Goal: Task Accomplishment & Management: Manage account settings

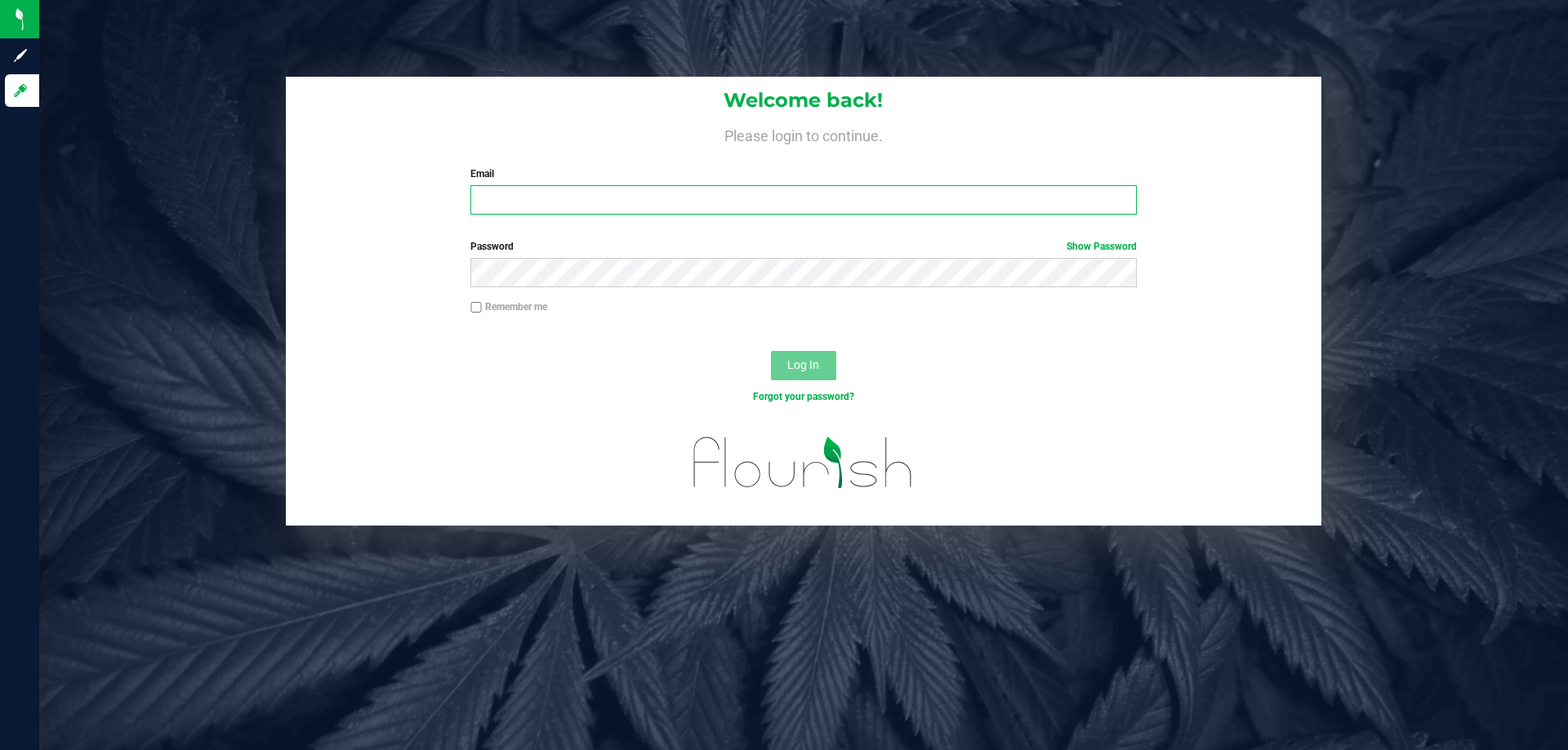
click at [573, 193] on input "Email" at bounding box center [803, 200] width 666 height 29
type input "[EMAIL_ADDRESS][DOMAIN_NAME]"
click at [811, 363] on span "Log In" at bounding box center [803, 365] width 32 height 13
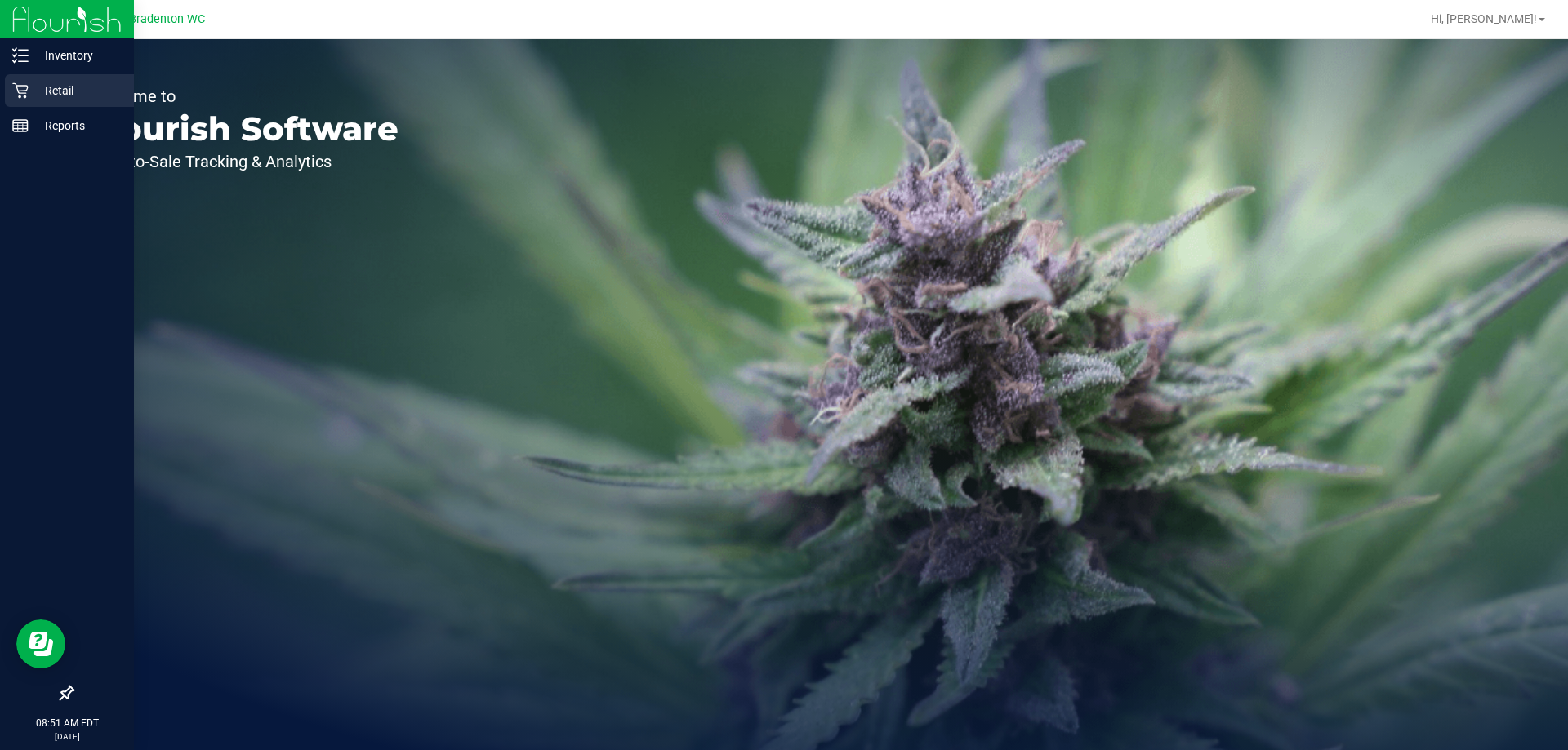
click at [48, 97] on p "Retail" at bounding box center [77, 90] width 98 height 19
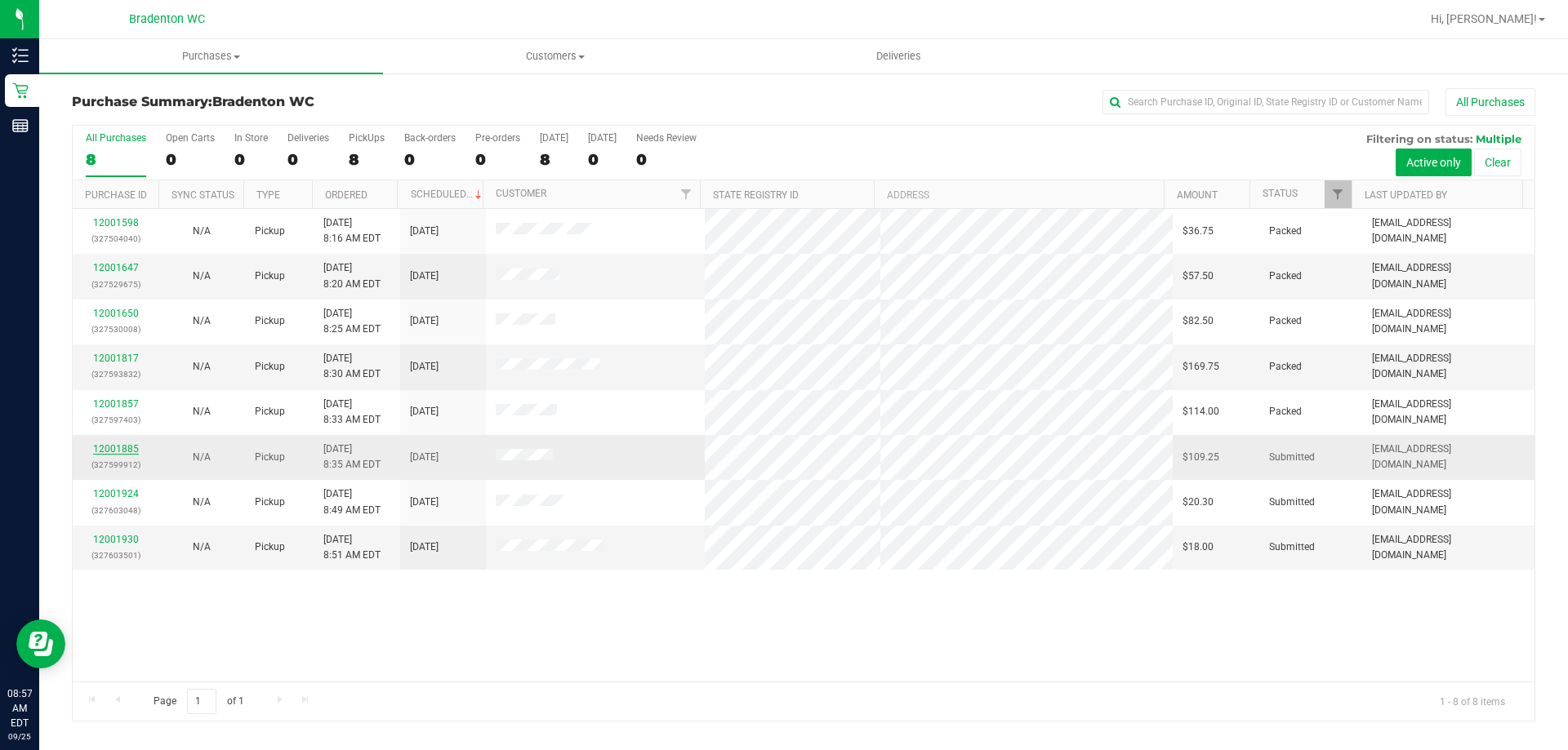
click at [125, 448] on link "12001885" at bounding box center [116, 449] width 45 height 12
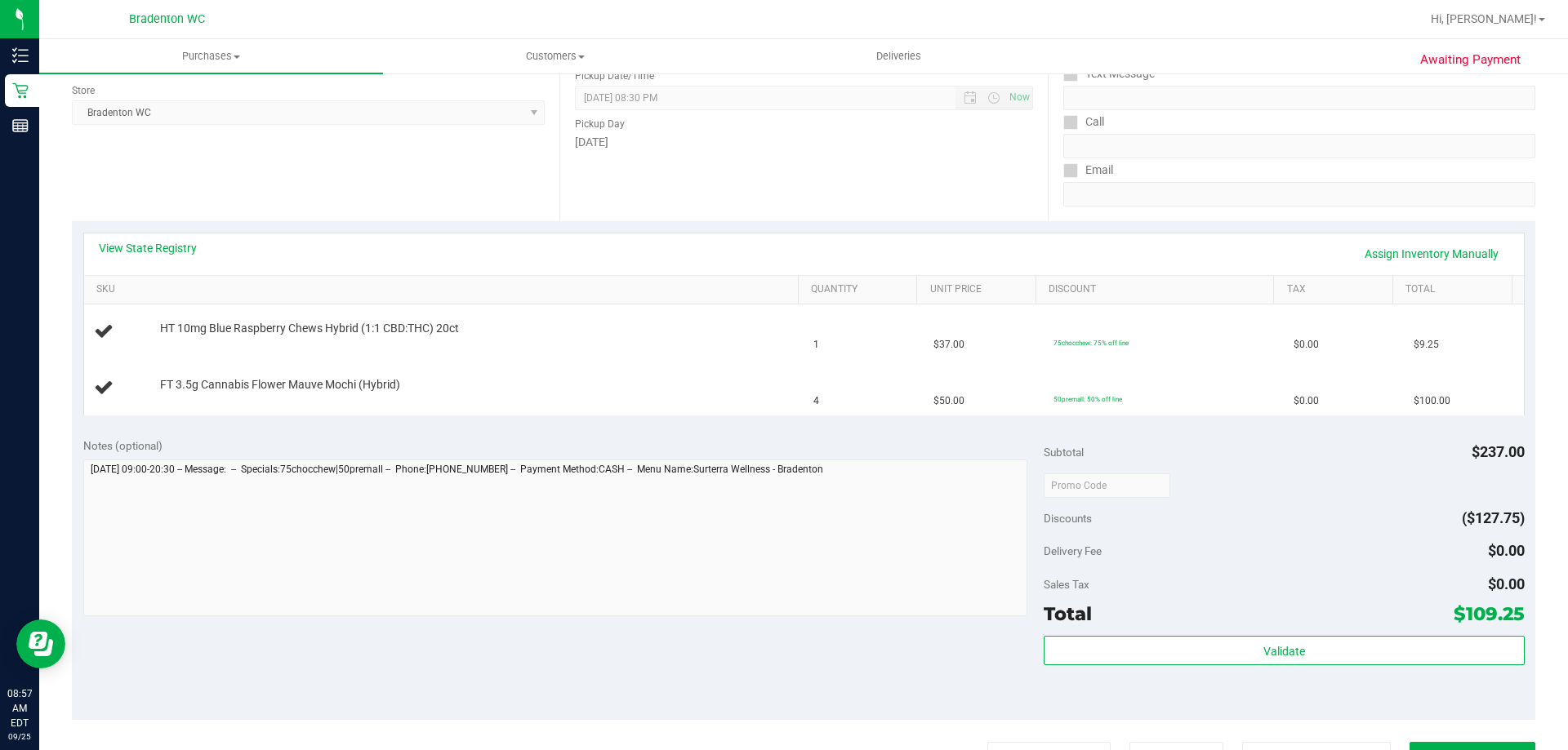
scroll to position [245, 0]
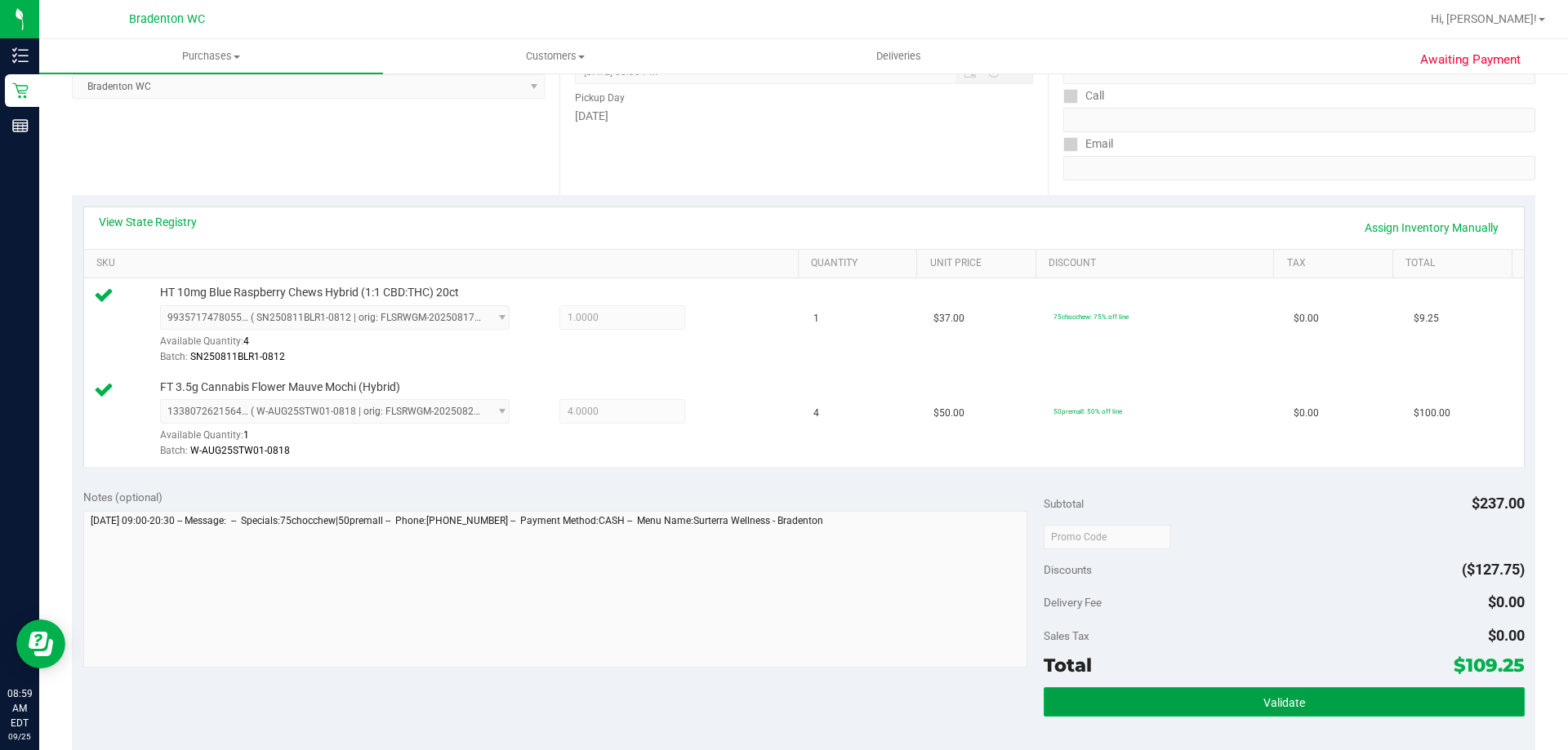
drag, startPoint x: 1273, startPoint y: 713, endPoint x: 1260, endPoint y: 707, distance: 14.3
click at [1273, 713] on button "Validate" at bounding box center [1284, 701] width 481 height 29
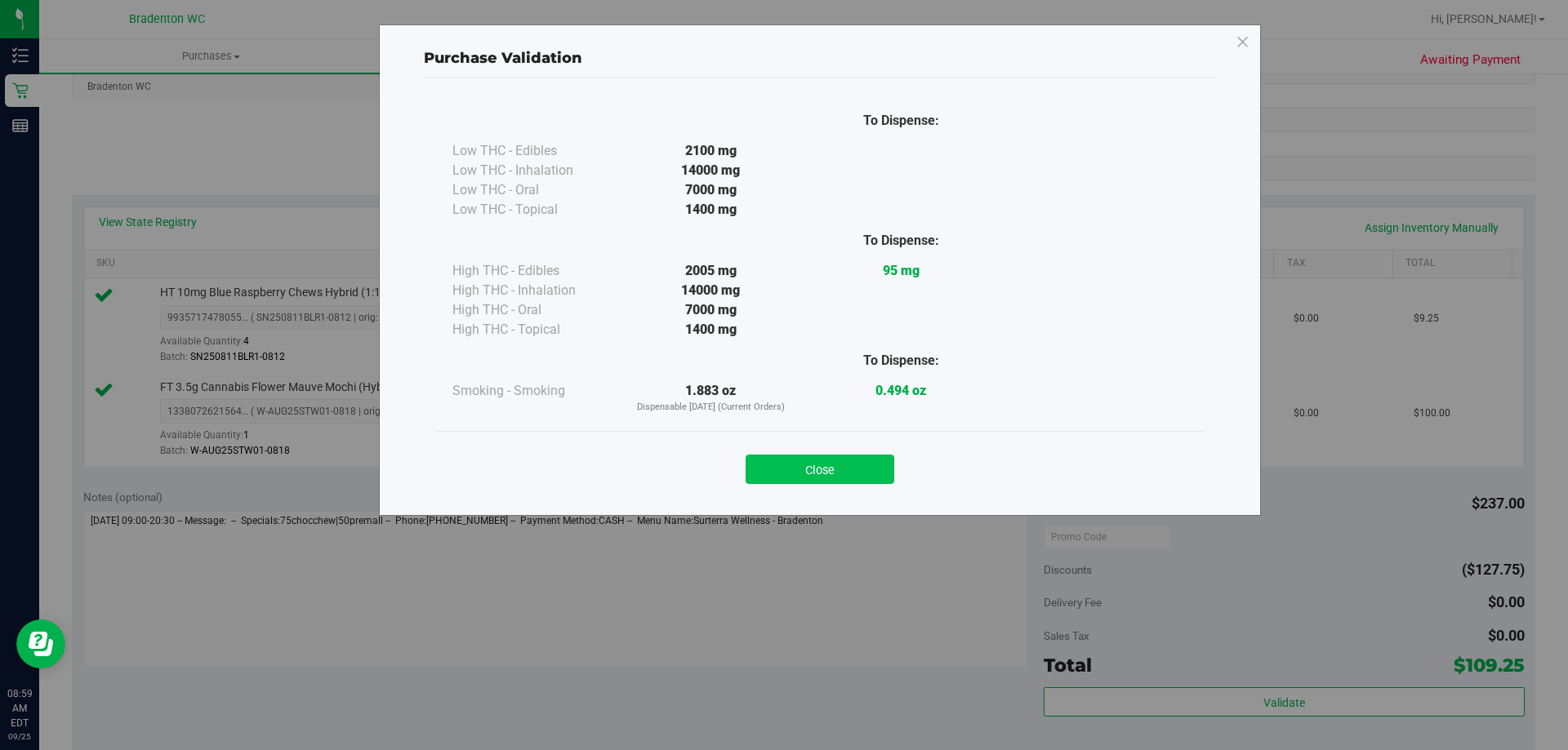
click at [850, 464] on button "Close" at bounding box center [820, 469] width 149 height 29
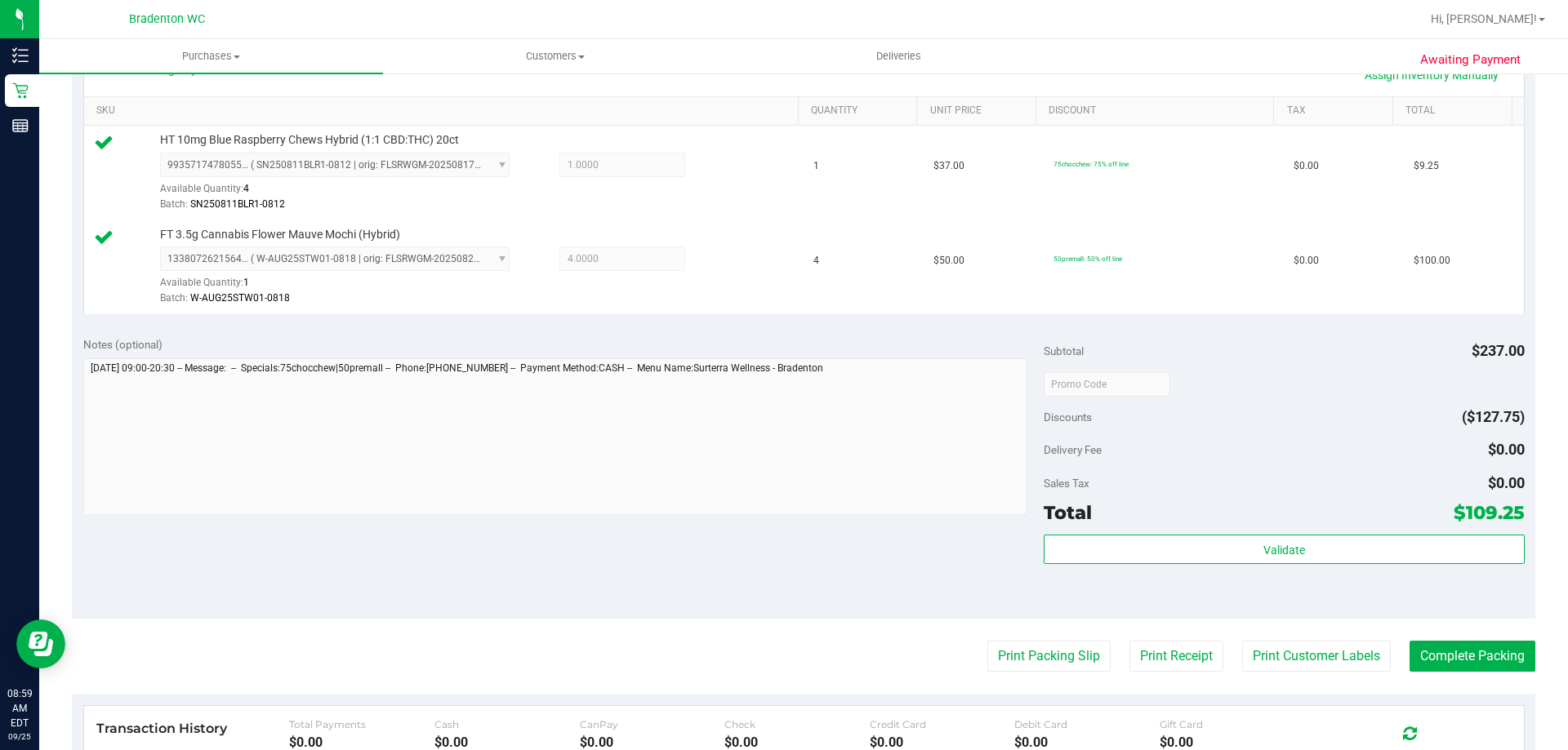
scroll to position [490, 0]
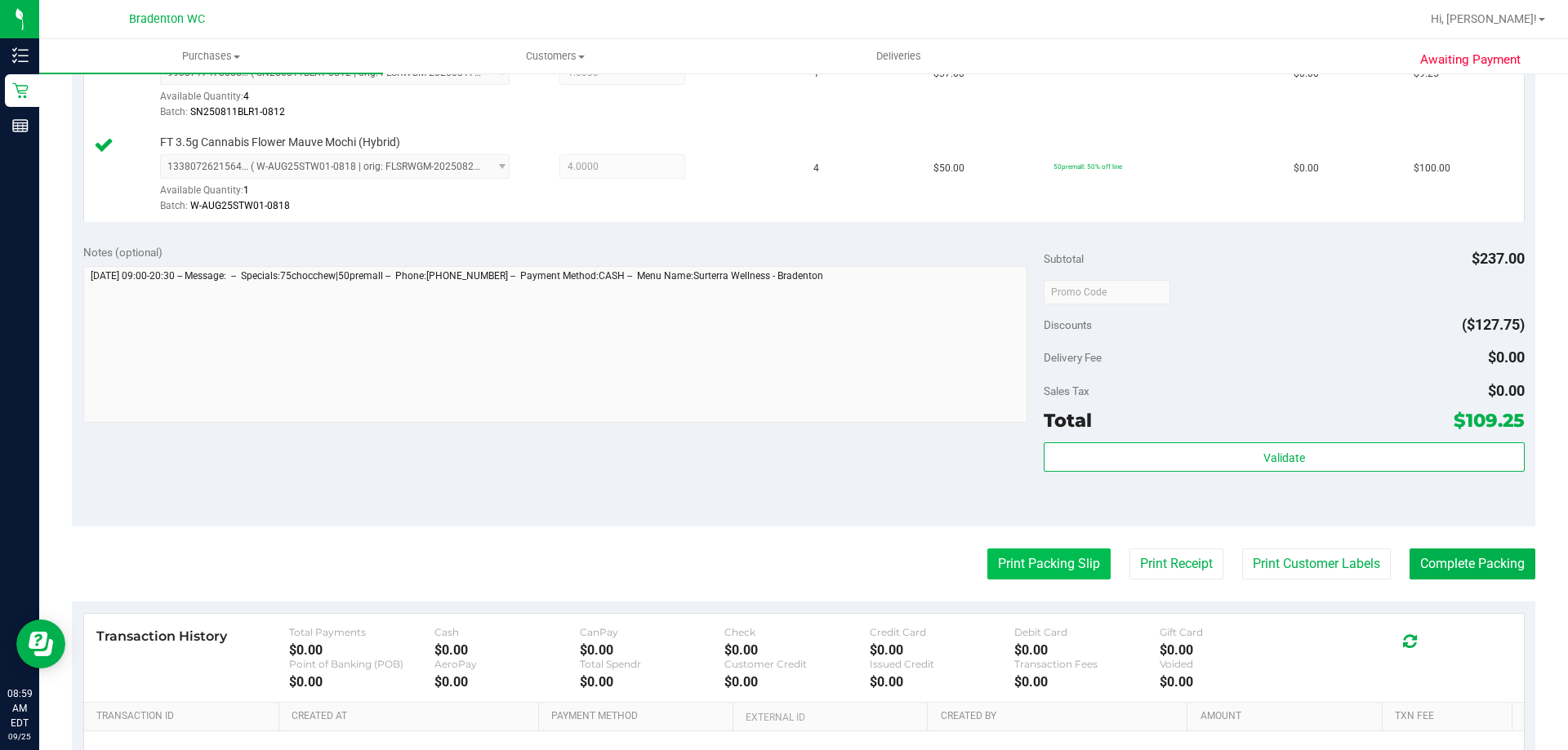
click at [1018, 559] on button "Print Packing Slip" at bounding box center [1049, 564] width 124 height 31
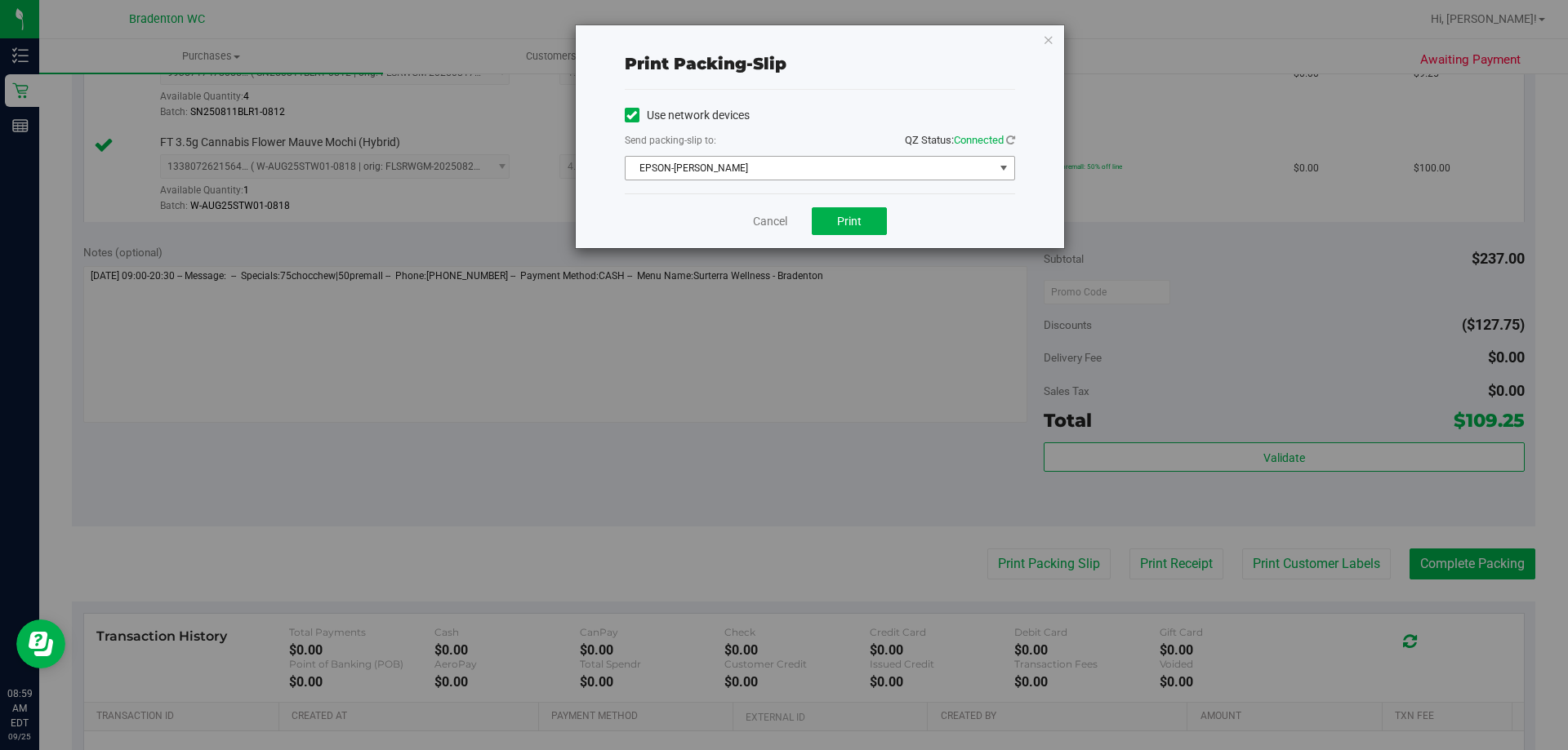
click at [999, 168] on span "select" at bounding box center [1004, 168] width 13 height 13
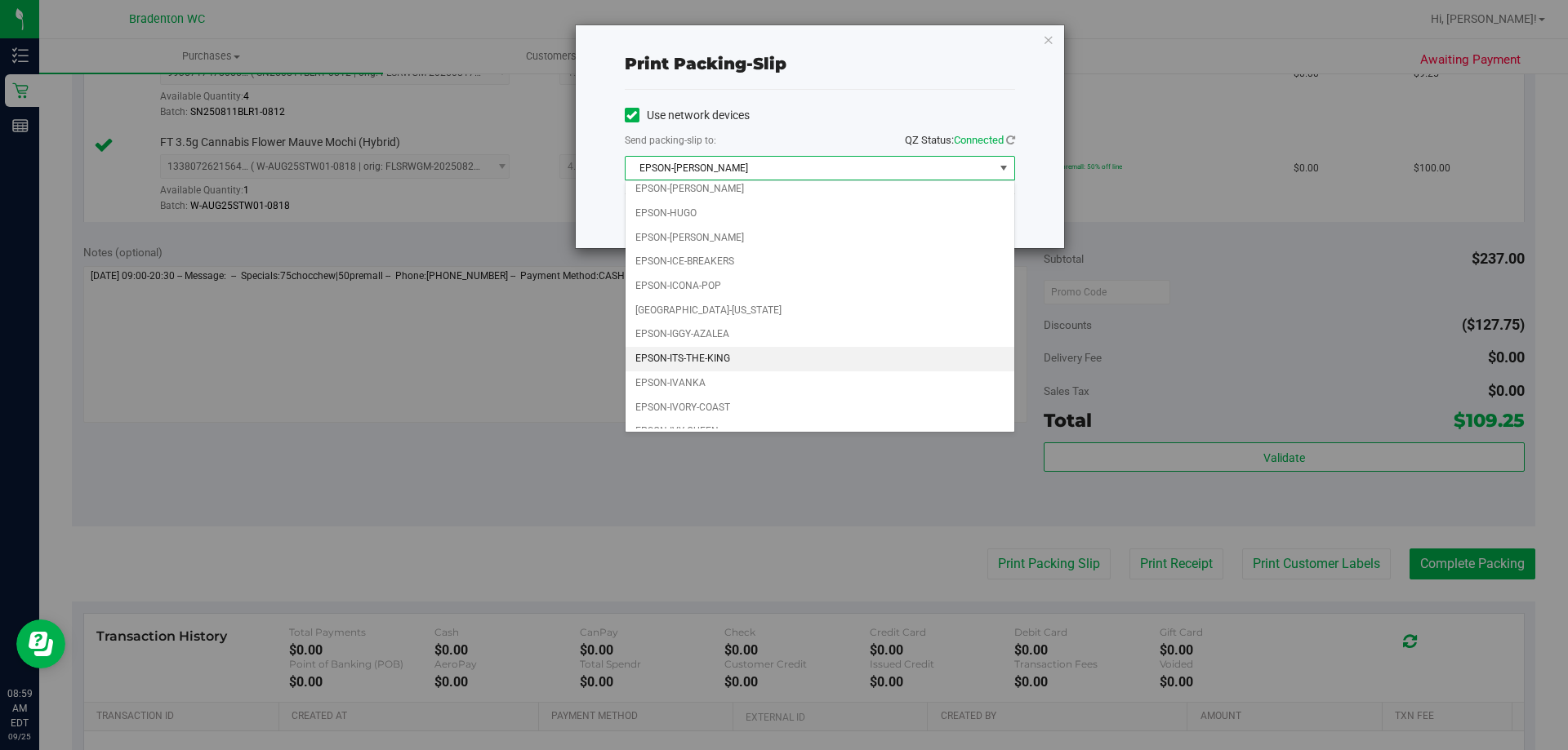
scroll to position [46, 0]
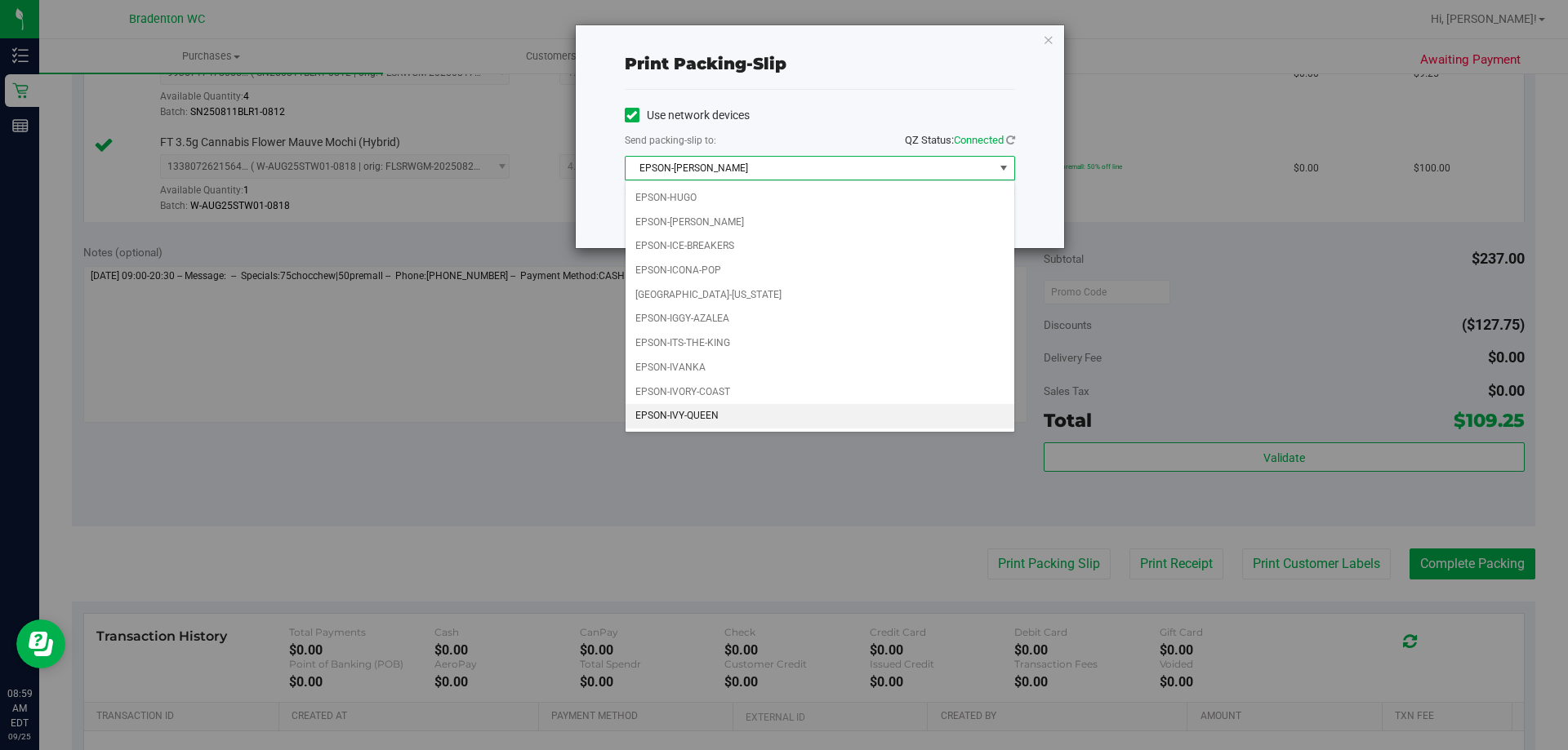
click at [770, 416] on li "EPSON-IVY-QUEEN" at bounding box center [820, 416] width 389 height 24
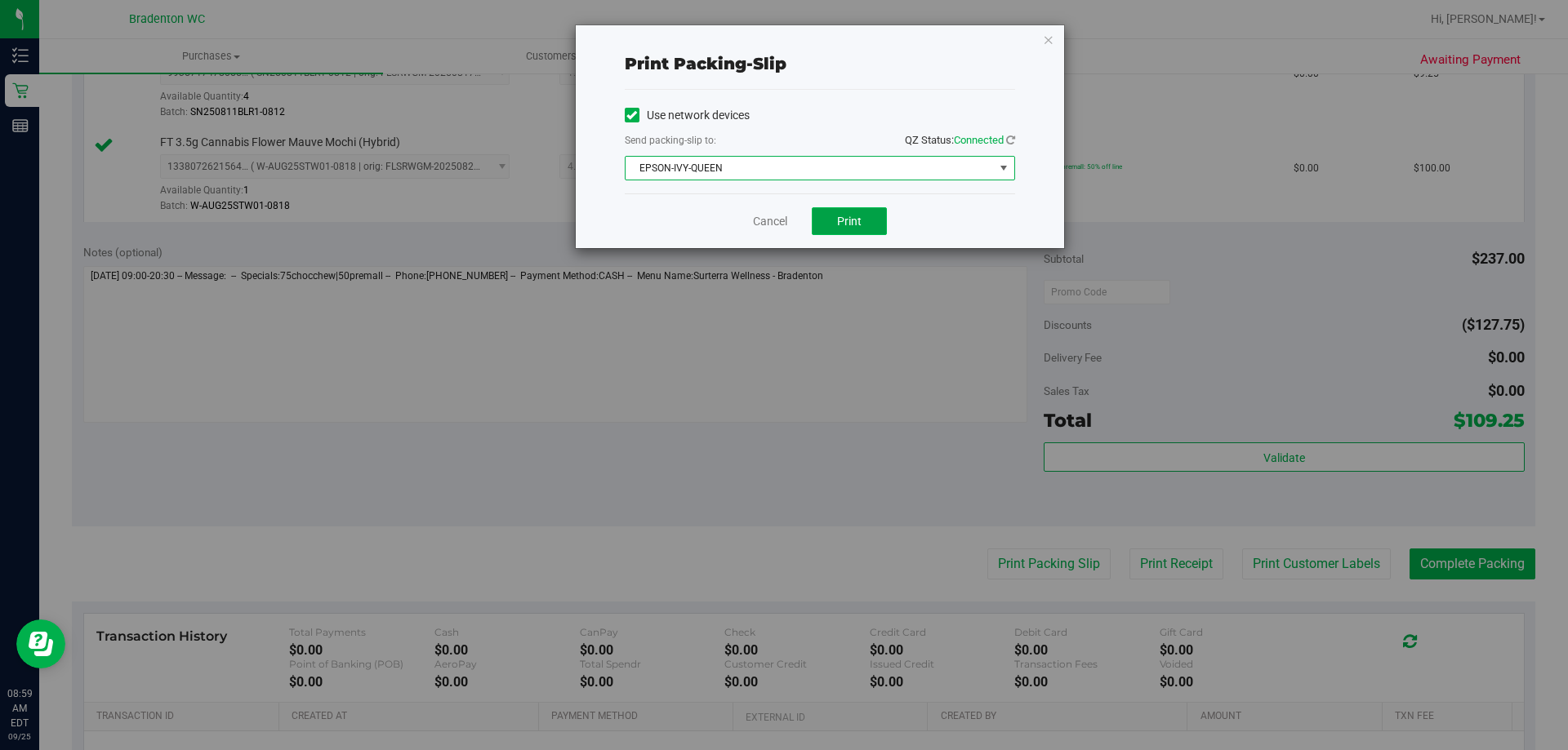
click at [870, 208] on button "Print" at bounding box center [849, 221] width 75 height 28
click at [1048, 40] on icon "button" at bounding box center [1049, 39] width 12 height 19
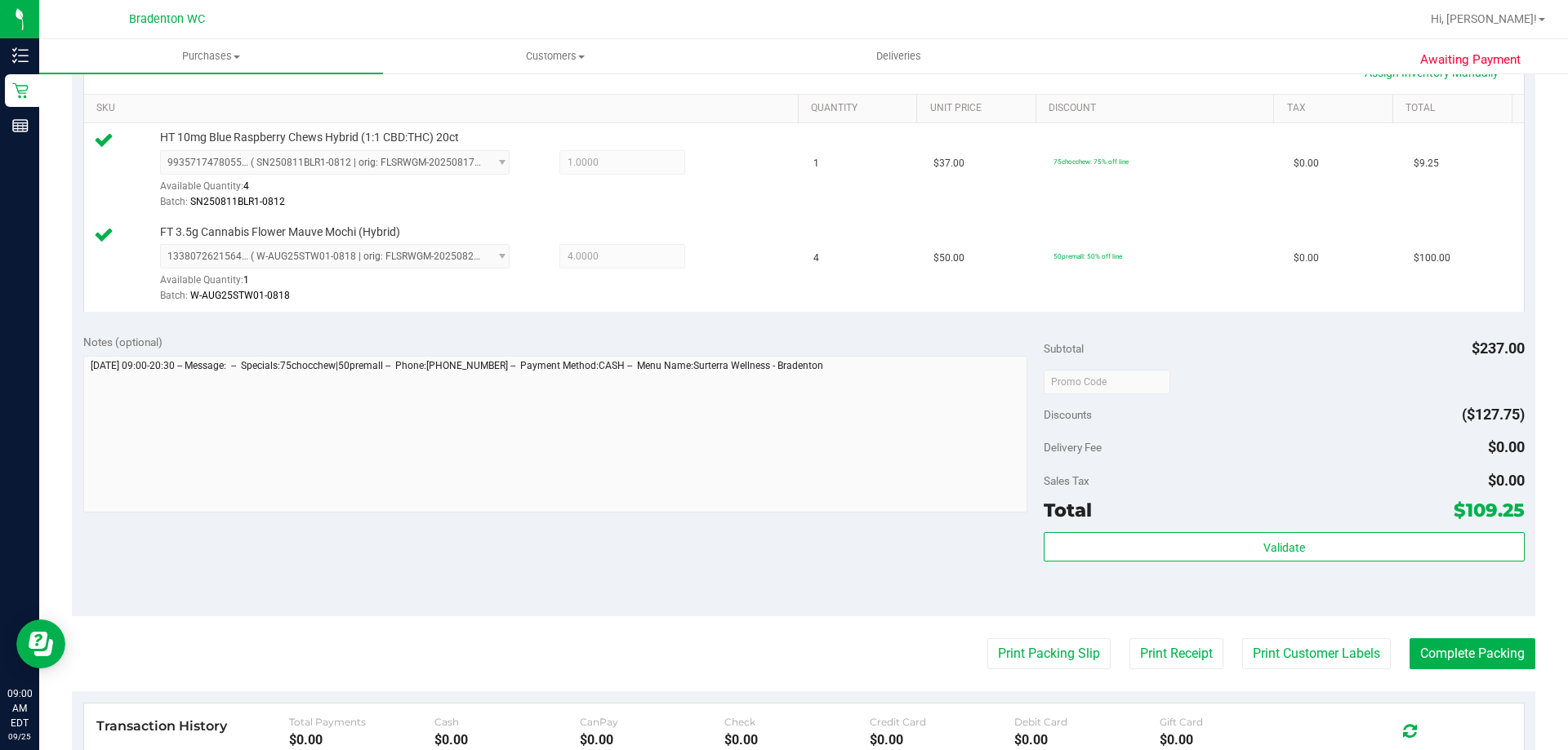
scroll to position [490, 0]
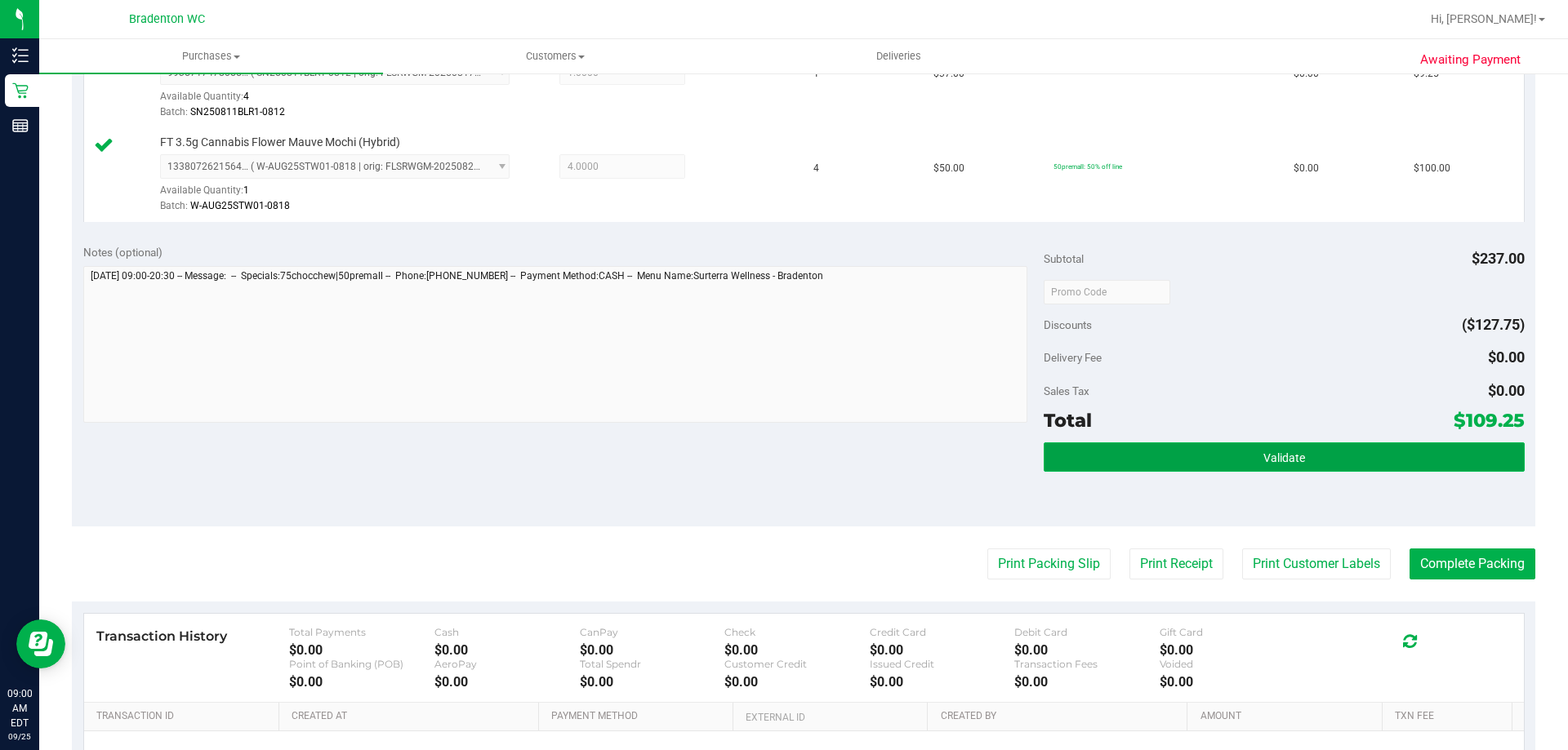
click at [1129, 452] on button "Validate" at bounding box center [1284, 457] width 481 height 29
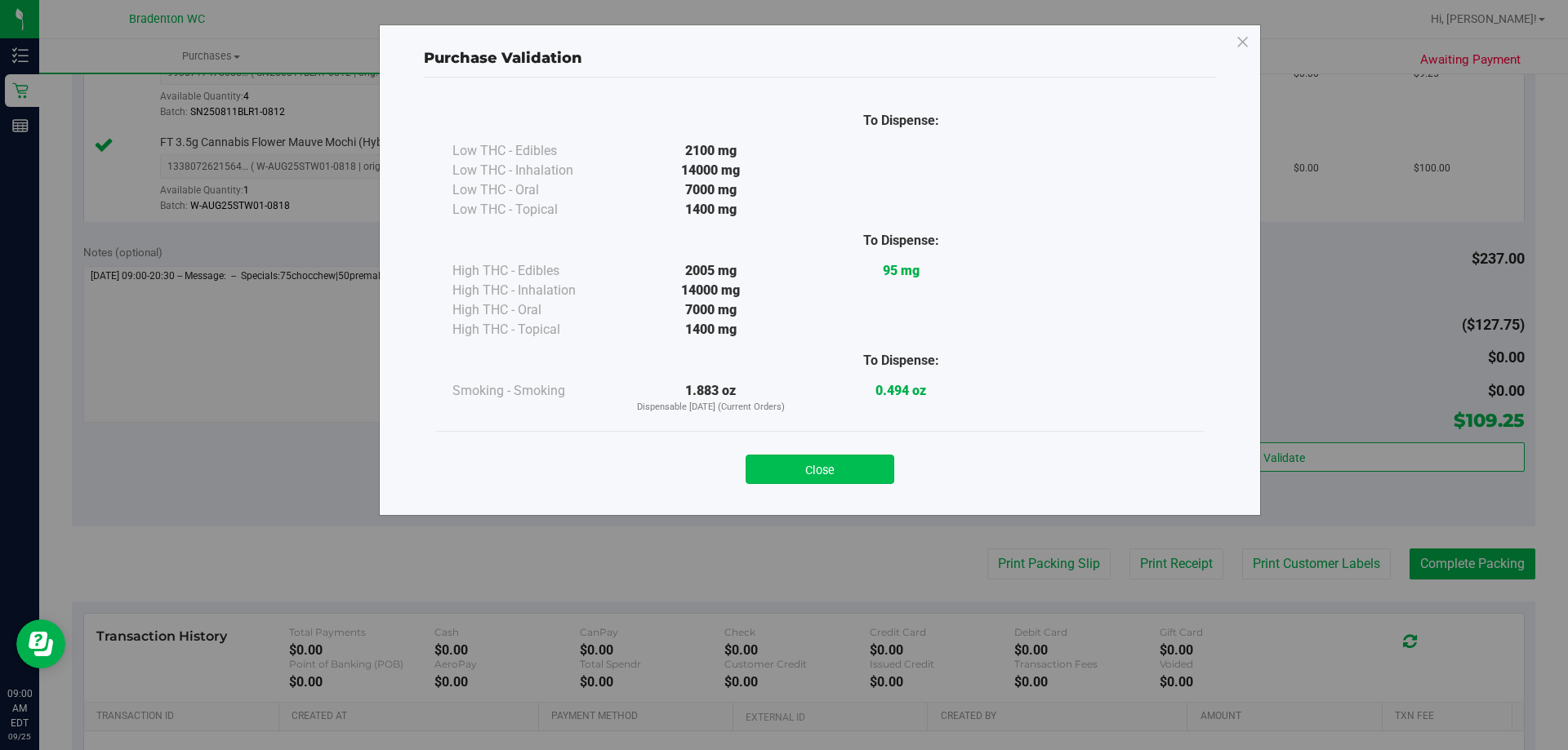
click at [881, 475] on button "Close" at bounding box center [820, 469] width 149 height 29
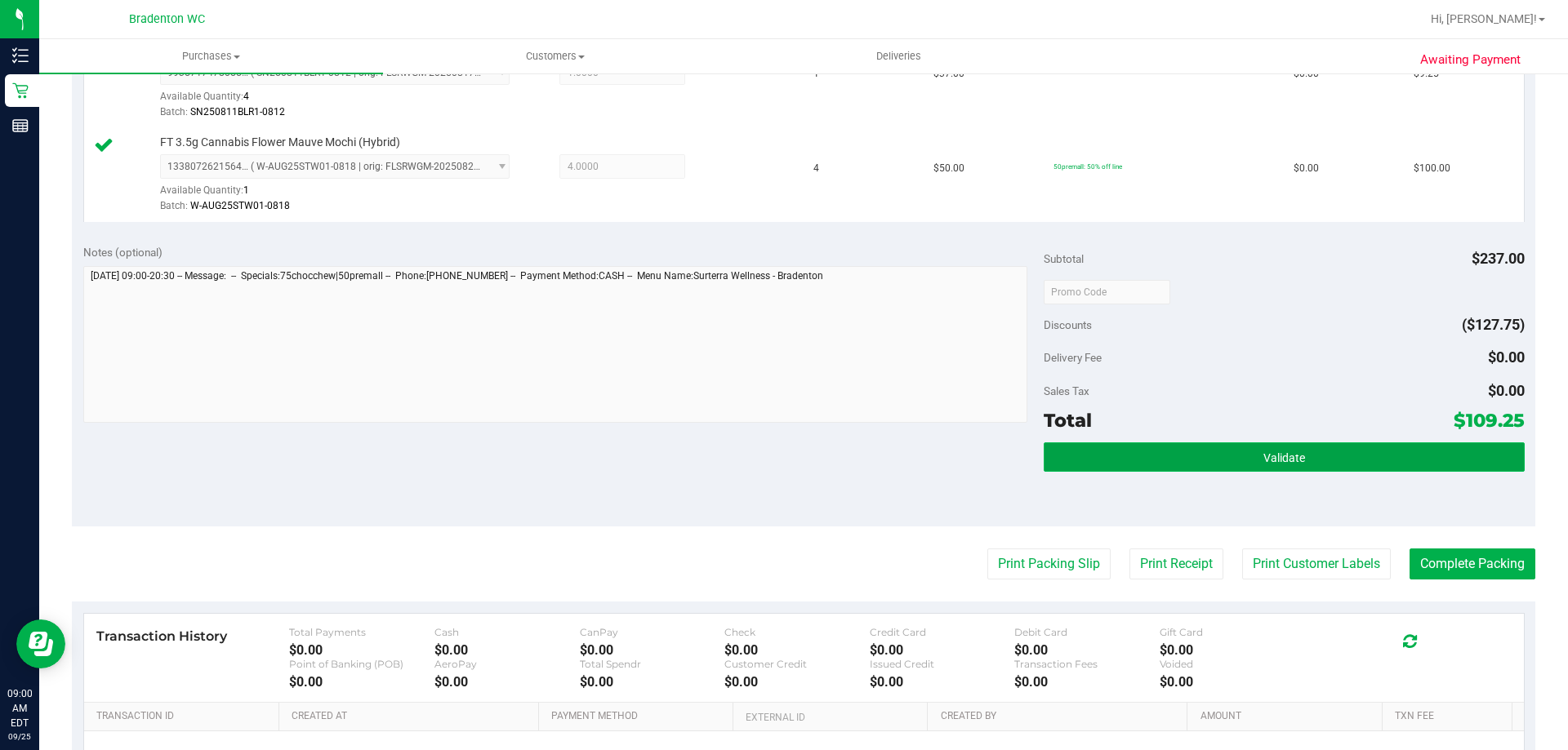
click at [1177, 453] on button "Validate" at bounding box center [1284, 457] width 481 height 29
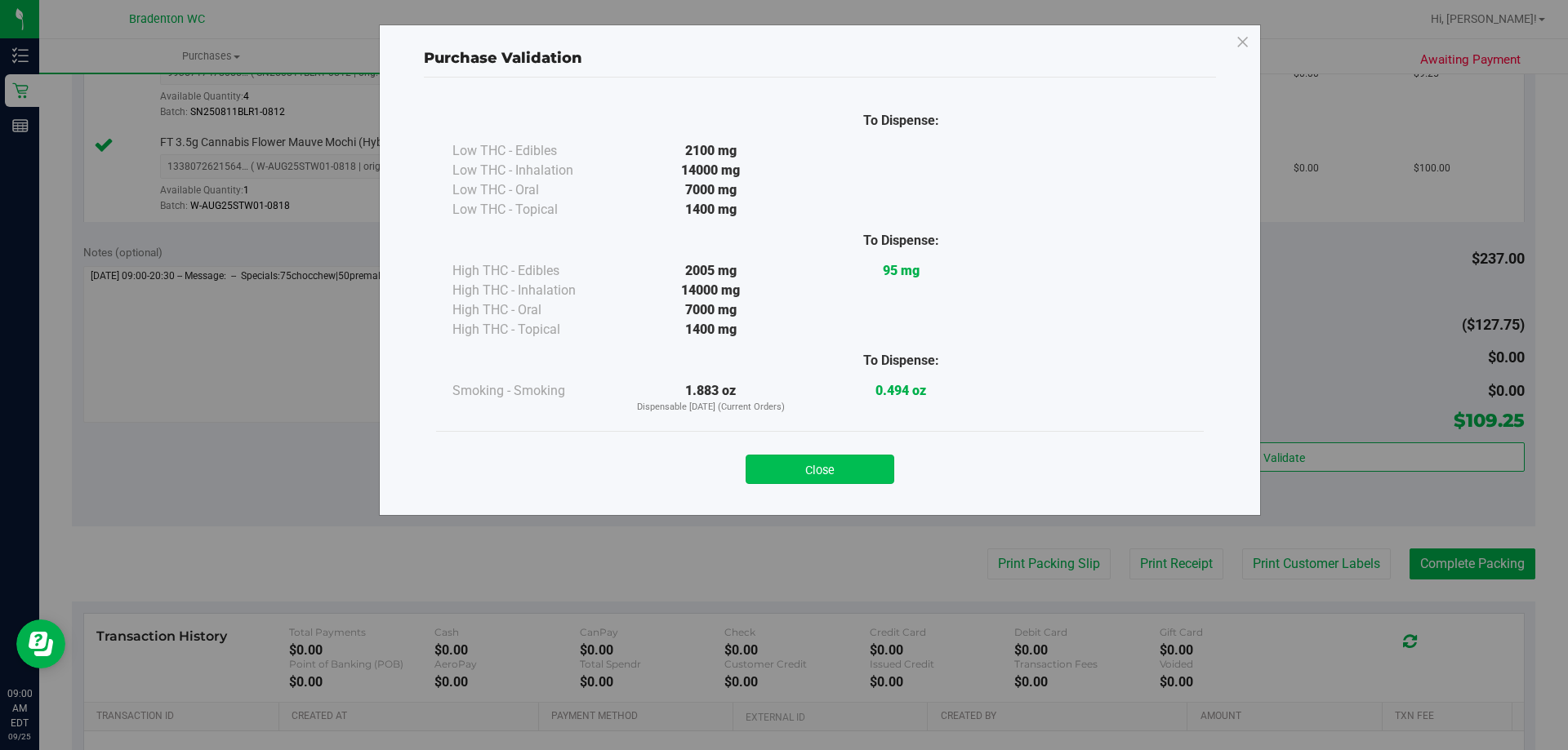
click at [839, 477] on button "Close" at bounding box center [820, 469] width 149 height 29
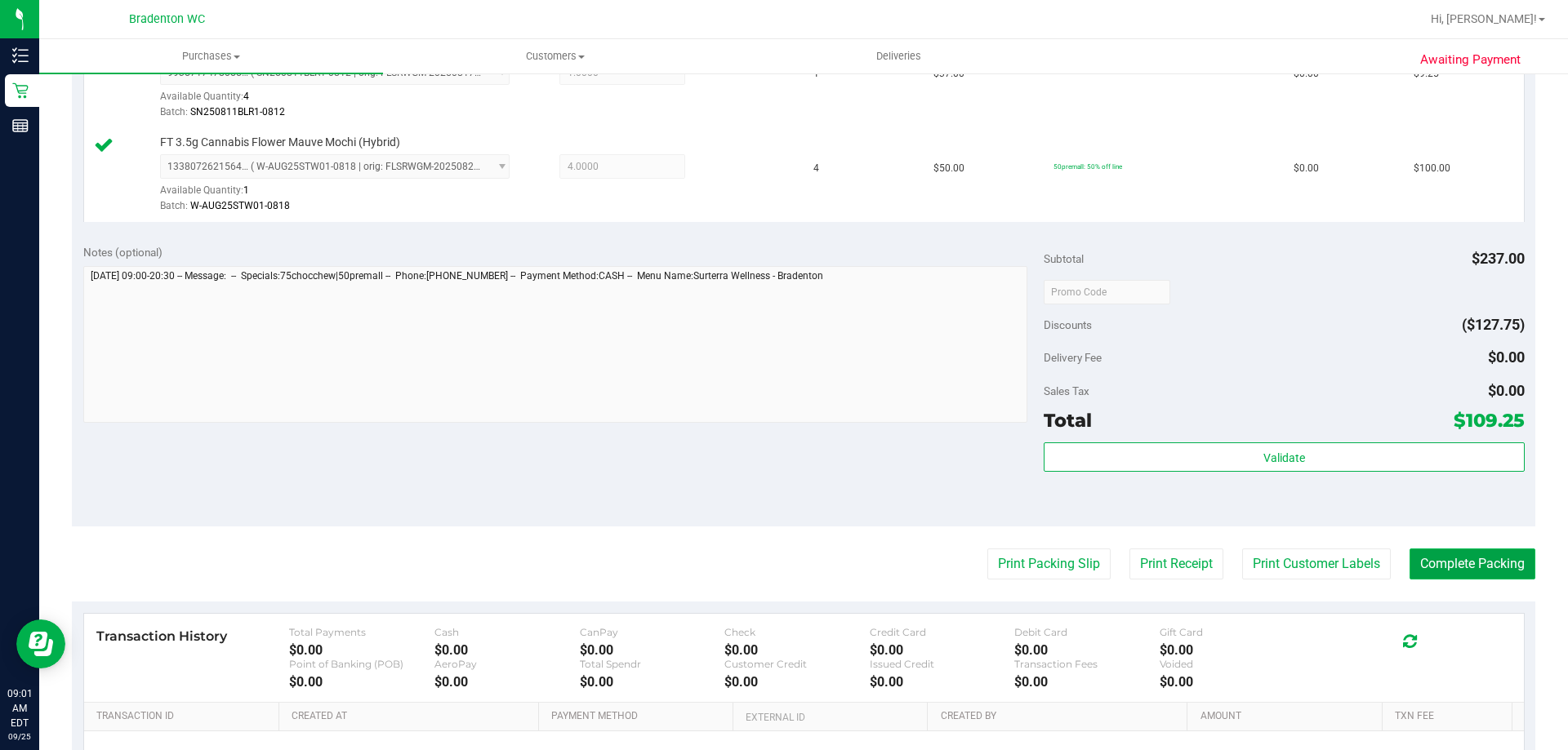
click at [1453, 568] on button "Complete Packing" at bounding box center [1473, 564] width 126 height 31
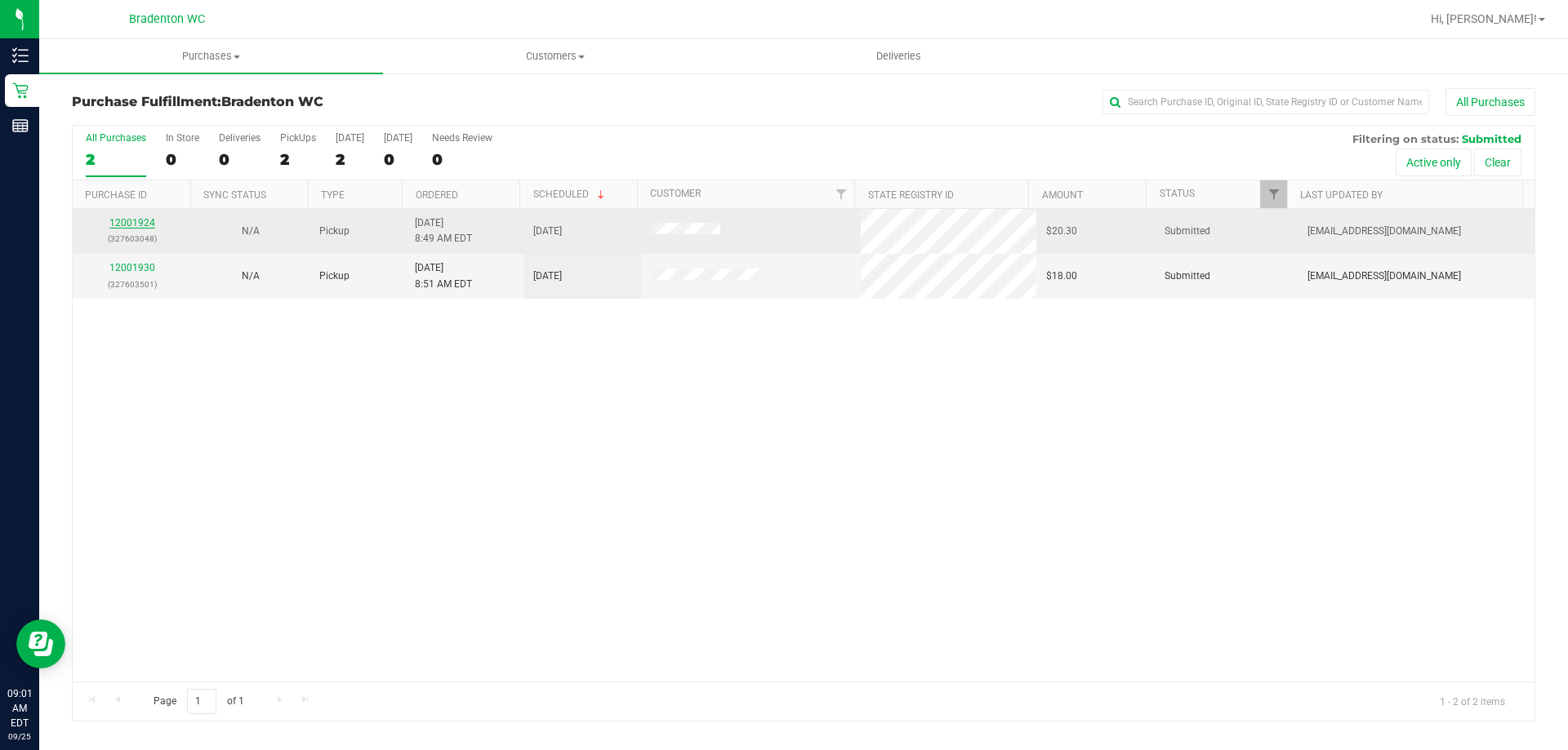
click at [128, 219] on link "12001924" at bounding box center [132, 223] width 45 height 12
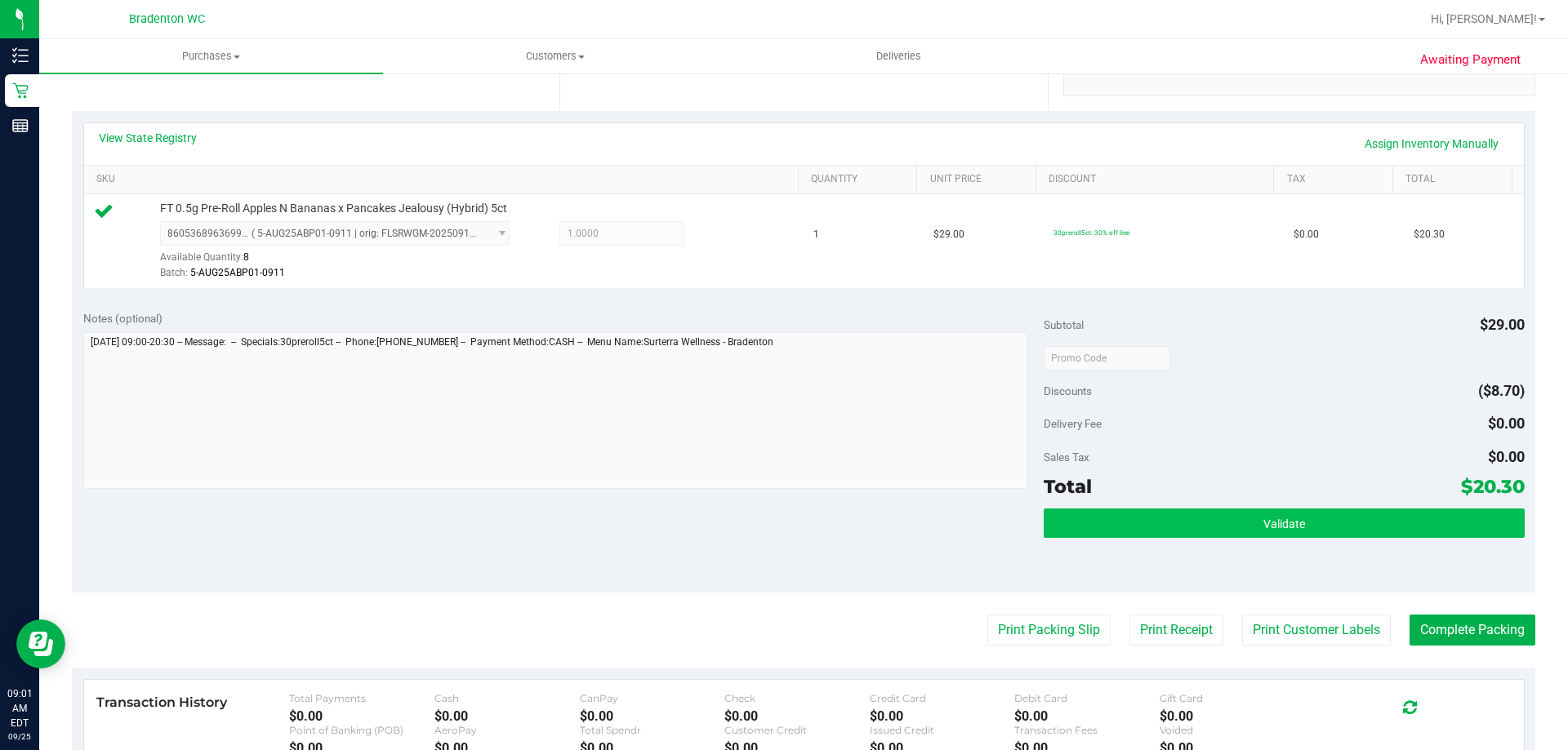
scroll to position [408, 0]
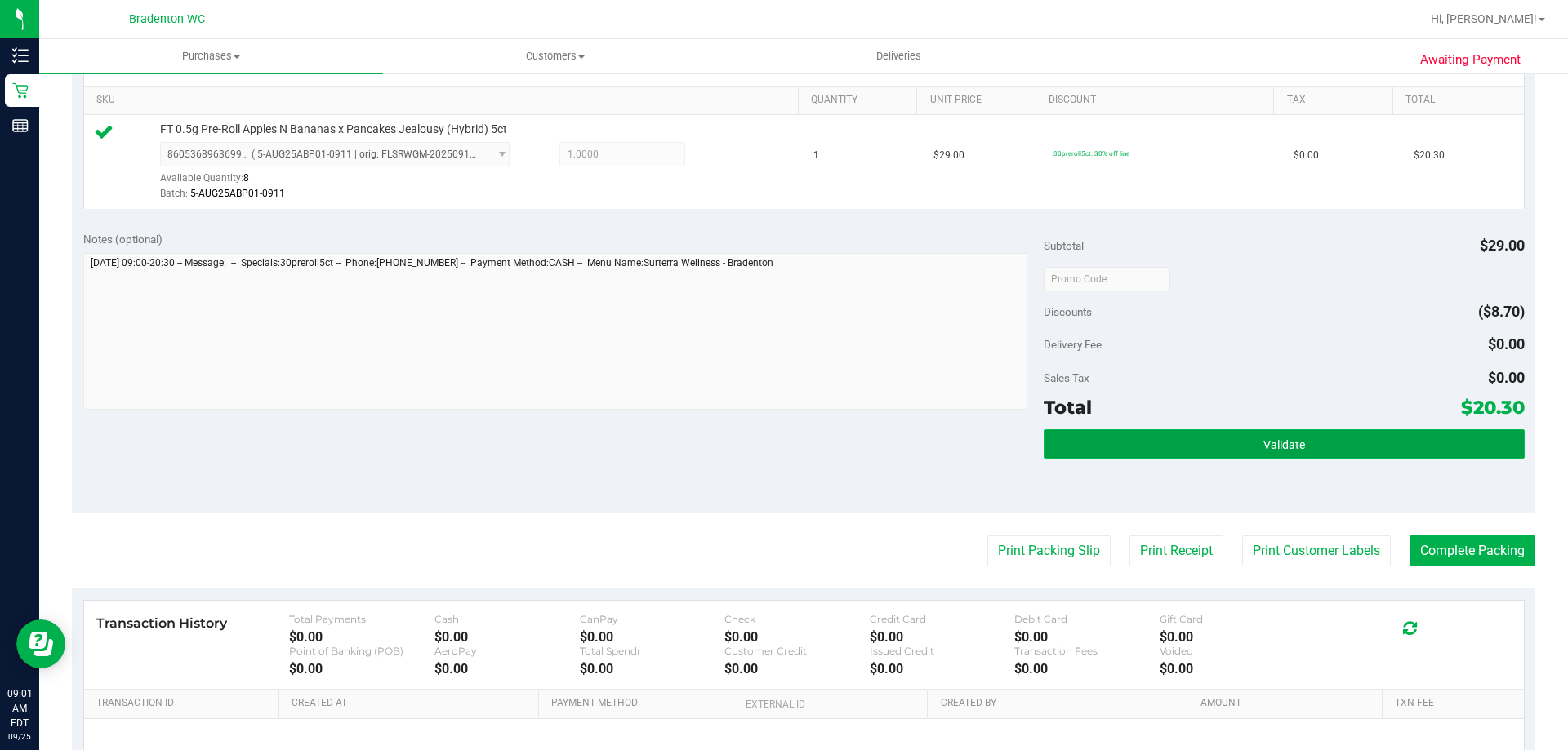
click at [1119, 447] on button "Validate" at bounding box center [1284, 443] width 481 height 29
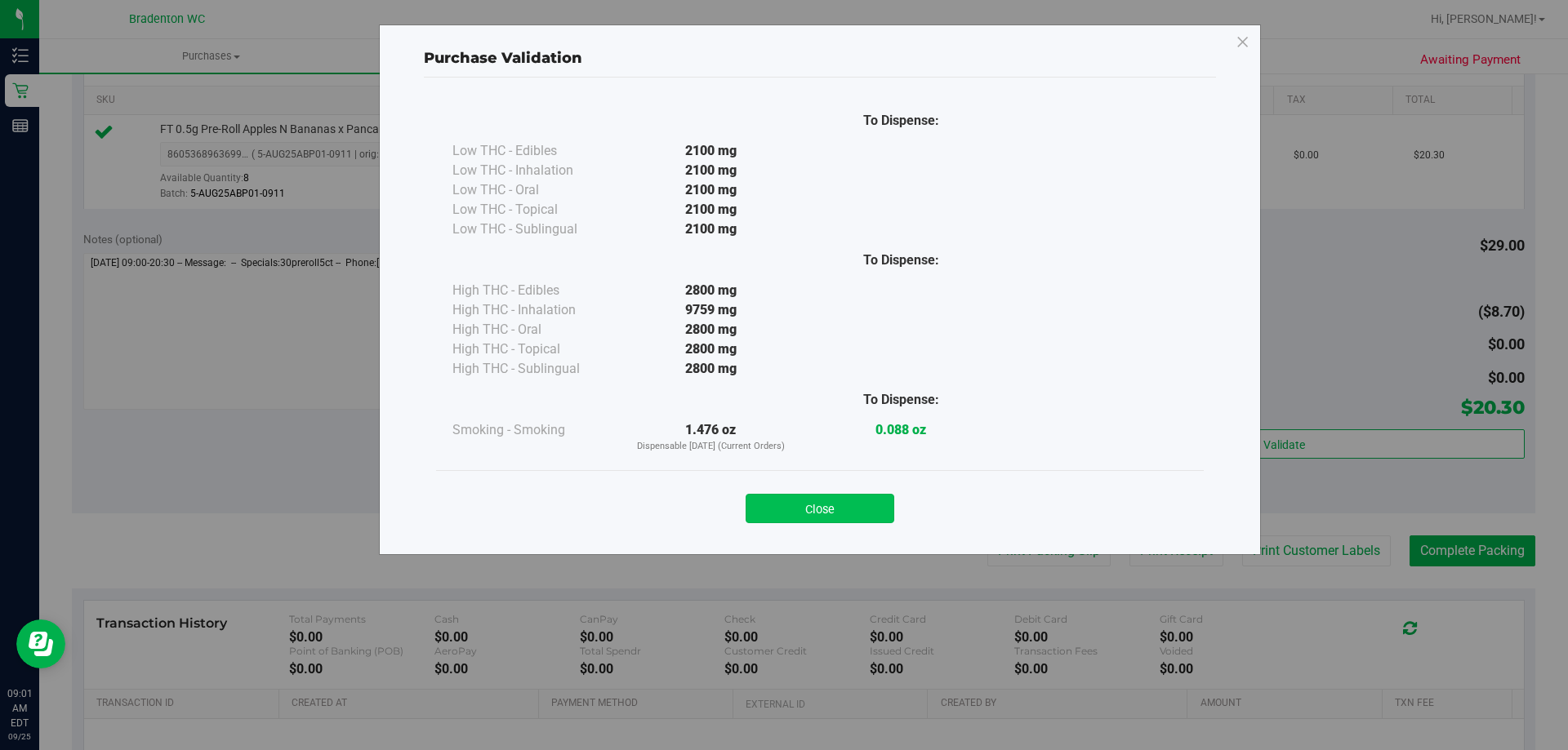
click at [872, 511] on button "Close" at bounding box center [820, 508] width 149 height 29
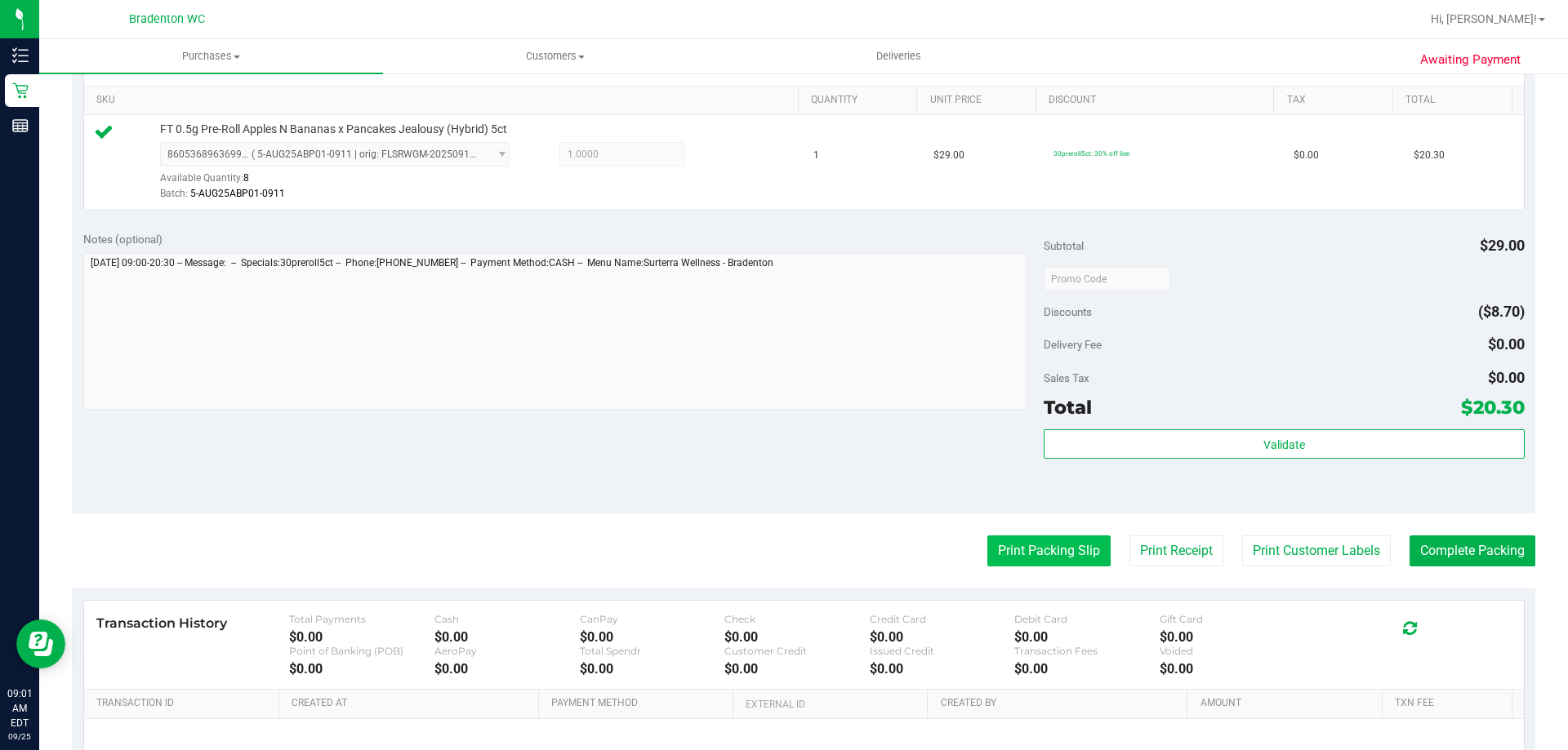
click at [1060, 552] on button "Print Packing Slip" at bounding box center [1049, 551] width 124 height 31
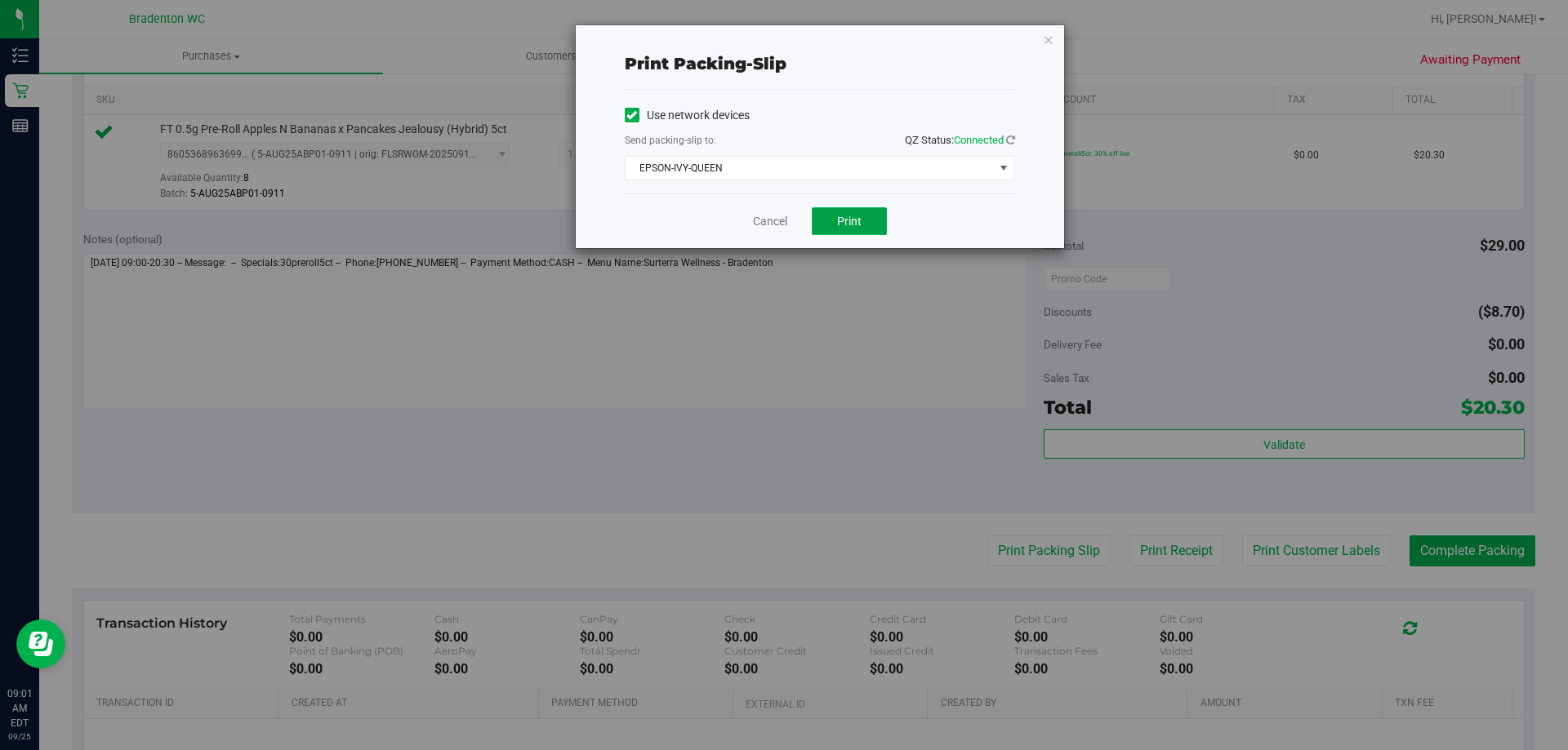
click at [861, 223] on span "Print" at bounding box center [849, 222] width 24 height 13
click at [1050, 43] on icon "button" at bounding box center [1049, 39] width 12 height 19
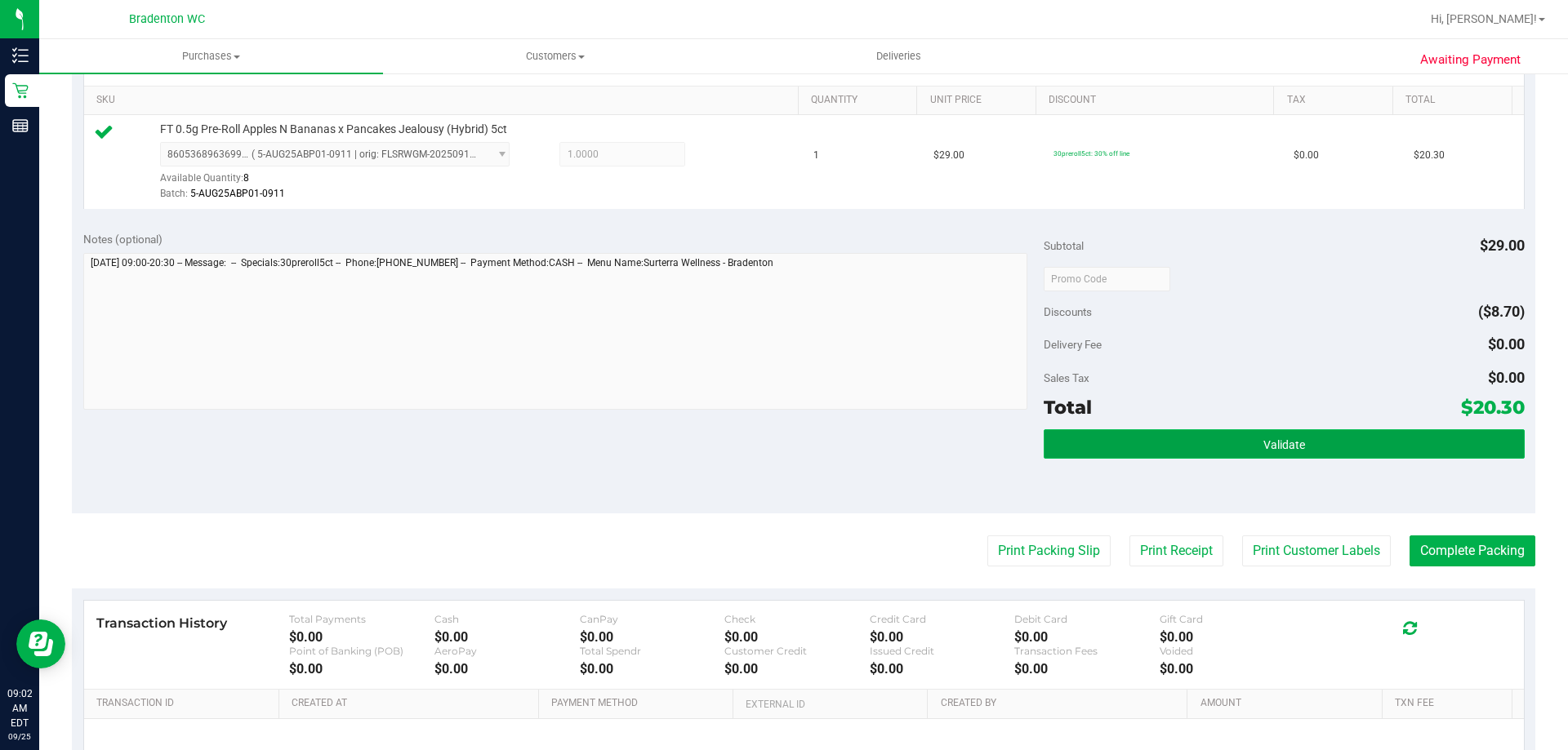
click at [1146, 447] on button "Validate" at bounding box center [1284, 443] width 481 height 29
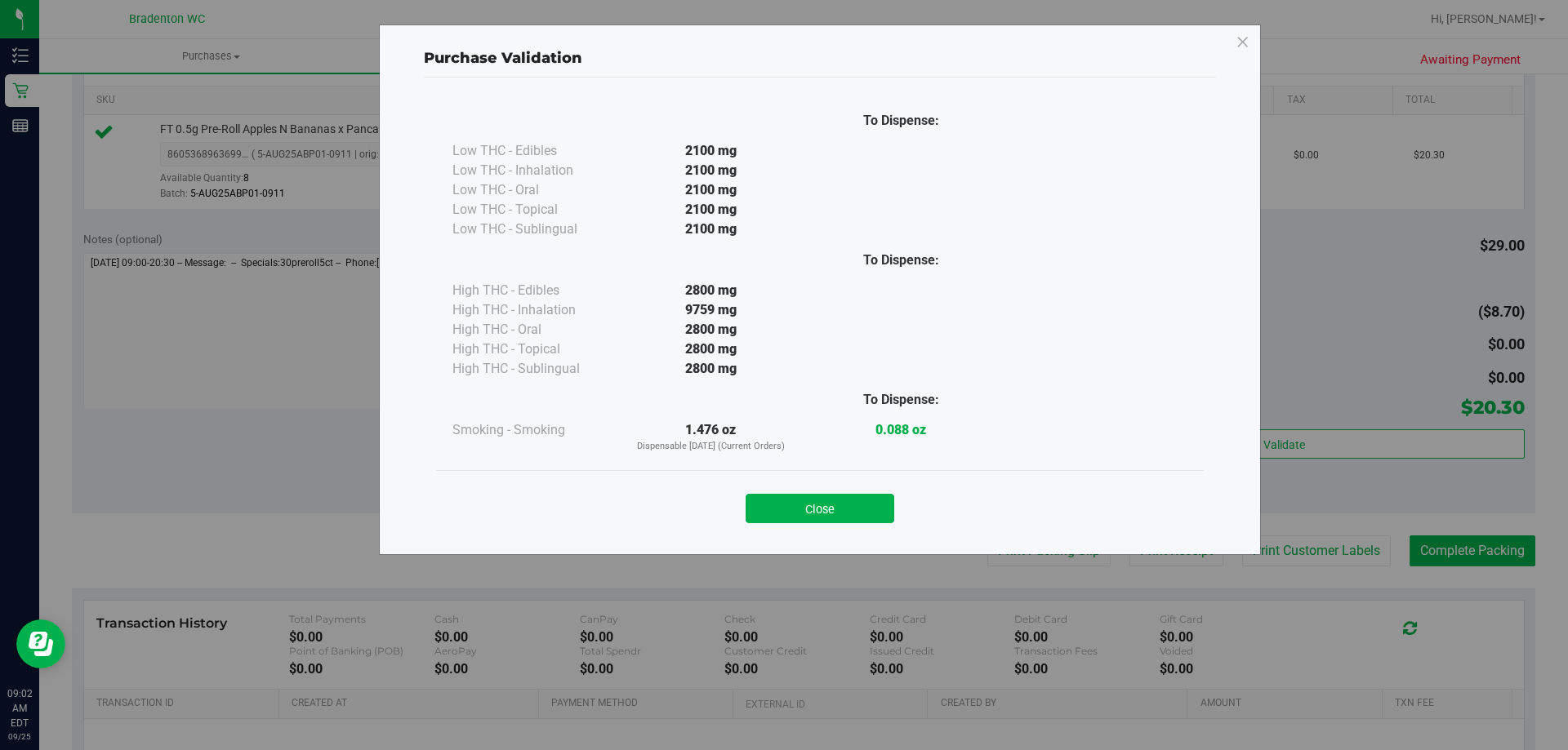
click at [837, 518] on button "Close" at bounding box center [820, 508] width 149 height 29
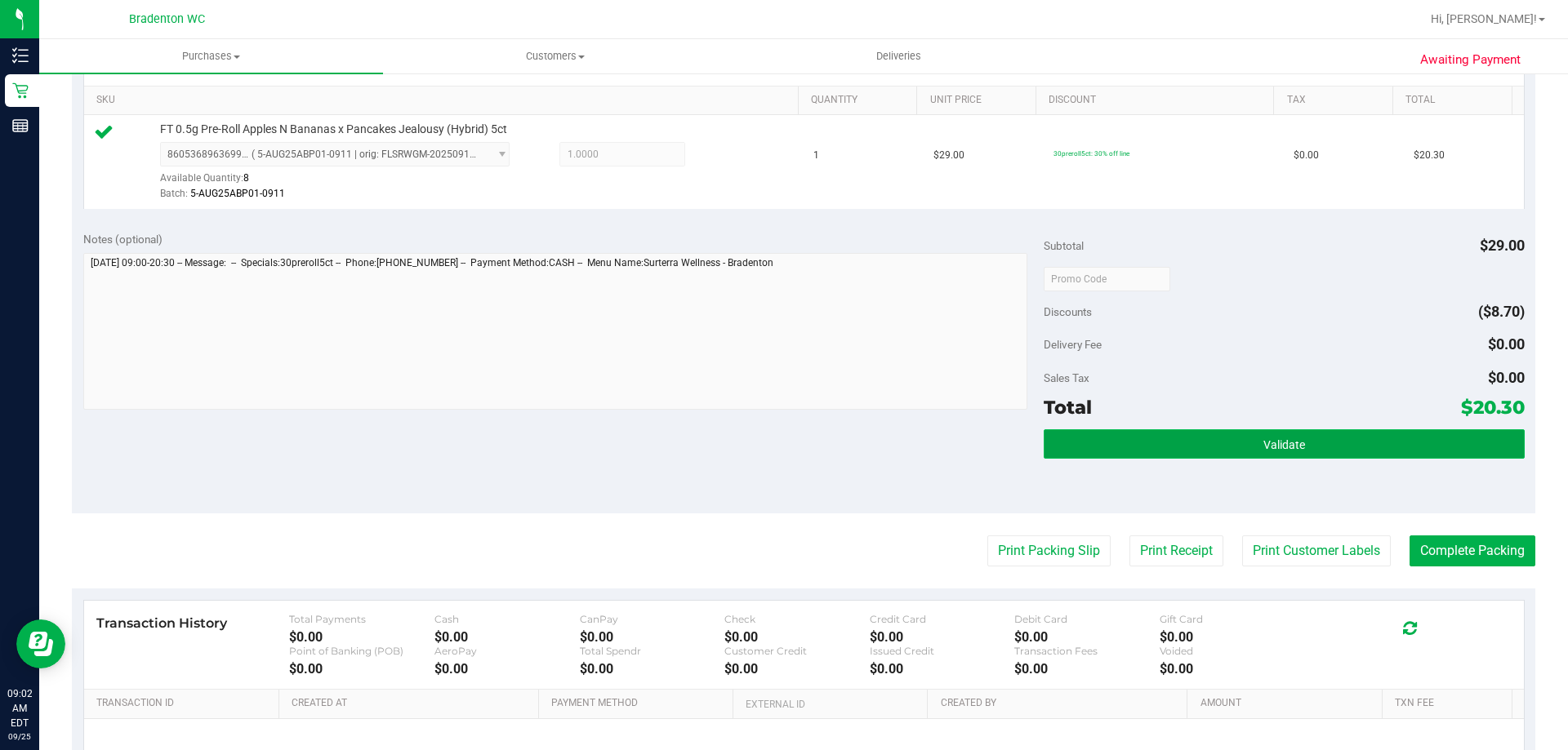
click at [1074, 453] on button "Validate" at bounding box center [1284, 443] width 481 height 29
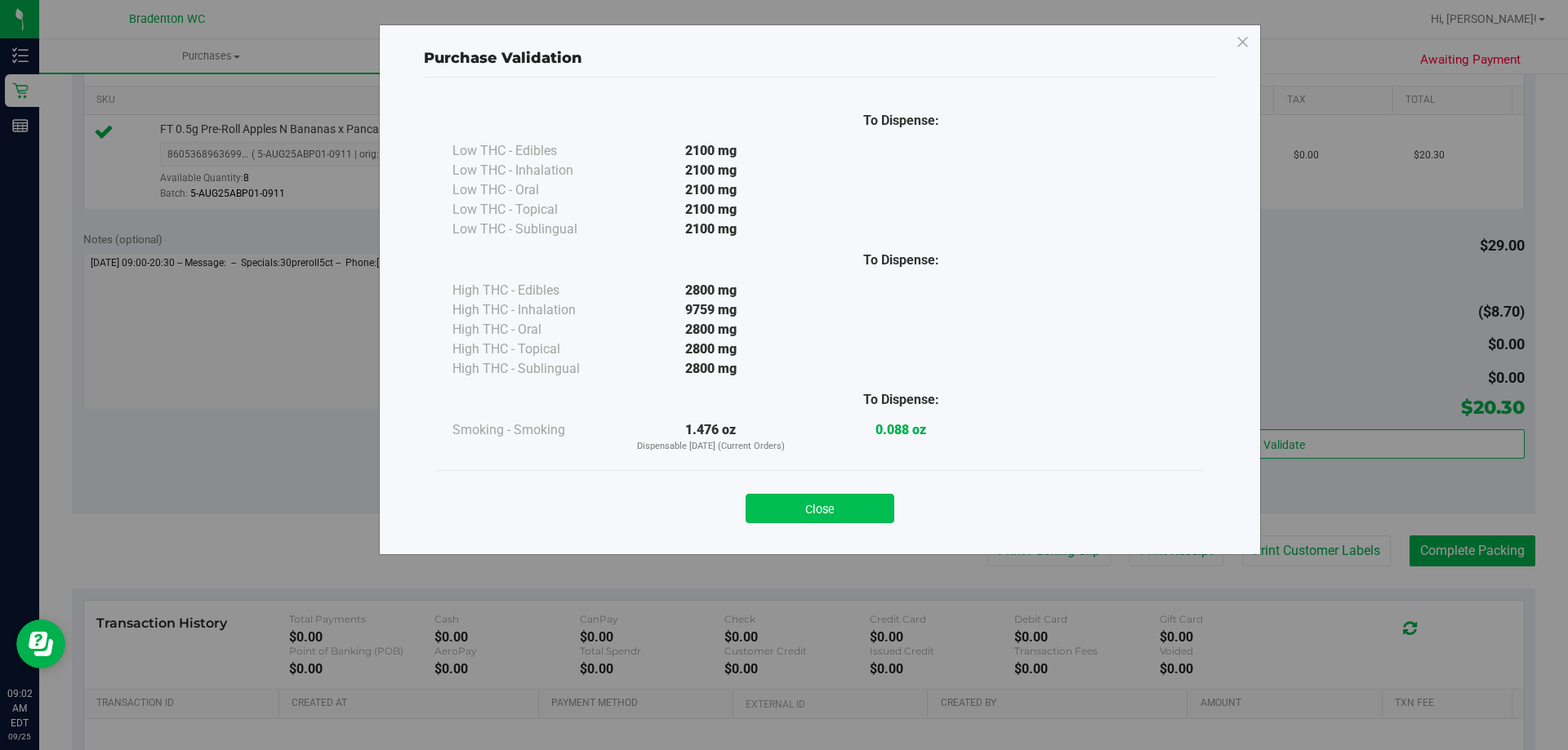
click at [845, 511] on button "Close" at bounding box center [820, 508] width 149 height 29
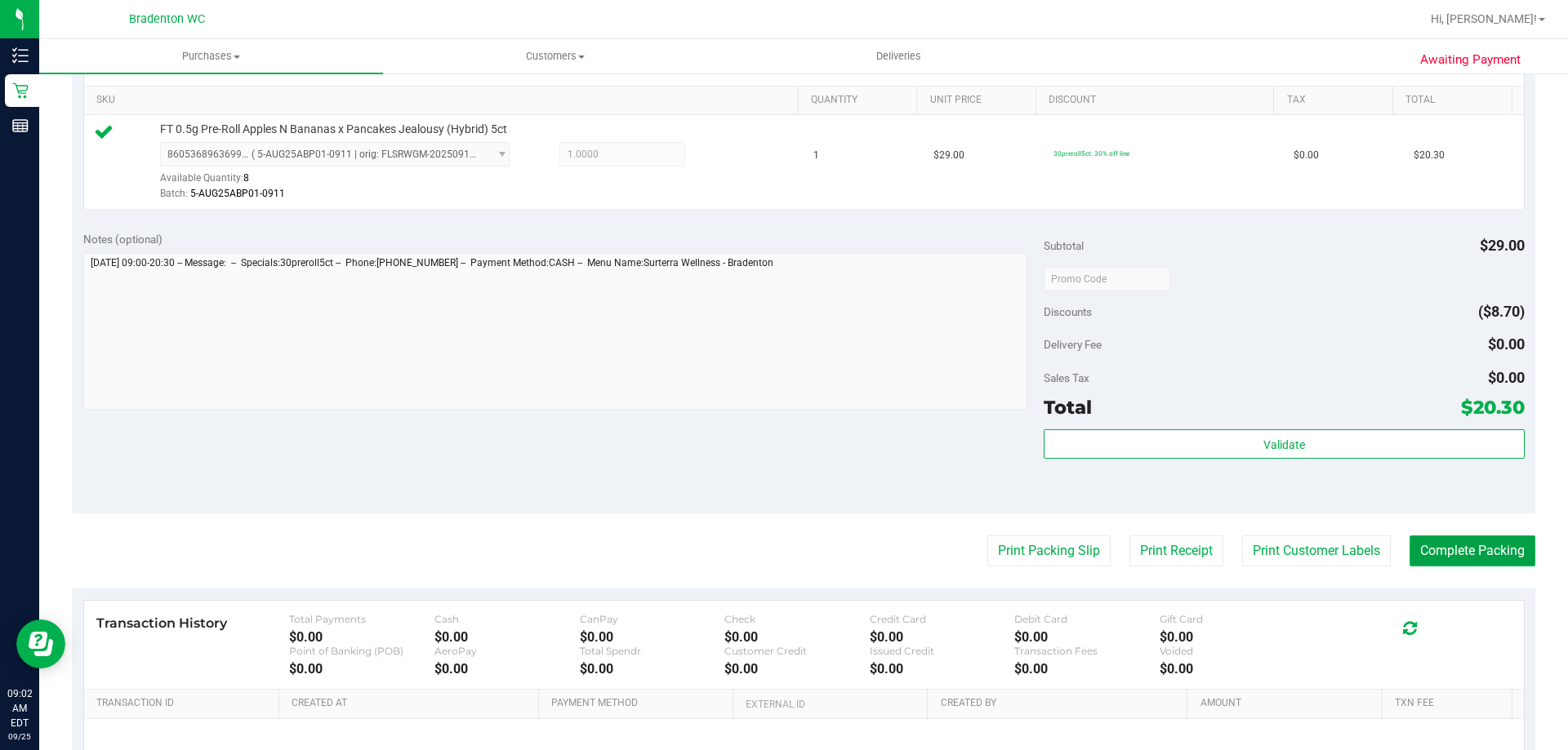
click at [1441, 558] on button "Complete Packing" at bounding box center [1473, 551] width 126 height 31
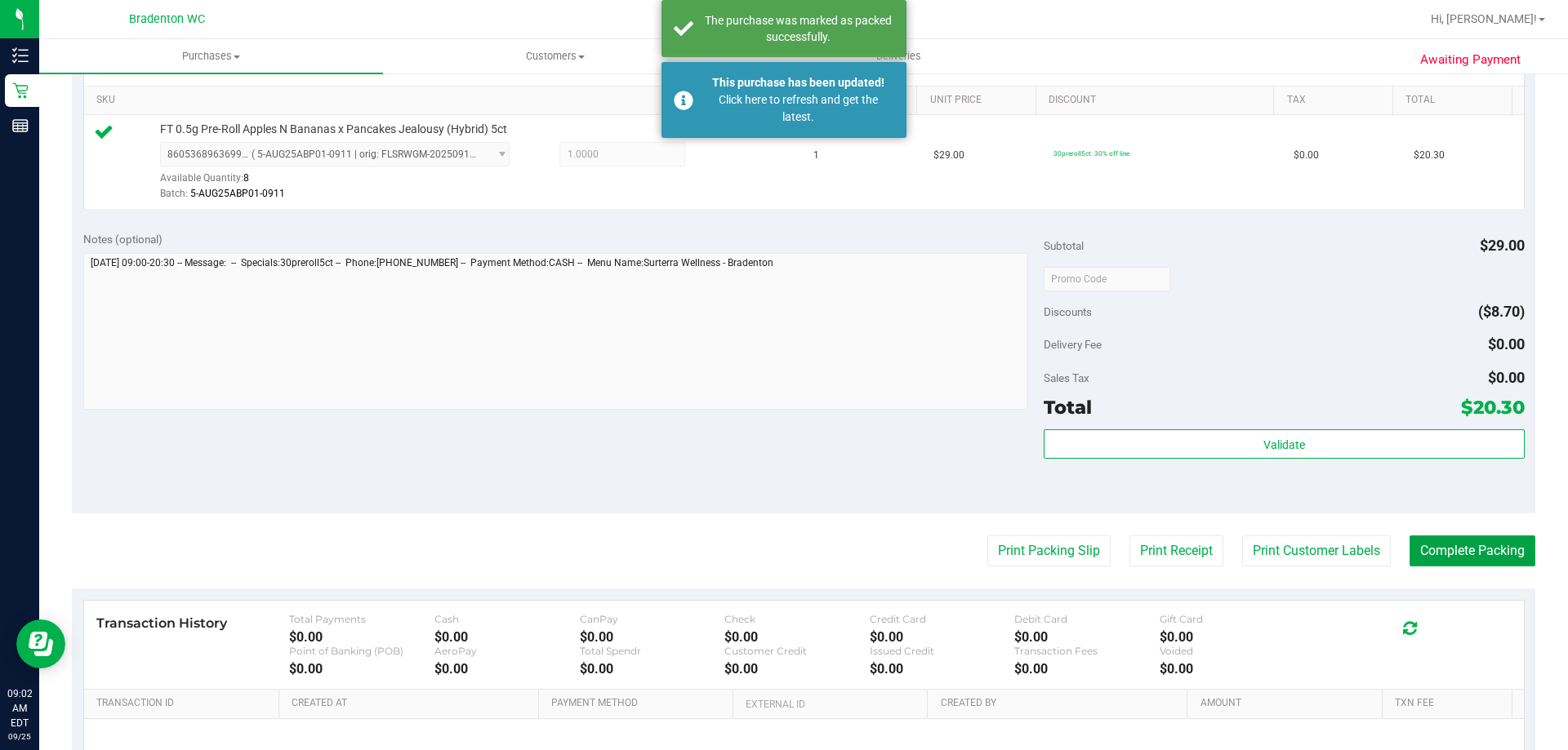
scroll to position [327, 0]
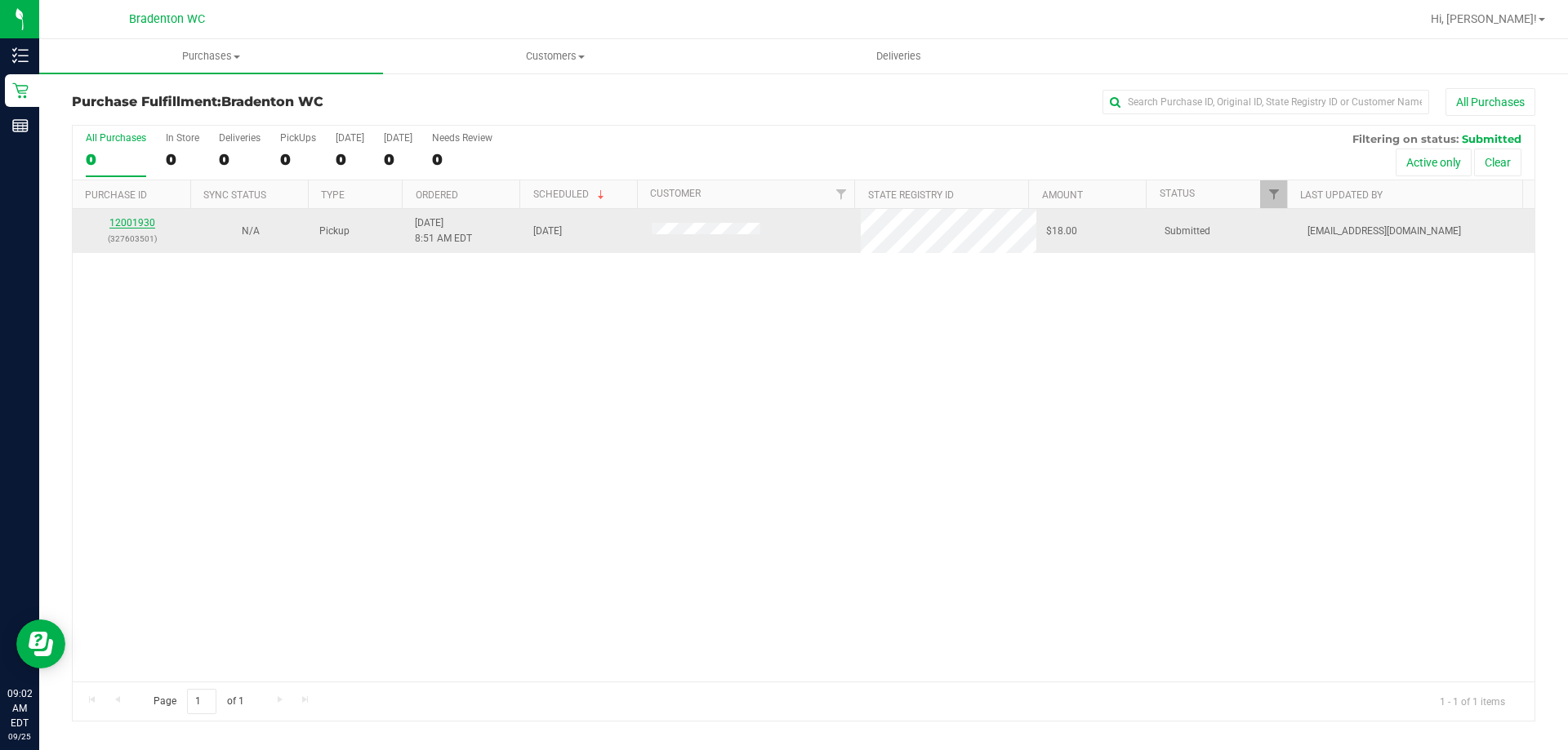
click at [145, 221] on link "12001930" at bounding box center [132, 223] width 45 height 12
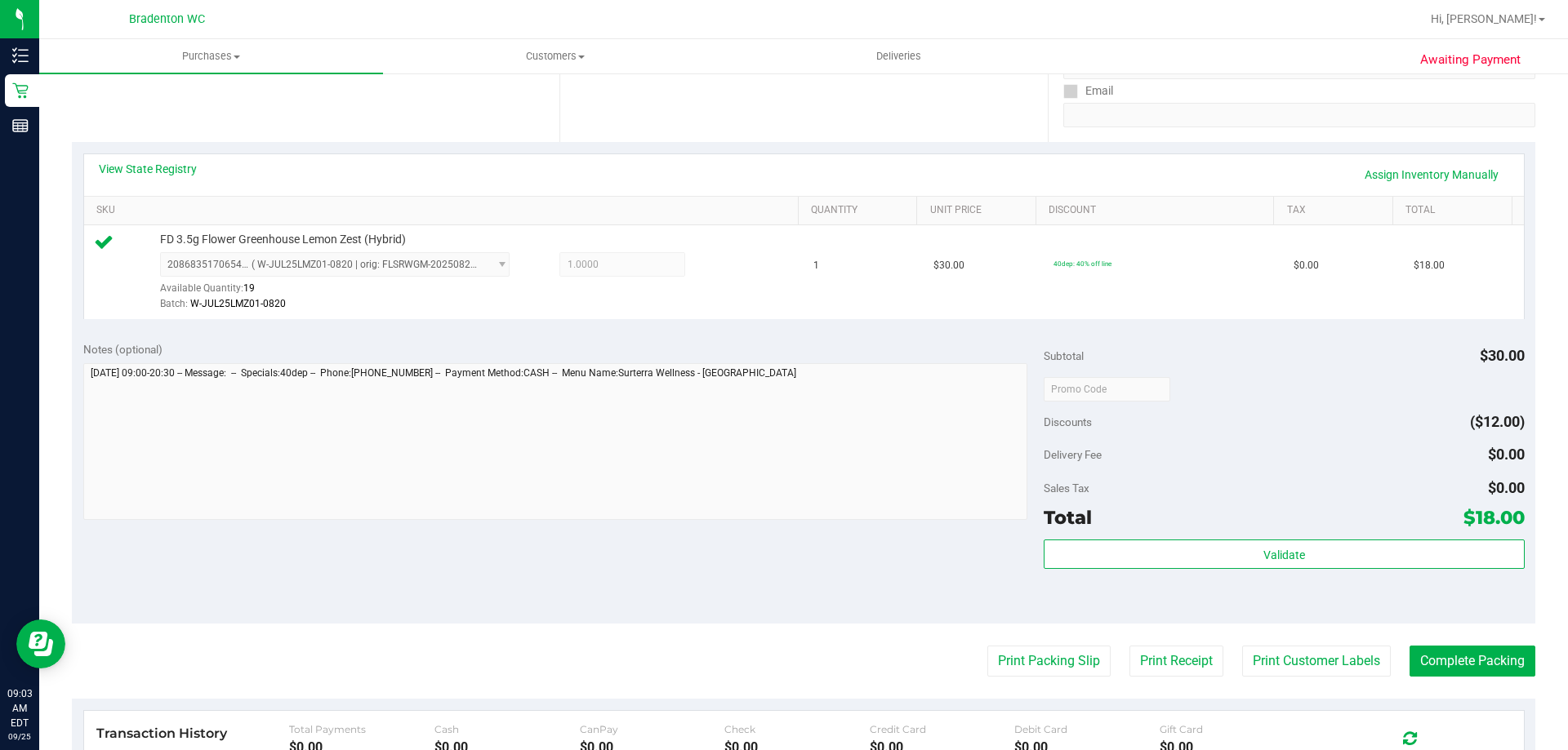
scroll to position [327, 0]
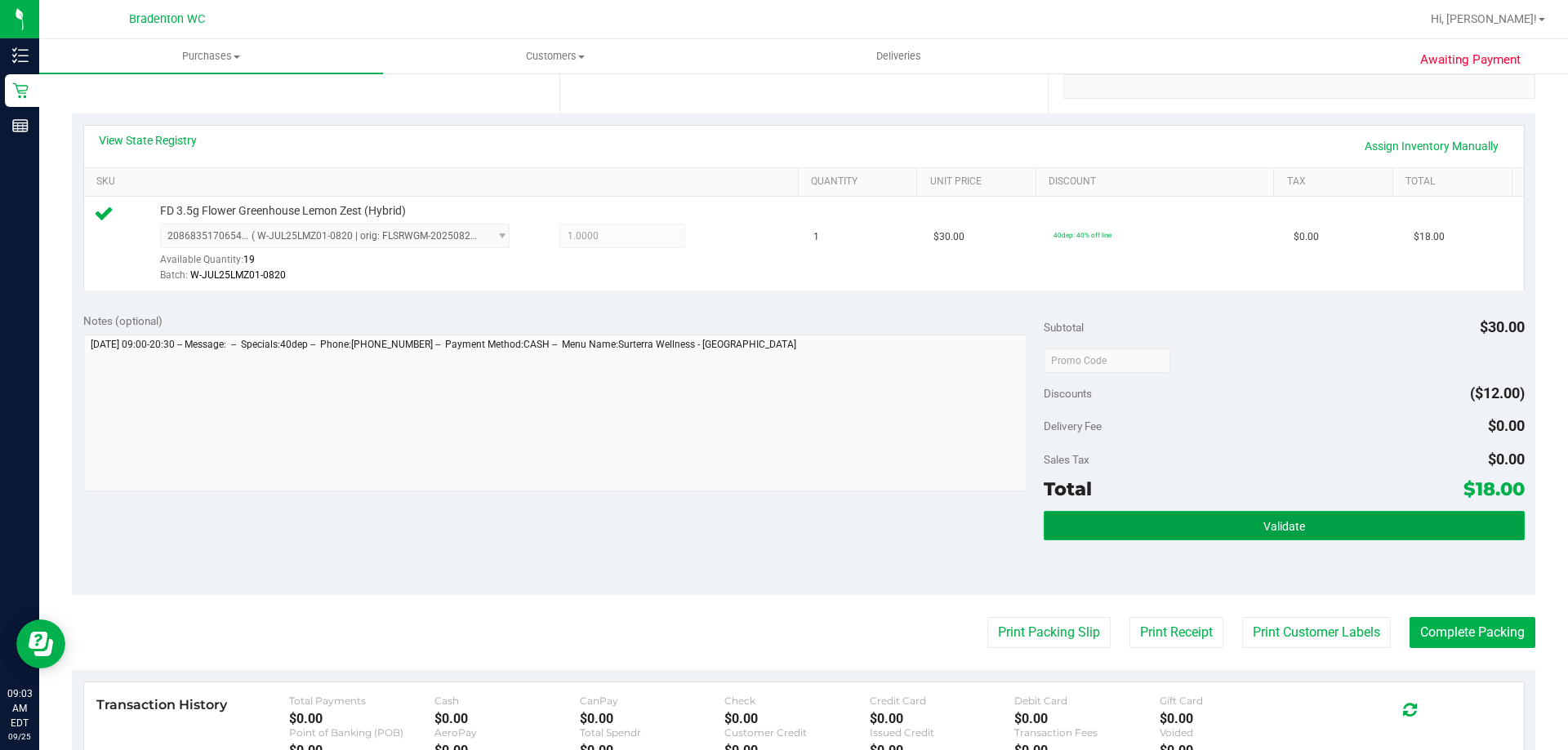
click at [1137, 538] on button "Validate" at bounding box center [1284, 526] width 481 height 29
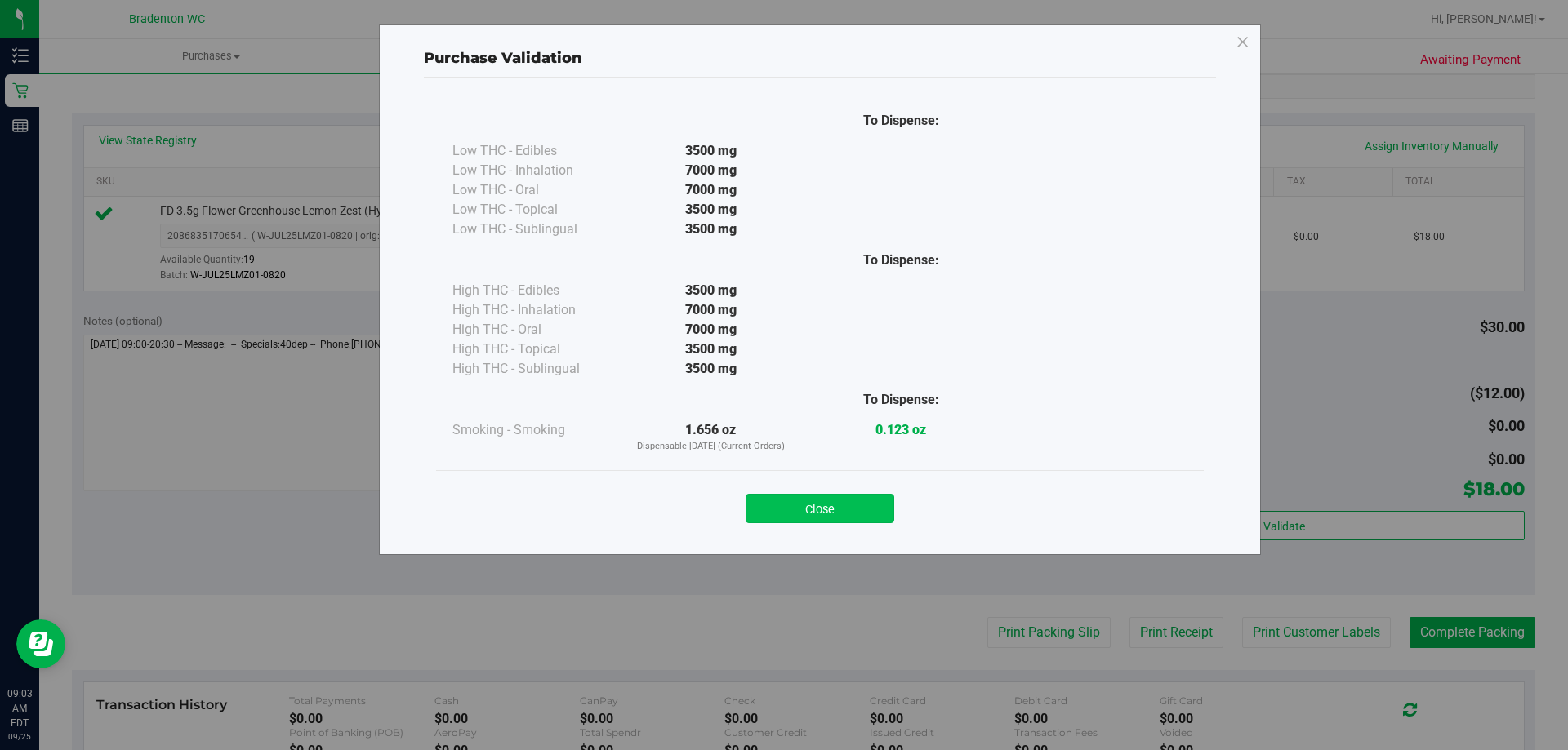
click at [810, 515] on button "Close" at bounding box center [820, 508] width 149 height 29
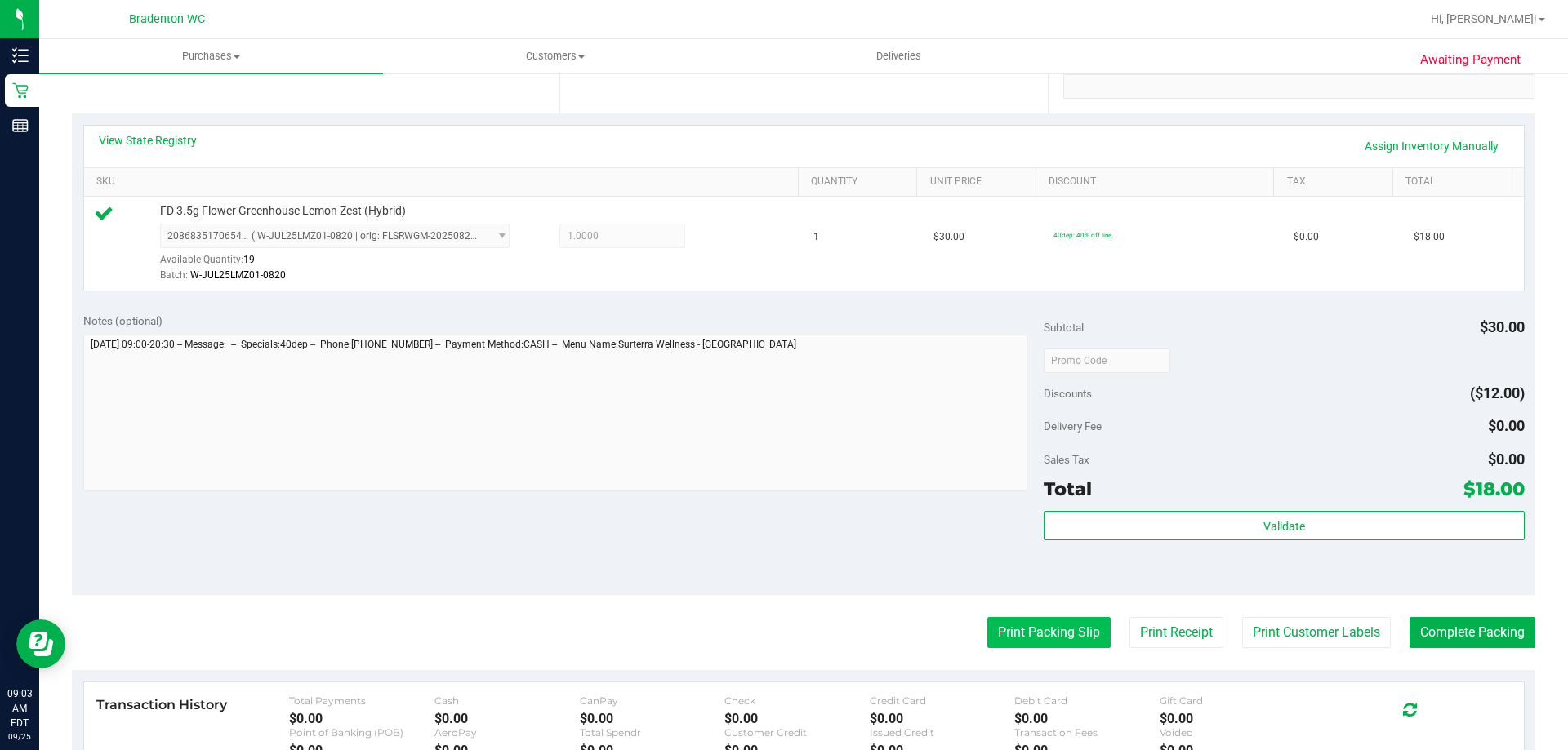
click at [1018, 621] on button "Print Packing Slip" at bounding box center [1049, 632] width 124 height 31
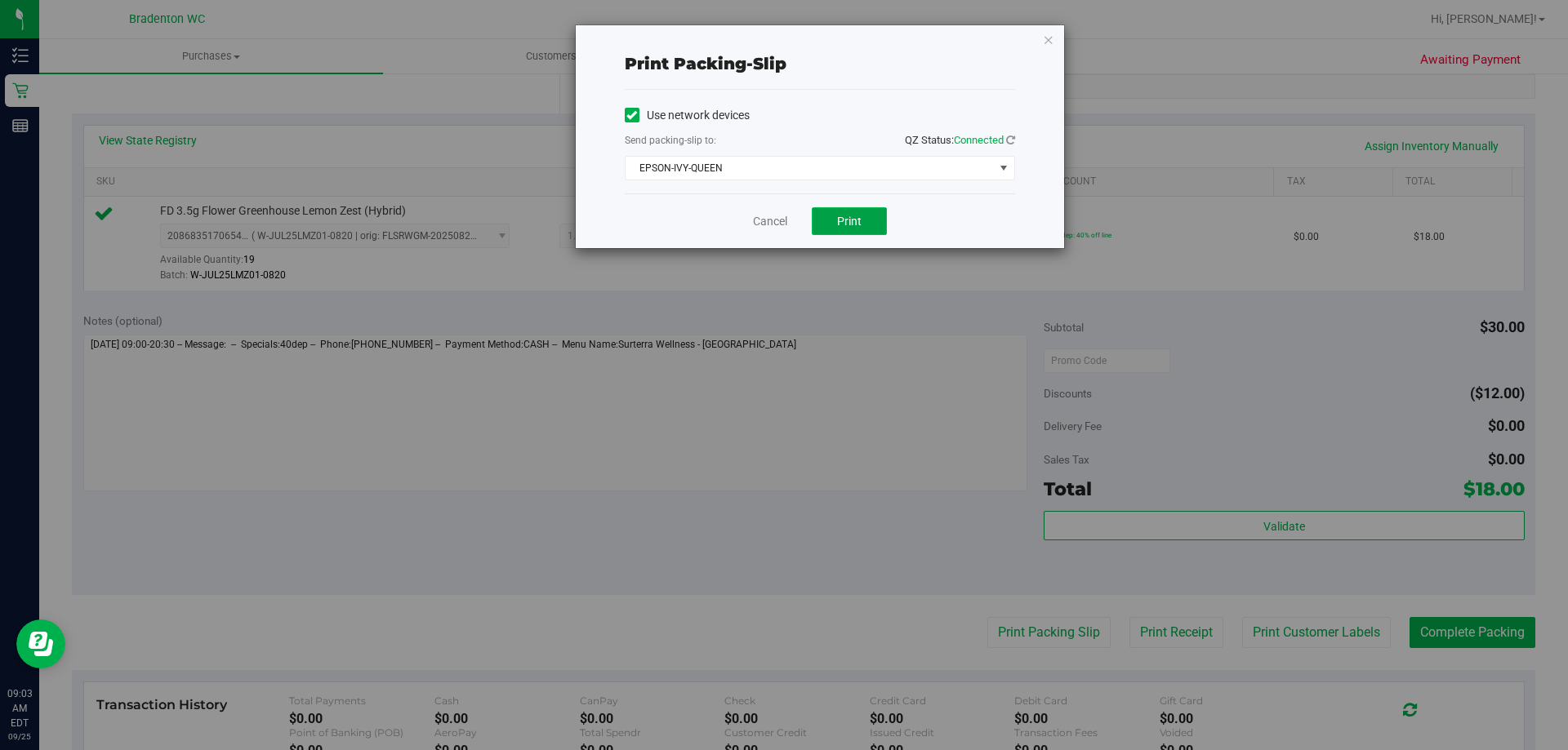
click at [839, 222] on span "Print" at bounding box center [849, 222] width 24 height 13
click at [1048, 39] on icon "button" at bounding box center [1049, 39] width 12 height 19
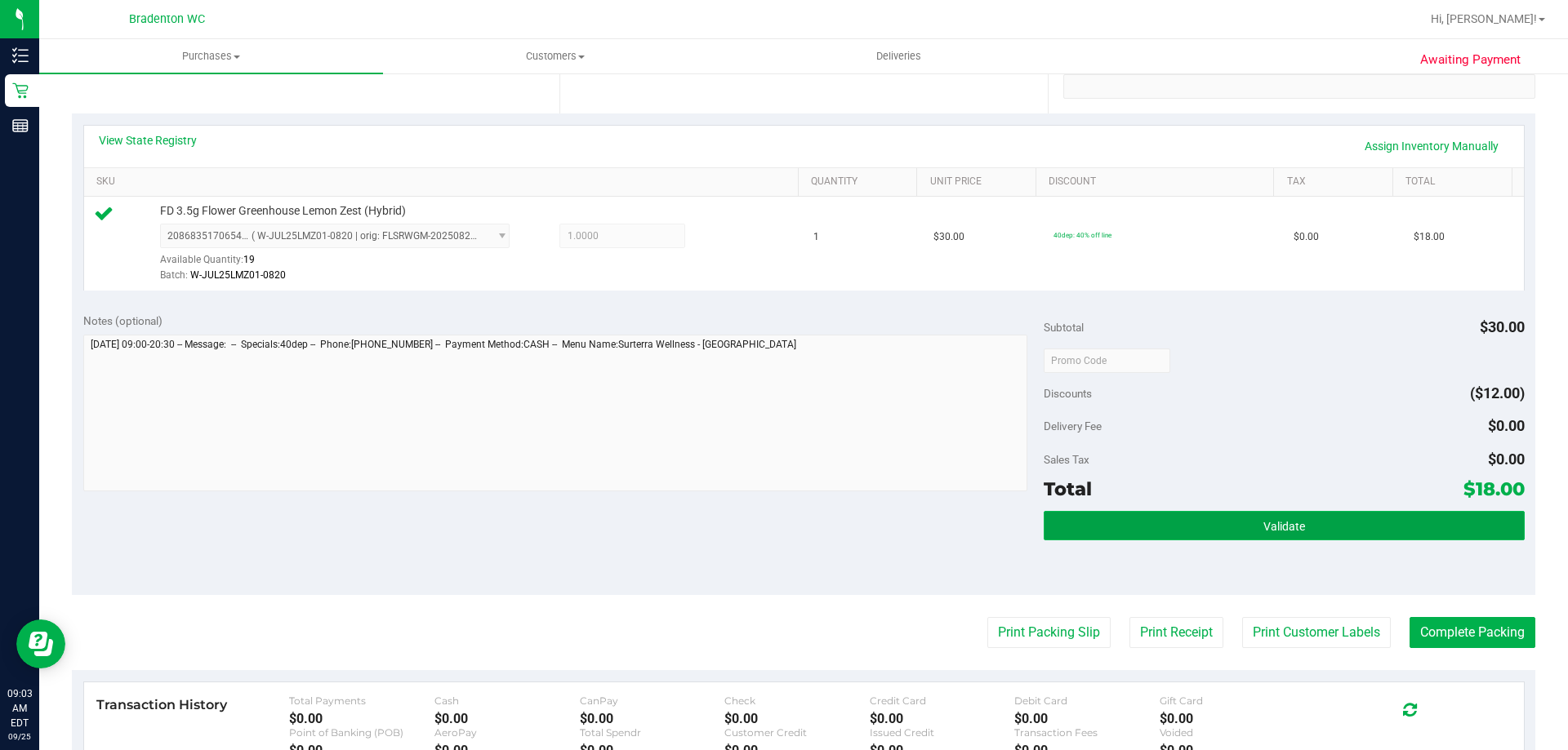
click at [1057, 512] on button "Validate" at bounding box center [1284, 526] width 481 height 29
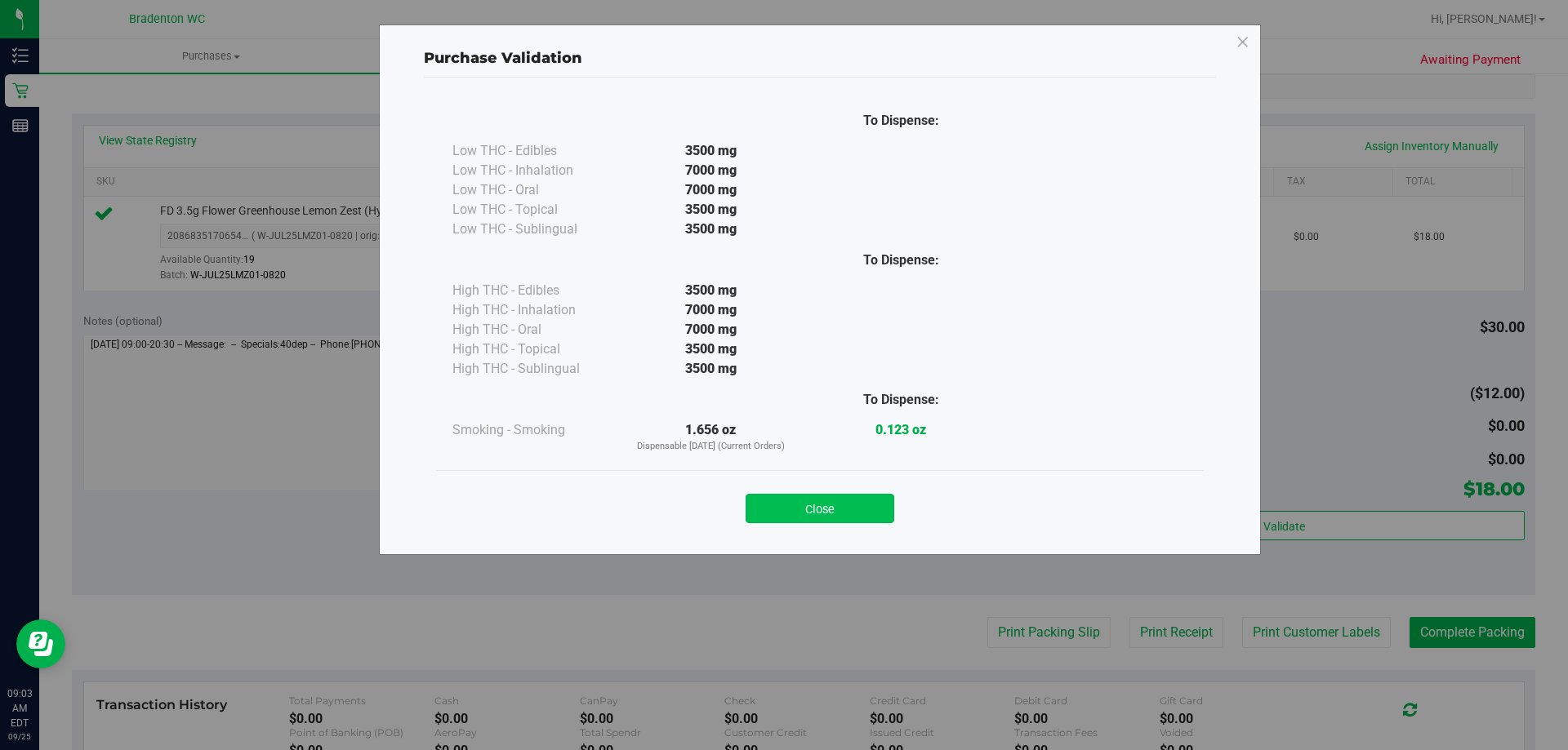
click at [834, 513] on button "Close" at bounding box center [820, 508] width 149 height 29
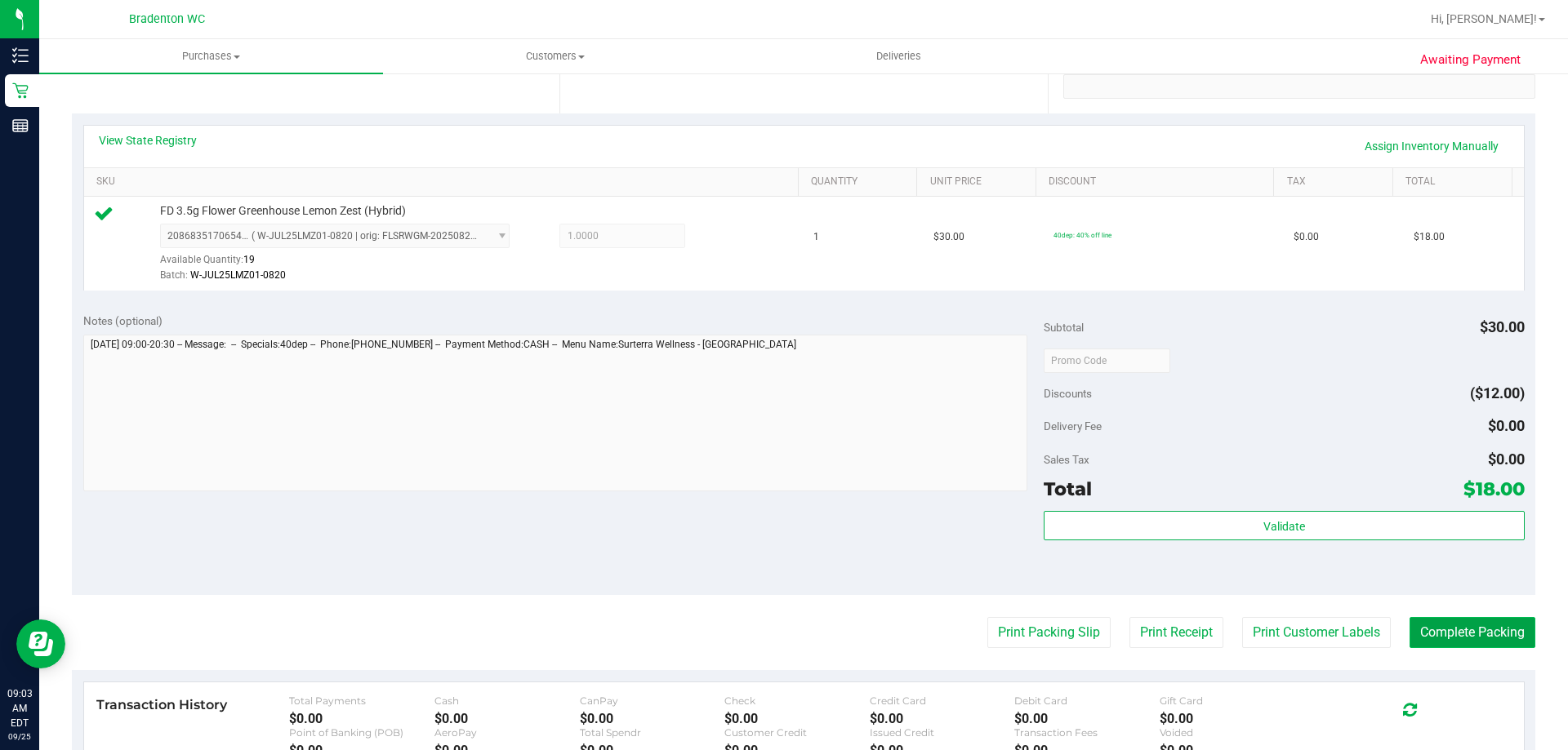
click at [1448, 637] on button "Complete Packing" at bounding box center [1473, 632] width 126 height 31
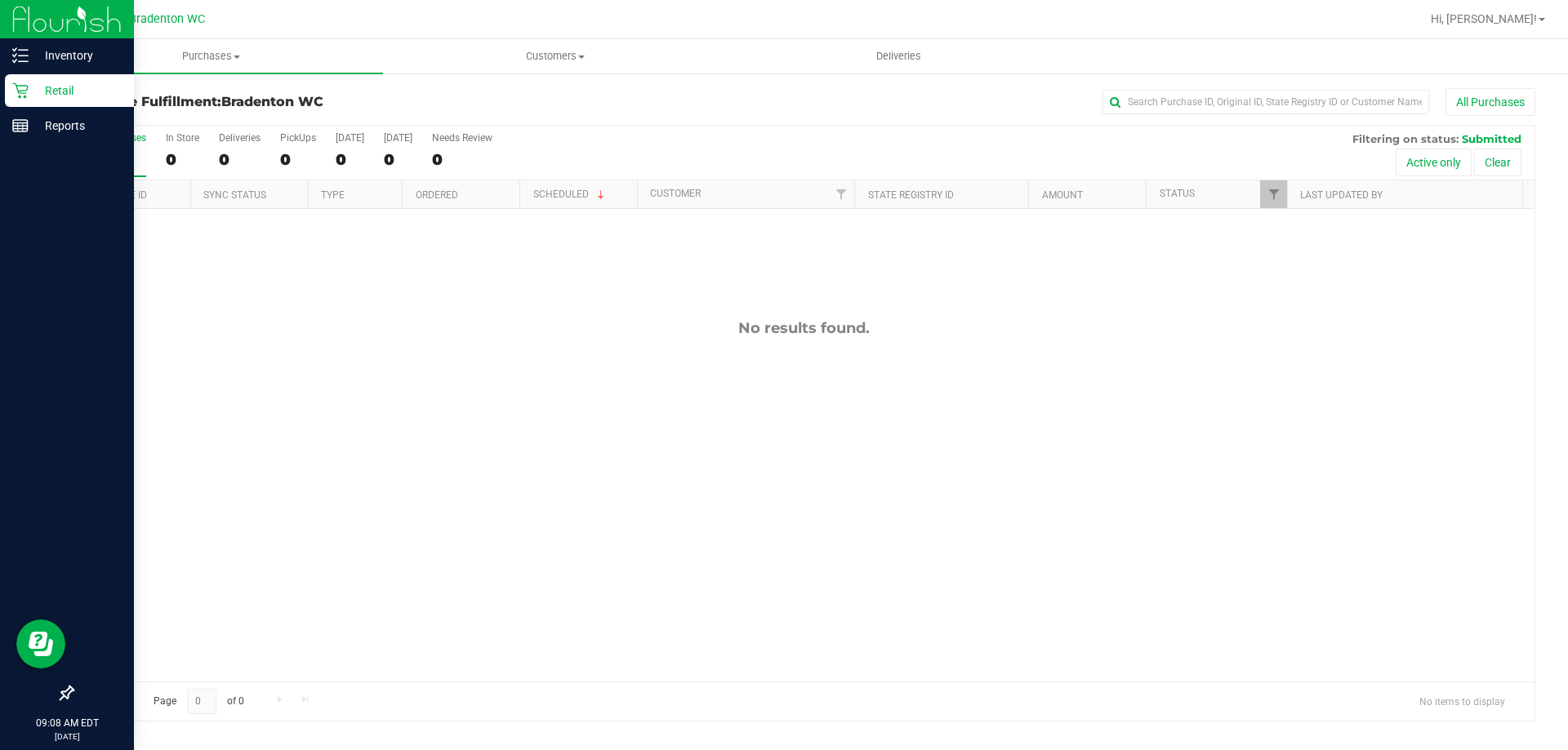
click at [55, 87] on p "Retail" at bounding box center [77, 90] width 98 height 19
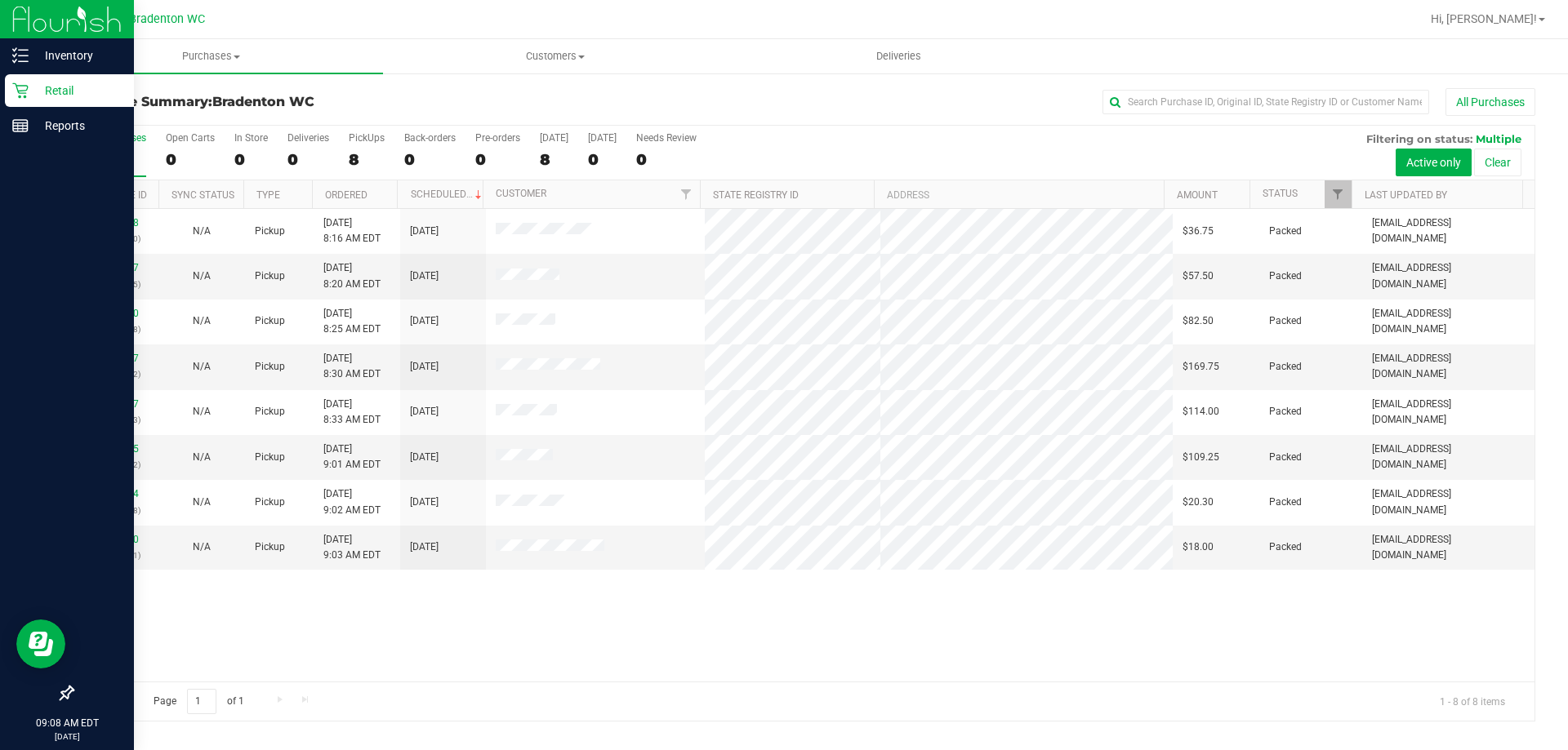
click at [59, 83] on p "Retail" at bounding box center [77, 90] width 98 height 19
click at [51, 97] on p "Retail" at bounding box center [77, 90] width 98 height 19
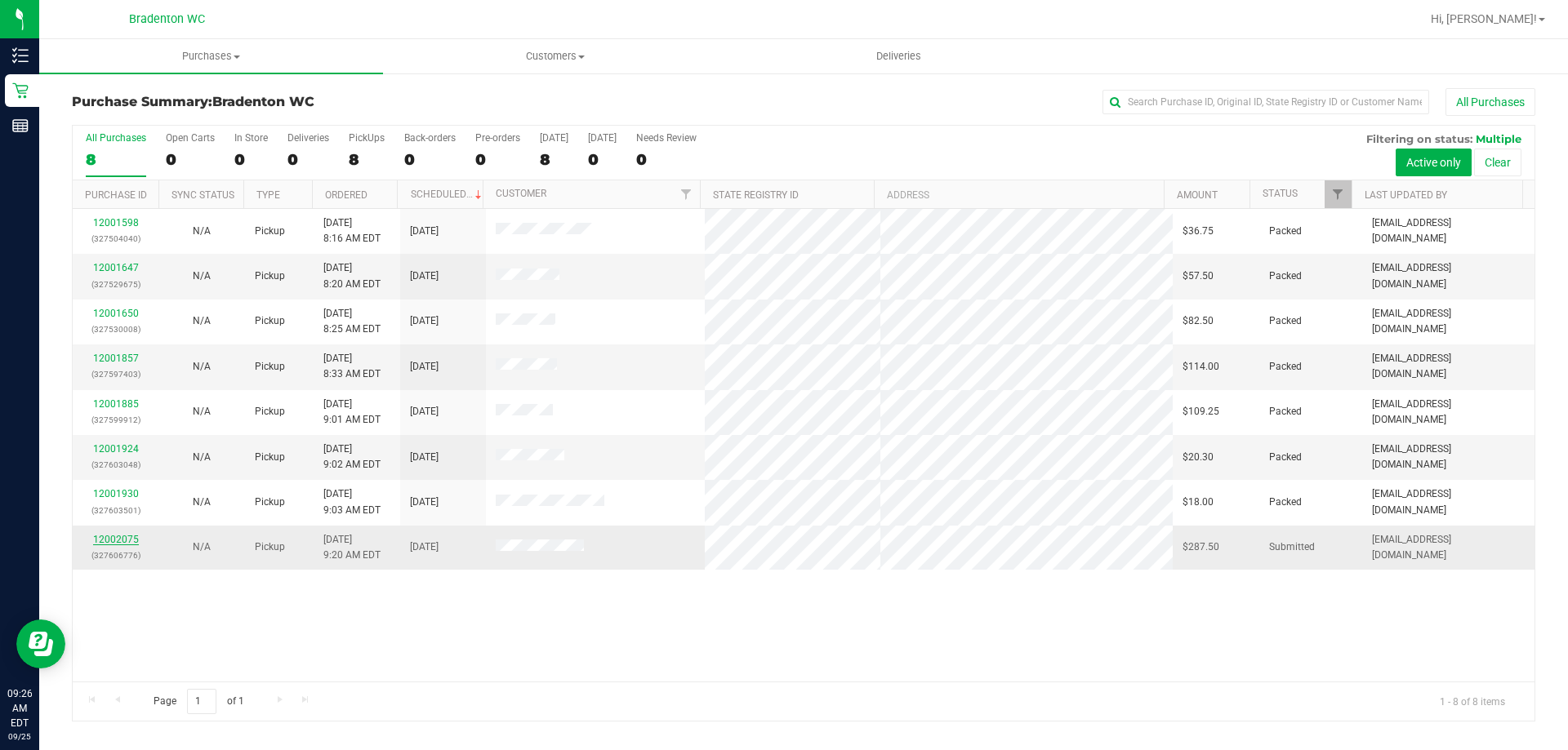
click at [118, 535] on link "12002075" at bounding box center [116, 540] width 45 height 12
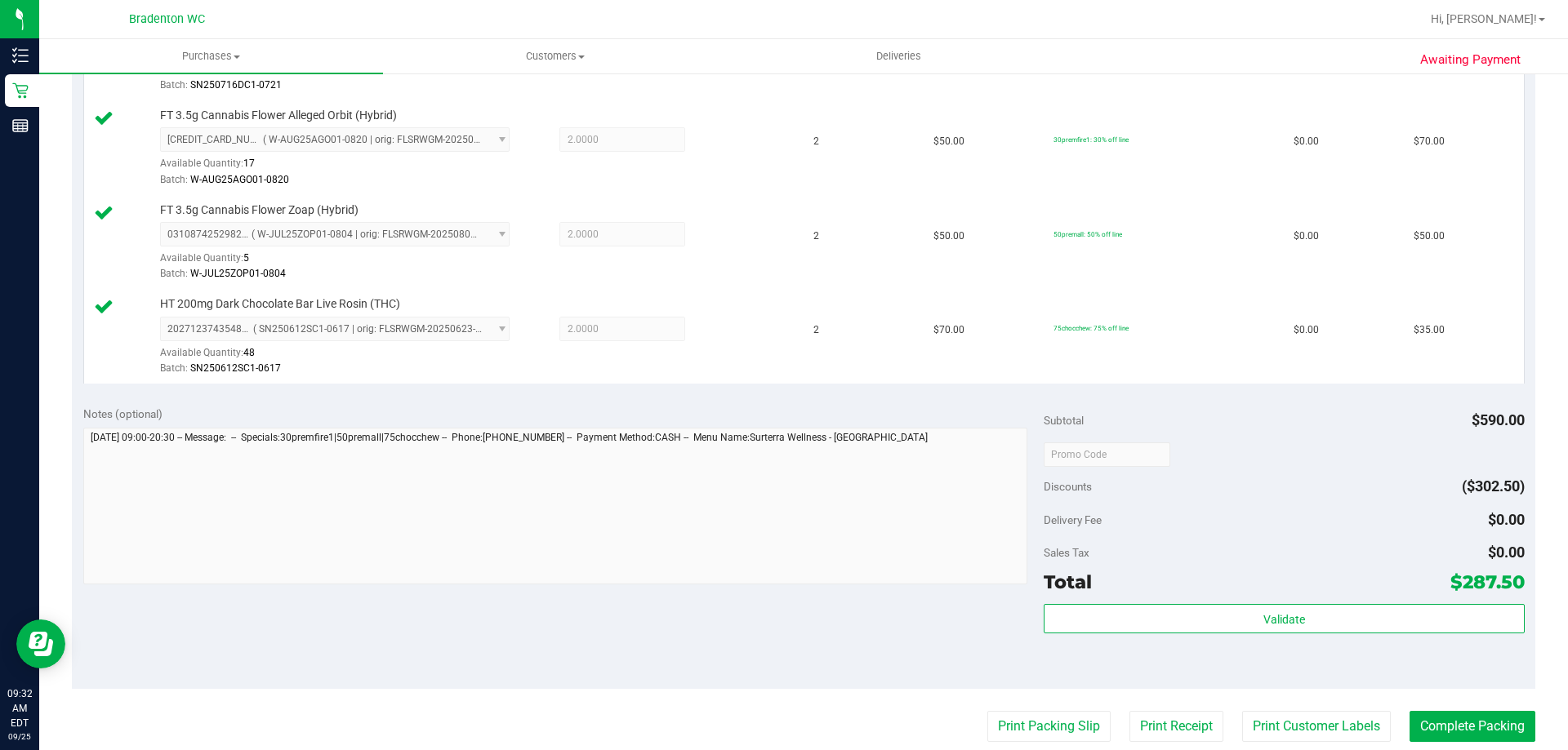
scroll to position [735, 0]
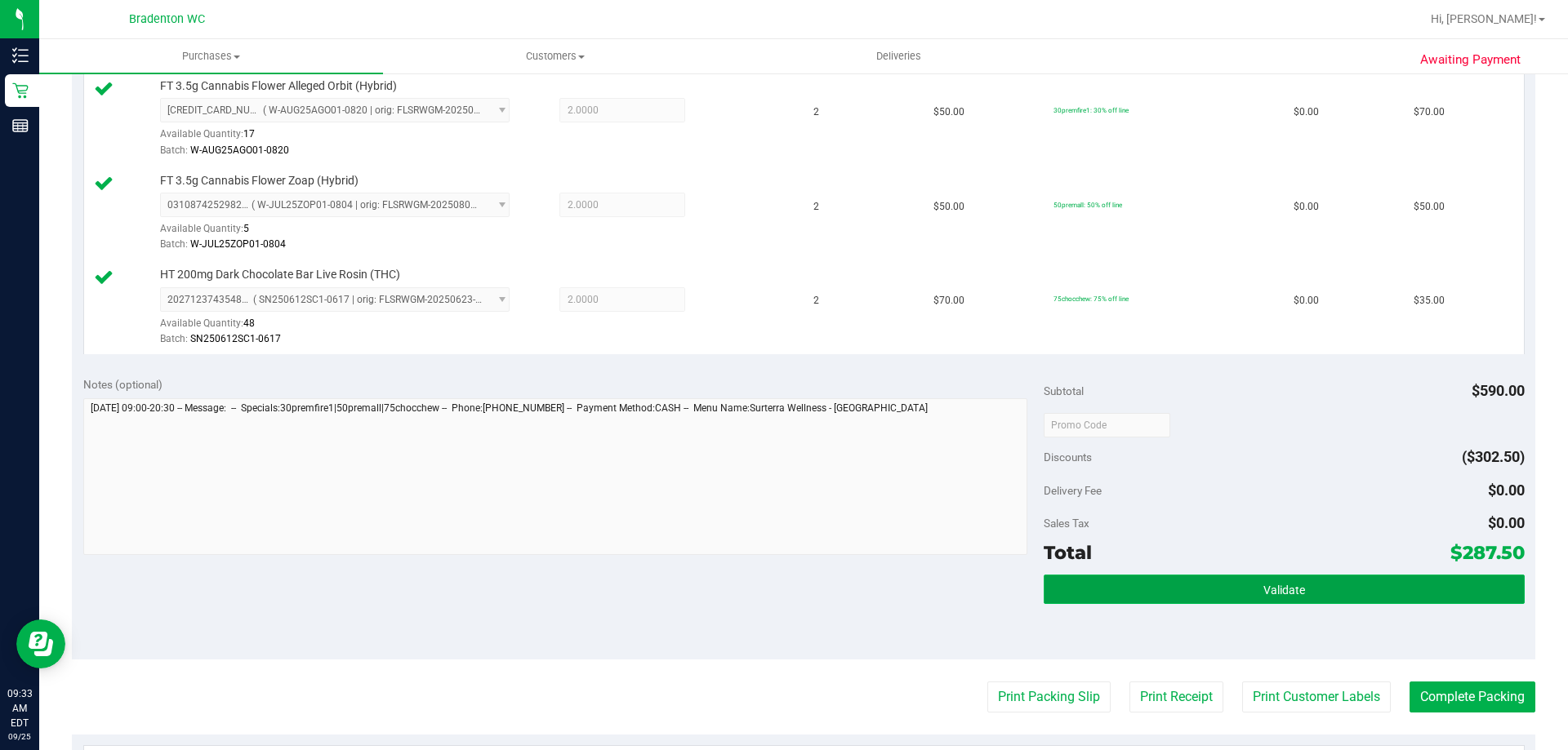
click at [1176, 598] on button "Validate" at bounding box center [1284, 589] width 481 height 29
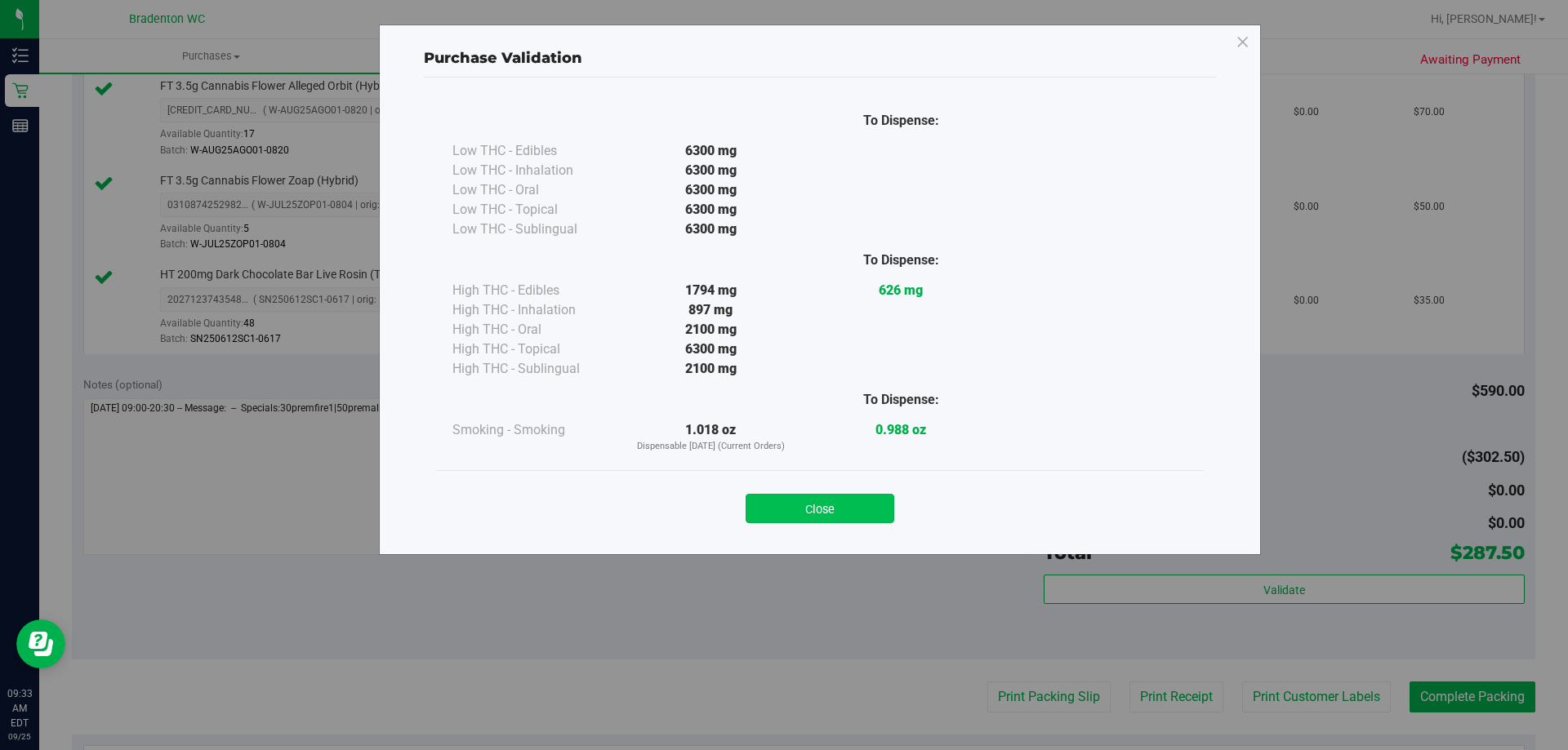
click at [840, 506] on button "Close" at bounding box center [820, 508] width 149 height 29
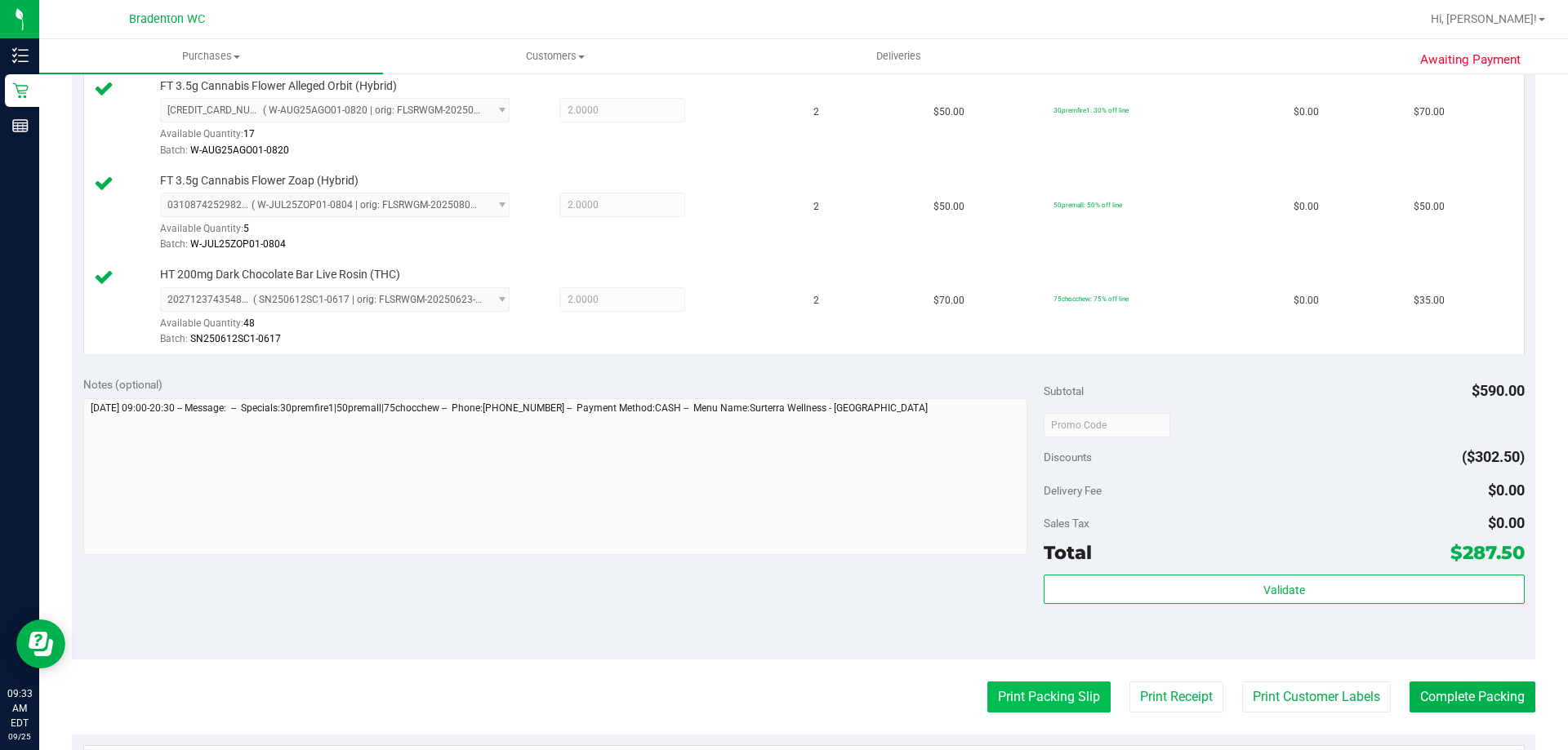
click at [1022, 711] on button "Print Packing Slip" at bounding box center [1049, 697] width 124 height 31
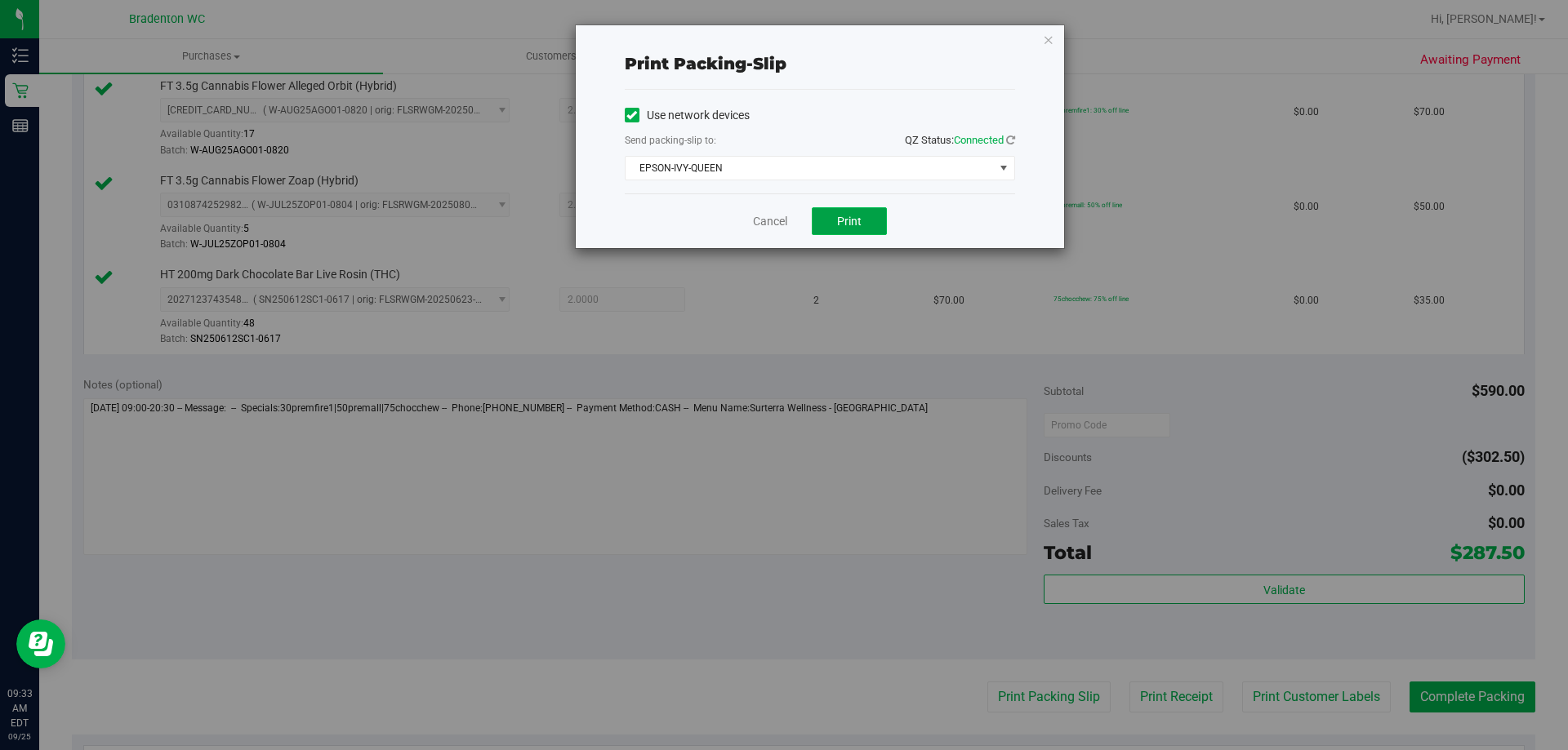
click at [860, 227] on span "Print" at bounding box center [849, 222] width 24 height 13
click at [1047, 42] on icon "button" at bounding box center [1049, 39] width 12 height 19
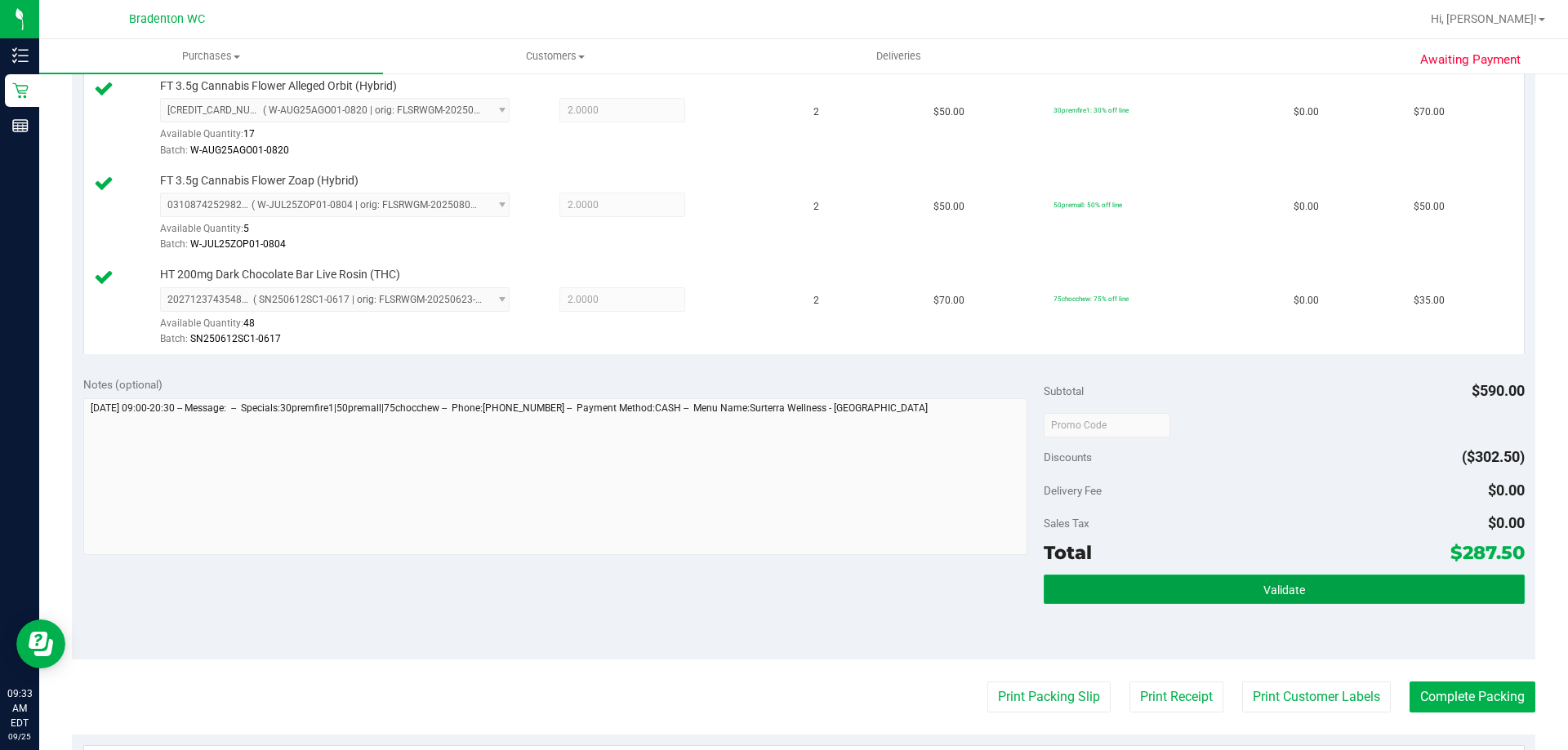
click at [1106, 598] on button "Validate" at bounding box center [1284, 589] width 481 height 29
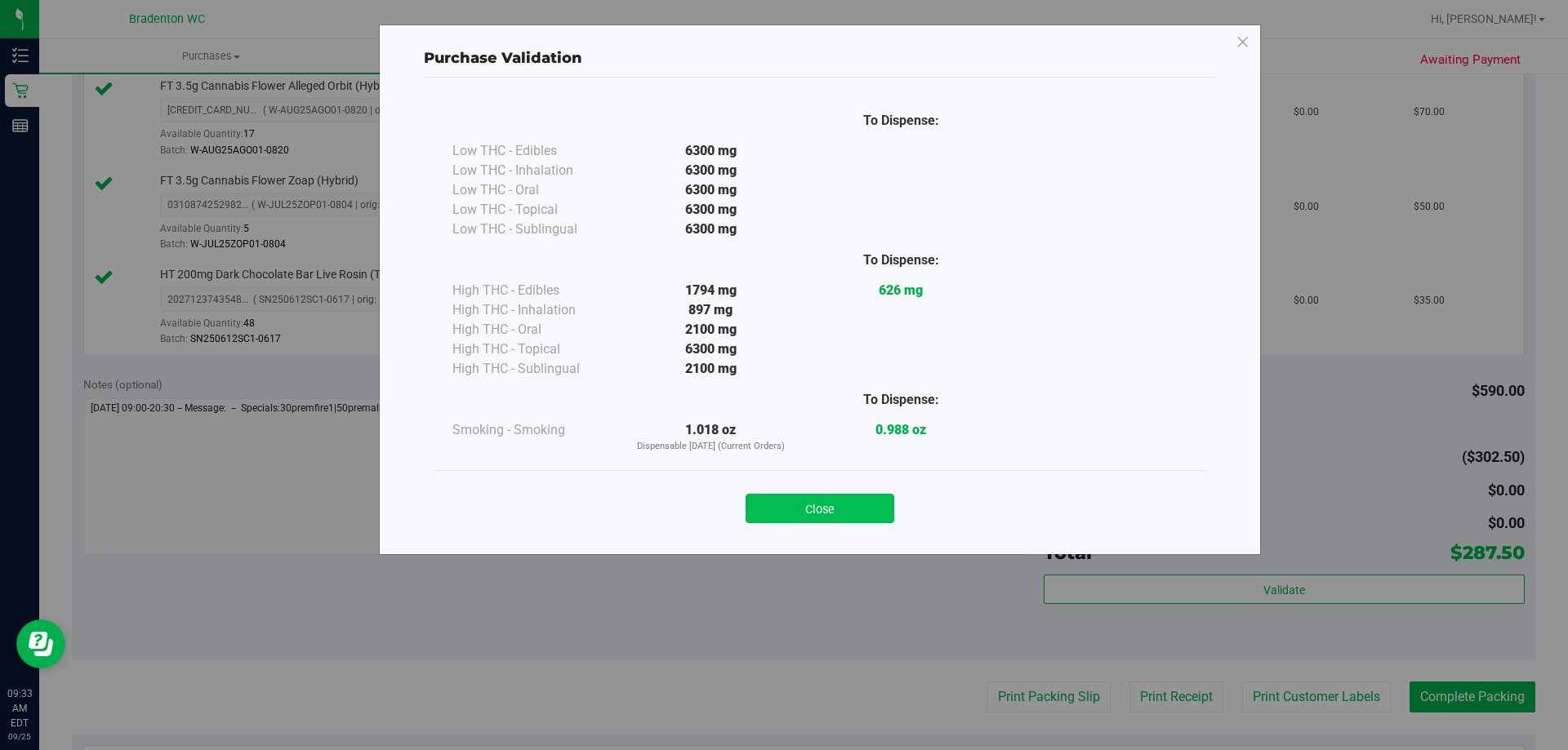
click at [834, 508] on button "Close" at bounding box center [820, 508] width 149 height 29
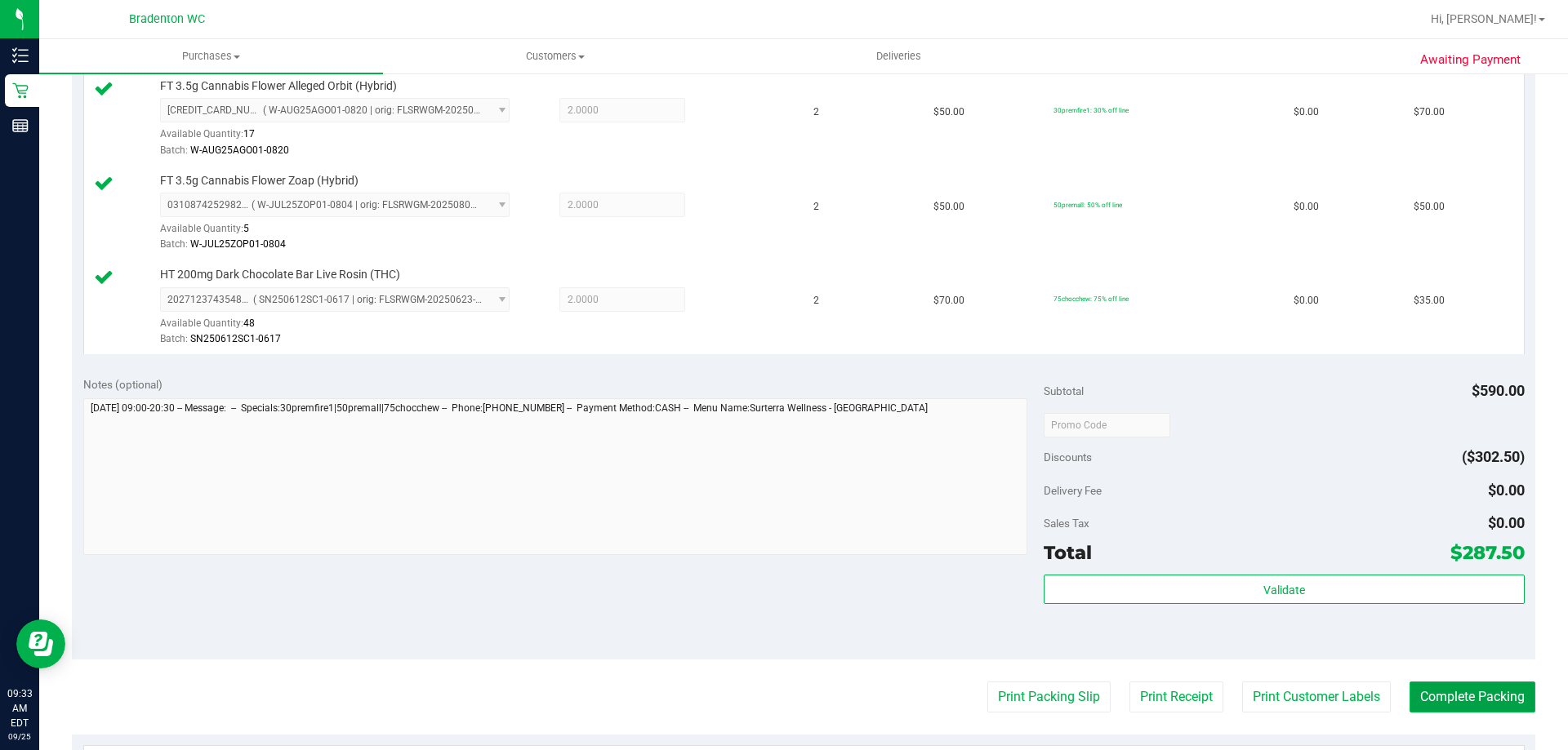
click at [1410, 694] on button "Complete Packing" at bounding box center [1473, 697] width 126 height 31
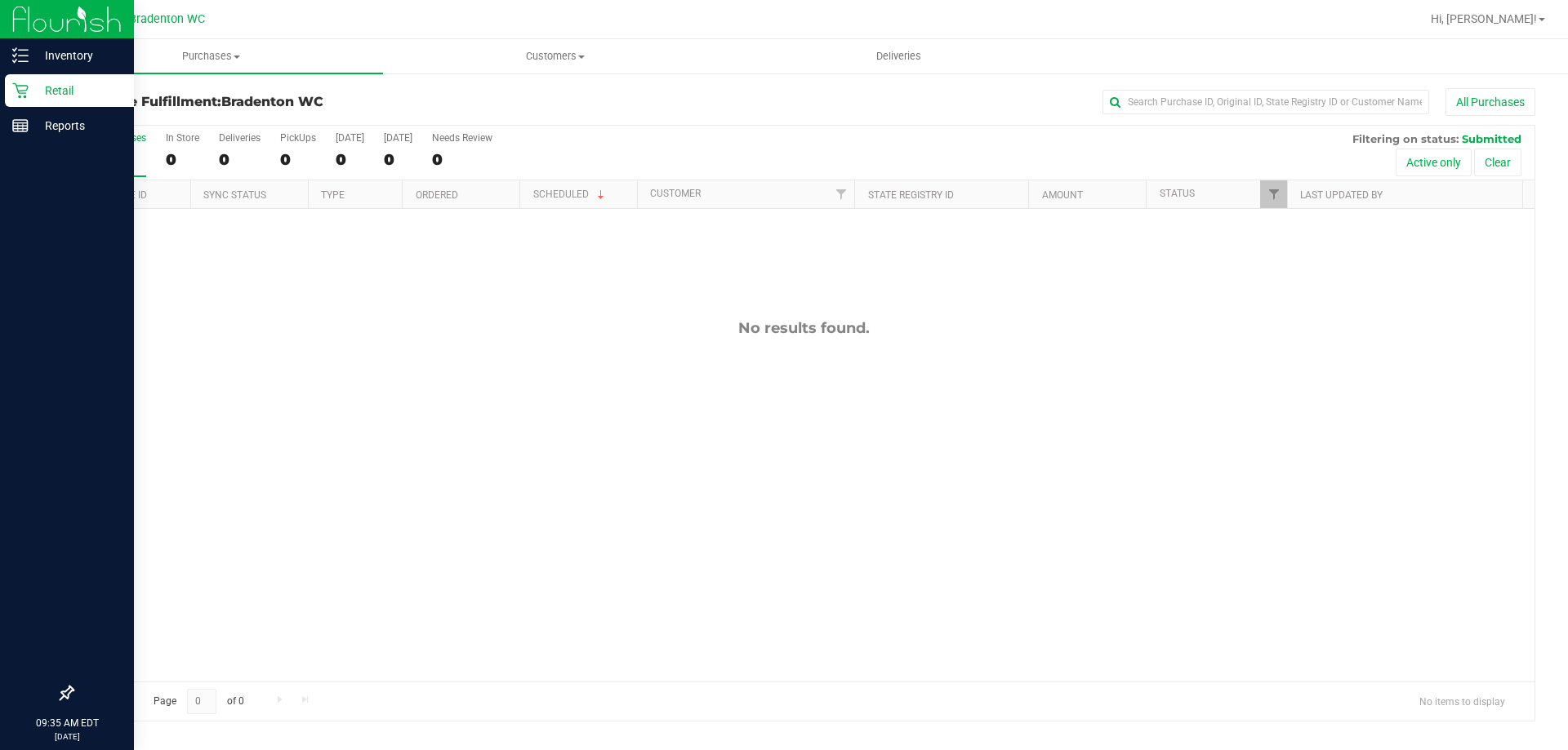
click at [53, 90] on p "Retail" at bounding box center [77, 90] width 98 height 19
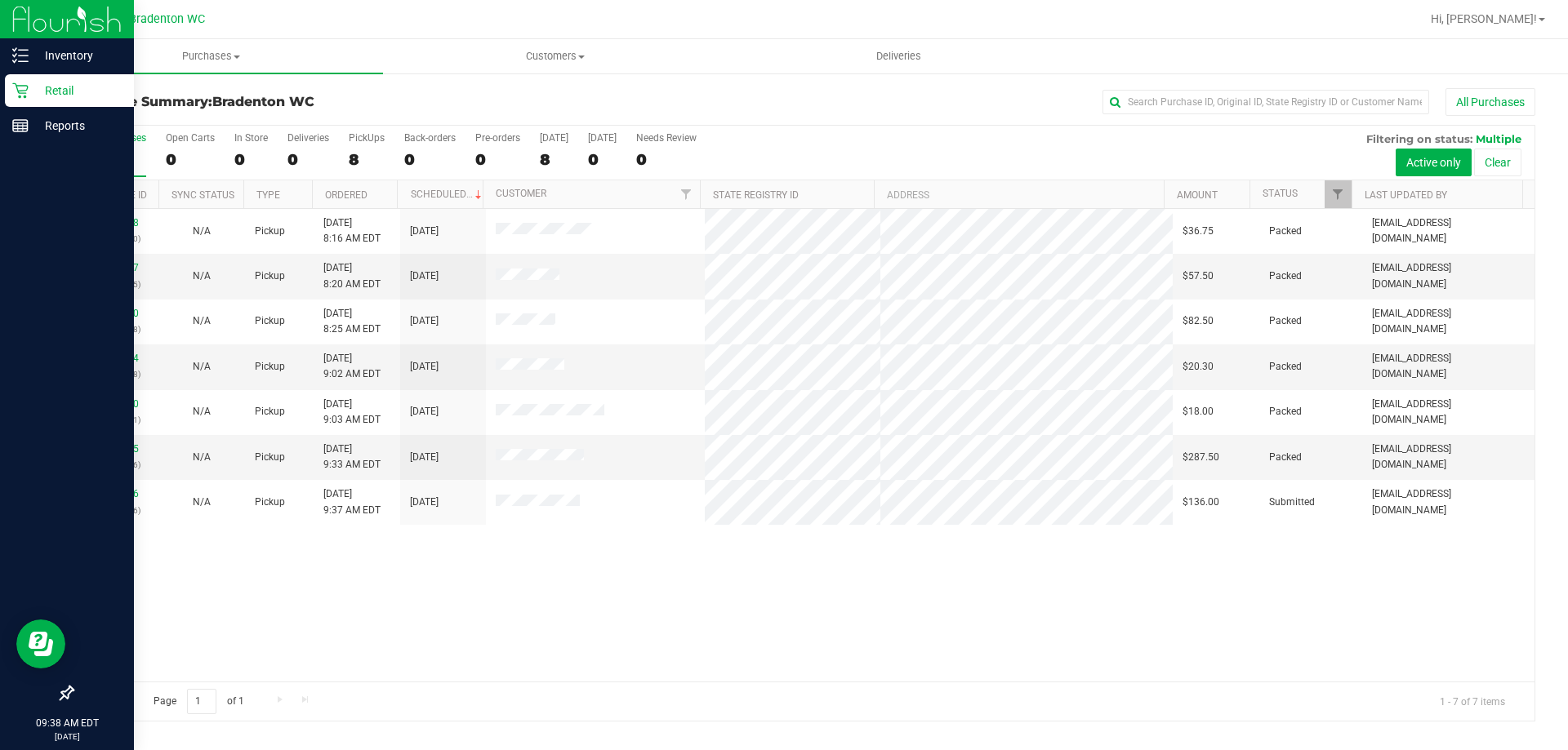
click at [45, 90] on p "Retail" at bounding box center [77, 90] width 98 height 19
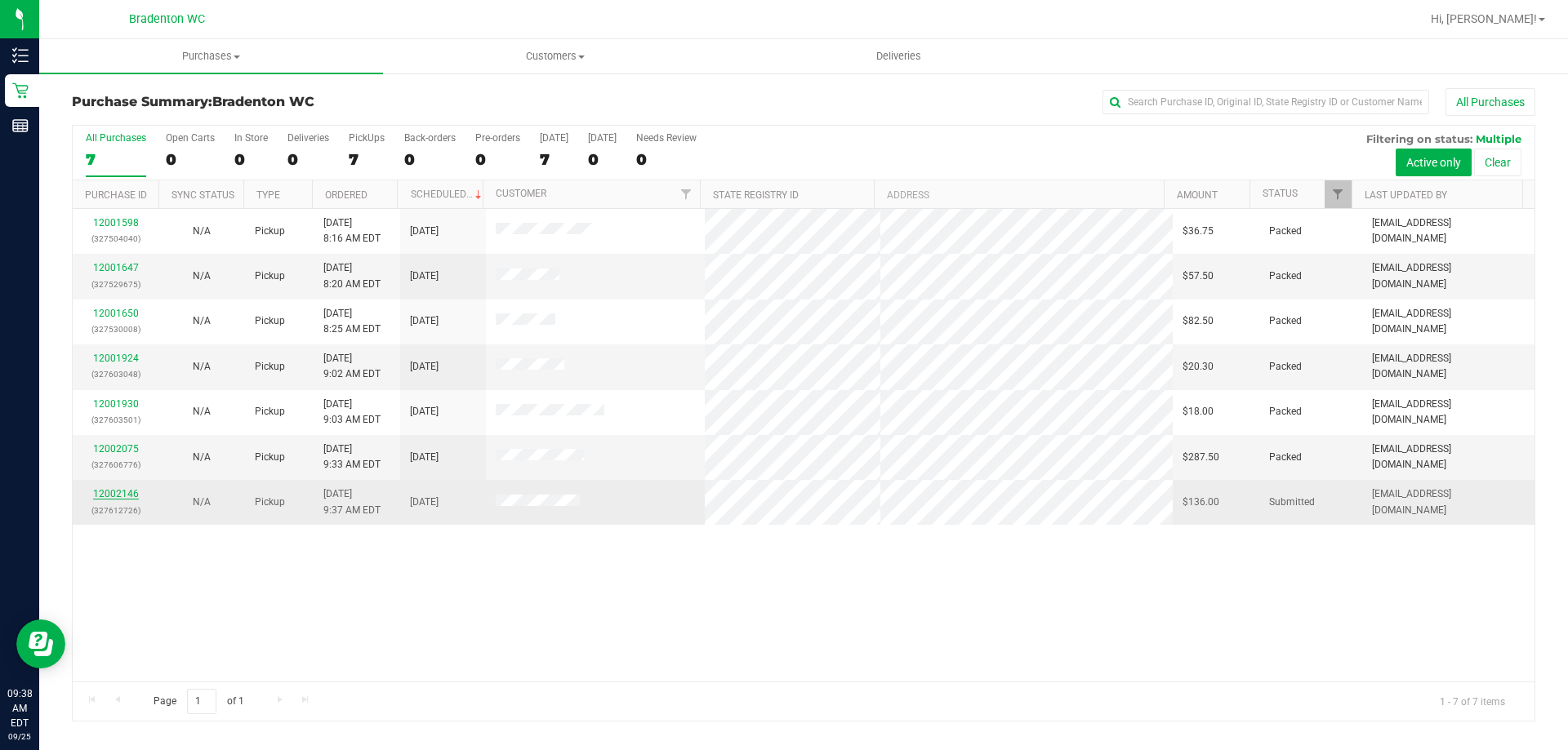
click at [107, 491] on link "12002146" at bounding box center [116, 494] width 45 height 12
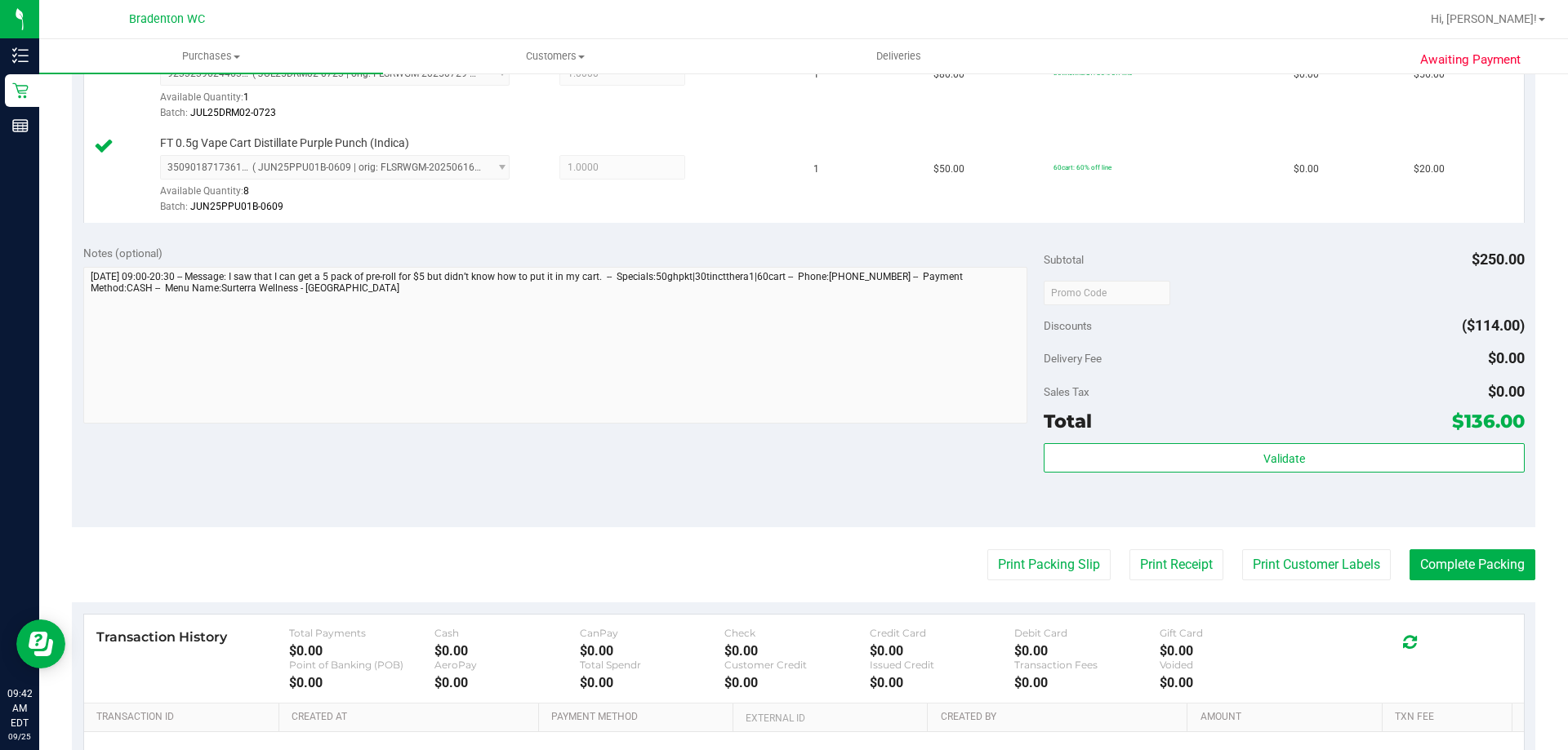
scroll to position [653, 0]
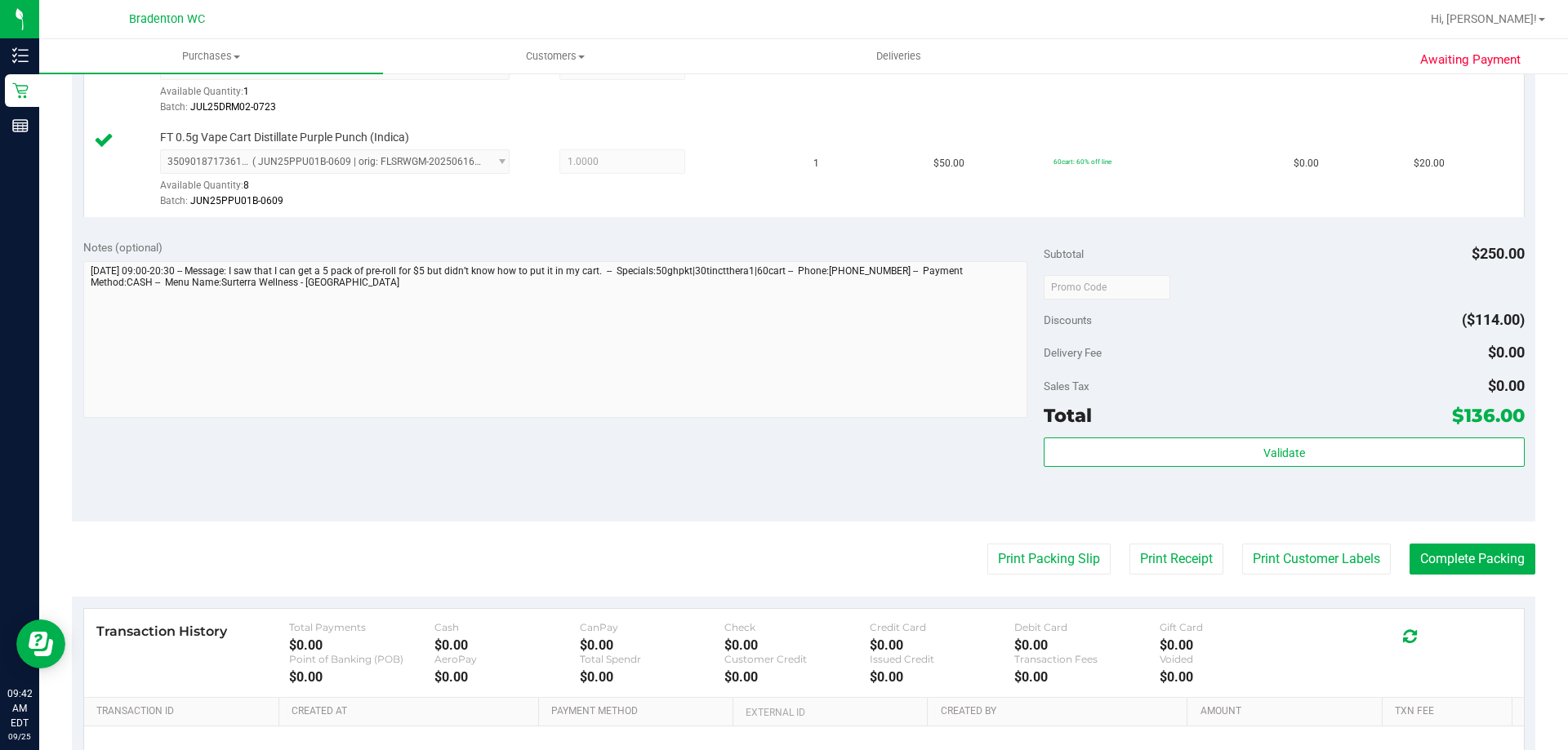
click at [580, 487] on div "Notes (optional) Subtotal $250.00 Discounts ($114.00) Delivery Fee $0.00 Sales …" at bounding box center [804, 375] width 1464 height 294
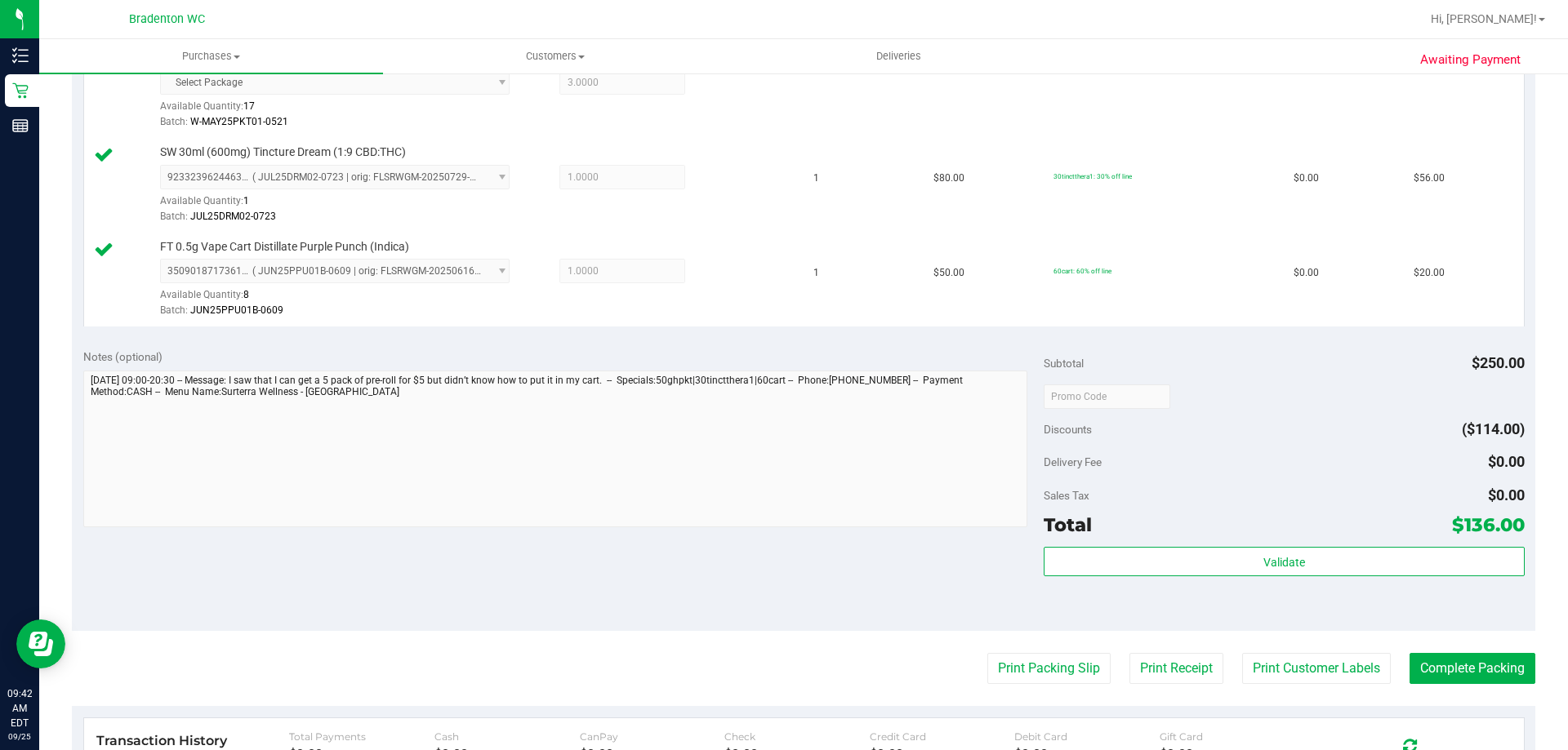
scroll to position [571, 0]
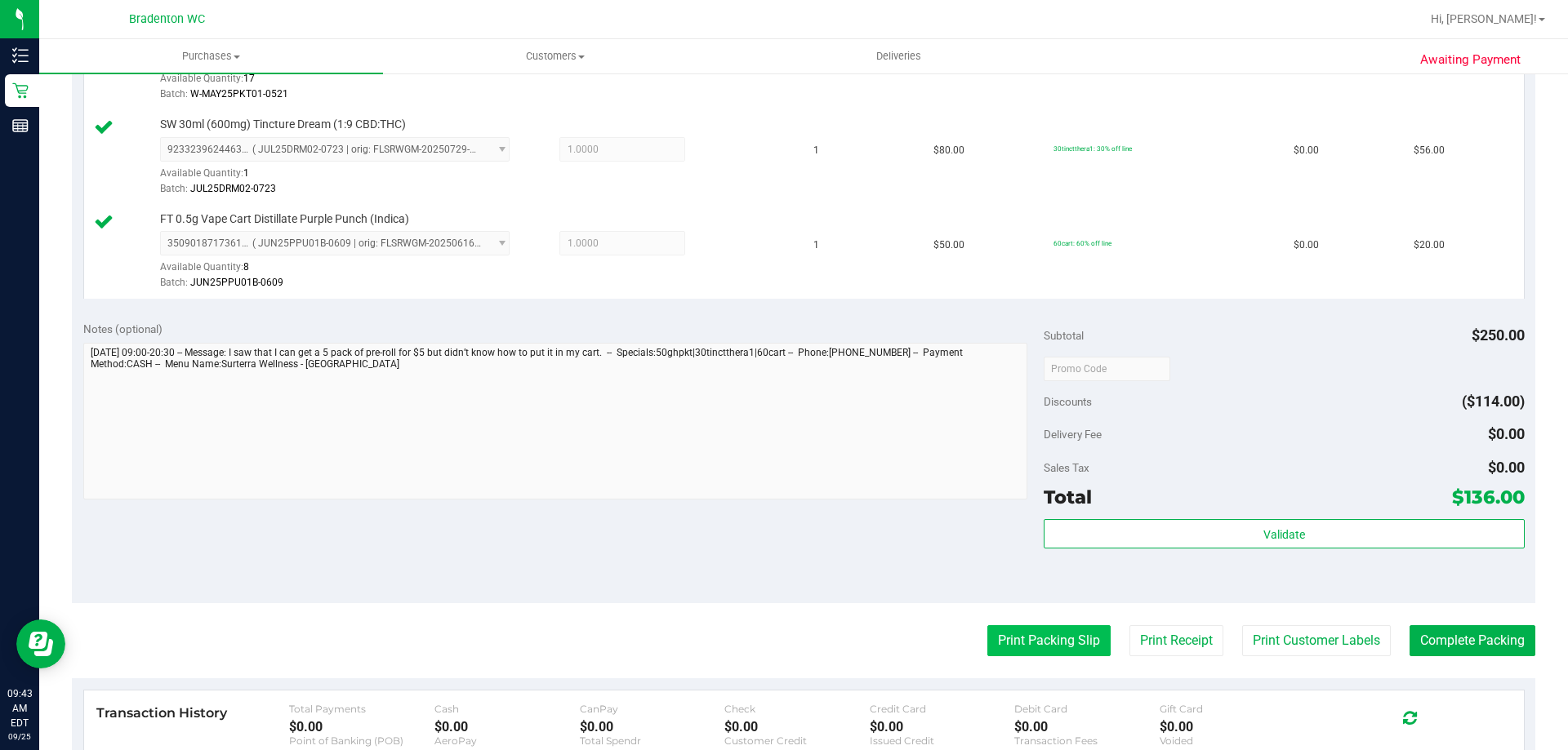
click at [998, 638] on button "Print Packing Slip" at bounding box center [1049, 641] width 124 height 31
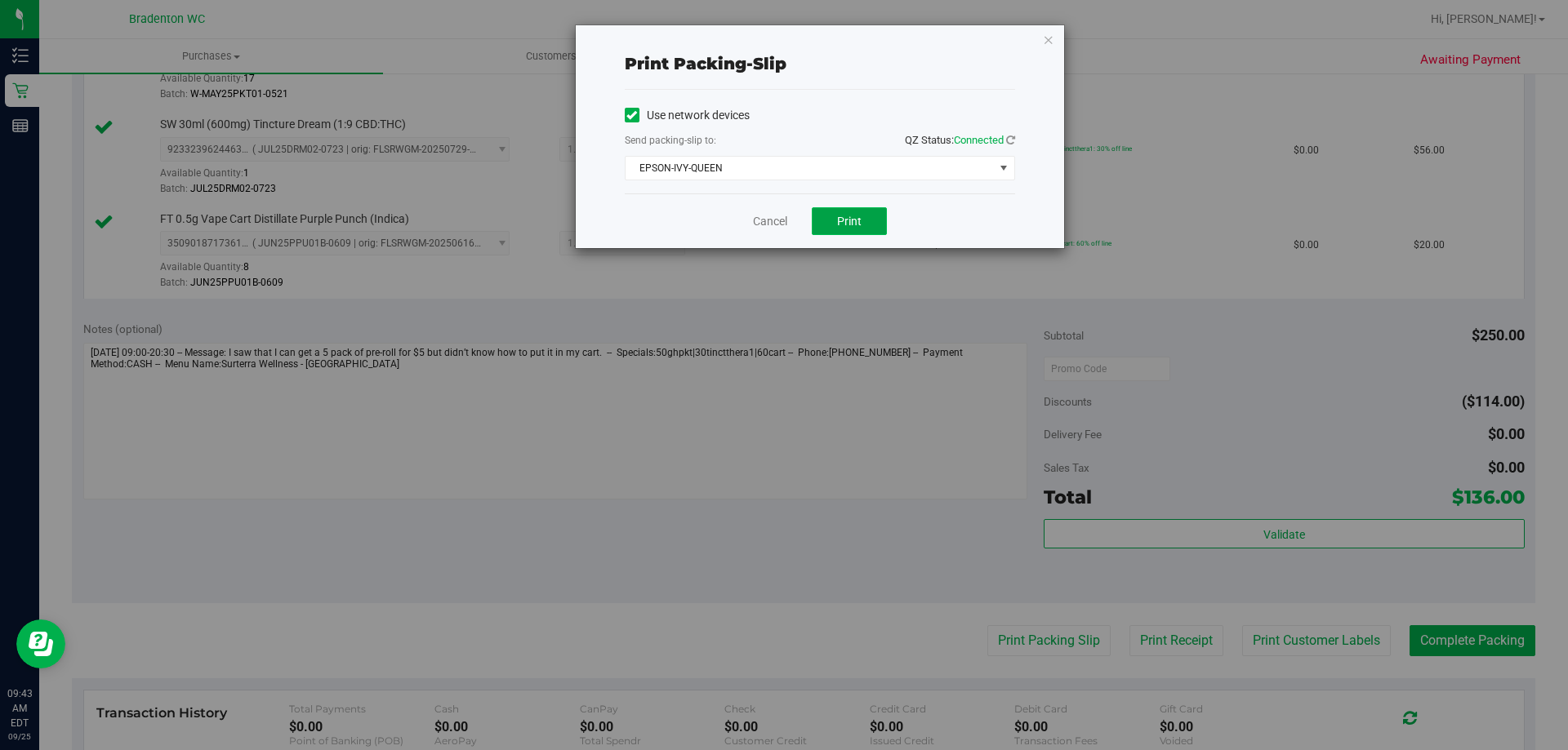
click at [865, 223] on button "Print" at bounding box center [849, 221] width 75 height 28
drag, startPoint x: 1052, startPoint y: 38, endPoint x: 1062, endPoint y: 36, distance: 10.2
click at [1059, 38] on div "Print packing-slip Use network devices Send packing-slip to: QZ Status: Connect…" at bounding box center [819, 136] width 488 height 223
click at [1051, 42] on icon "button" at bounding box center [1049, 39] width 12 height 19
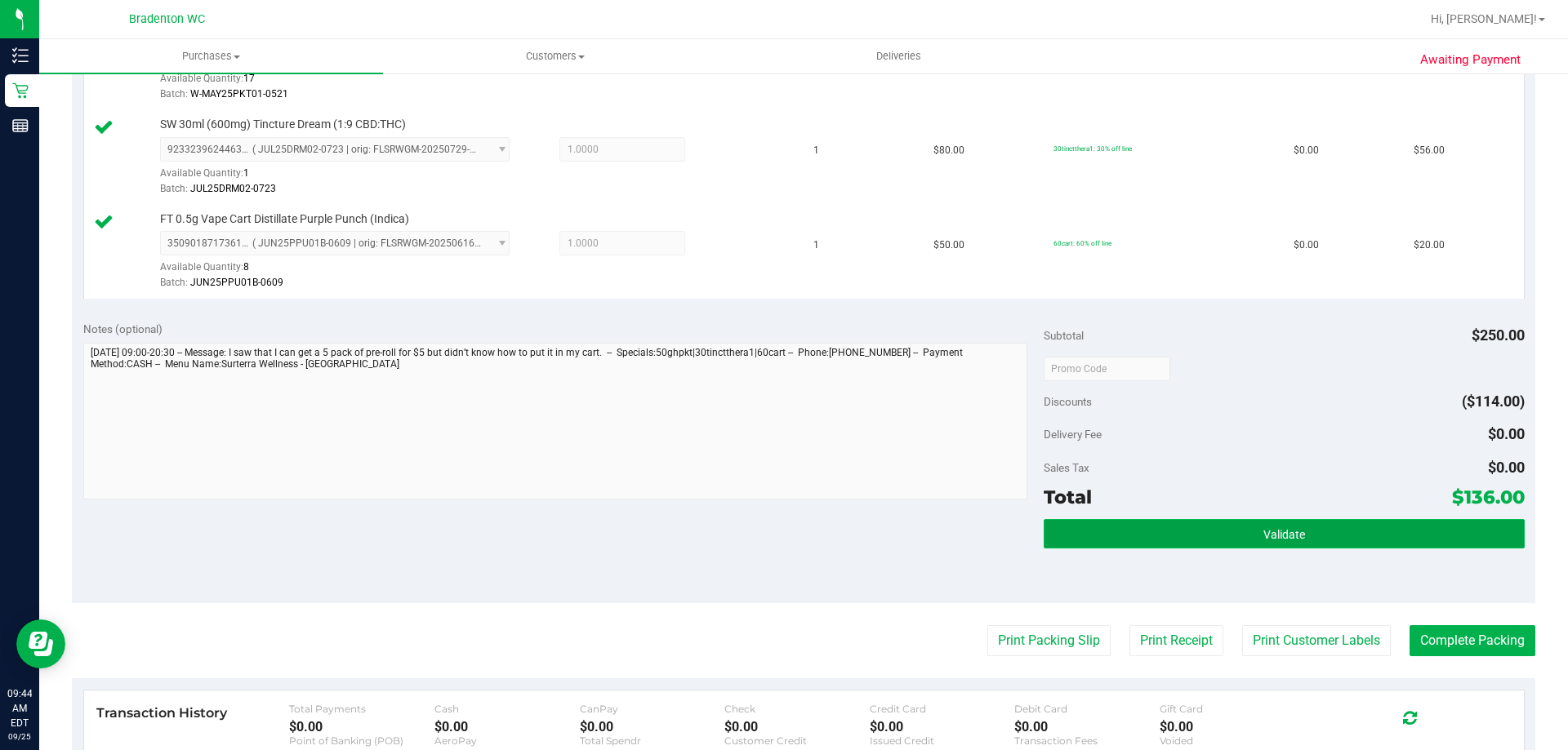
click at [1166, 522] on button "Validate" at bounding box center [1284, 533] width 481 height 29
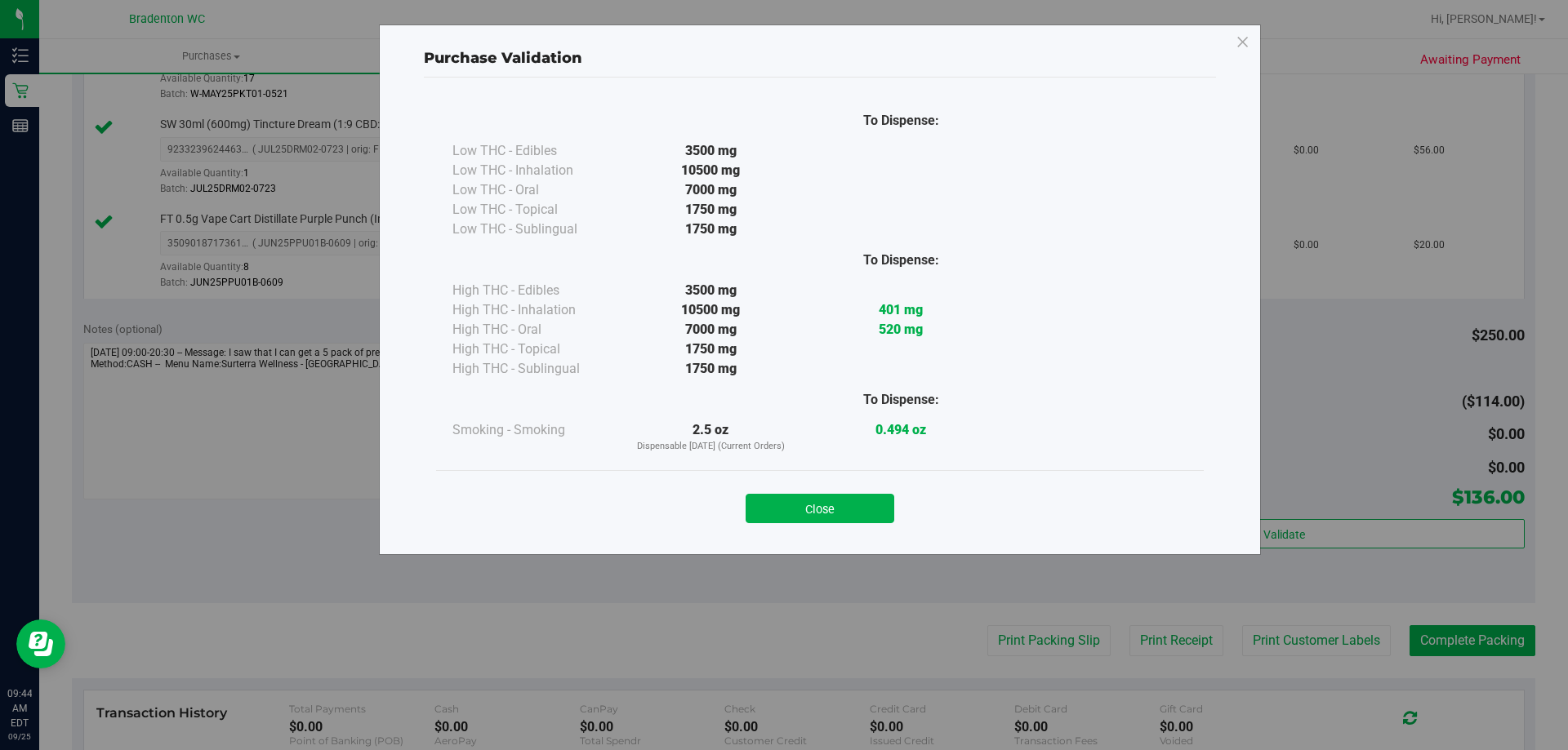
click at [860, 508] on button "Close" at bounding box center [820, 508] width 149 height 29
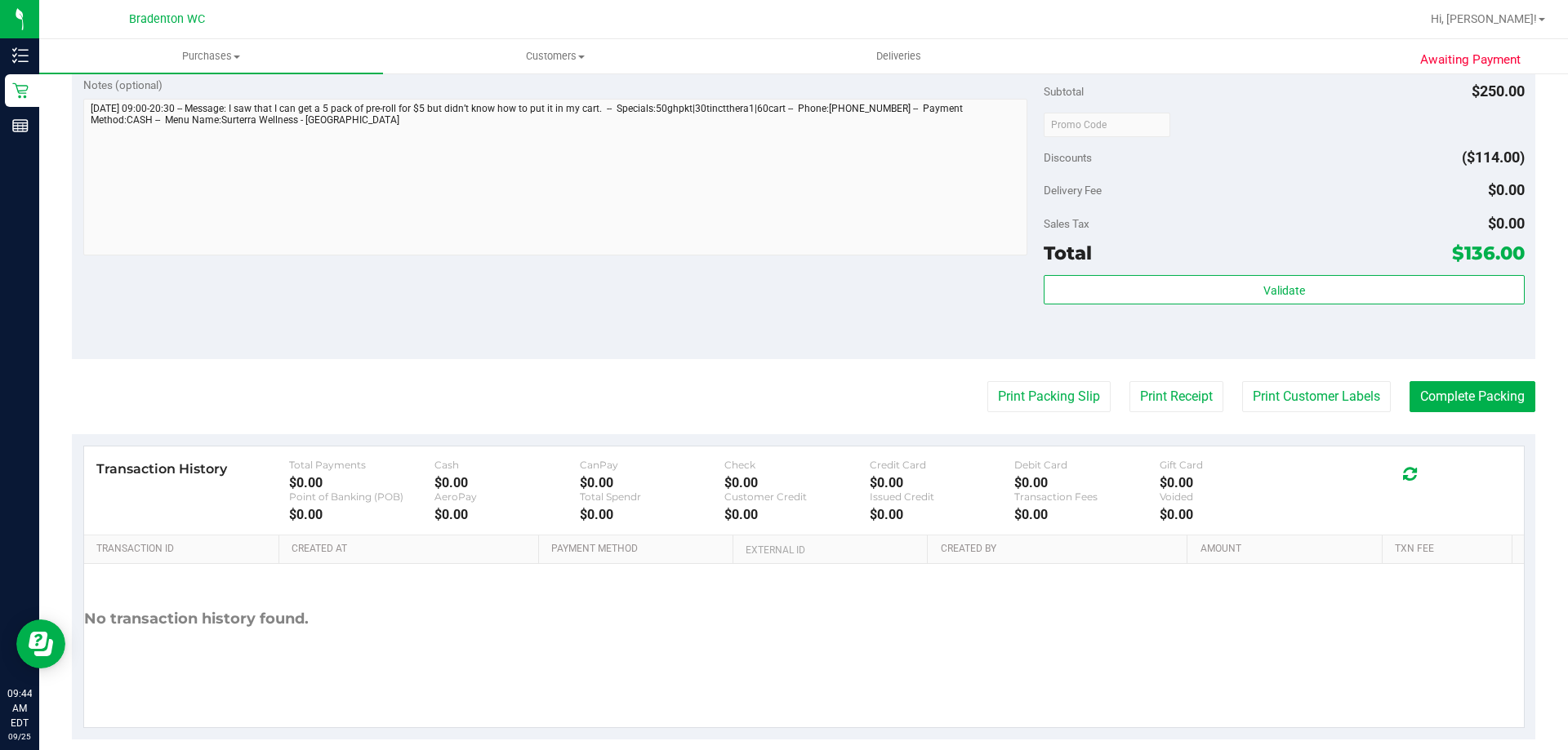
scroll to position [816, 0]
click at [1417, 401] on button "Complete Packing" at bounding box center [1473, 396] width 126 height 31
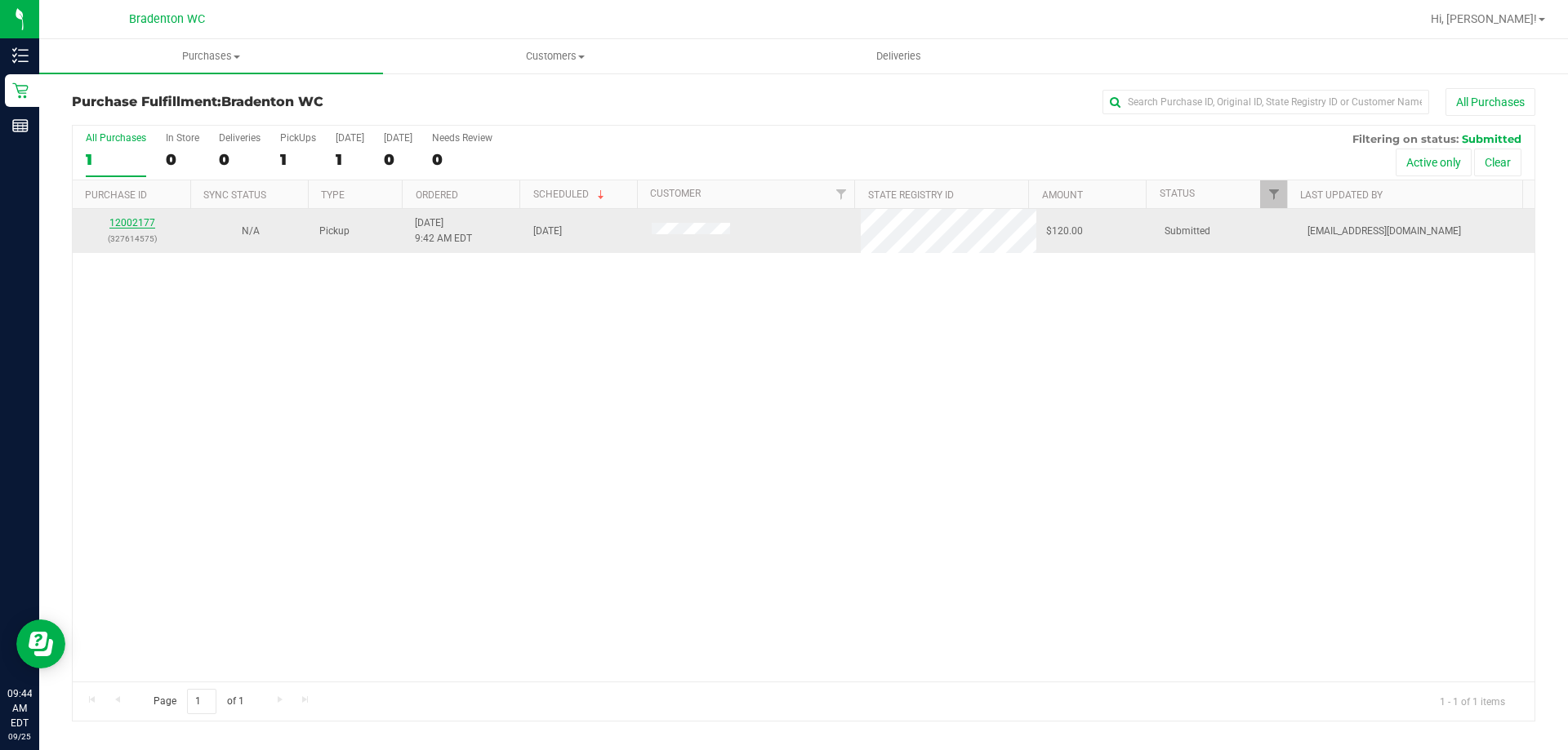
click at [134, 220] on link "12002177" at bounding box center [132, 223] width 45 height 12
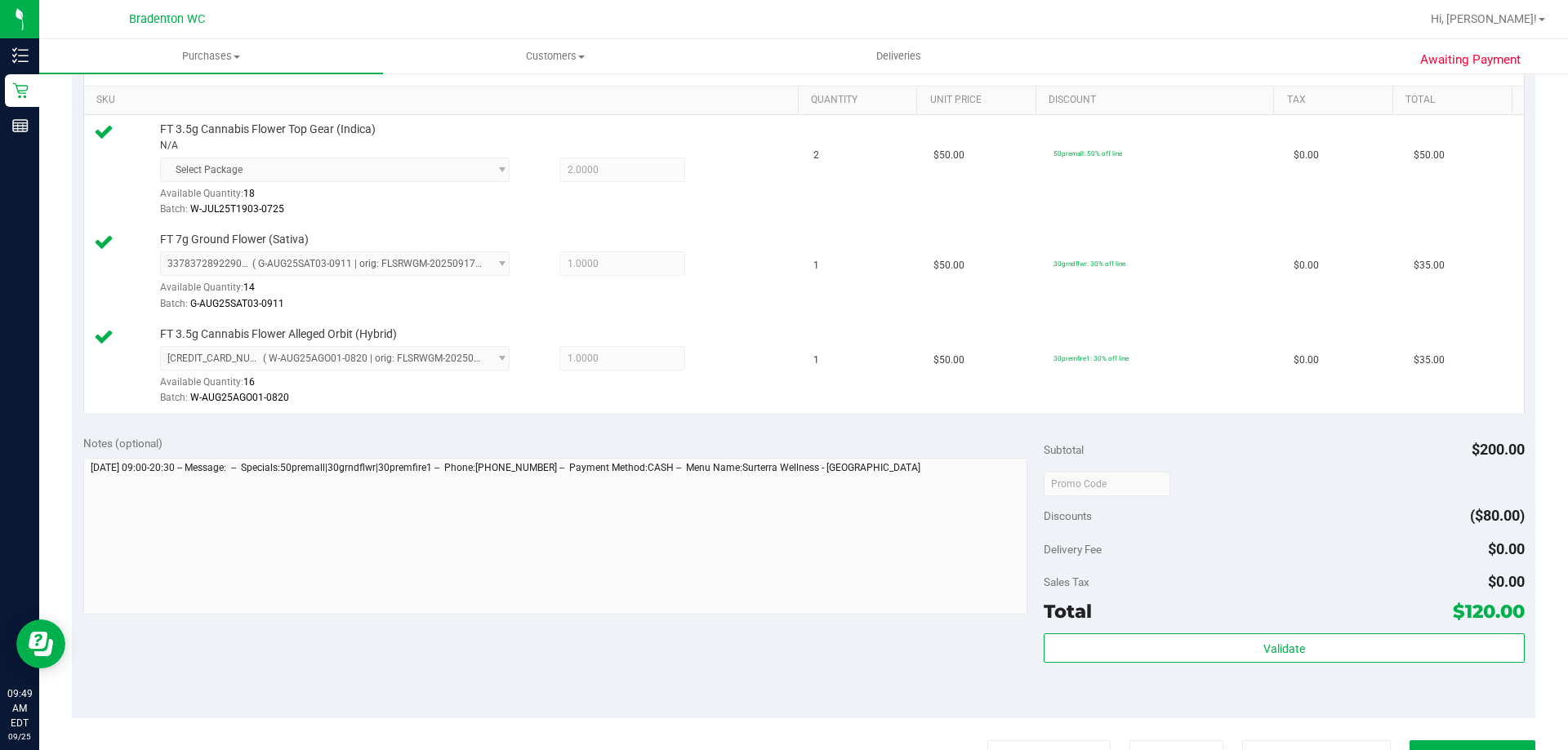
scroll to position [490, 0]
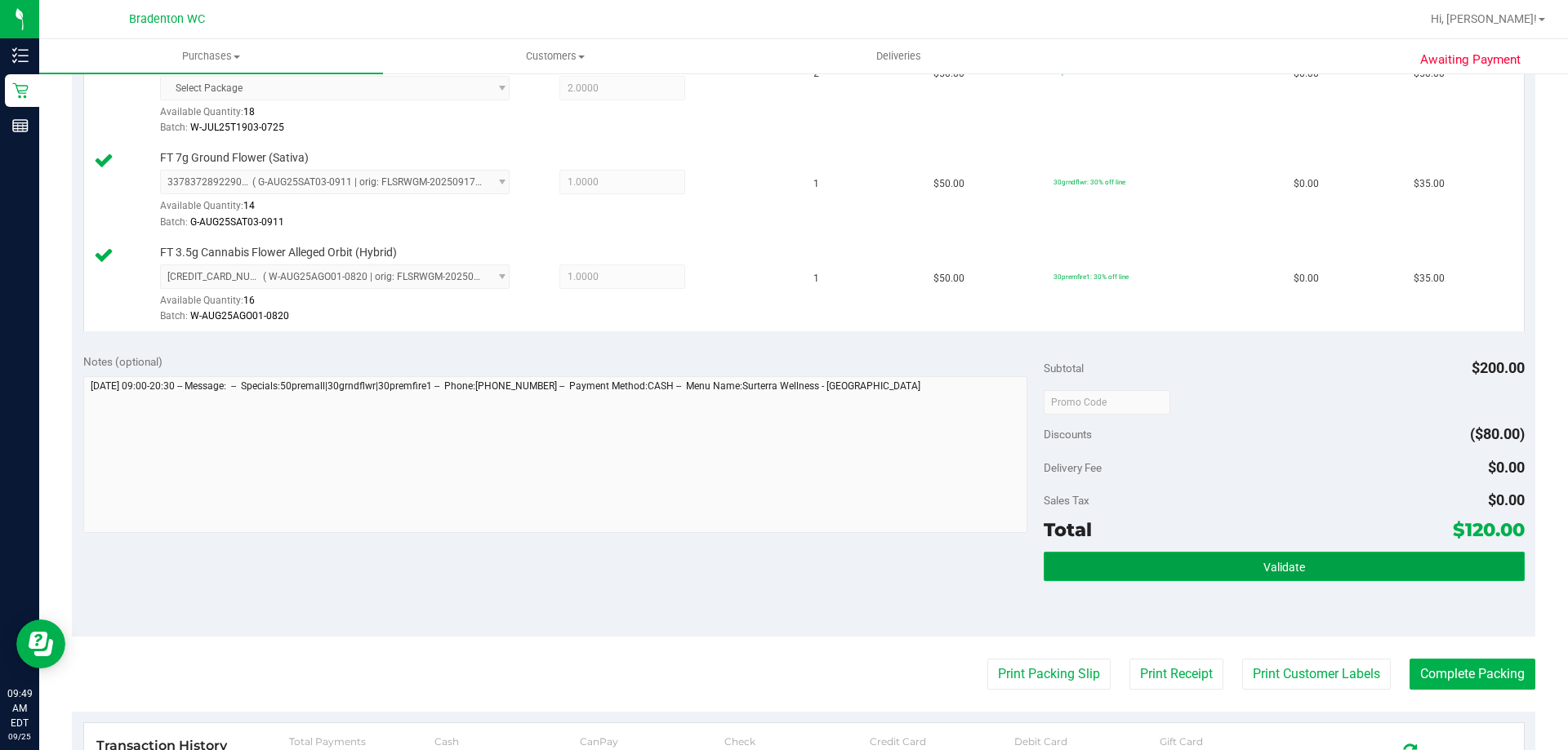
click at [1071, 567] on button "Validate" at bounding box center [1284, 566] width 481 height 29
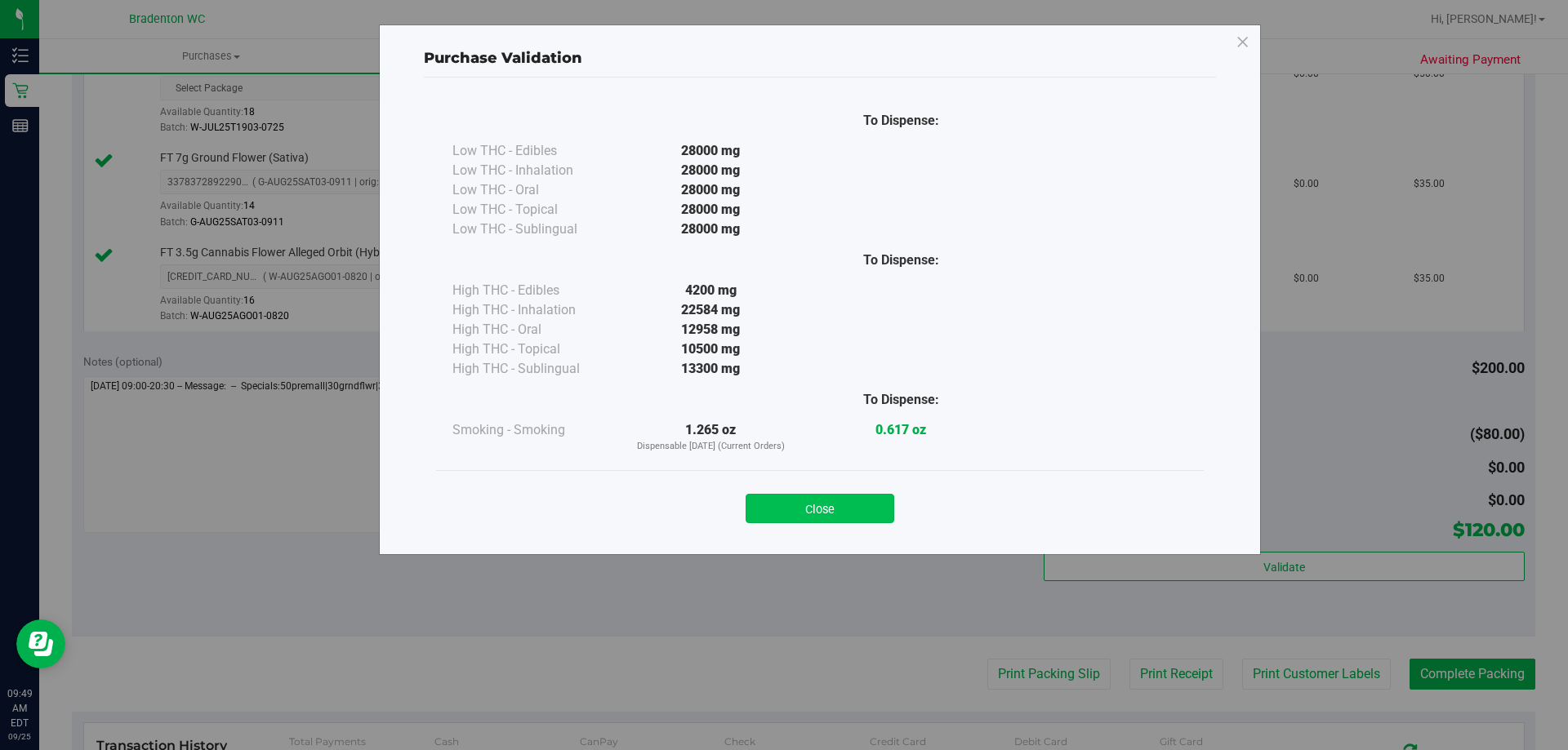
click at [776, 505] on button "Close" at bounding box center [820, 508] width 149 height 29
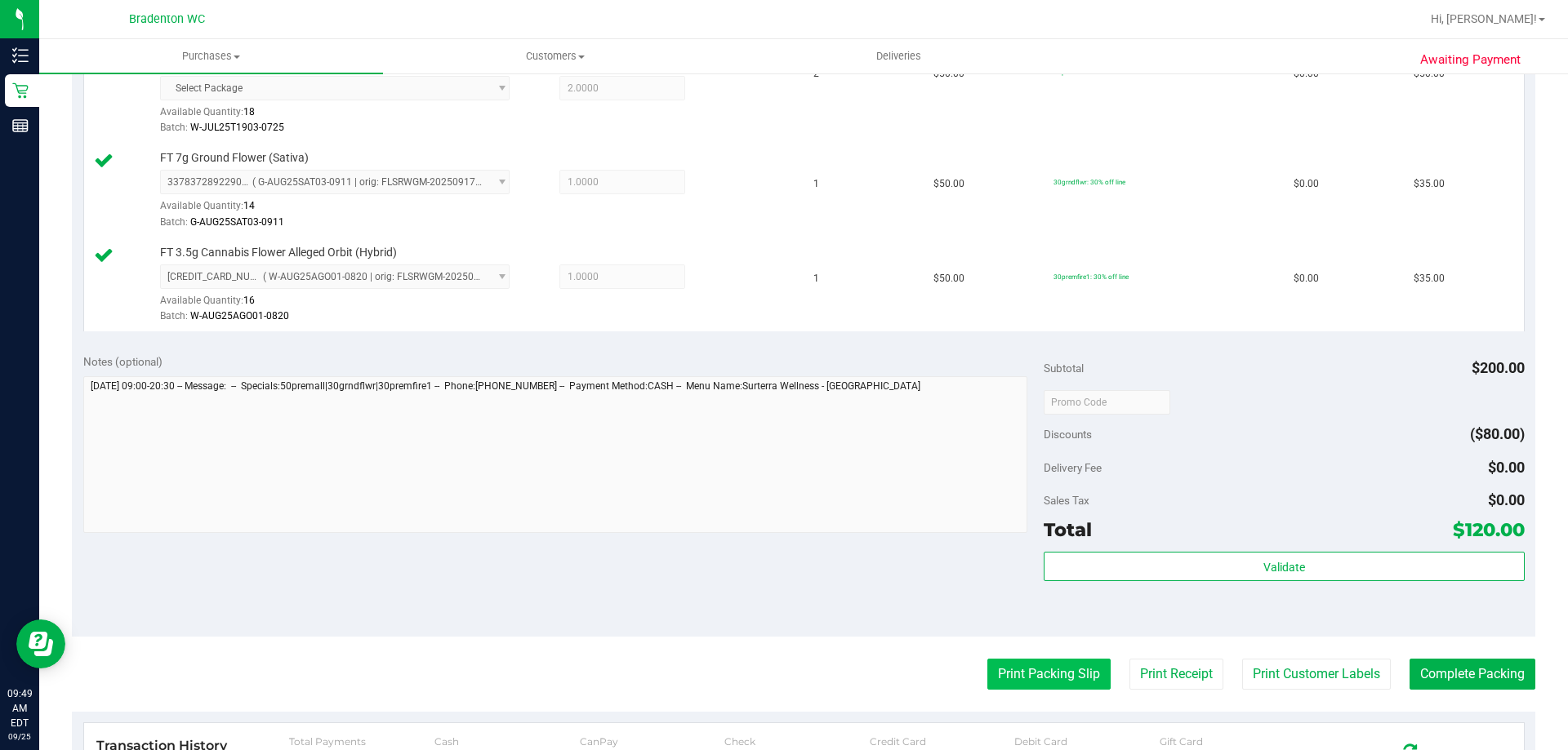
click at [1061, 669] on button "Print Packing Slip" at bounding box center [1049, 674] width 124 height 31
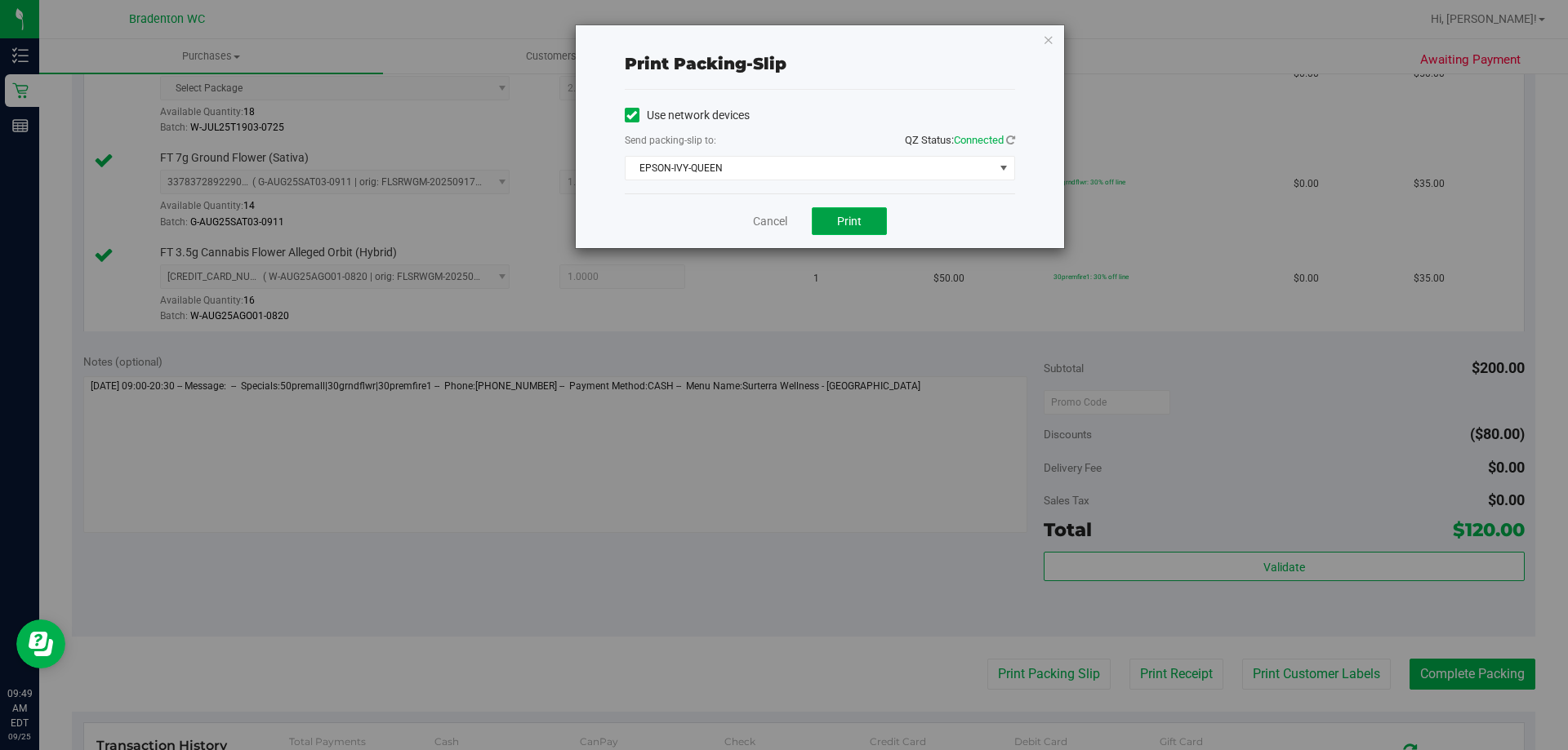
click at [860, 226] on span "Print" at bounding box center [849, 222] width 24 height 13
click at [1049, 47] on icon "button" at bounding box center [1049, 39] width 12 height 19
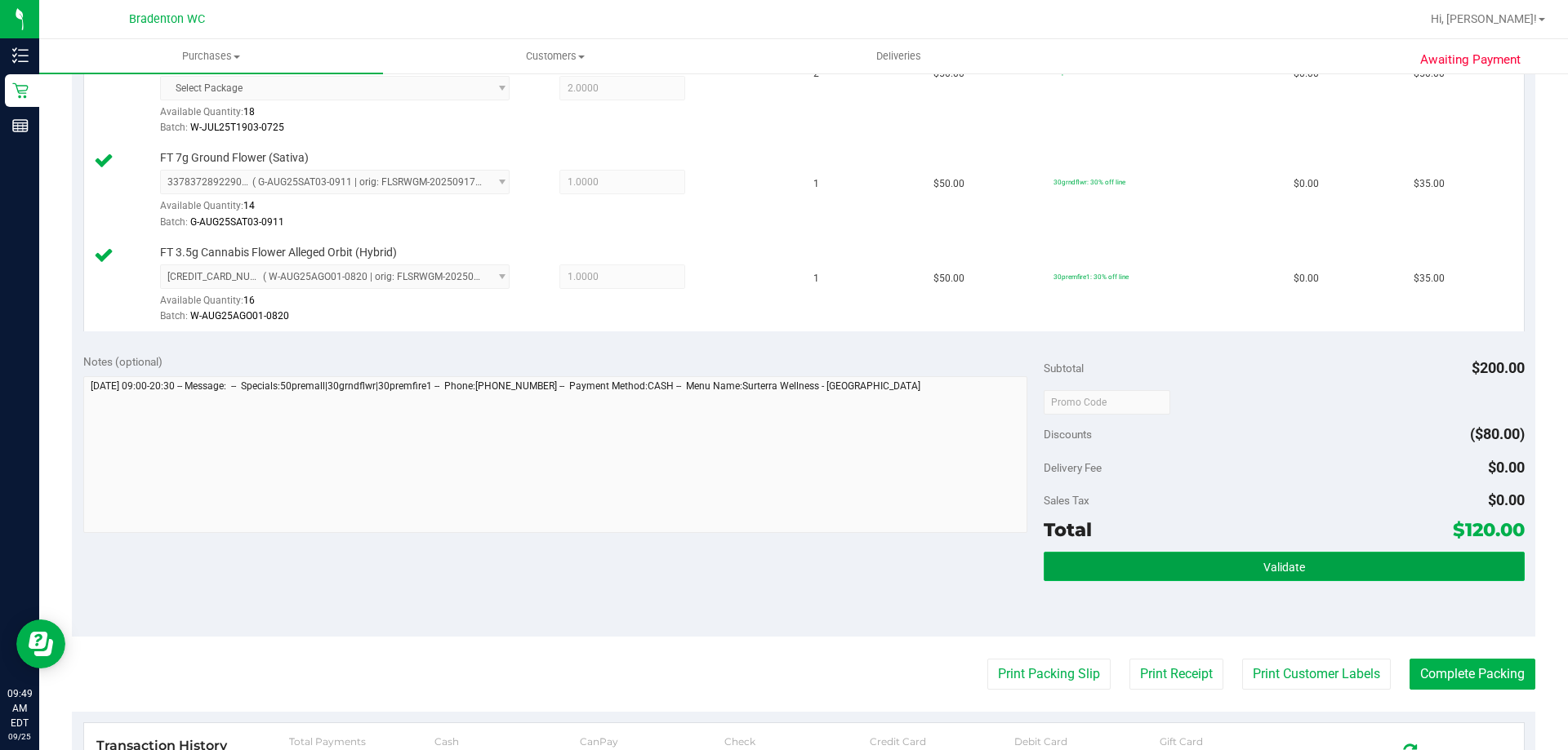
click at [1141, 573] on button "Validate" at bounding box center [1284, 566] width 481 height 29
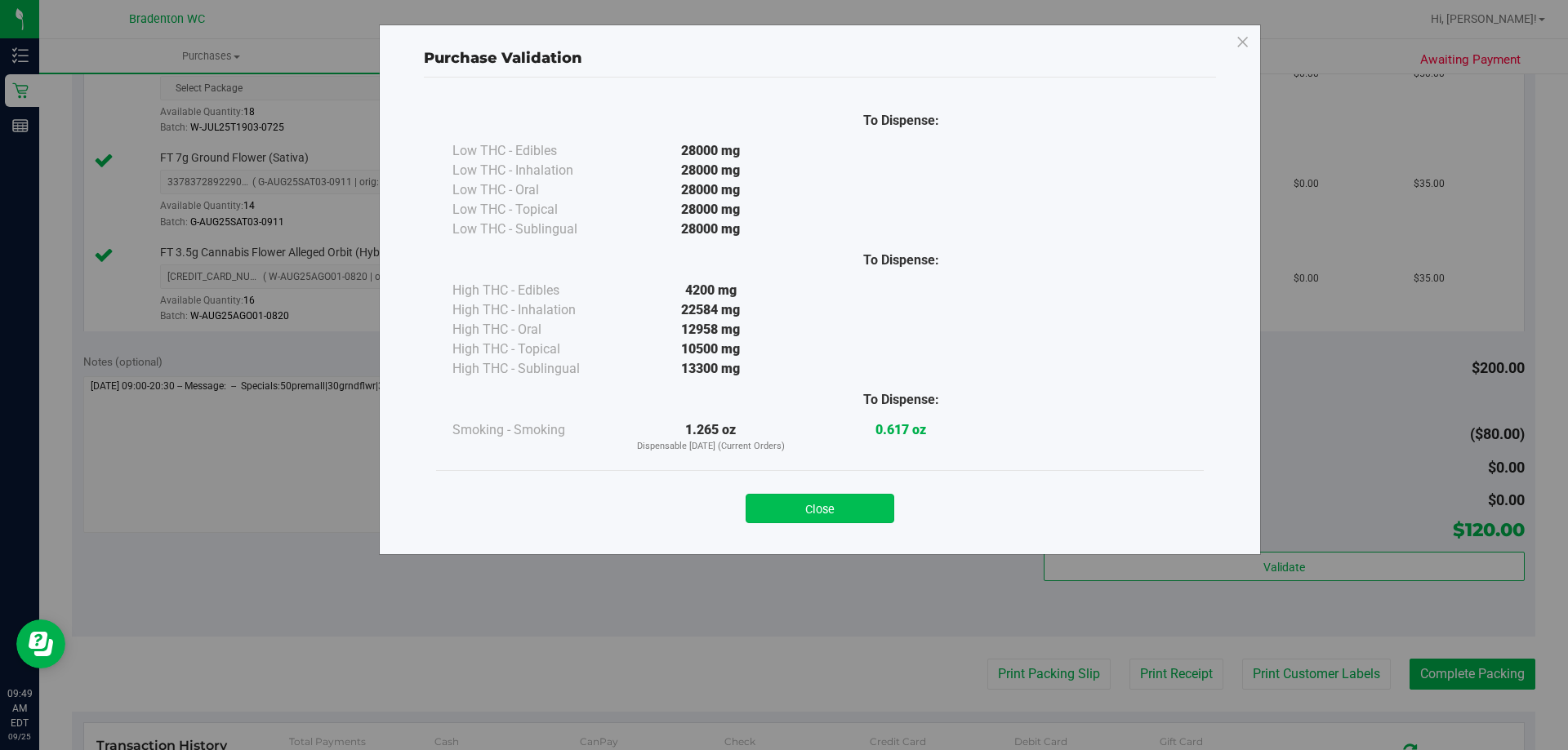
click at [875, 495] on button "Close" at bounding box center [820, 508] width 149 height 29
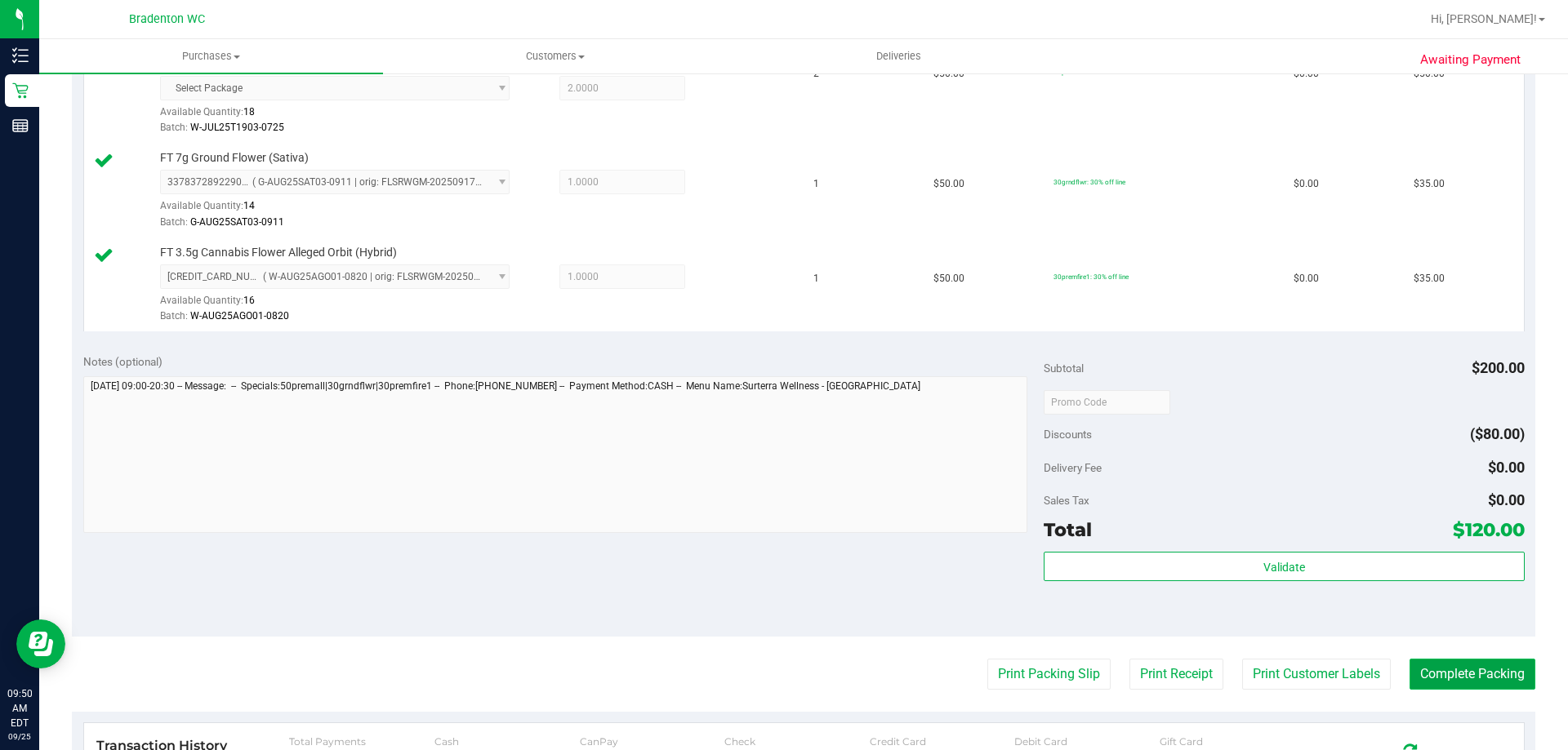
click at [1468, 681] on button "Complete Packing" at bounding box center [1473, 674] width 126 height 31
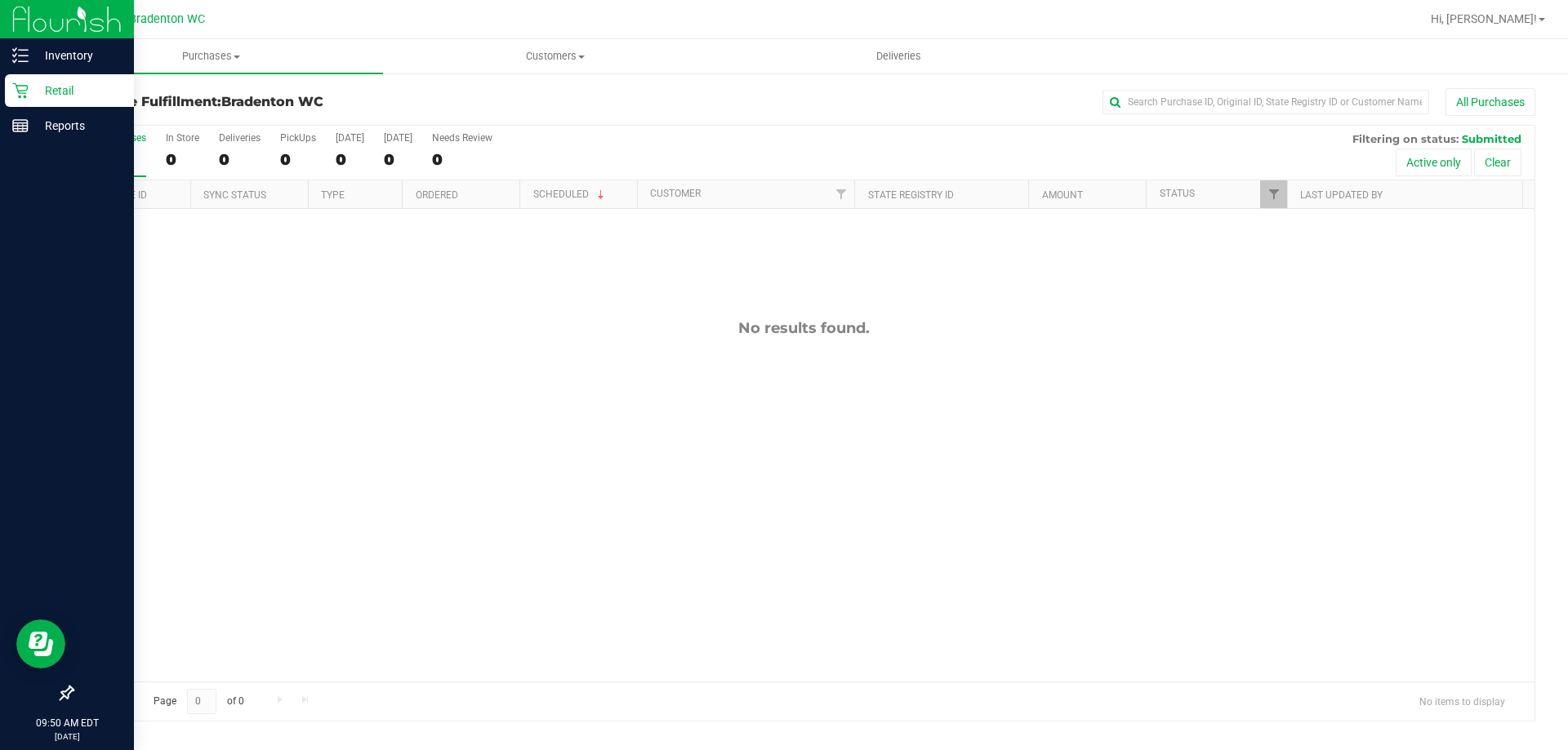
click at [46, 87] on p "Retail" at bounding box center [77, 90] width 98 height 19
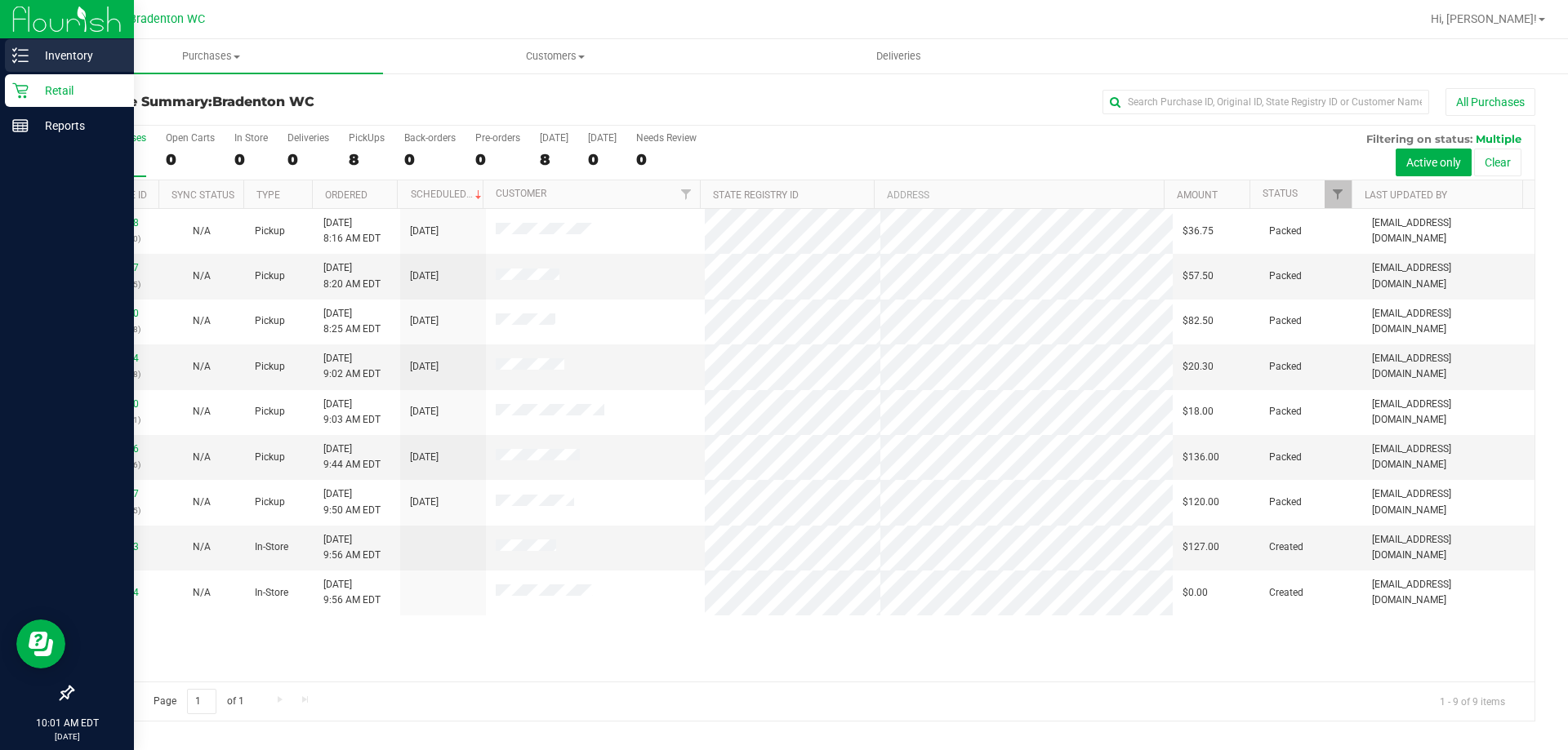
click at [57, 55] on p "Inventory" at bounding box center [77, 55] width 98 height 19
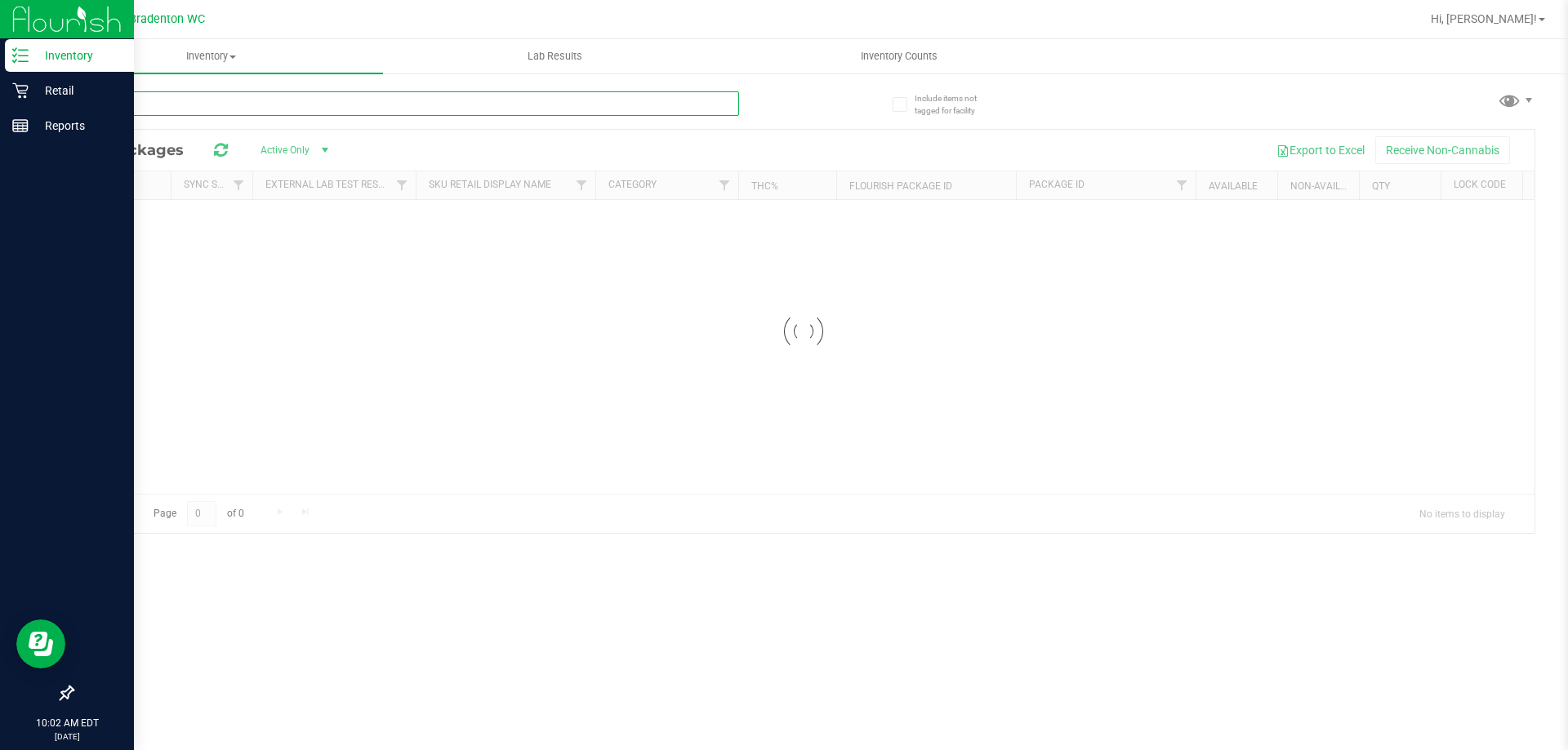
click at [135, 102] on input "text" at bounding box center [406, 103] width 667 height 24
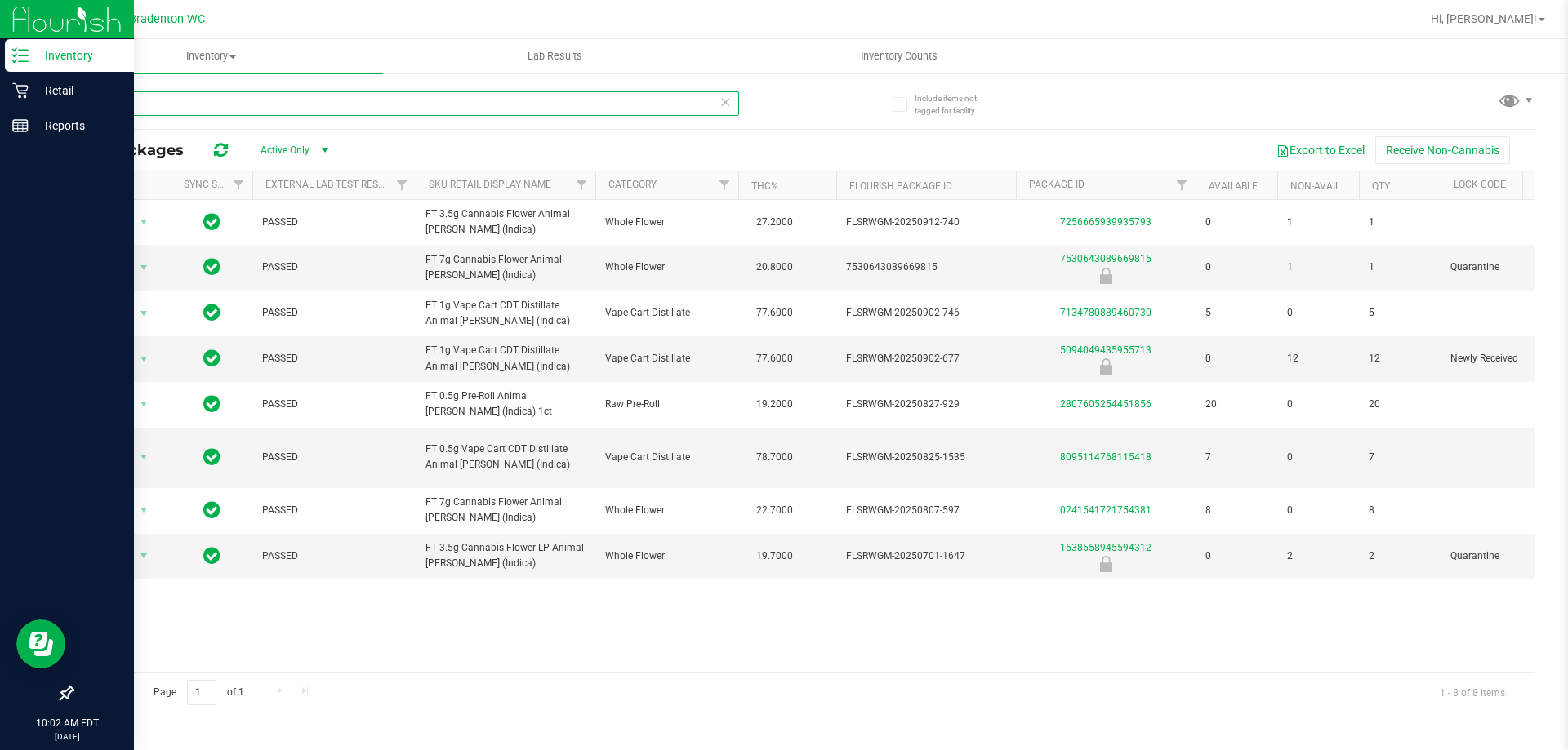
type input "aml"
click at [61, 81] on p "Retail" at bounding box center [77, 90] width 98 height 19
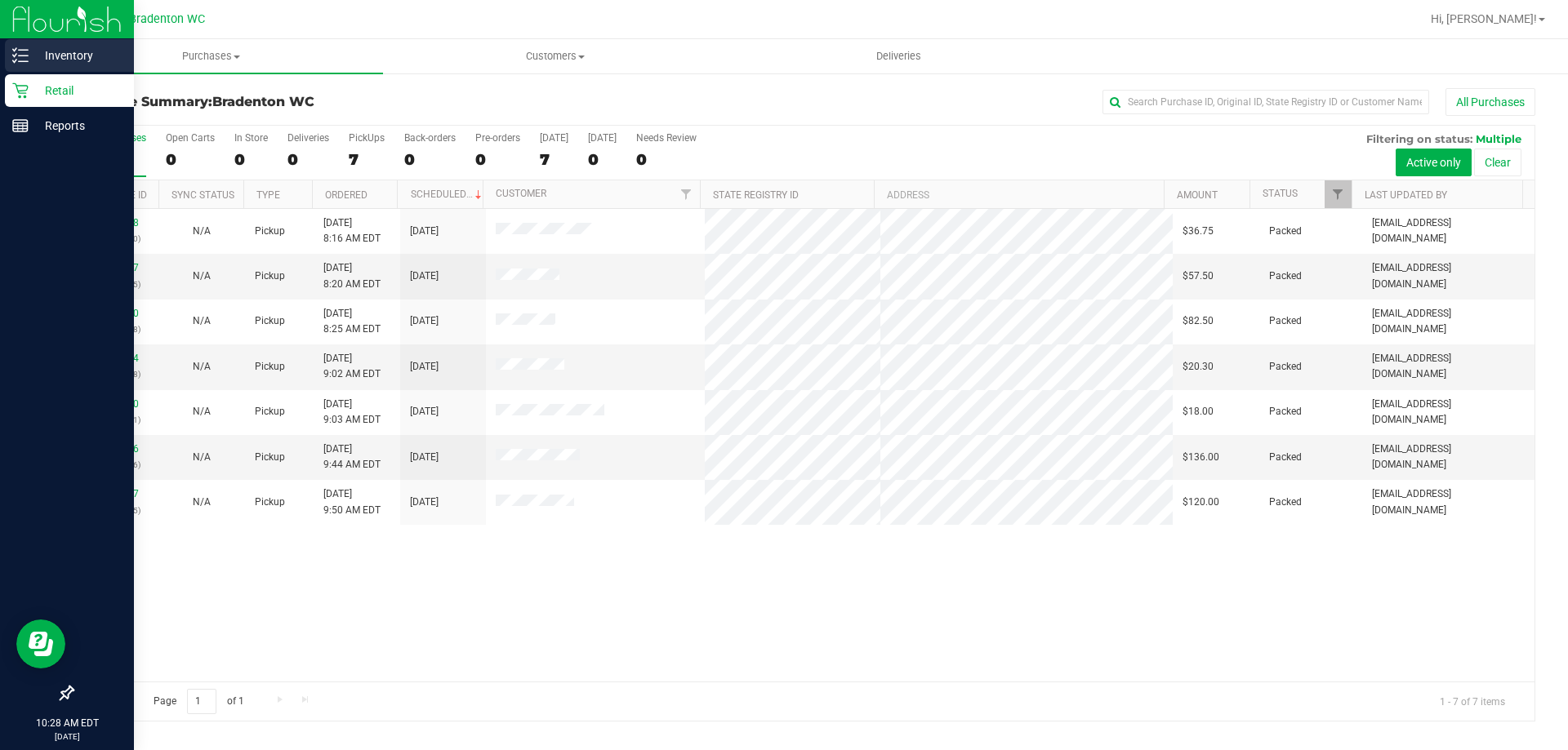
click at [73, 45] on p "Inventory" at bounding box center [77, 55] width 98 height 19
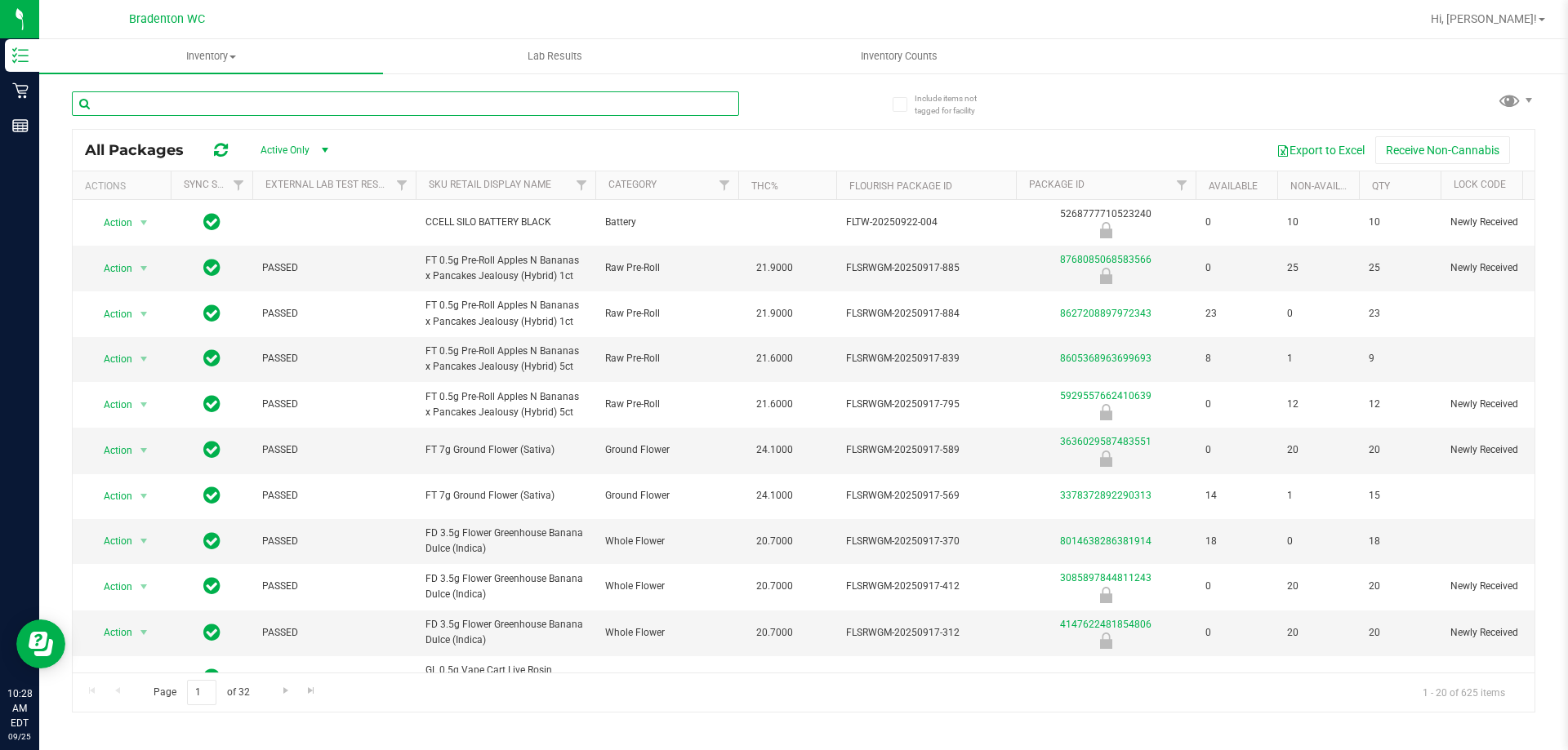
click at [146, 96] on input "text" at bounding box center [406, 103] width 667 height 24
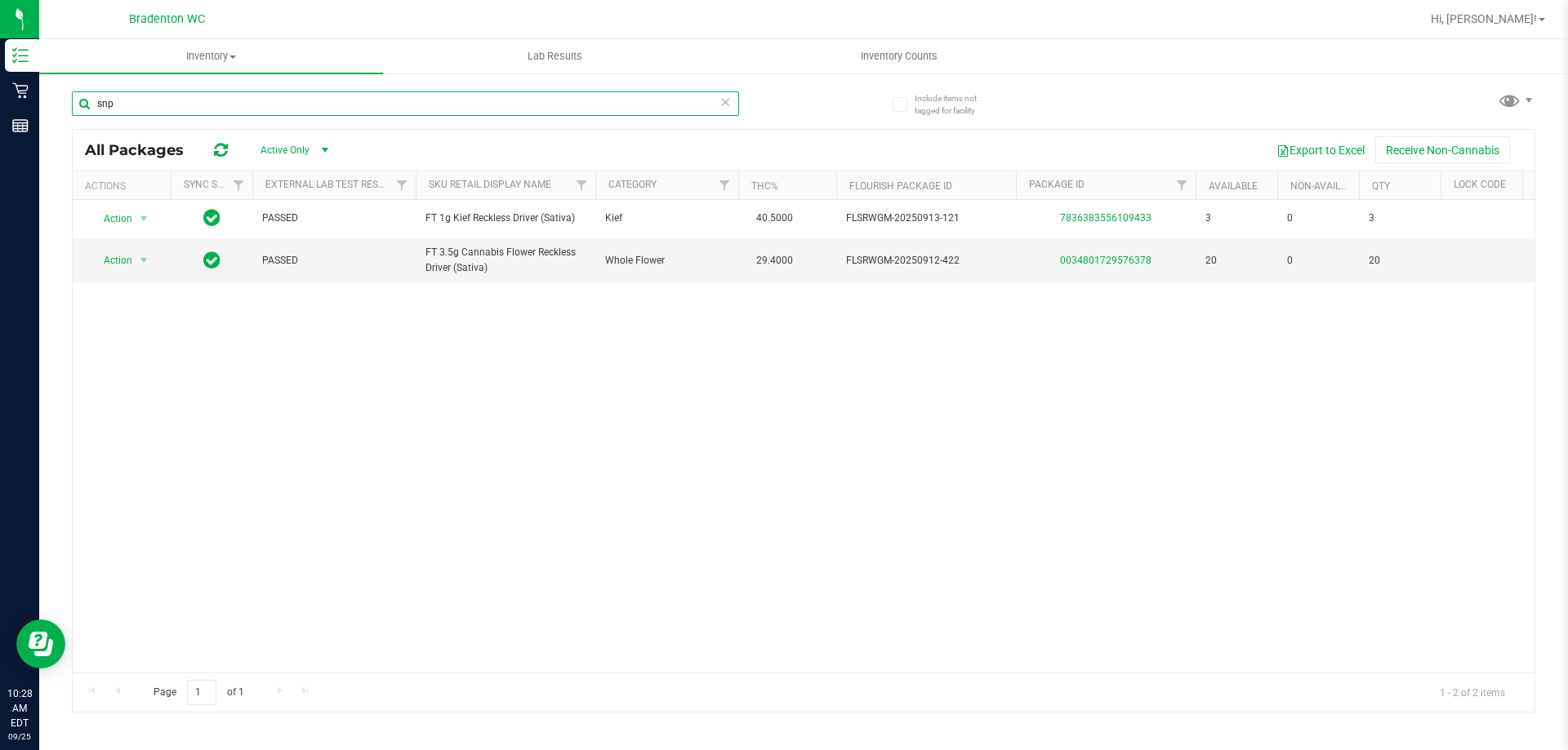
type input "snp"
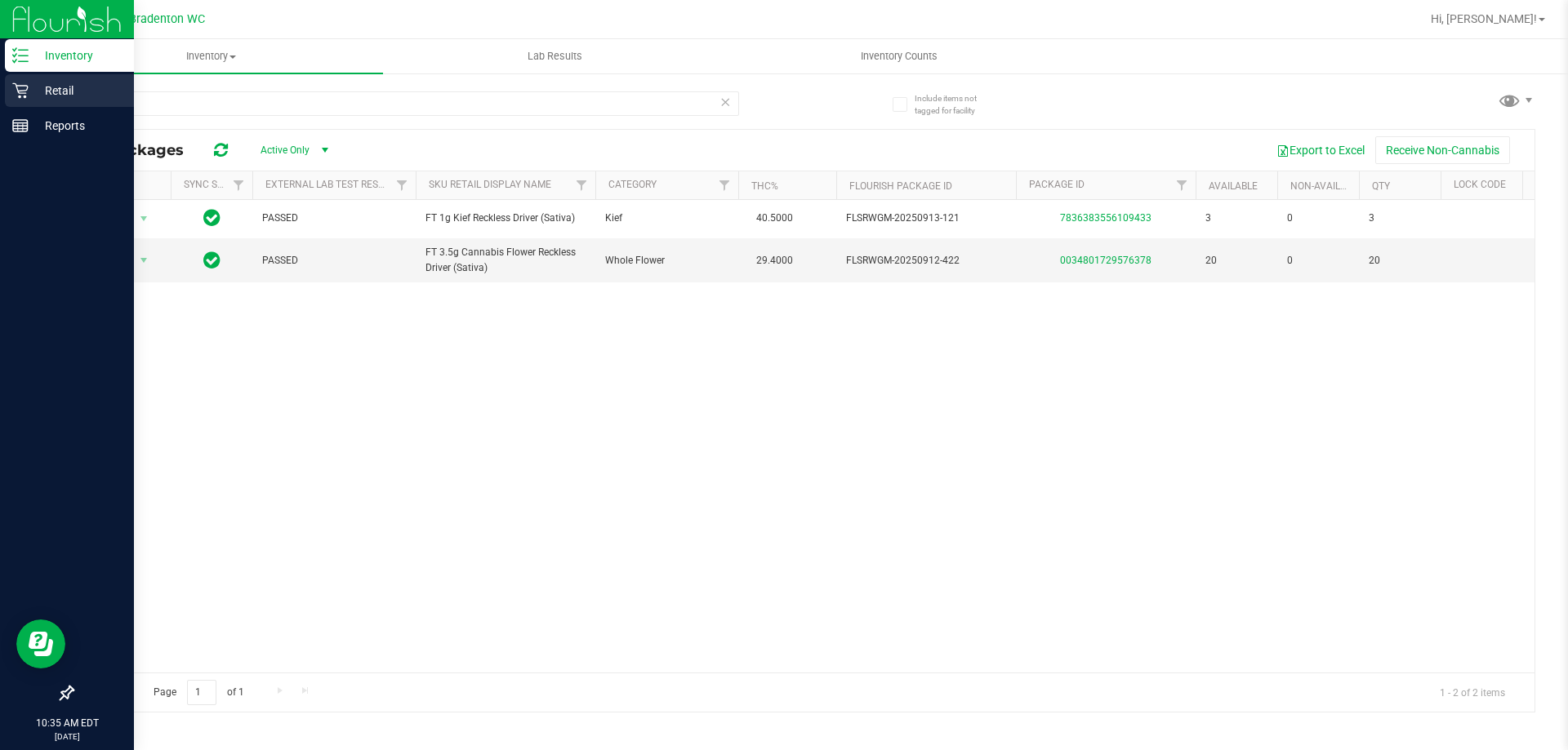
click at [55, 82] on p "Retail" at bounding box center [77, 90] width 98 height 19
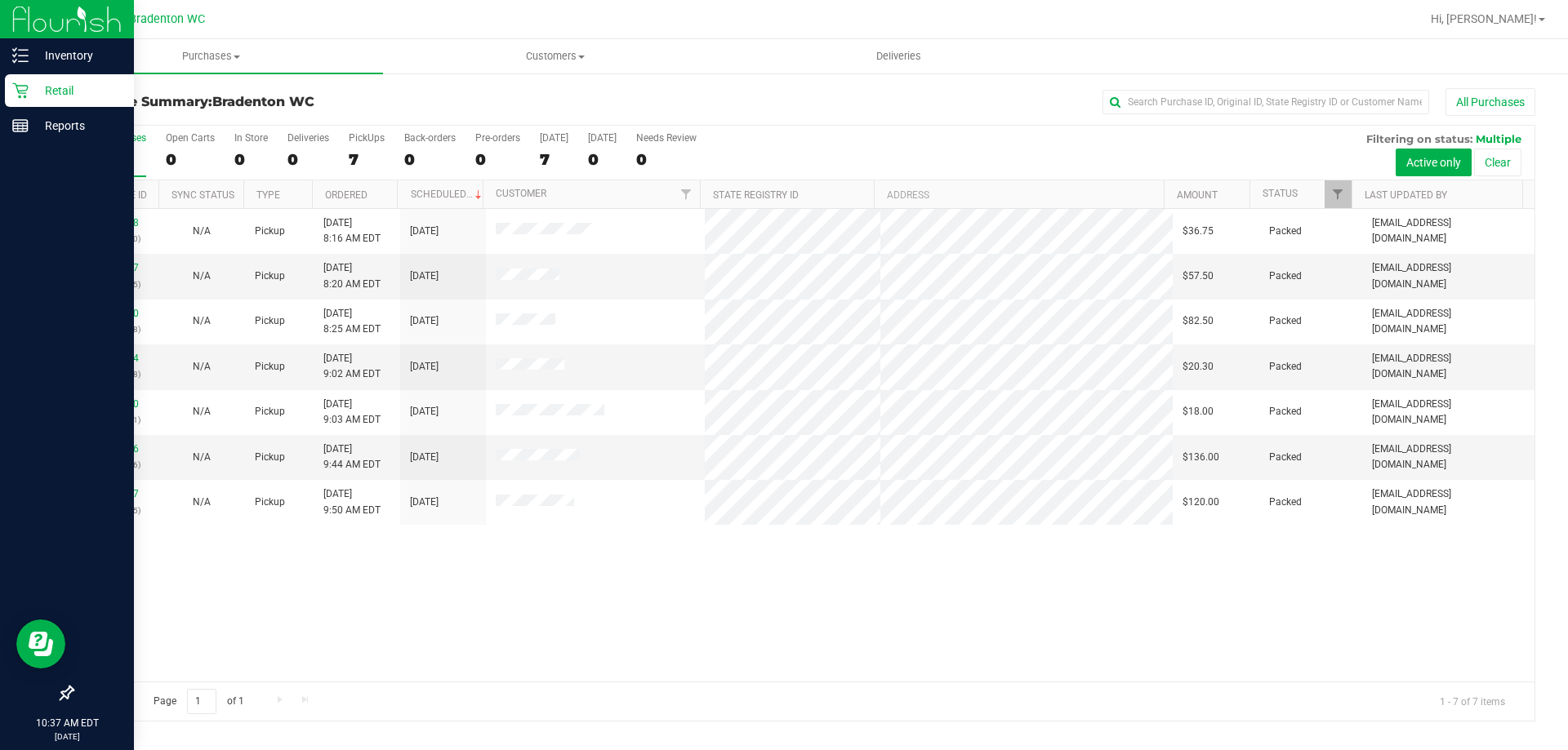
click at [56, 85] on p "Retail" at bounding box center [77, 90] width 98 height 19
click at [47, 90] on p "Retail" at bounding box center [77, 90] width 98 height 19
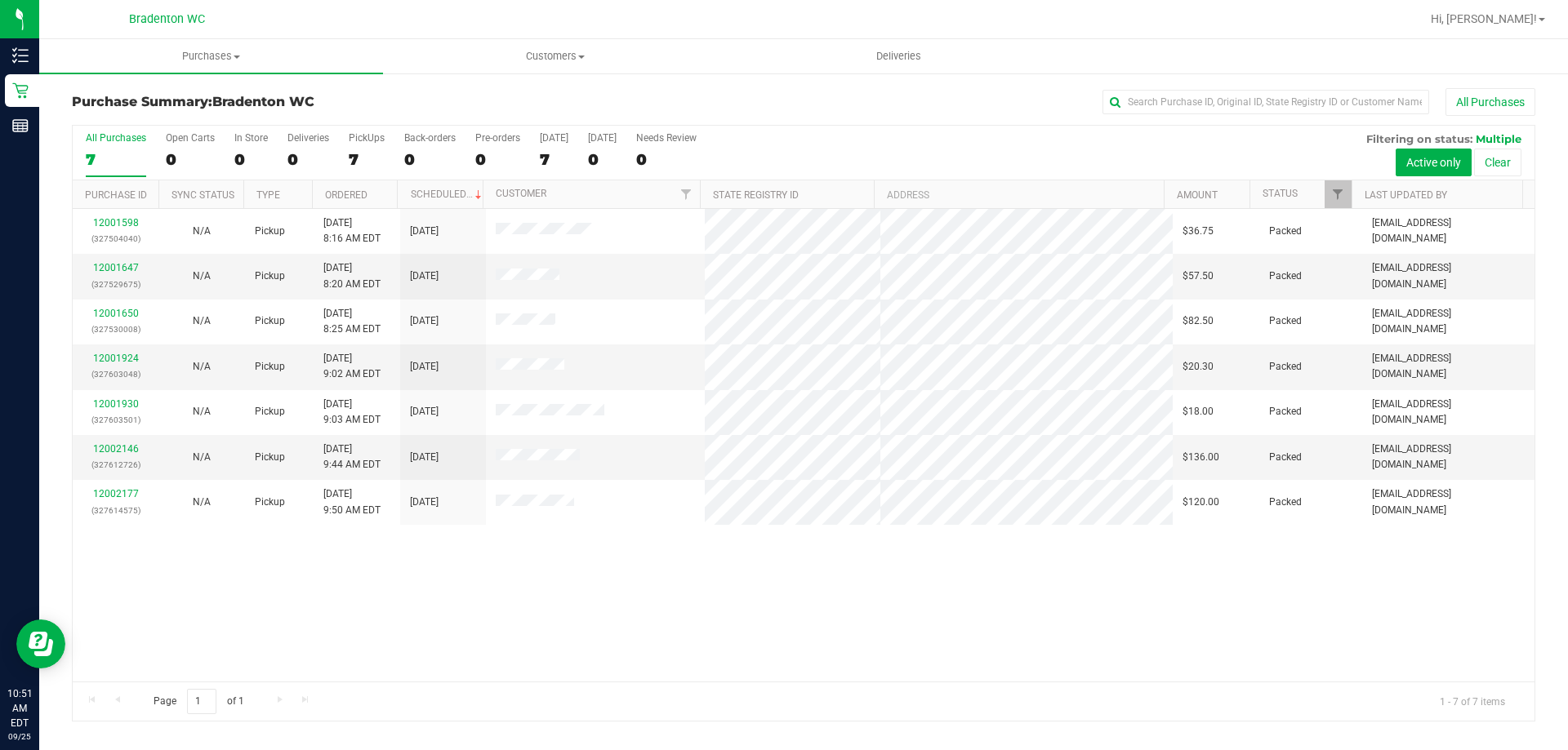
click at [843, 123] on div "Purchase Summary: Bradenton WC All Purchases" at bounding box center [804, 106] width 1464 height 36
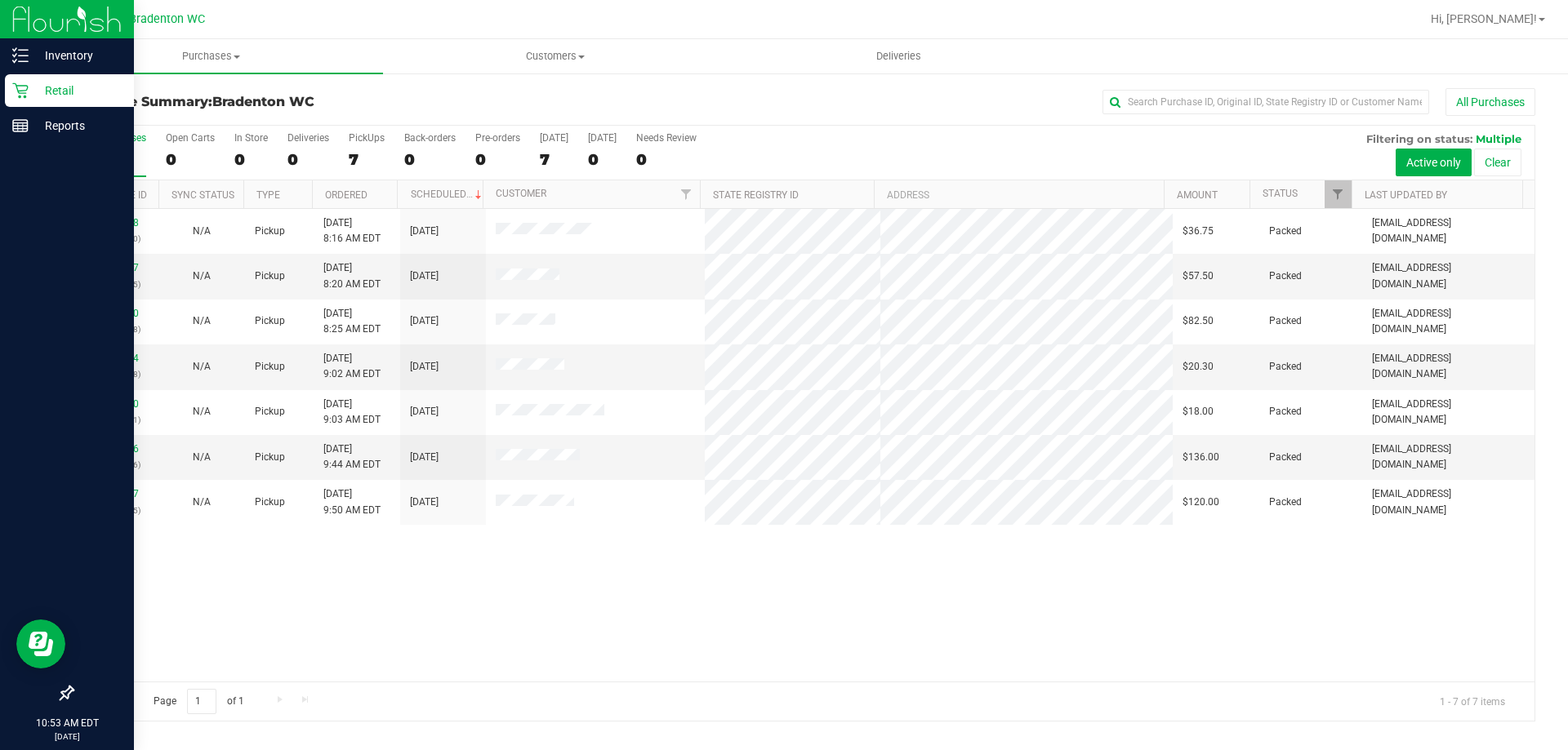
click at [59, 92] on p "Retail" at bounding box center [77, 90] width 98 height 19
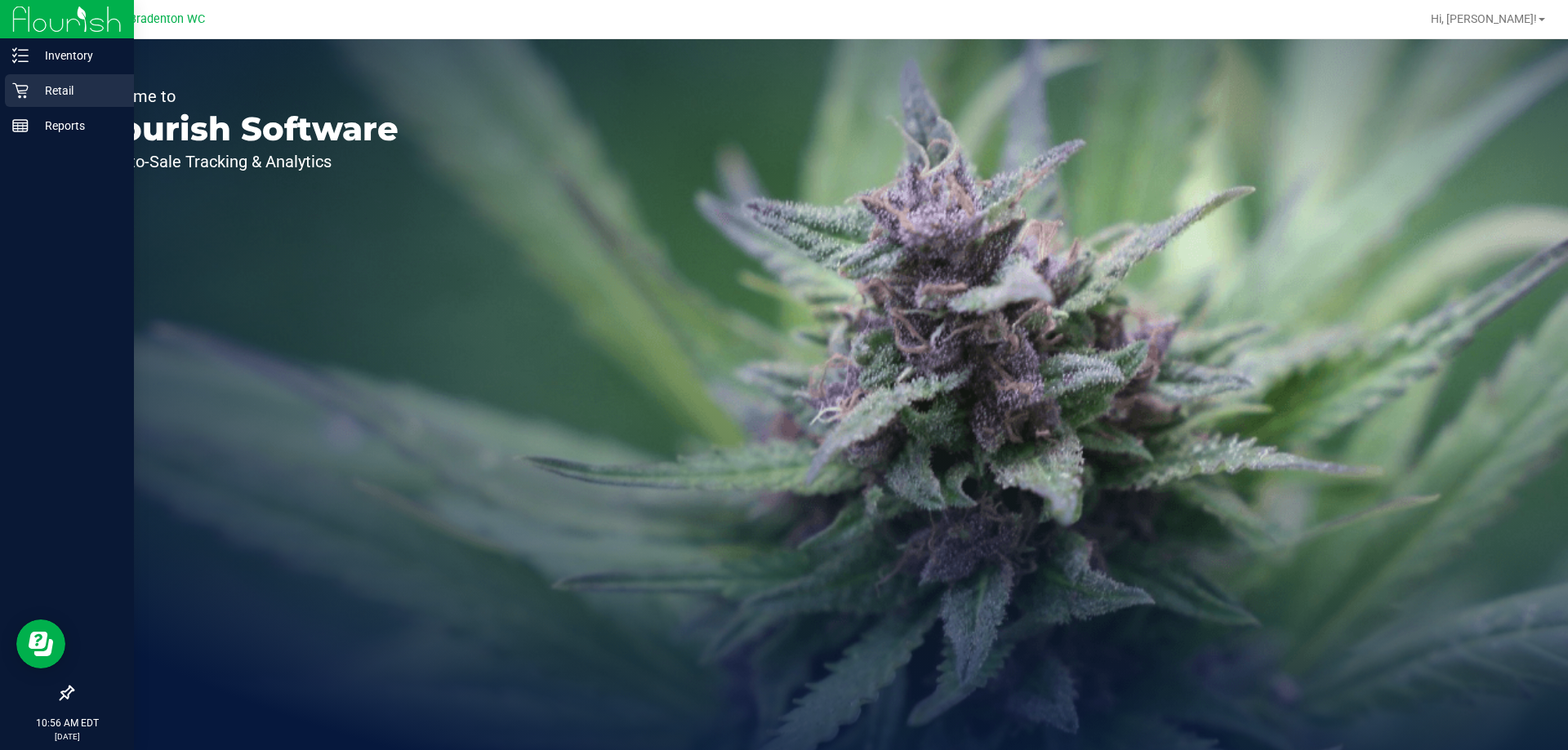
click at [44, 87] on p "Retail" at bounding box center [77, 90] width 98 height 19
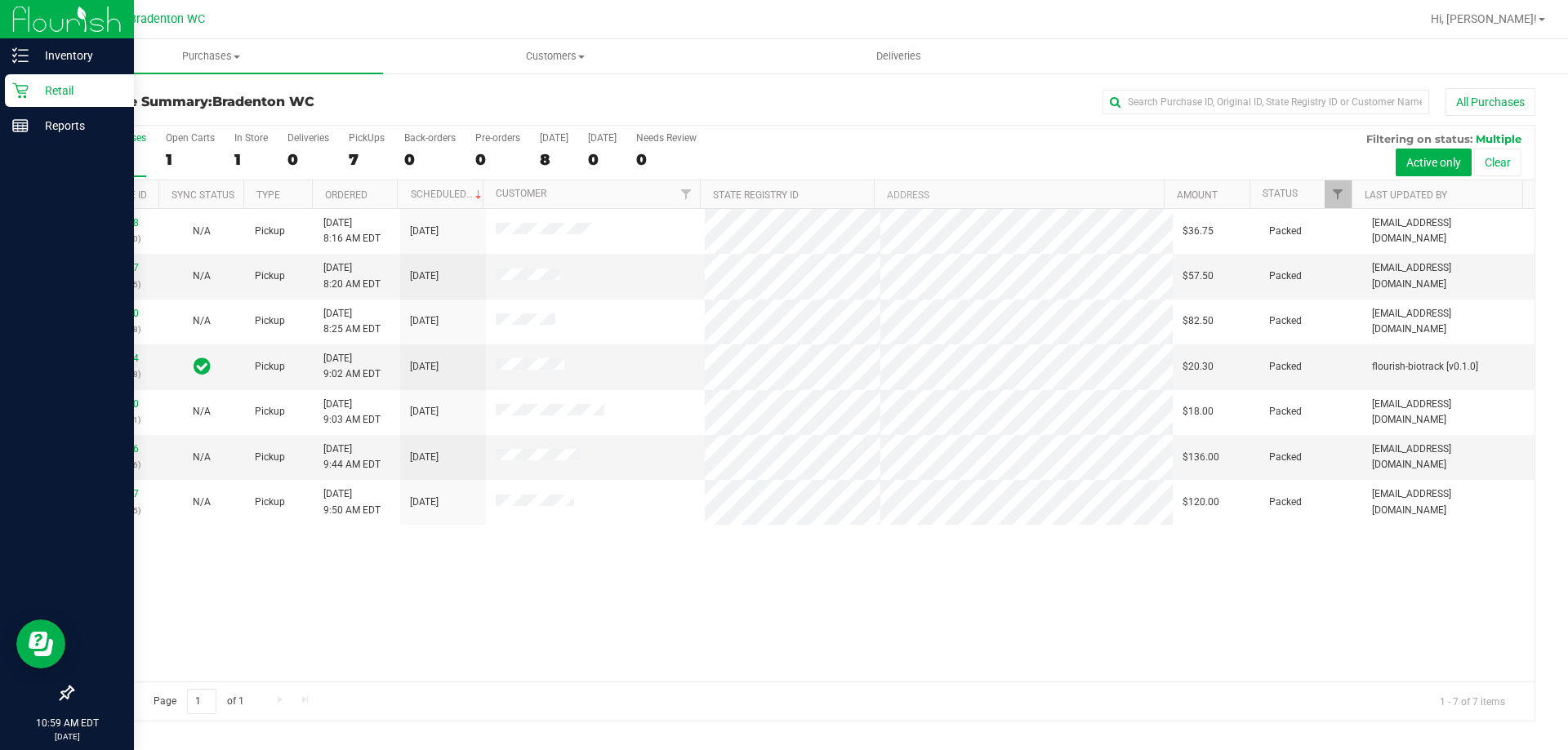
click at [56, 91] on p "Retail" at bounding box center [77, 90] width 98 height 19
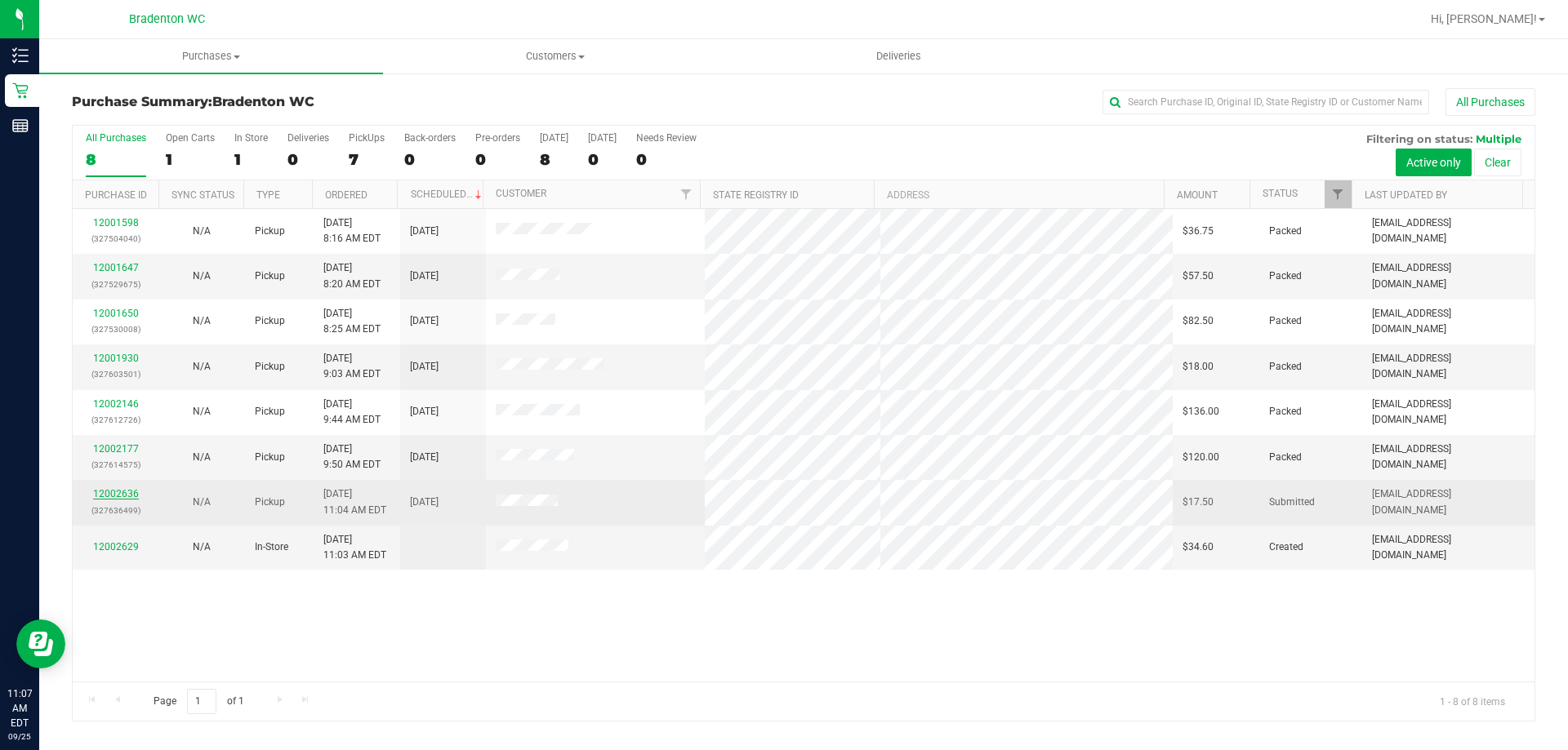
click at [119, 491] on link "12002636" at bounding box center [116, 494] width 45 height 12
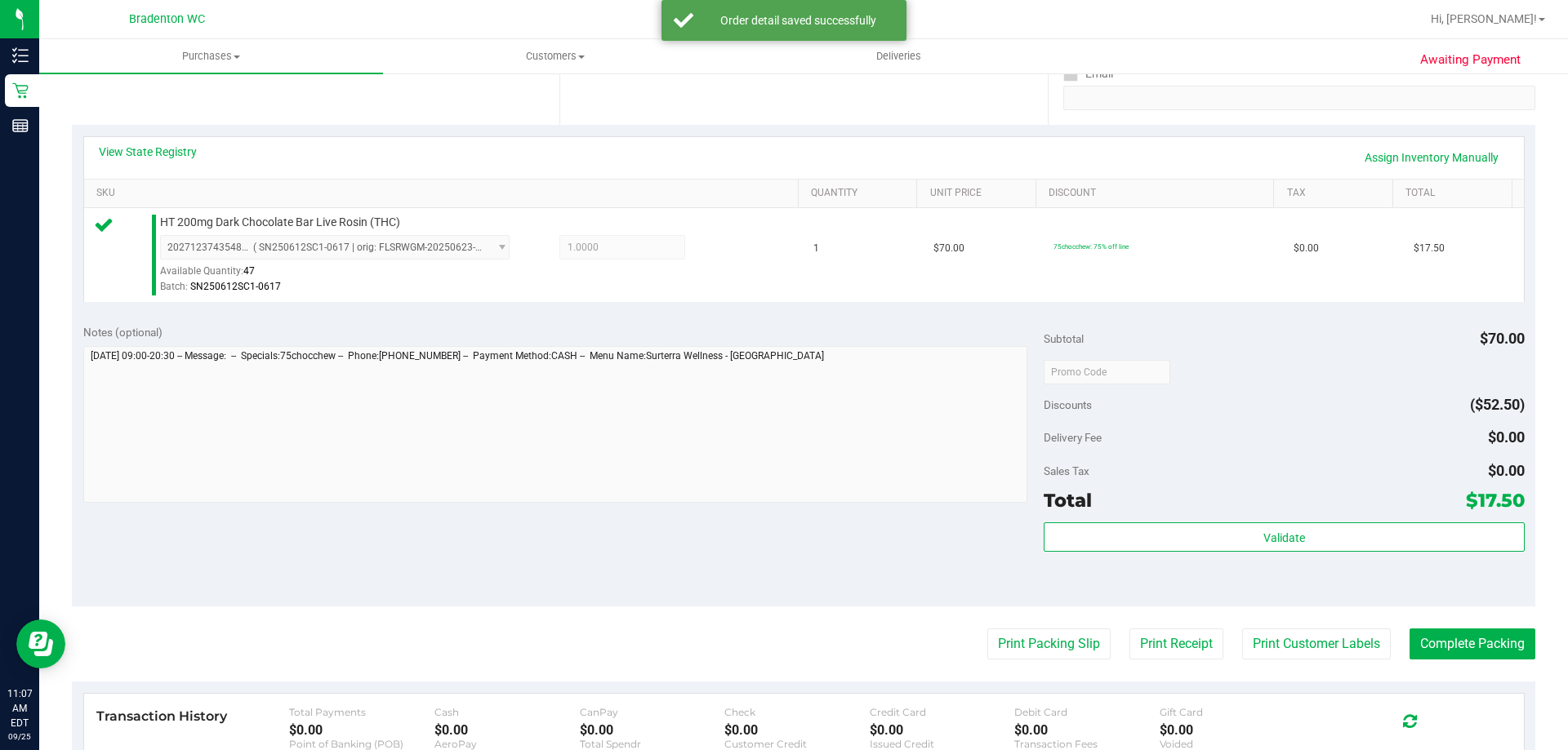
scroll to position [327, 0]
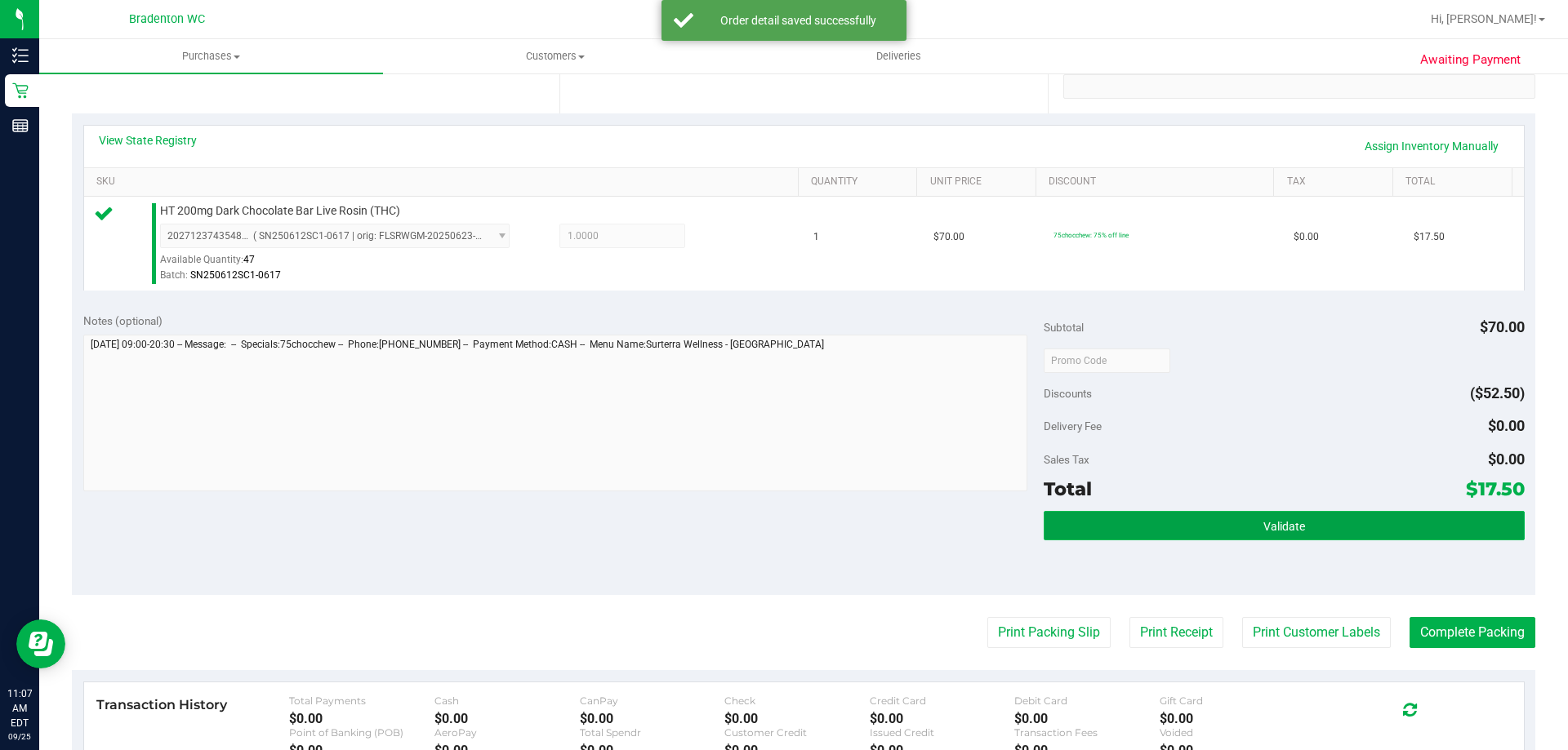
click at [1044, 529] on button "Validate" at bounding box center [1284, 526] width 481 height 29
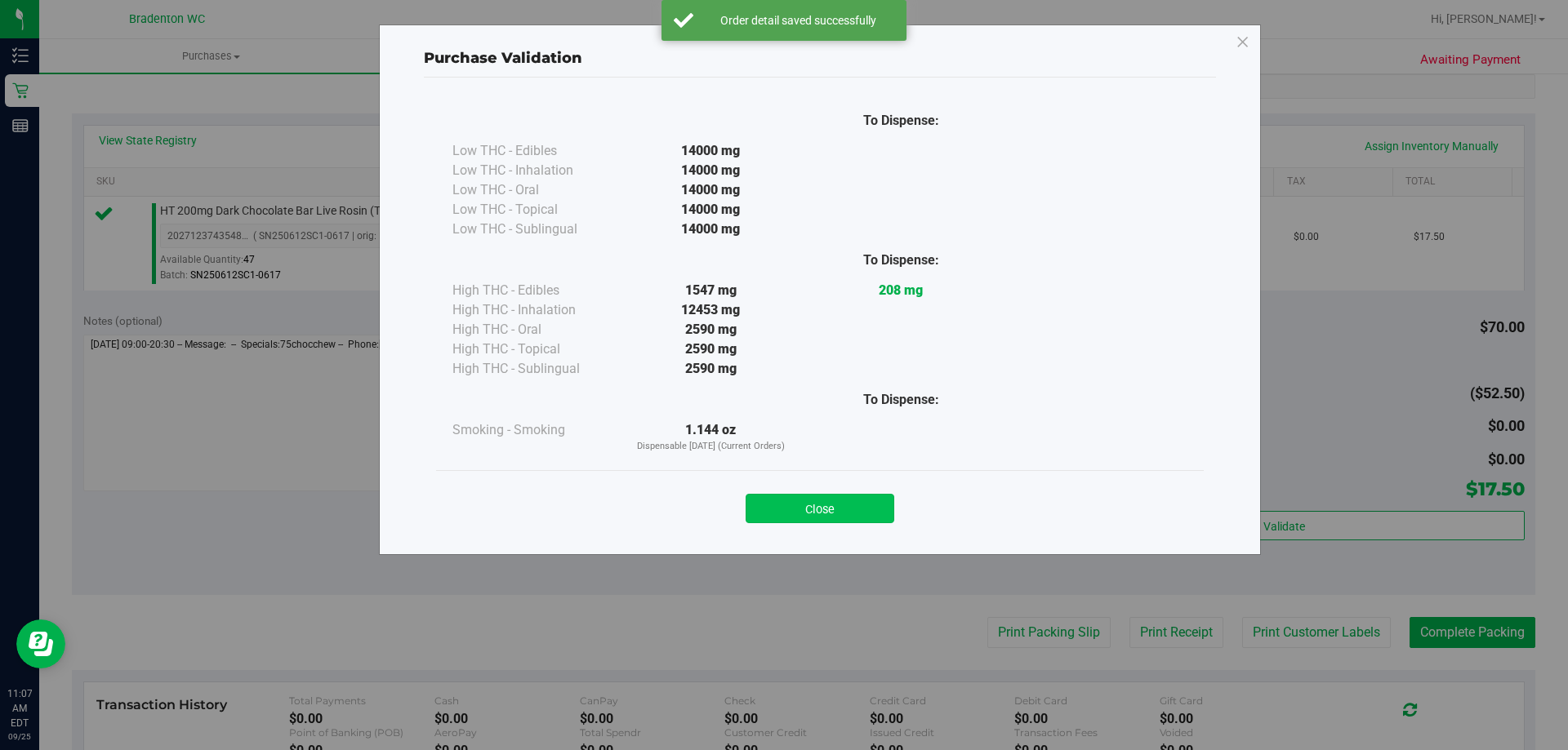
click at [804, 510] on button "Close" at bounding box center [820, 508] width 149 height 29
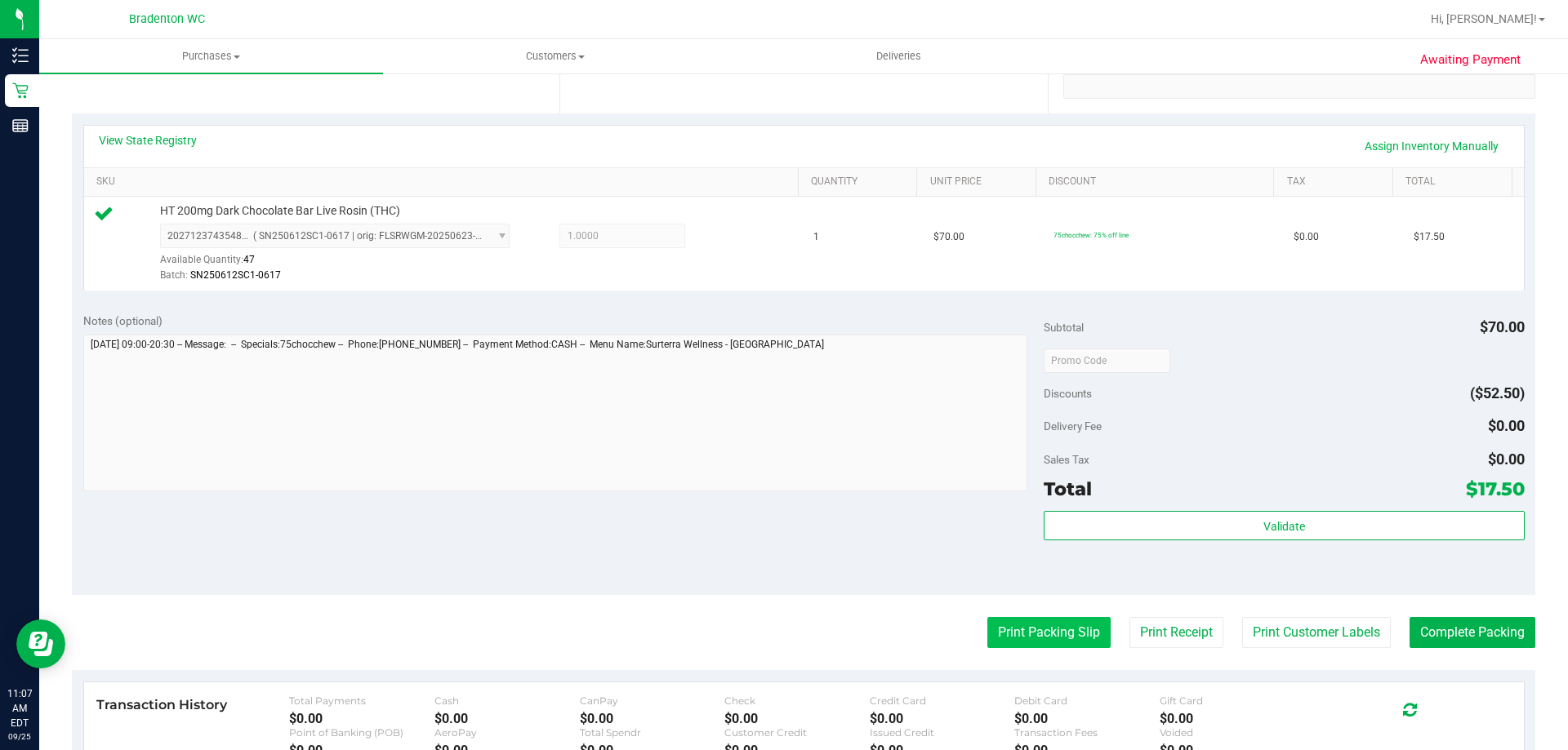
click at [994, 624] on button "Print Packing Slip" at bounding box center [1049, 632] width 124 height 31
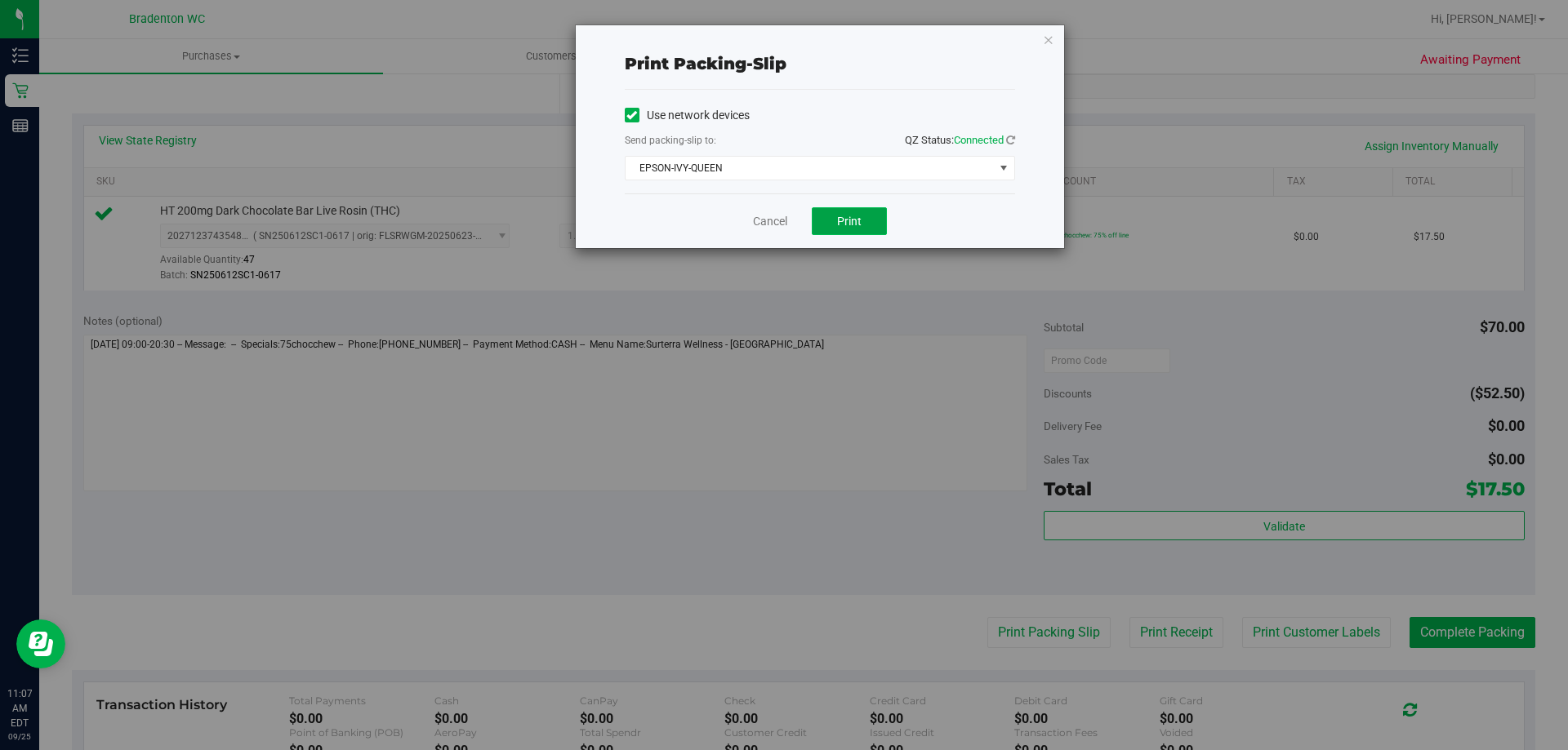
click at [825, 216] on button "Print" at bounding box center [849, 221] width 75 height 28
click at [1043, 39] on icon "button" at bounding box center [1049, 39] width 12 height 19
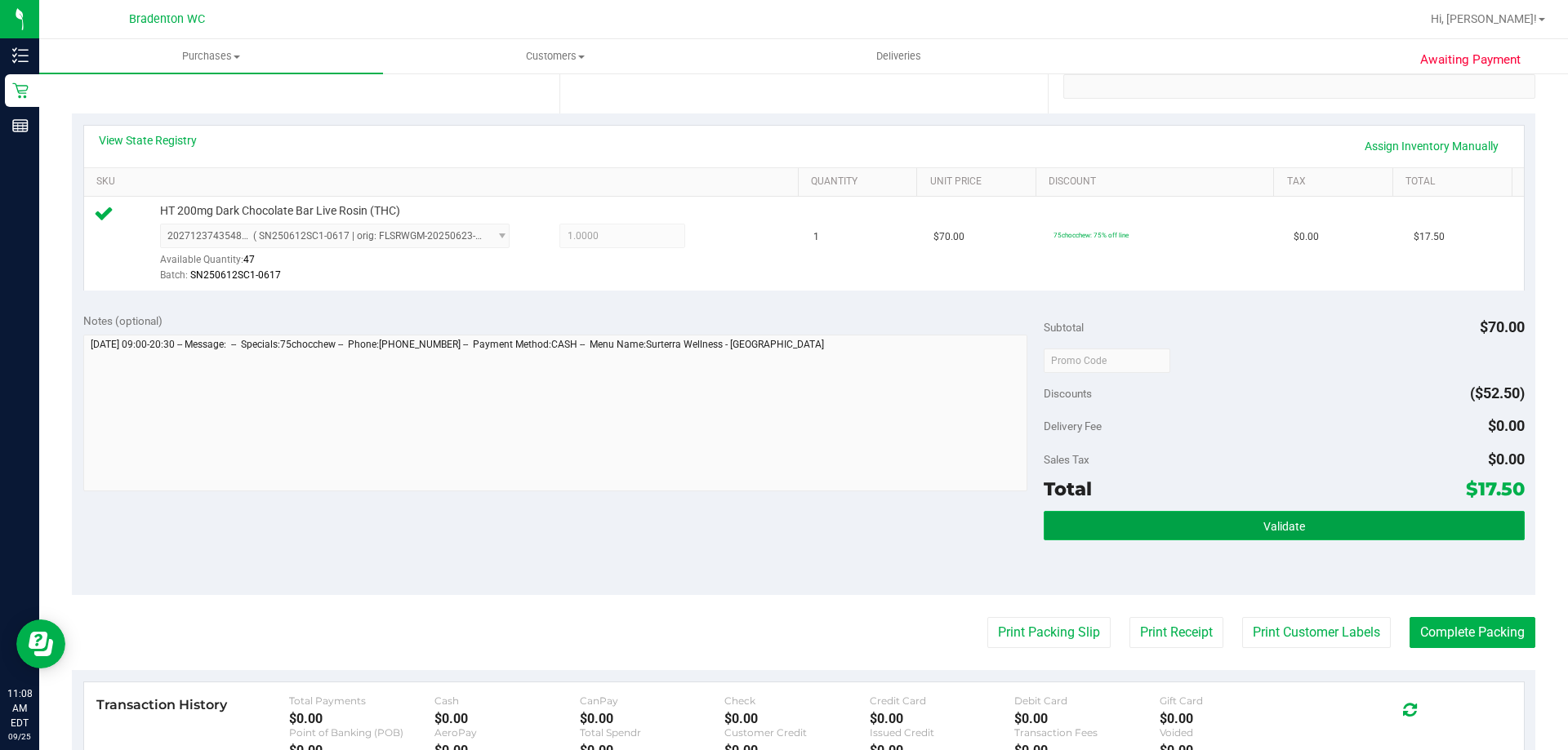
click at [1126, 532] on button "Validate" at bounding box center [1284, 526] width 481 height 29
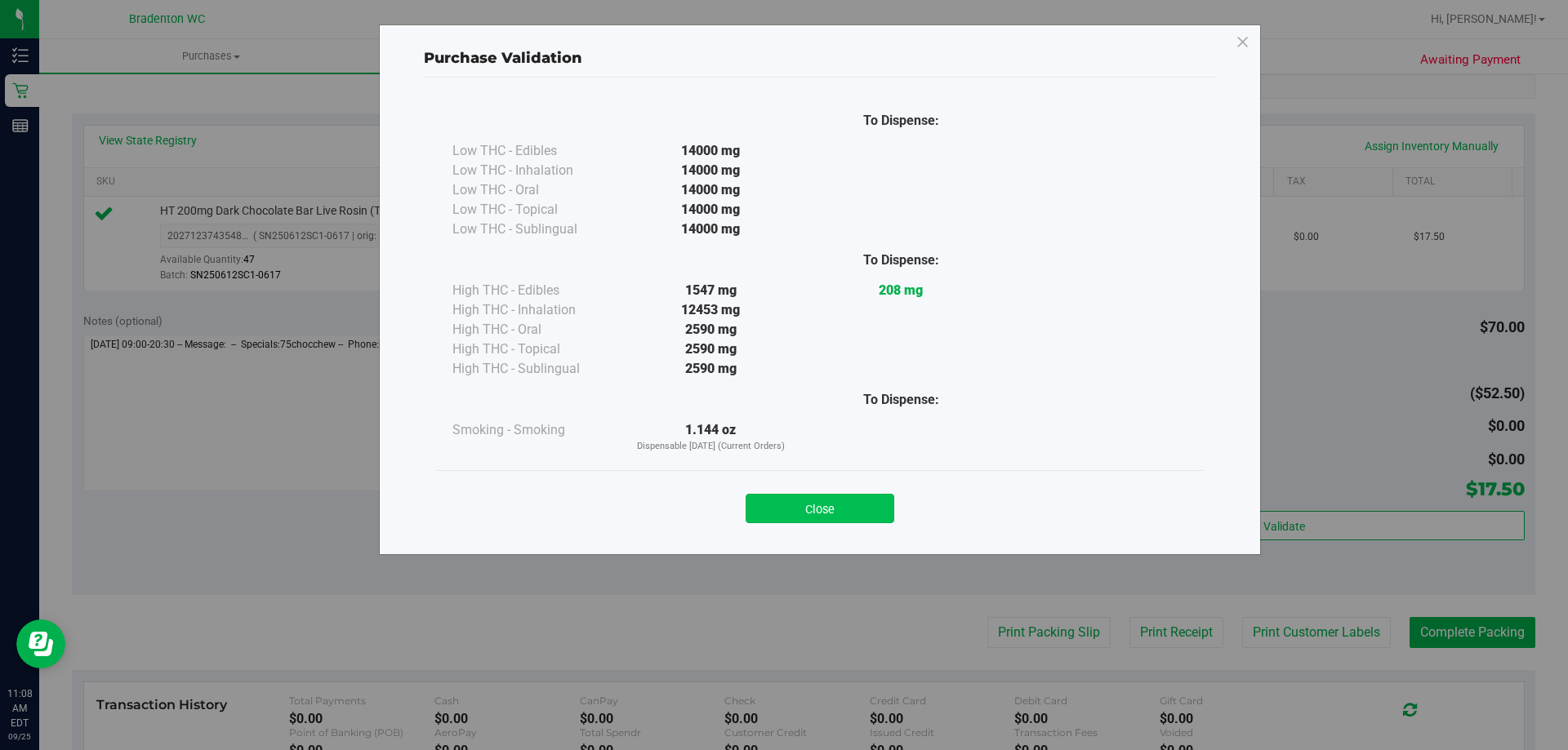
click at [815, 499] on button "Close" at bounding box center [820, 508] width 149 height 29
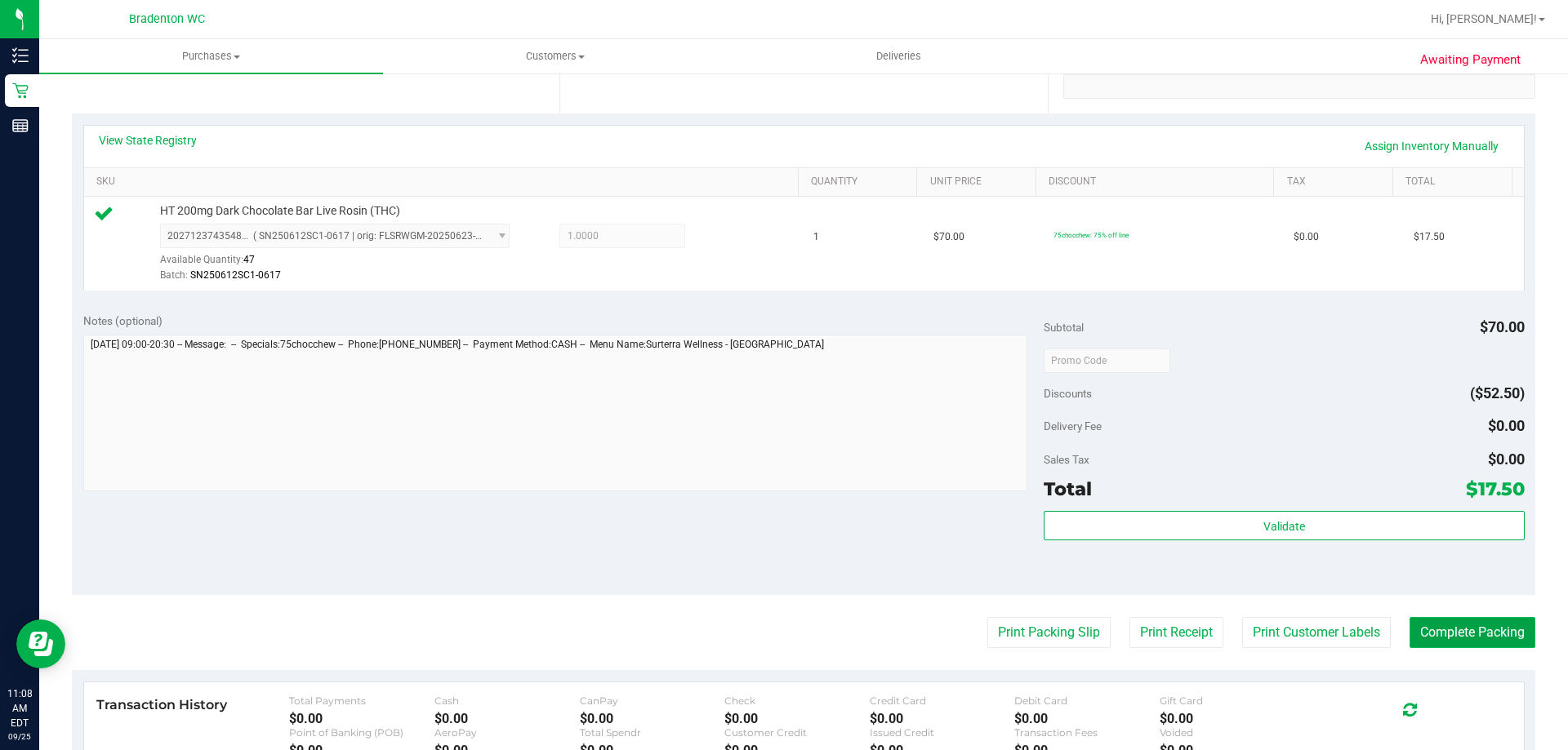
click at [1424, 629] on button "Complete Packing" at bounding box center [1473, 632] width 126 height 31
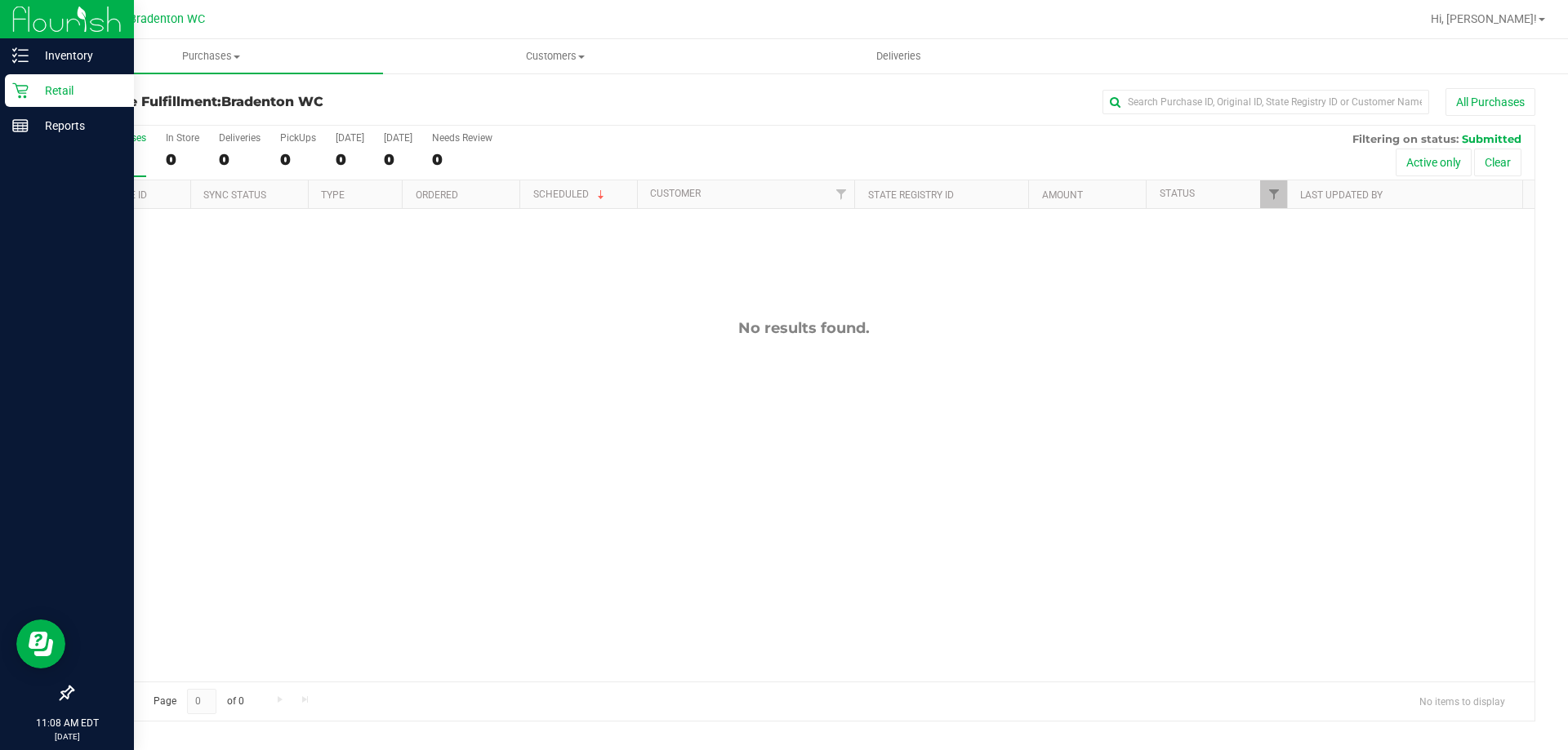
click at [50, 85] on p "Retail" at bounding box center [77, 90] width 98 height 19
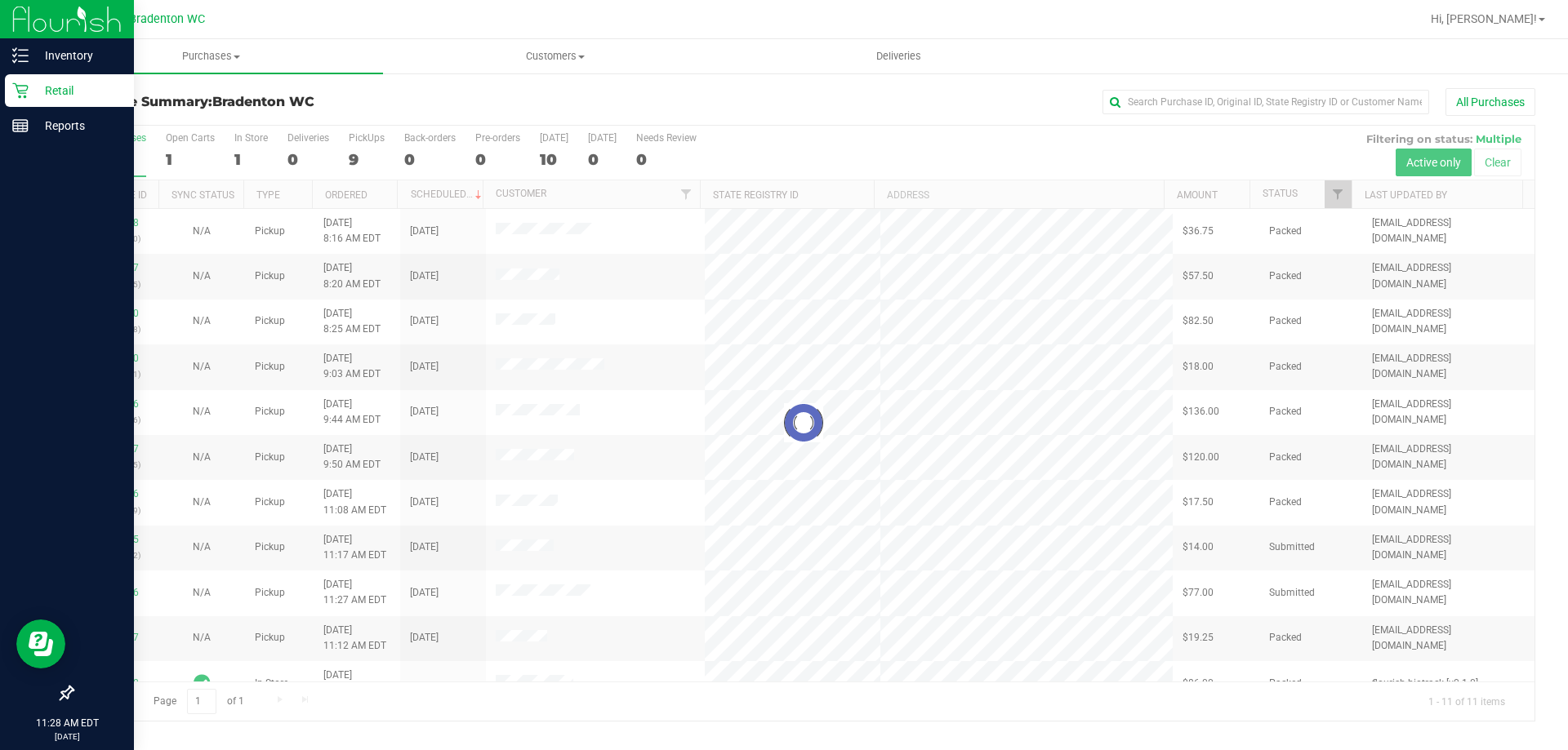
click at [63, 82] on p "Retail" at bounding box center [77, 90] width 98 height 19
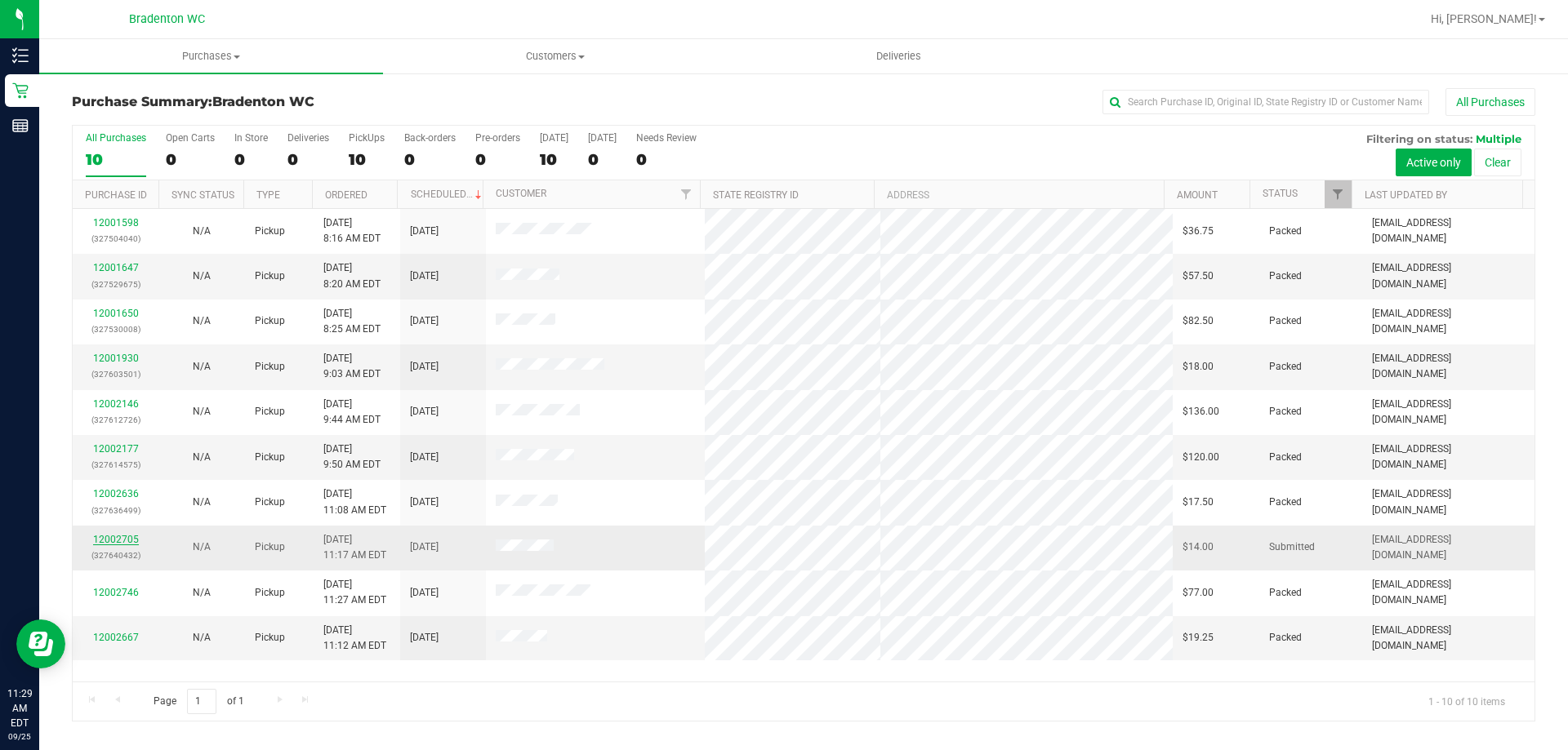
click at [120, 539] on link "12002705" at bounding box center [116, 540] width 45 height 12
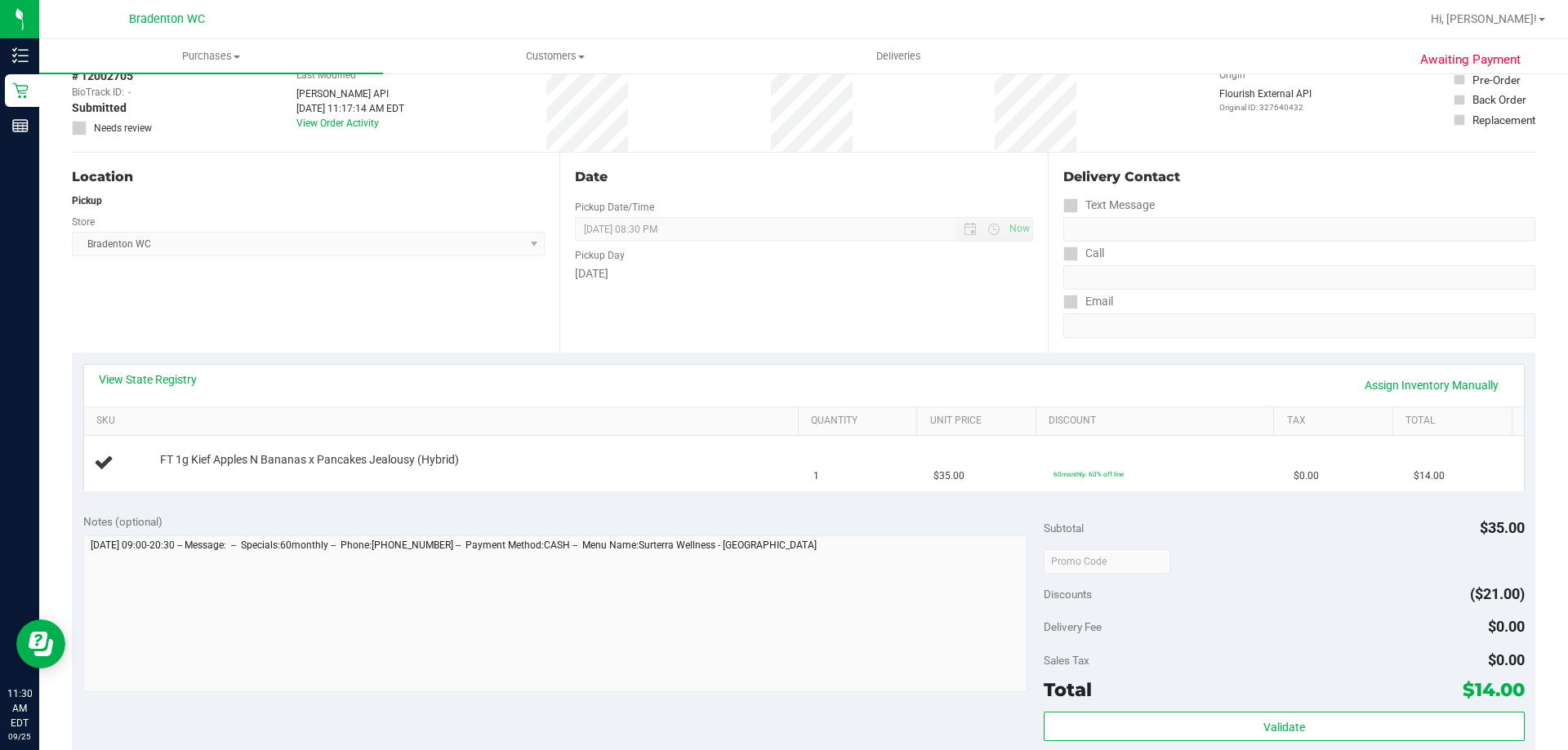
scroll to position [163, 0]
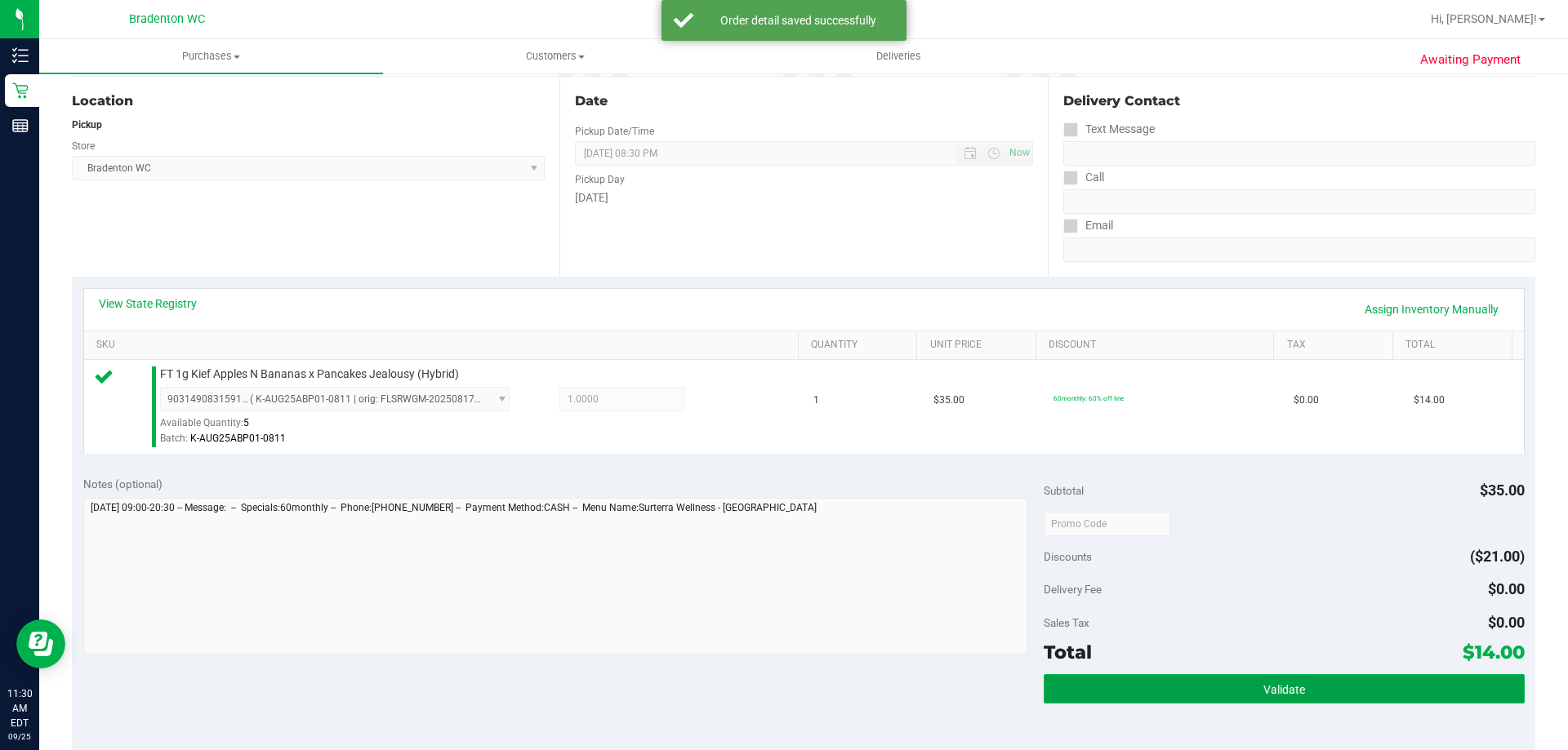
click at [1169, 690] on button "Validate" at bounding box center [1284, 689] width 481 height 29
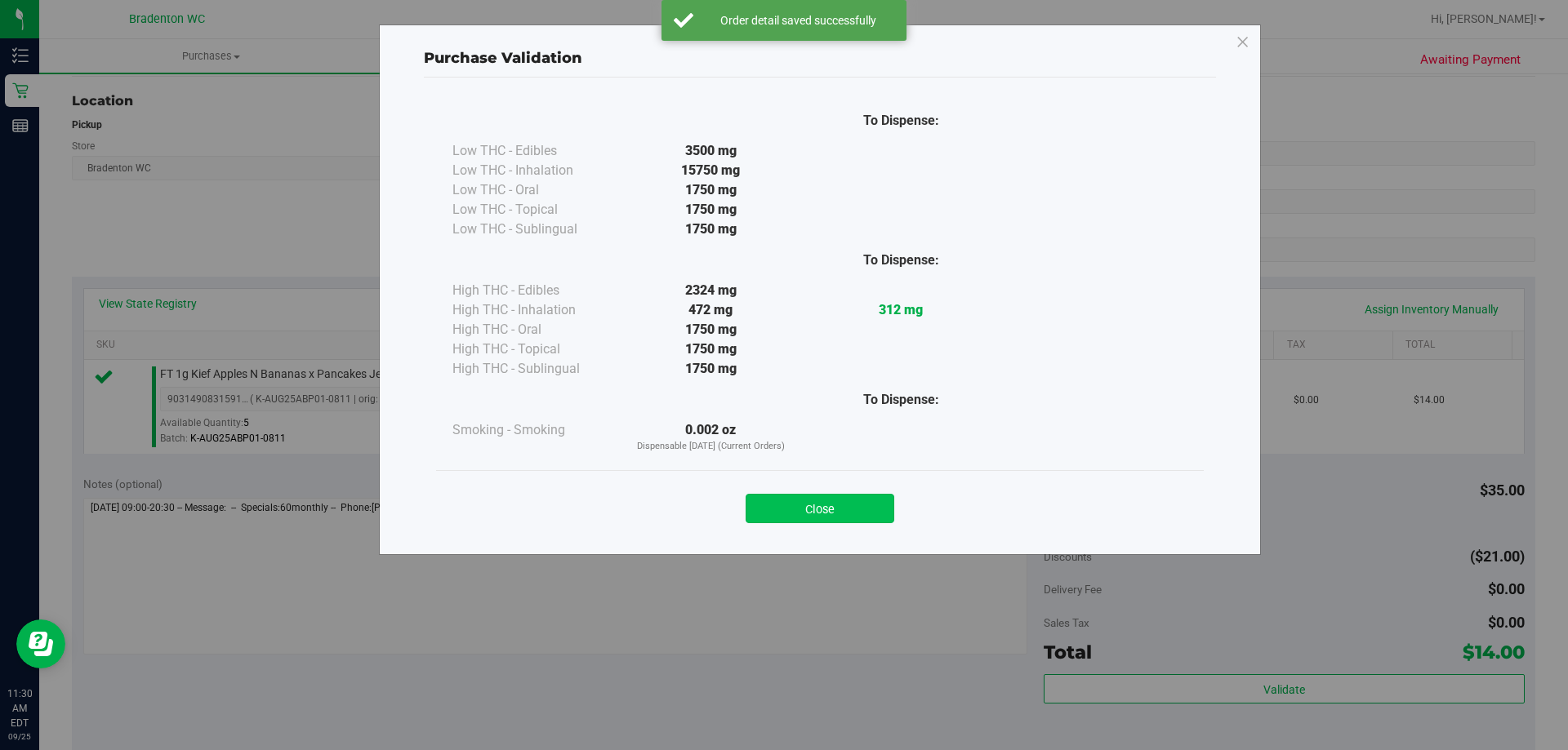
click at [862, 506] on button "Close" at bounding box center [820, 508] width 149 height 29
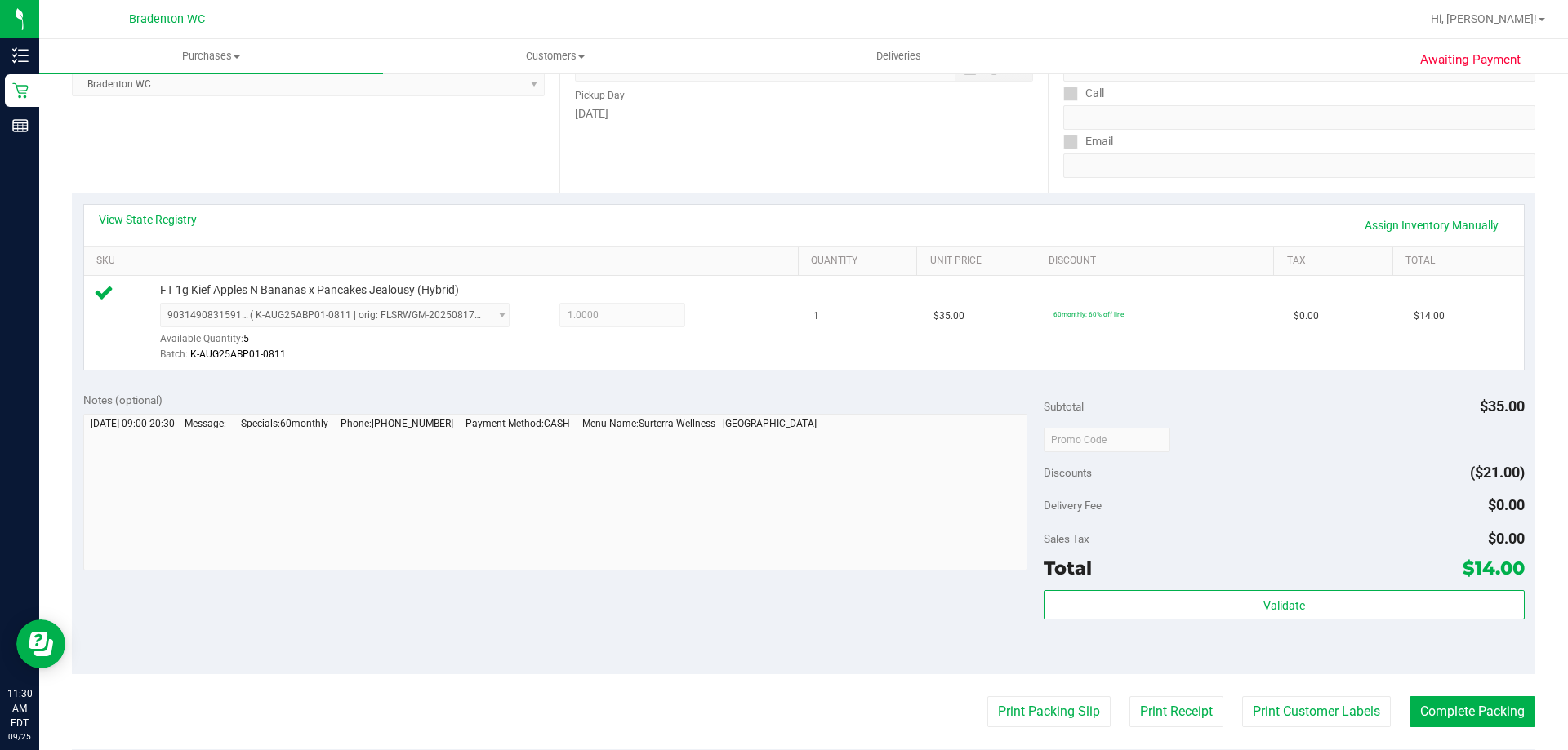
scroll to position [327, 0]
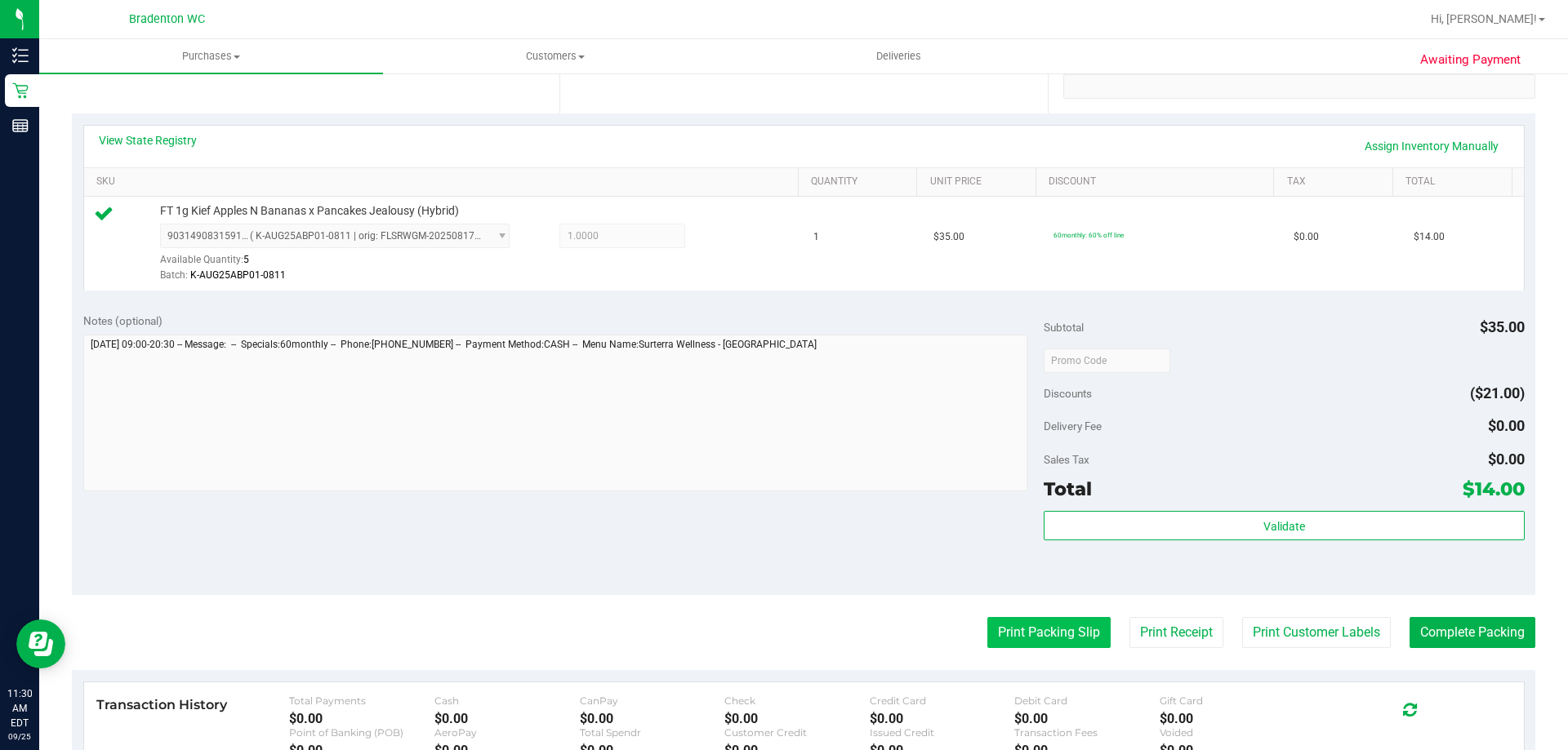
click at [1029, 632] on button "Print Packing Slip" at bounding box center [1049, 632] width 124 height 31
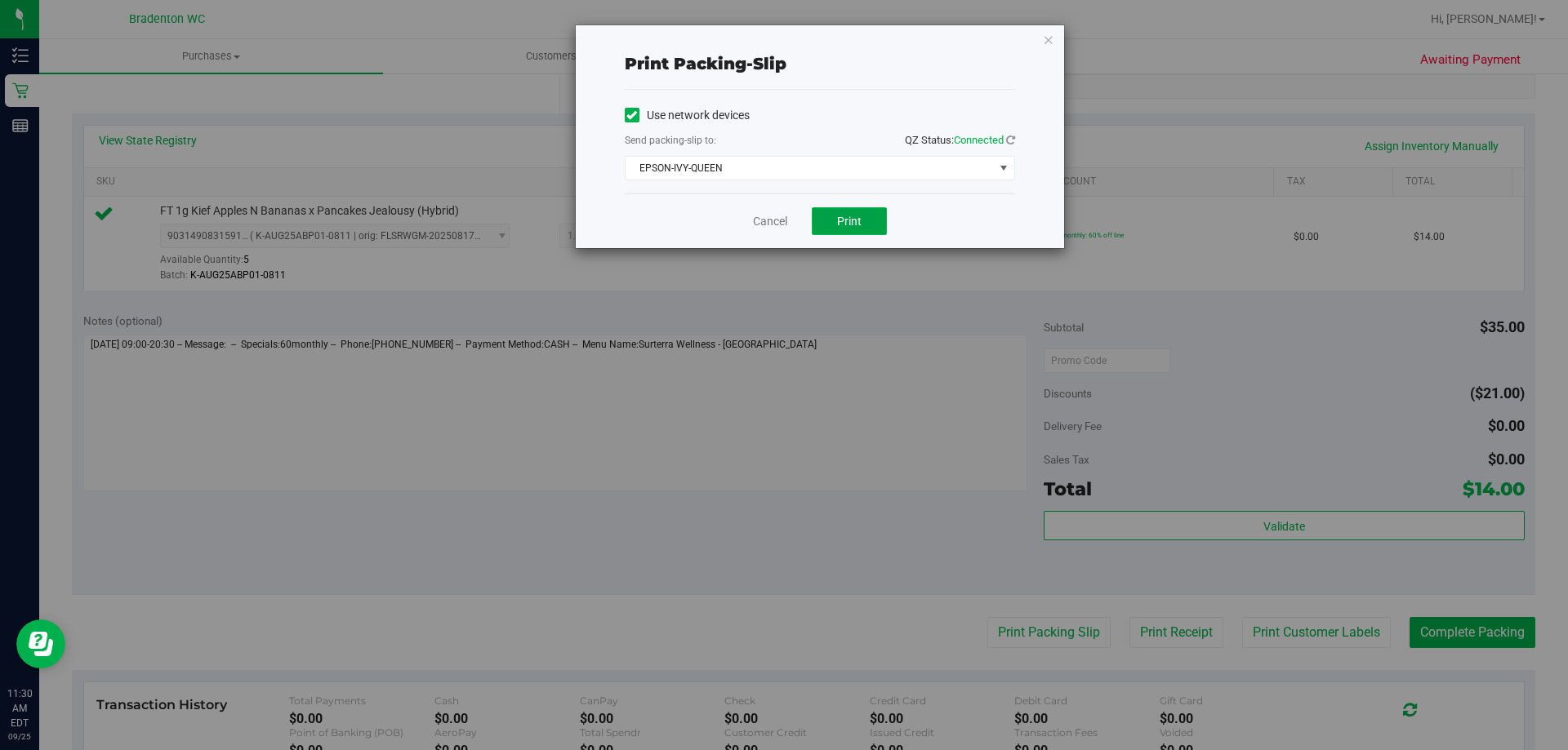
click at [842, 222] on span "Print" at bounding box center [849, 222] width 24 height 13
click at [1044, 34] on icon "button" at bounding box center [1049, 39] width 12 height 19
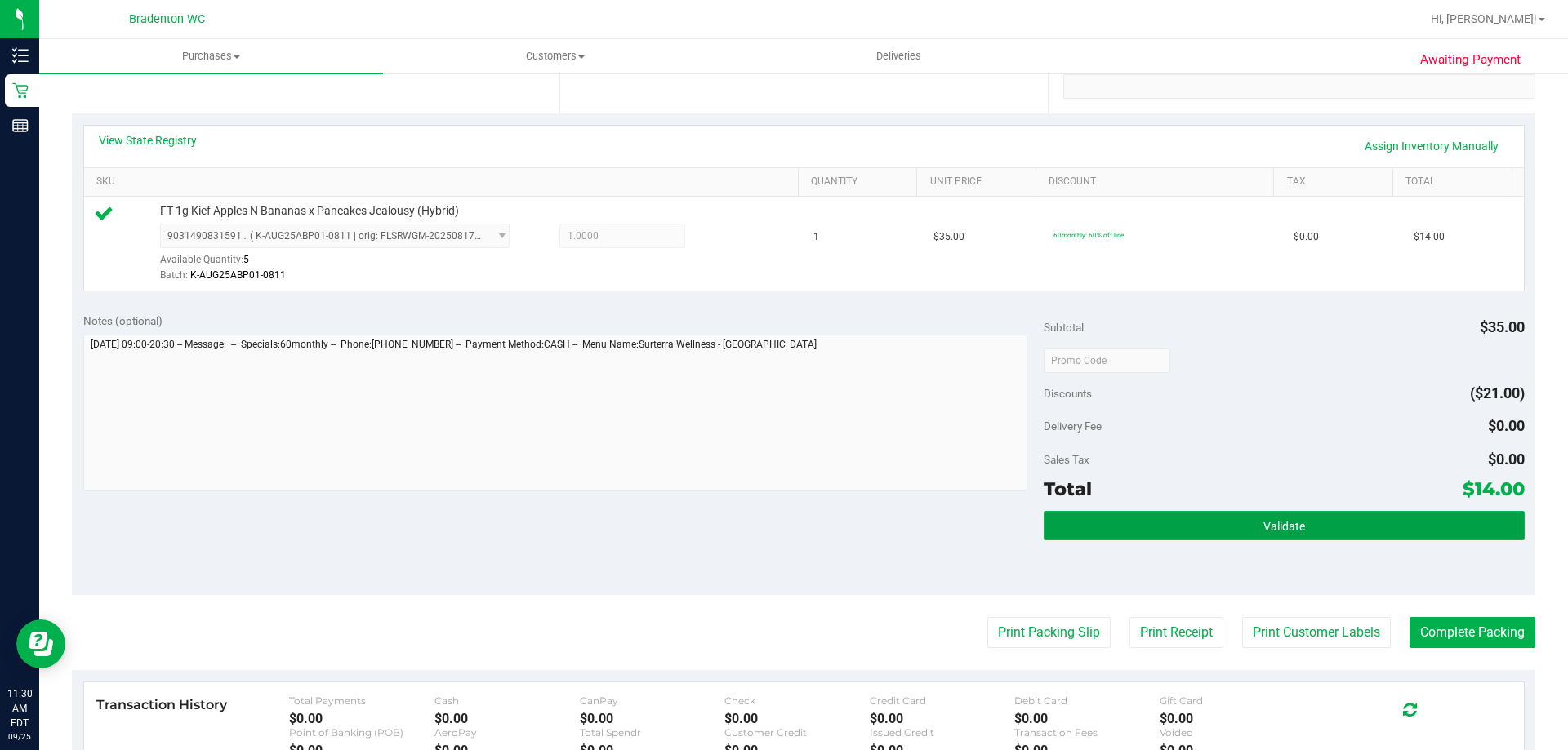
click at [1214, 537] on button "Validate" at bounding box center [1284, 526] width 481 height 29
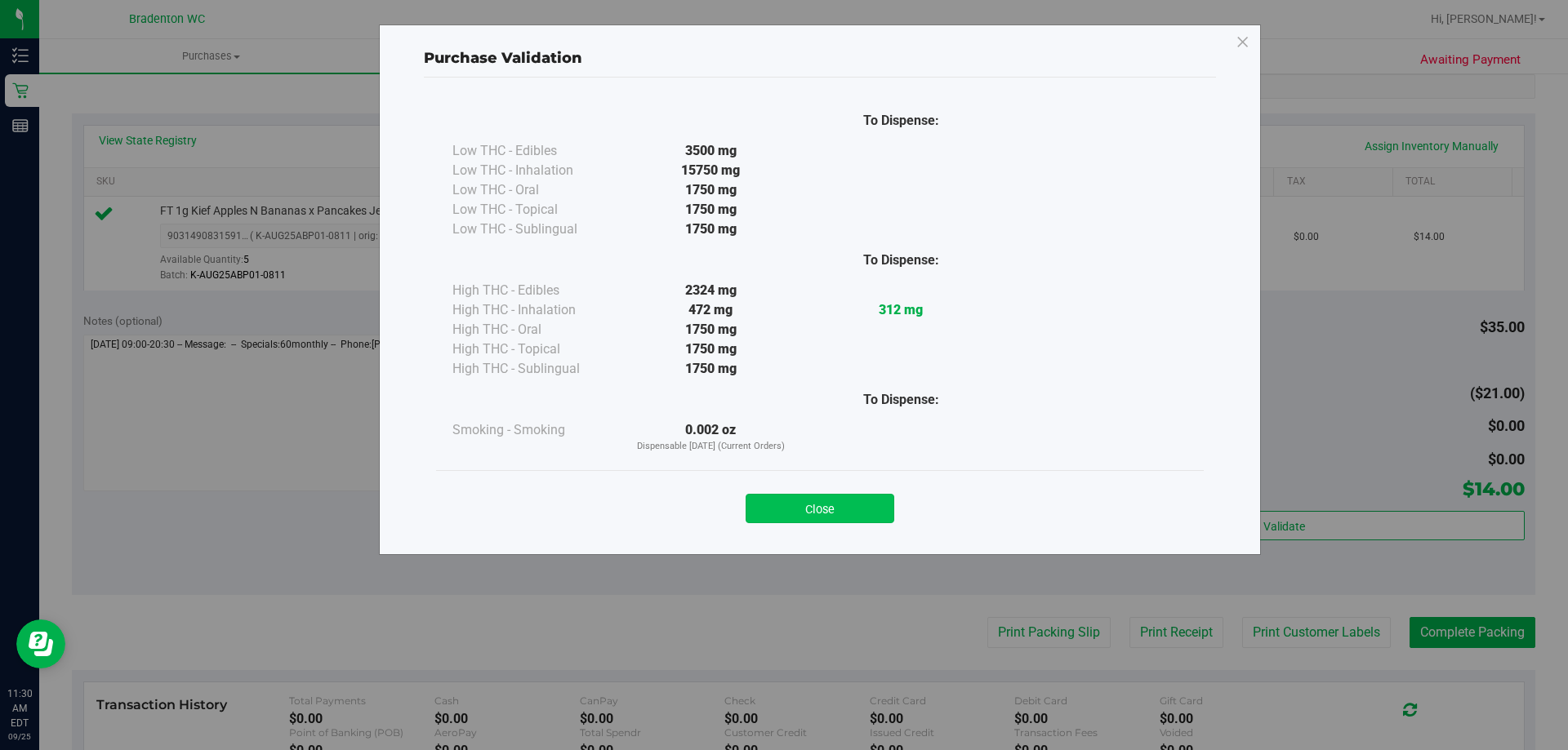
click at [844, 508] on button "Close" at bounding box center [820, 508] width 149 height 29
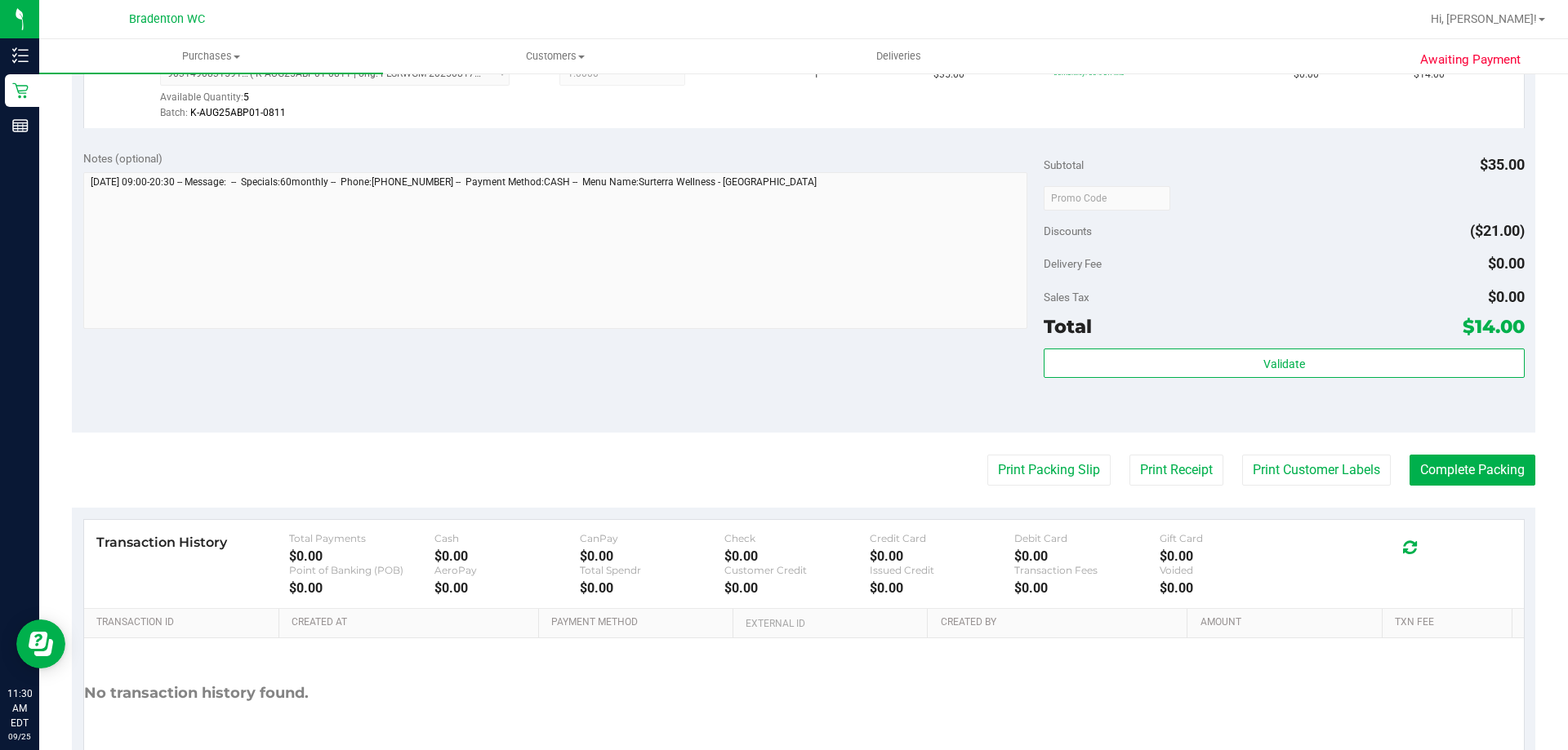
scroll to position [490, 0]
click at [1471, 480] on button "Complete Packing" at bounding box center [1473, 469] width 126 height 31
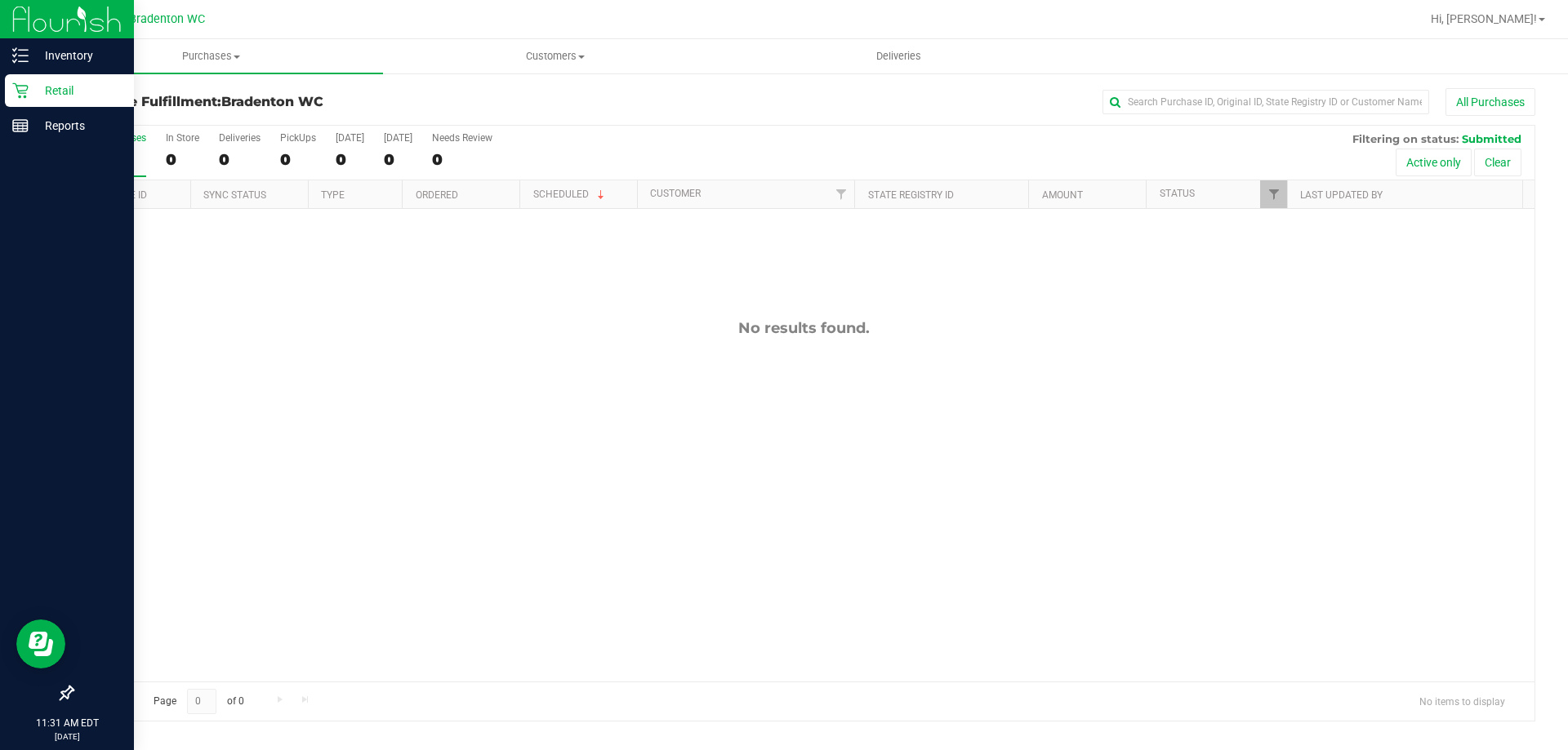
click at [68, 89] on p "Retail" at bounding box center [77, 90] width 98 height 19
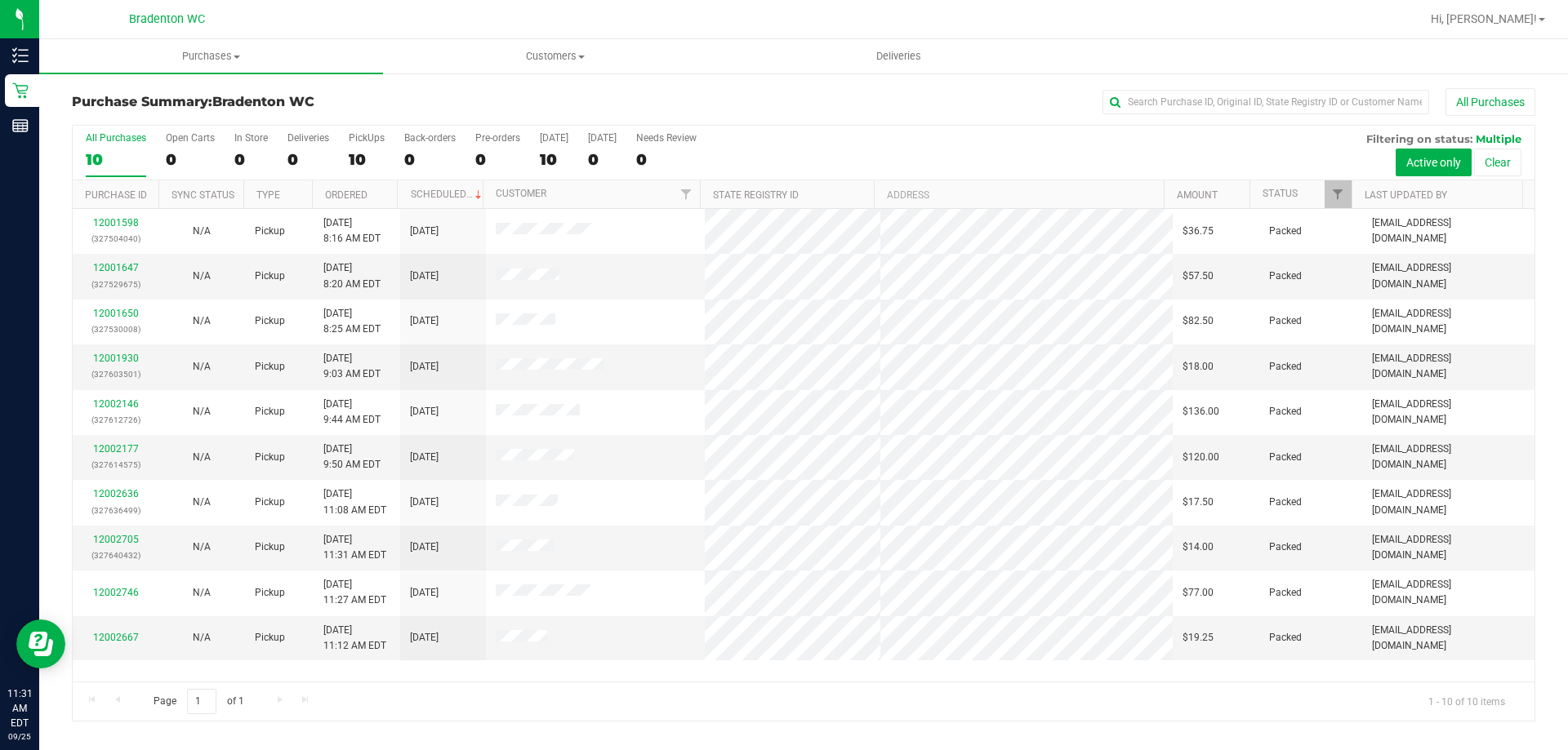
click at [808, 123] on div "Purchase Summary: Bradenton WC All Purchases" at bounding box center [804, 106] width 1464 height 36
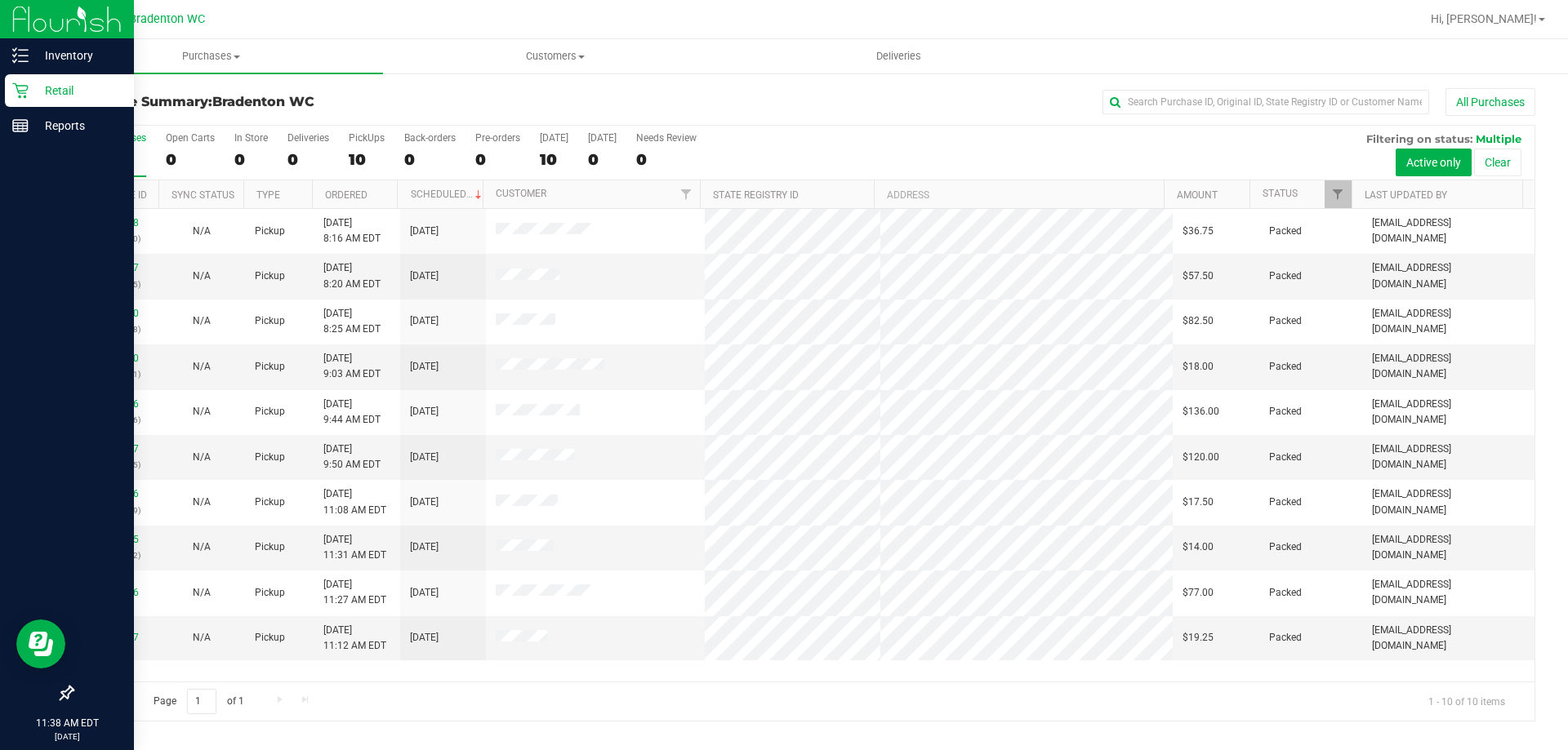
click at [61, 85] on p "Retail" at bounding box center [77, 90] width 98 height 19
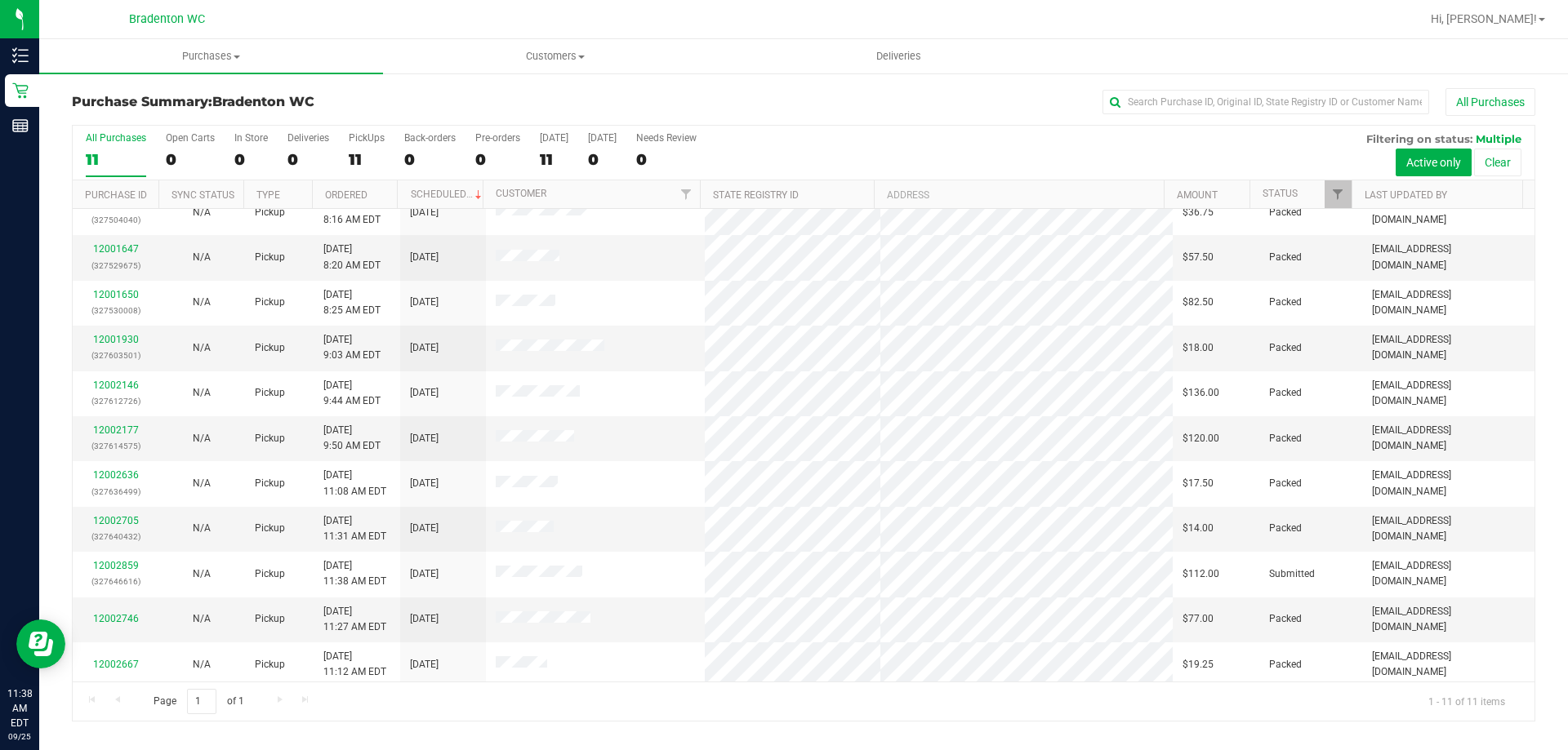
scroll to position [24, 0]
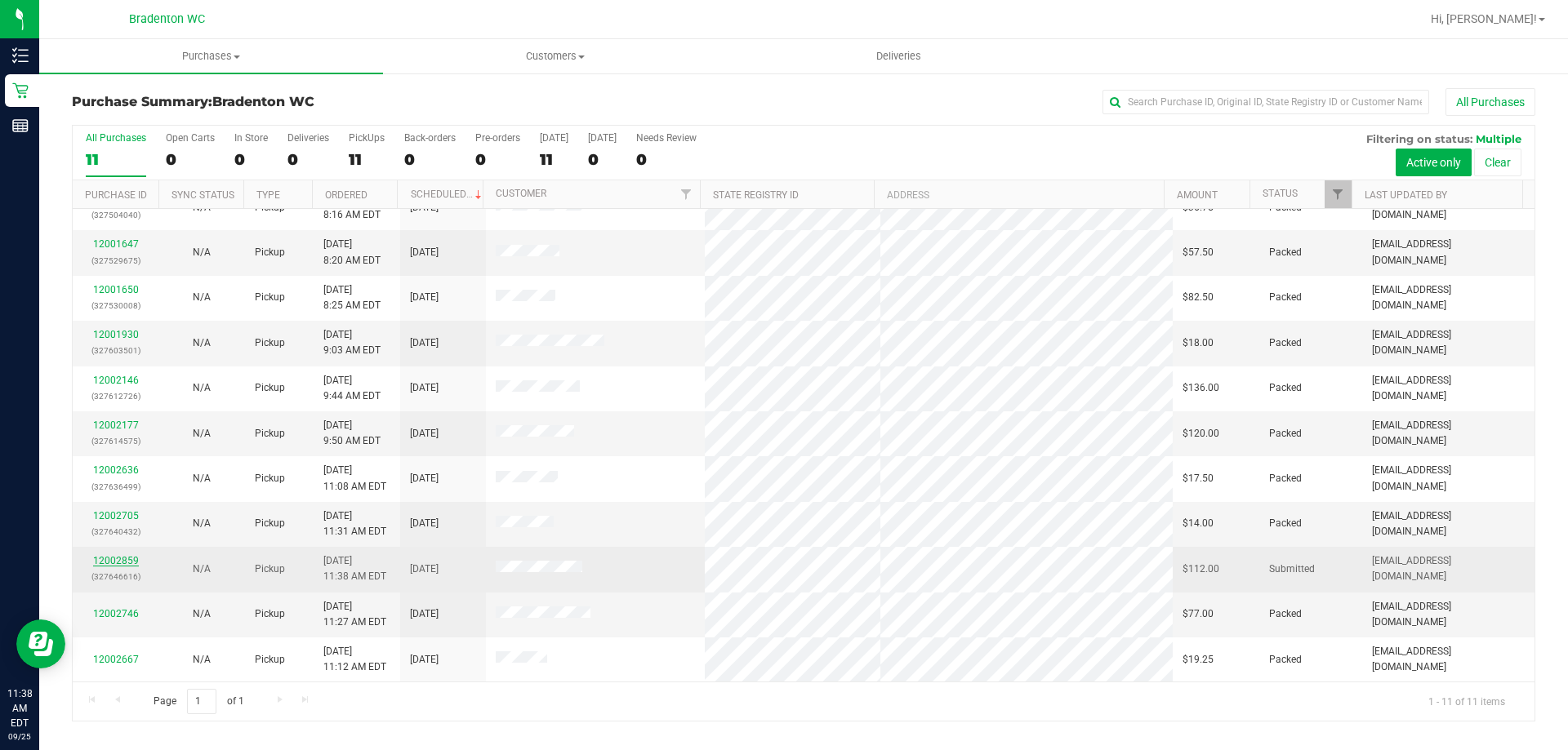
click at [123, 563] on link "12002859" at bounding box center [116, 561] width 45 height 12
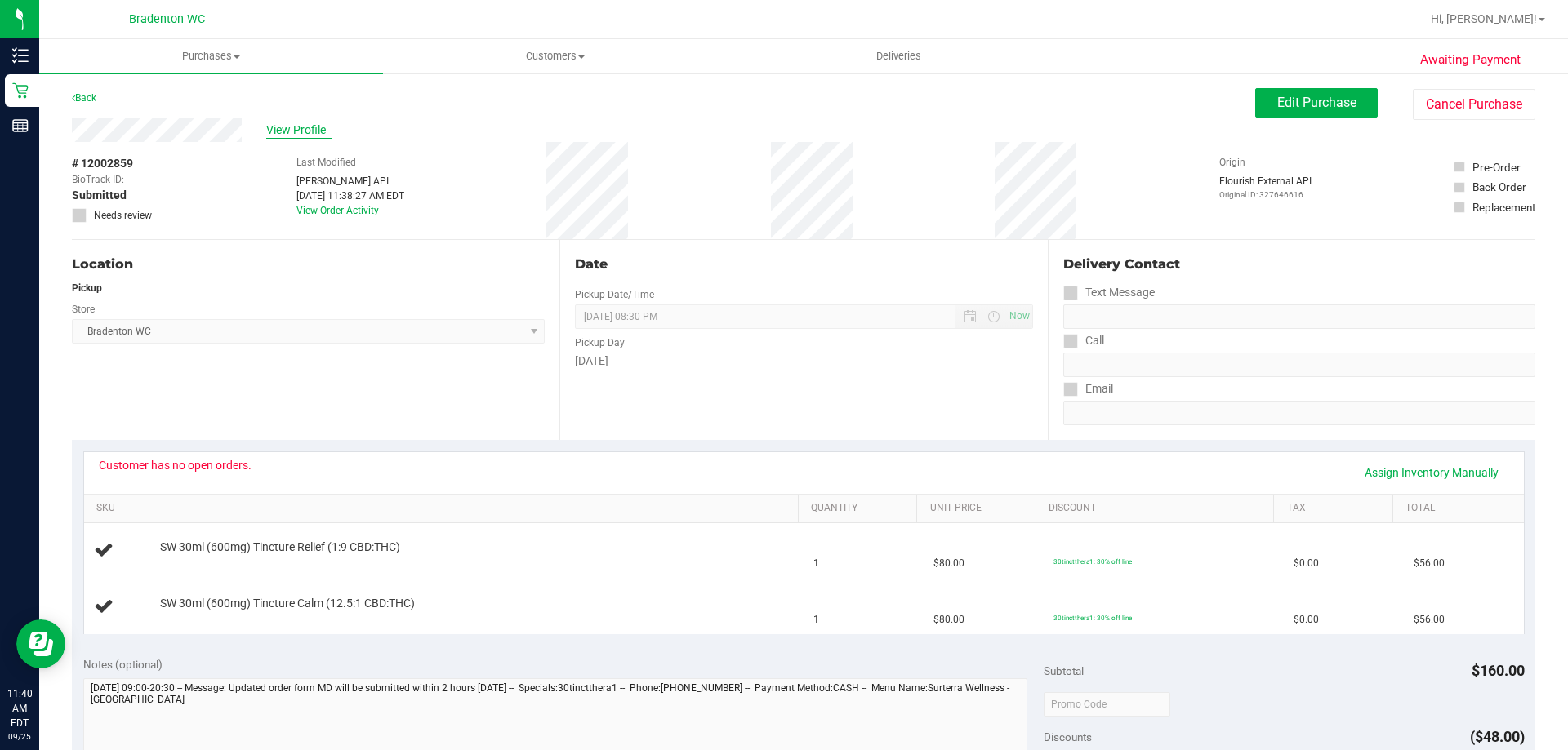
click at [287, 126] on span "View Profile" at bounding box center [299, 130] width 66 height 17
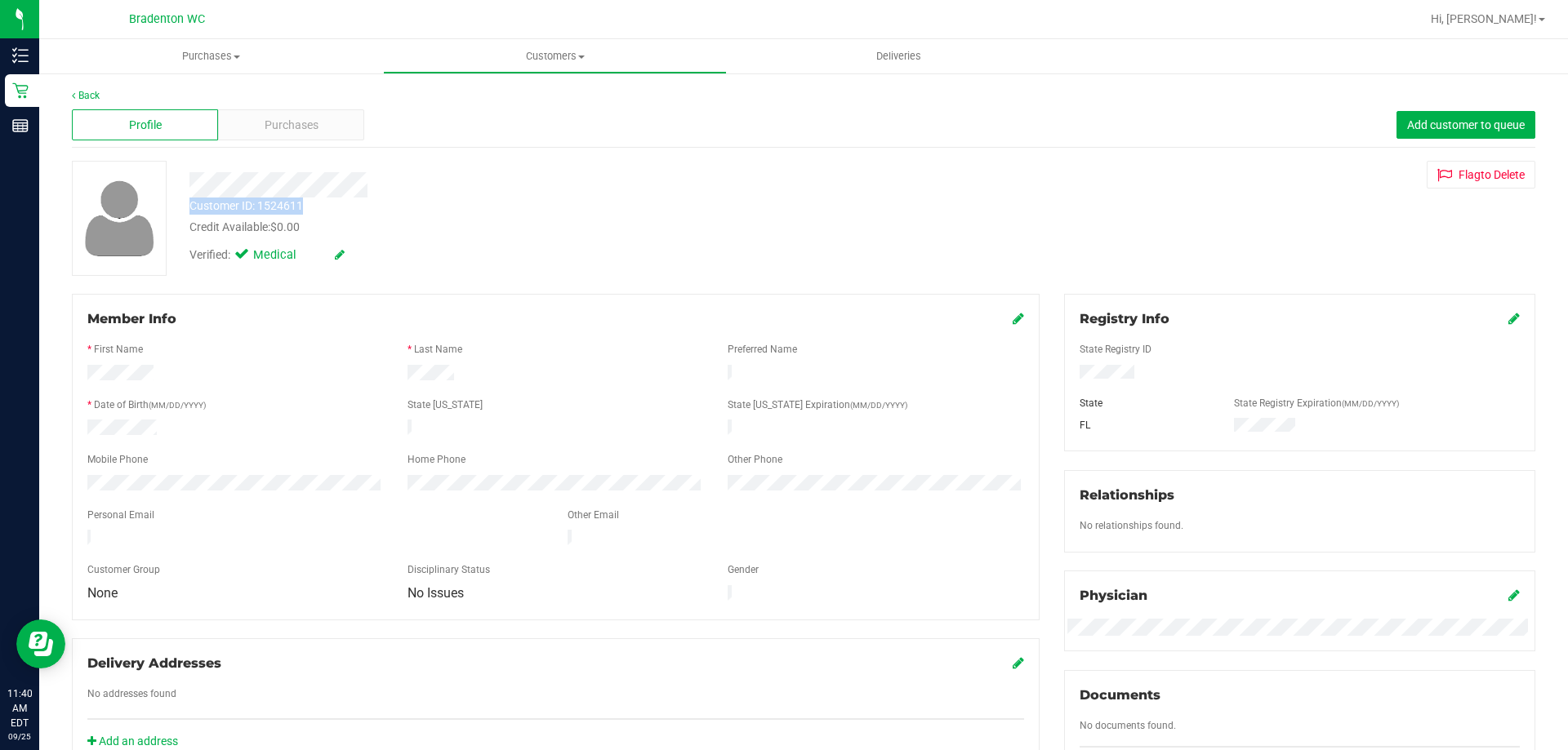
drag, startPoint x: 195, startPoint y: 200, endPoint x: 308, endPoint y: 207, distance: 113.2
click at [308, 207] on div "Customer ID: 1524611 Credit Available: $0.00" at bounding box center [550, 217] width 745 height 39
copy div "Customer ID: 1524611"
click at [554, 134] on div "Profile Purchases Add customer to queue" at bounding box center [804, 124] width 1464 height 45
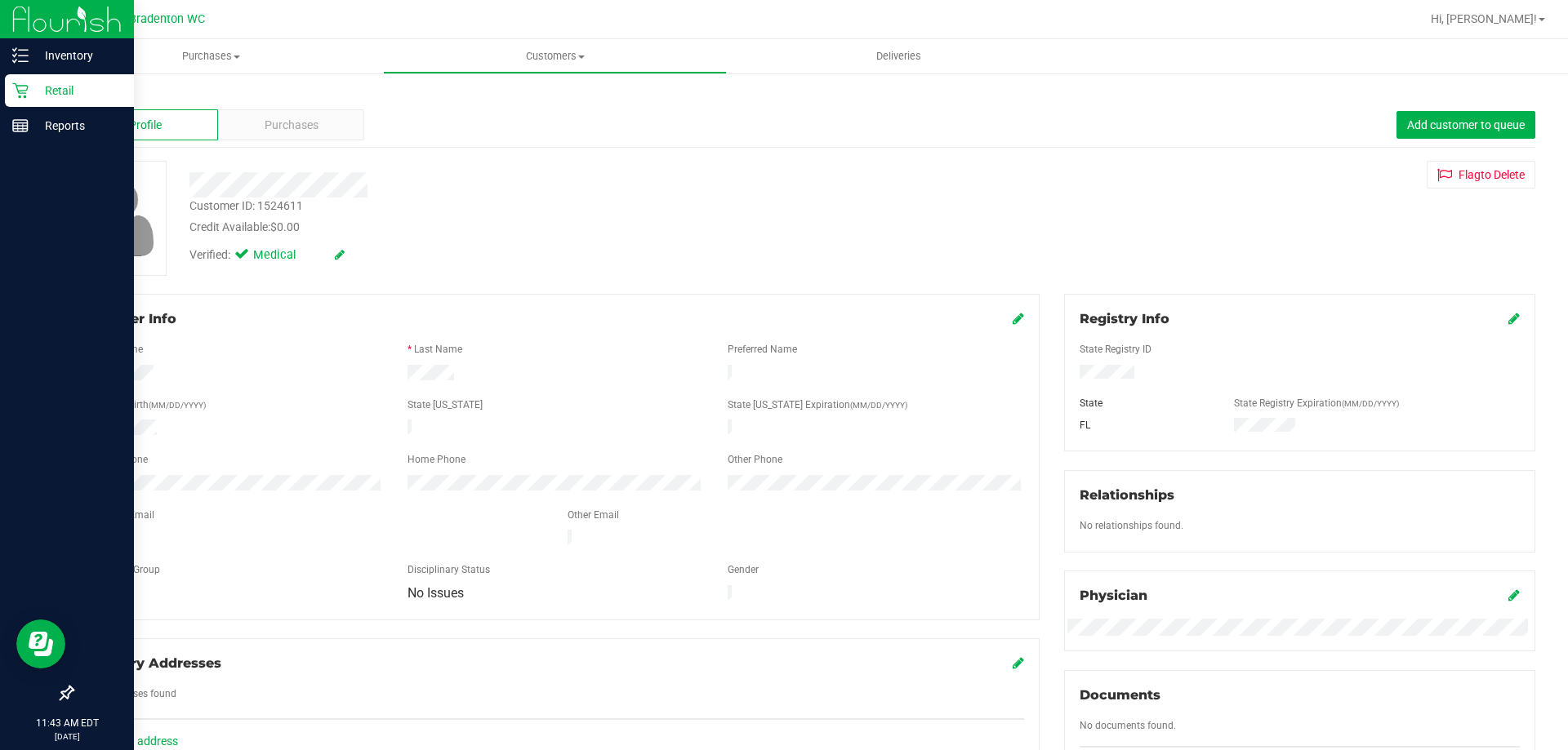
click at [70, 89] on p "Retail" at bounding box center [77, 90] width 98 height 19
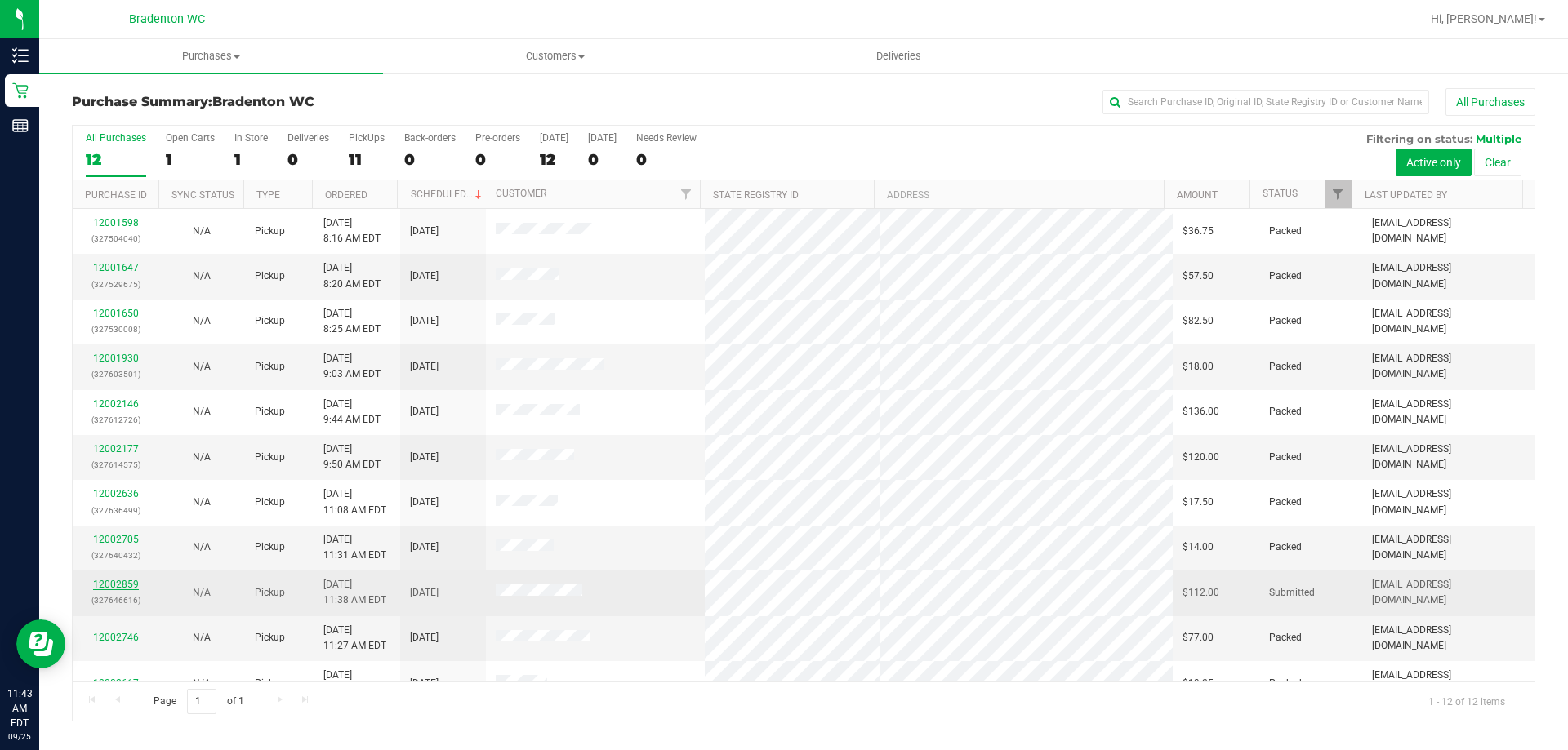
click at [116, 580] on link "12002859" at bounding box center [116, 585] width 45 height 12
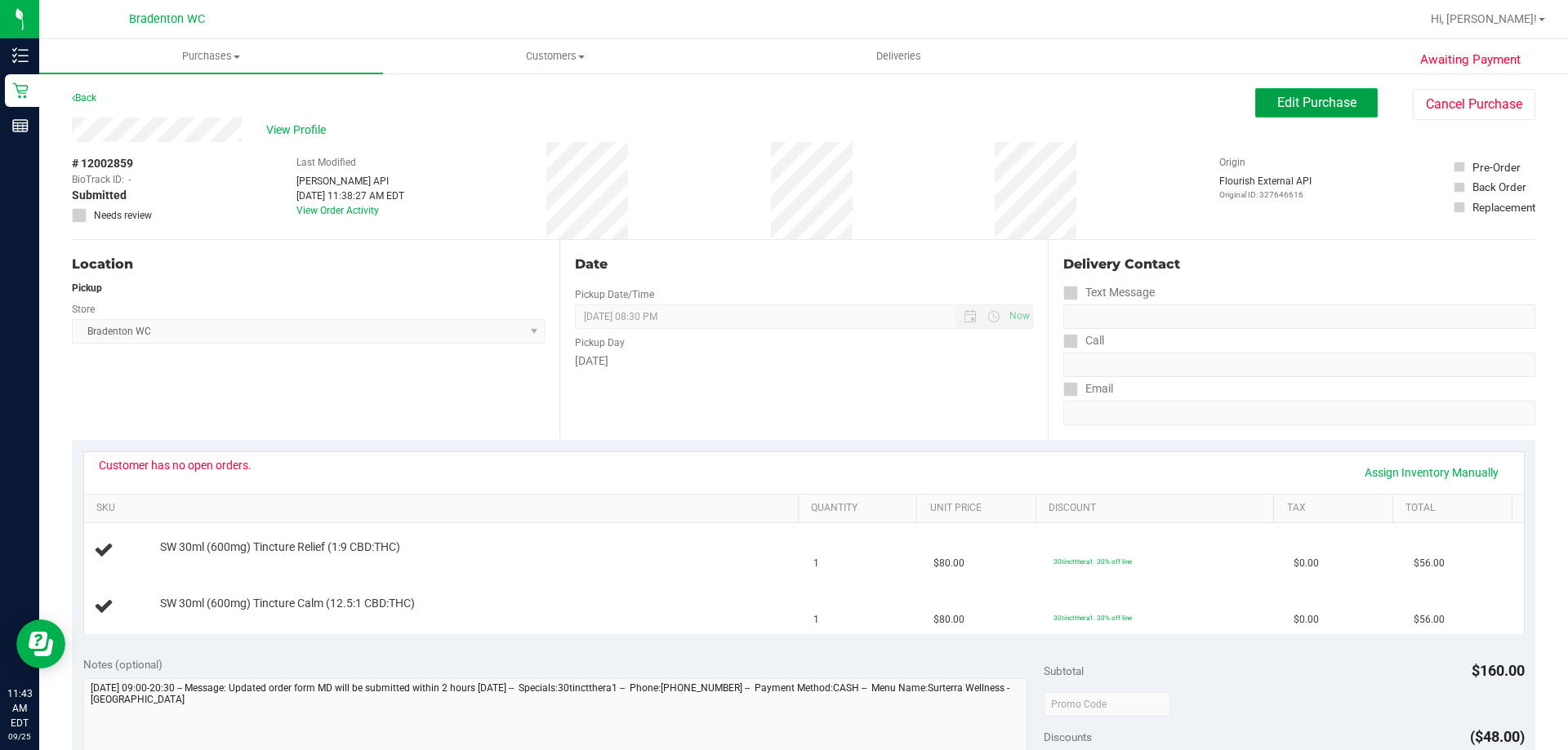
click at [1313, 106] on span "Edit Purchase" at bounding box center [1317, 102] width 79 height 15
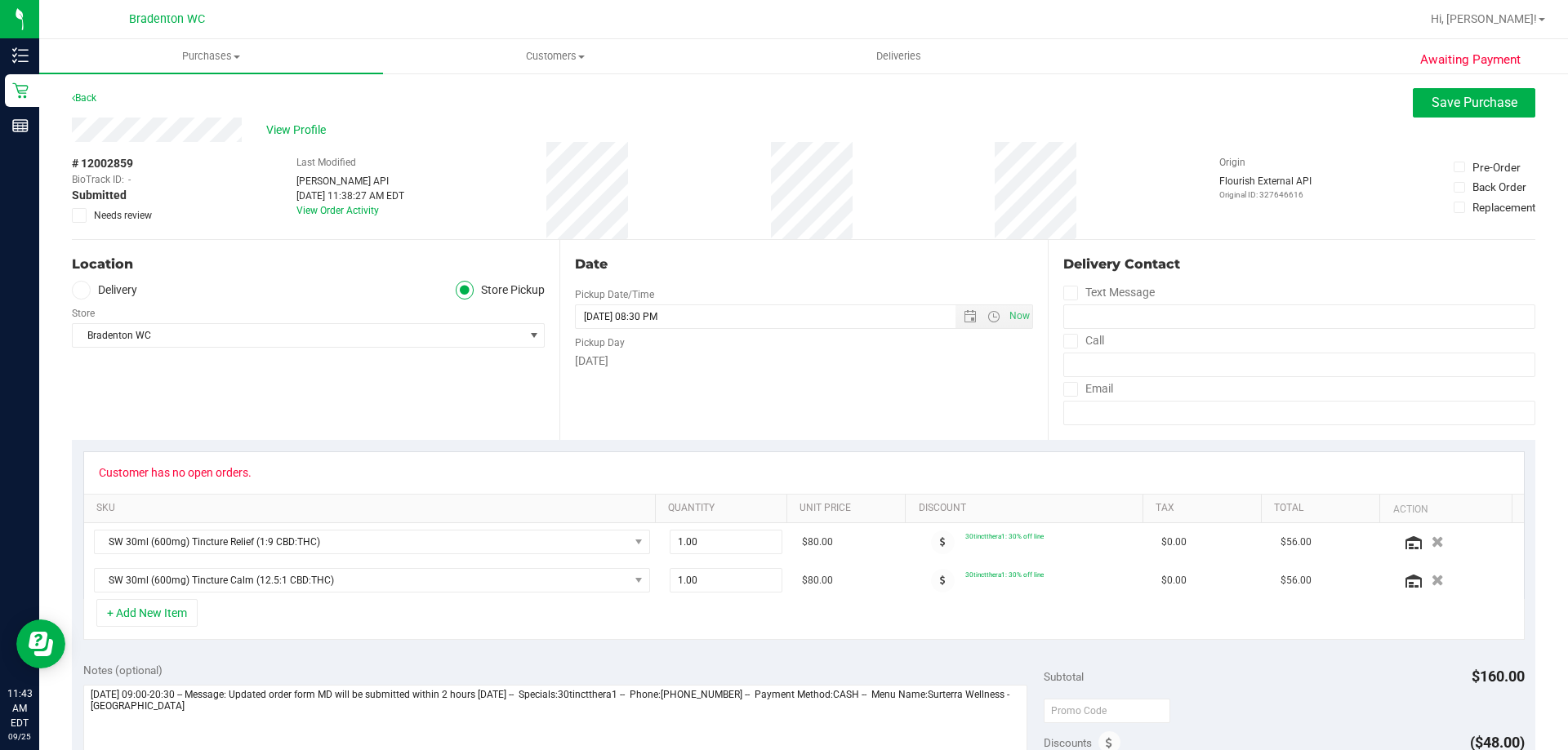
click at [79, 216] on icon at bounding box center [79, 216] width 11 height 0
click at [0, 0] on input "Needs review" at bounding box center [0, 0] width 0 height 0
click at [1432, 100] on span "Save Purchase" at bounding box center [1475, 102] width 86 height 15
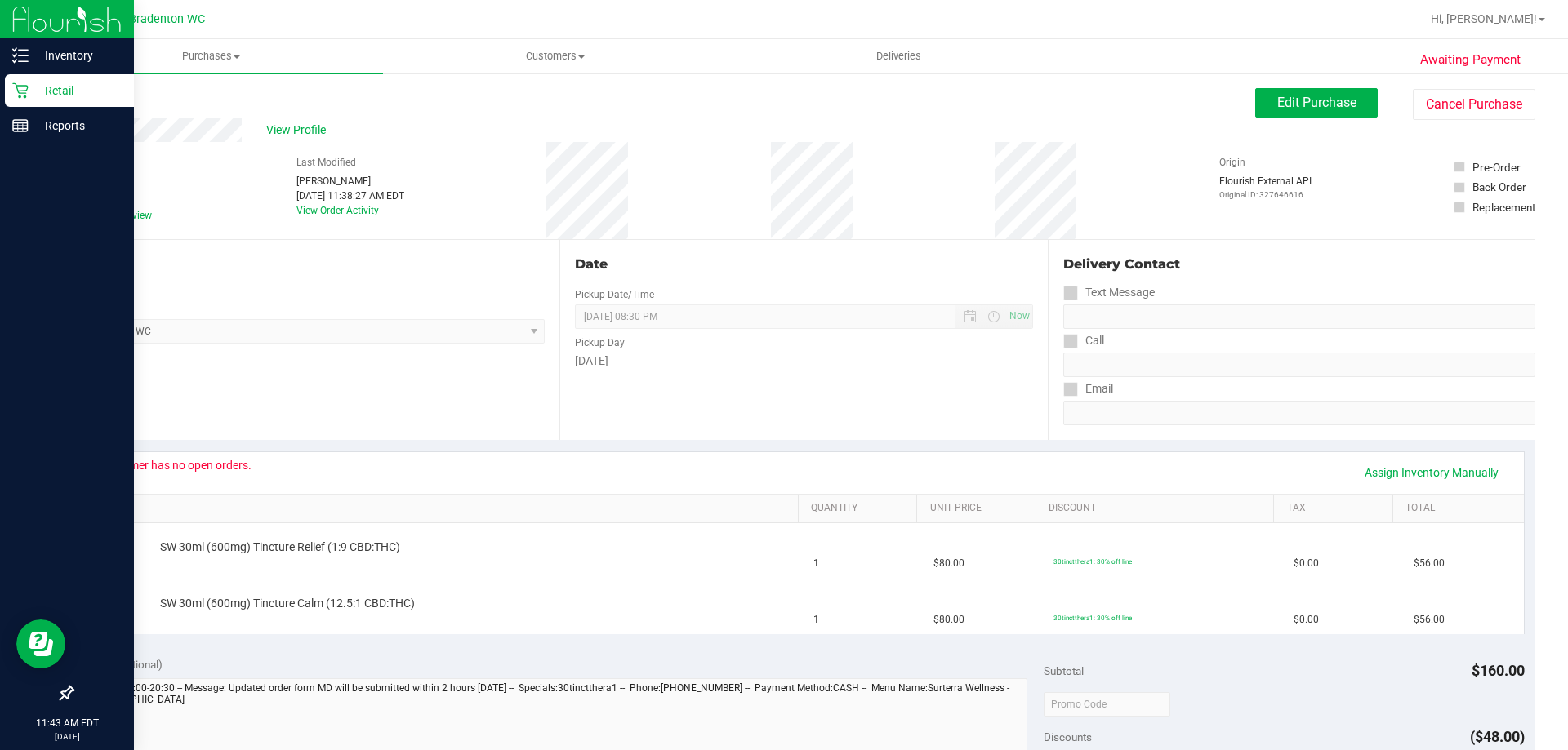
click at [51, 83] on p "Retail" at bounding box center [77, 90] width 98 height 19
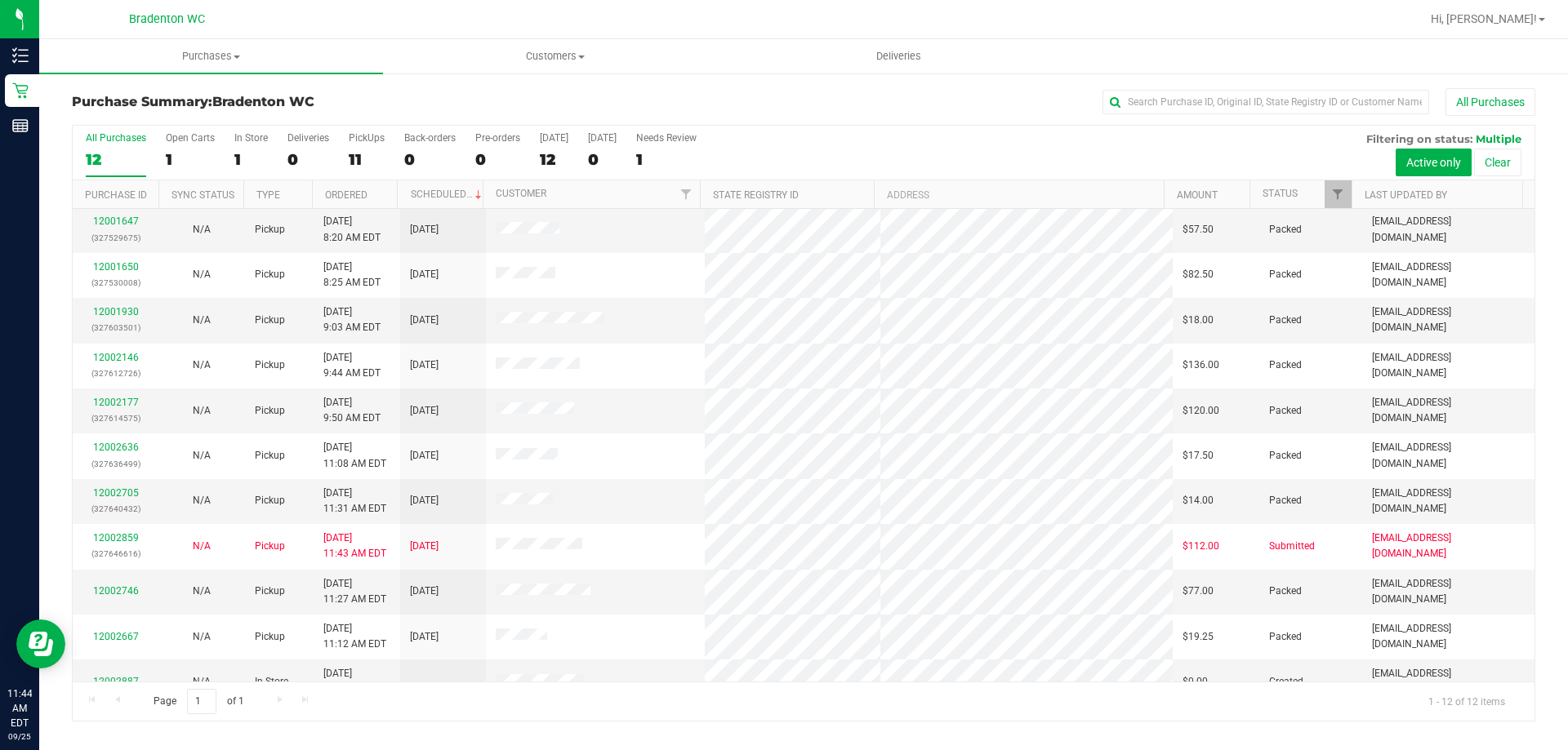
scroll to position [70, 0]
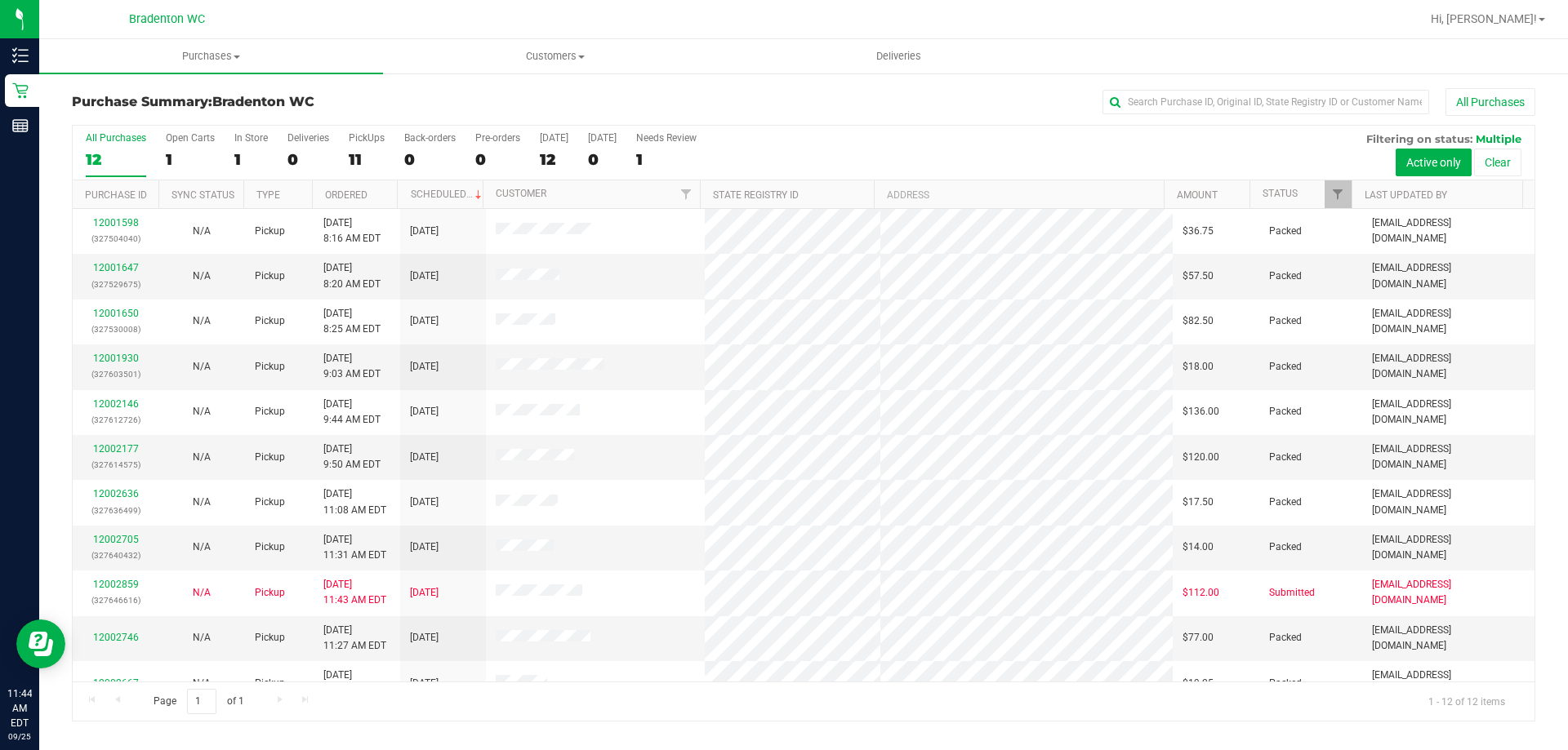
click at [984, 98] on div "All Purchases" at bounding box center [1048, 102] width 976 height 28
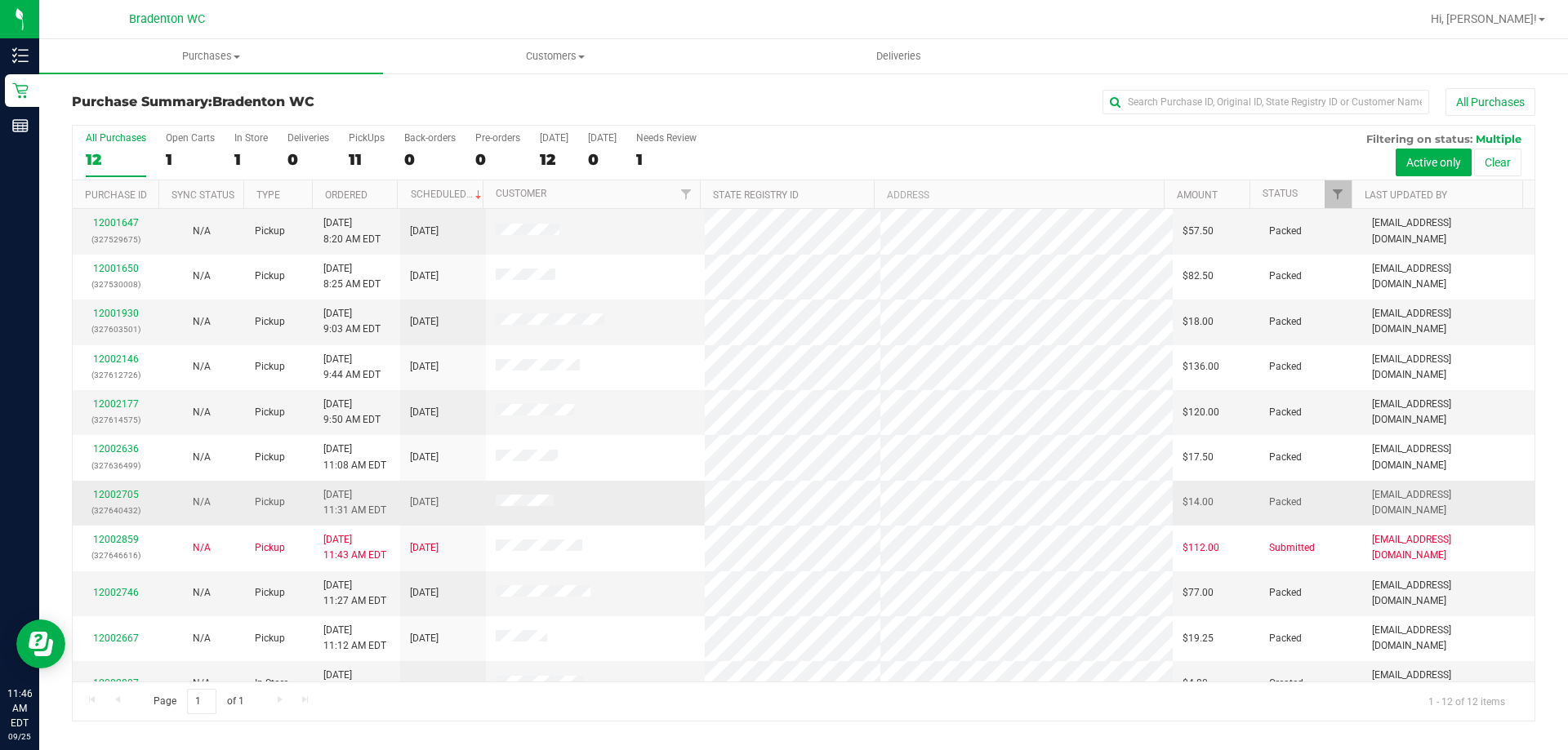
scroll to position [70, 0]
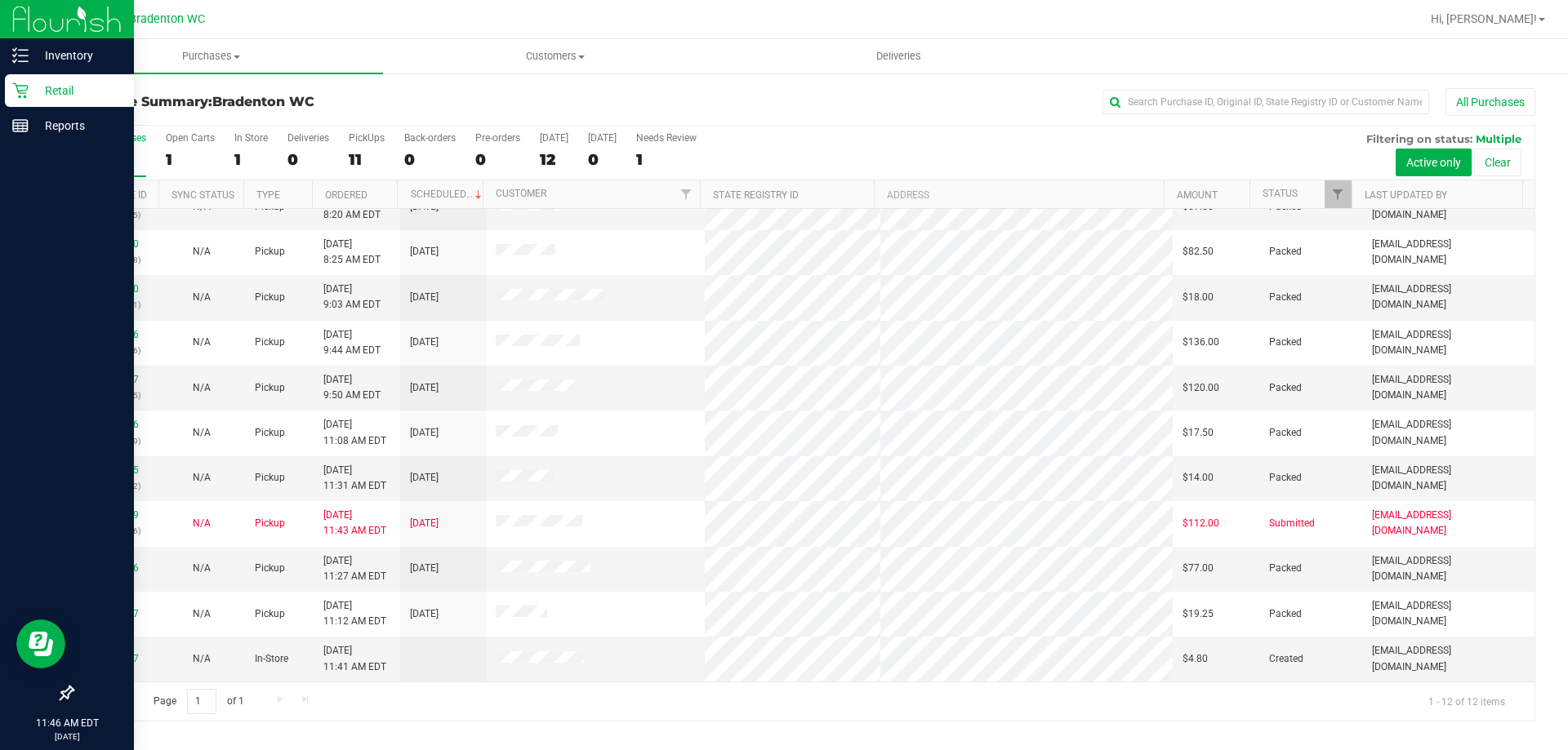
click at [49, 87] on p "Retail" at bounding box center [77, 90] width 98 height 19
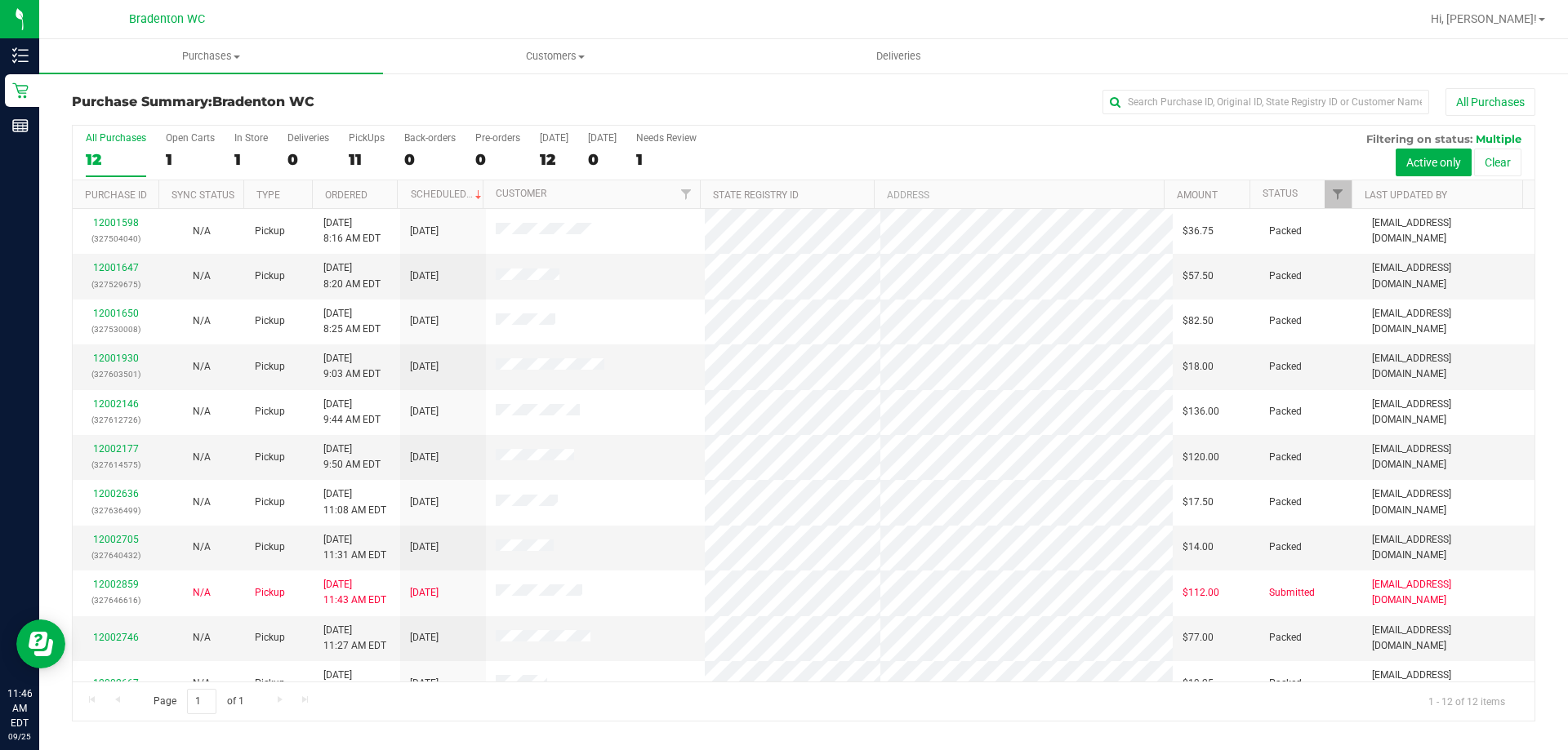
click at [1027, 142] on div "All Purchases 12 Open Carts 1 In Store 1 Deliveries 0 PickUps 11 Back-orders 0 …" at bounding box center [804, 153] width 1462 height 55
click at [1063, 163] on div "All Purchases 12 Open Carts 1 In Store 1 Deliveries 0 PickUps 11 Back-orders 0 …" at bounding box center [804, 153] width 1462 height 55
click at [922, 99] on div "All Purchases" at bounding box center [1048, 102] width 976 height 28
click at [933, 153] on div "All Purchases 12 Open Carts 1 In Store 1 Deliveries 0 PickUps 11 Back-orders 0 …" at bounding box center [804, 153] width 1462 height 55
click at [804, 102] on div "All Purchases" at bounding box center [1048, 102] width 976 height 28
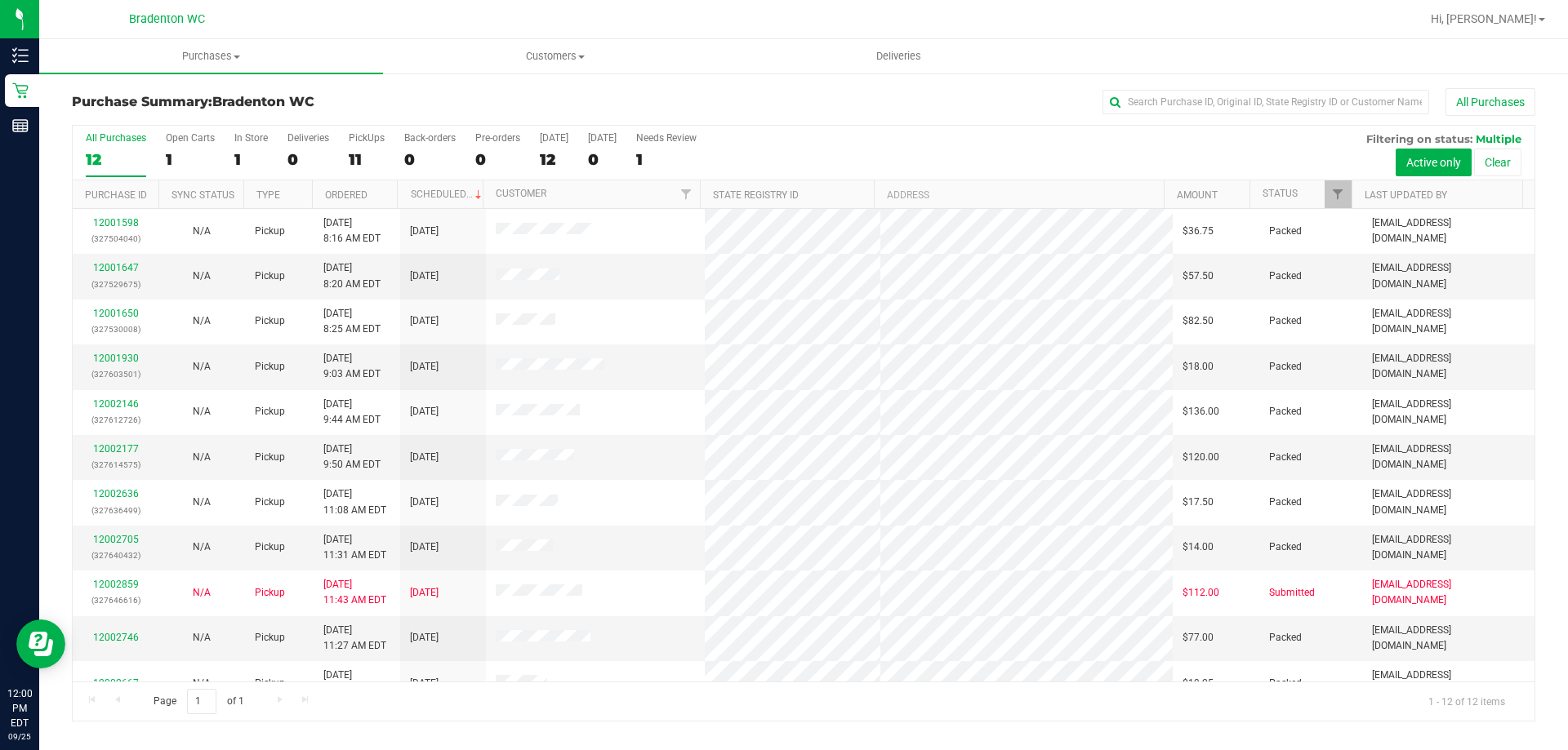
click at [960, 156] on div "All Purchases 12 Open Carts 1 In Store 1 Deliveries 0 PickUps 11 Back-orders 0 …" at bounding box center [804, 153] width 1462 height 55
click at [224, 19] on div "Bradenton WC" at bounding box center [166, 19] width 239 height 25
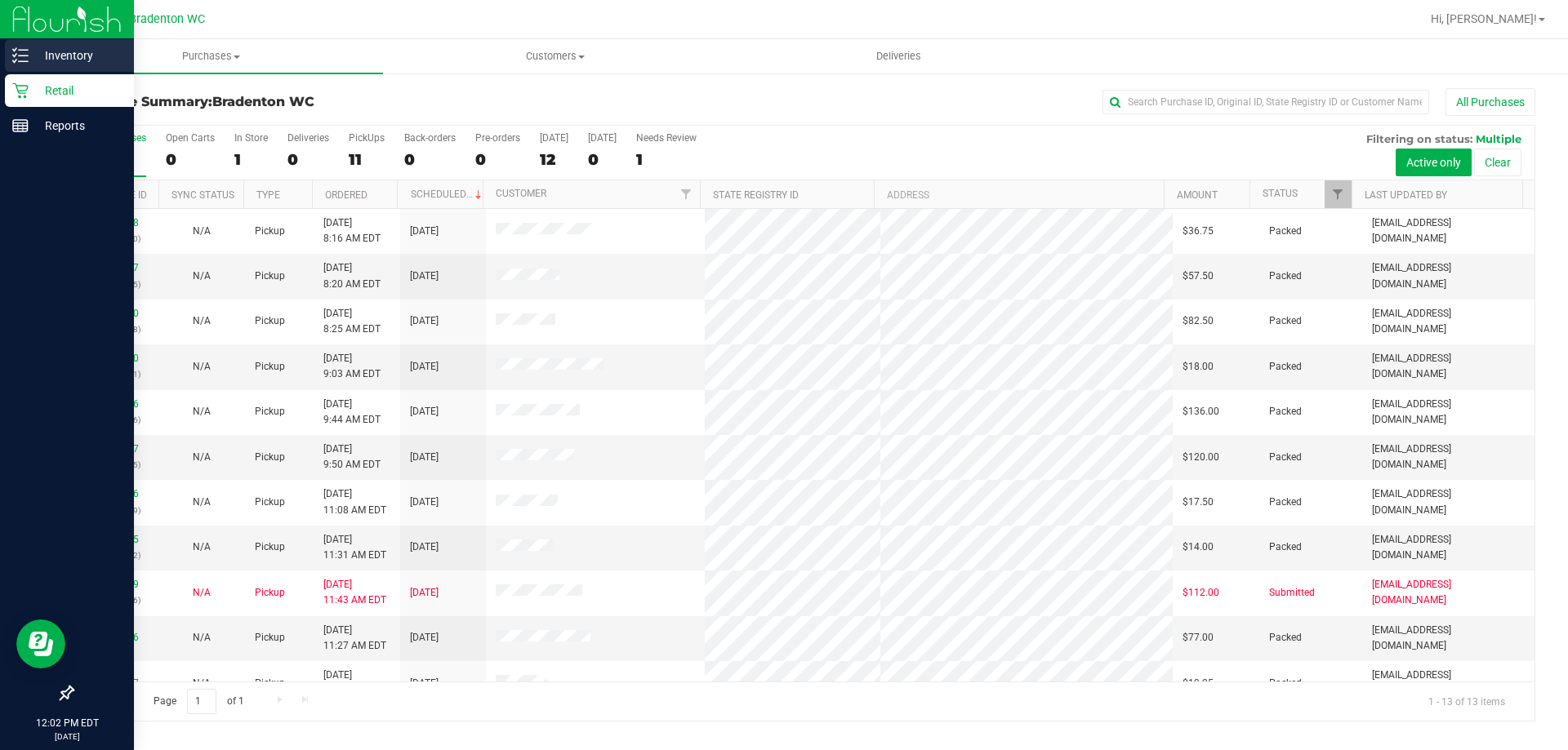
click at [51, 45] on p "Inventory" at bounding box center [77, 55] width 98 height 19
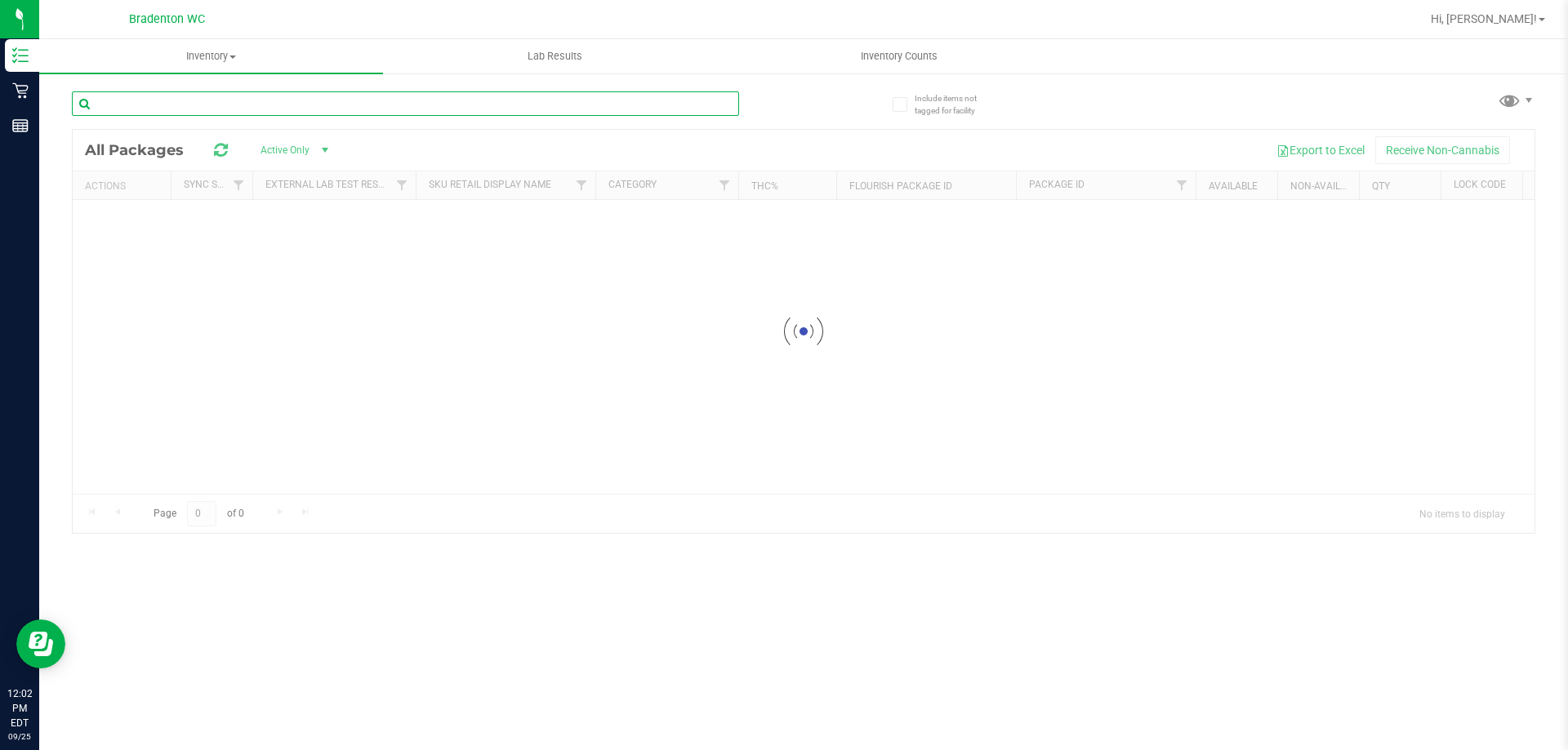
click at [155, 97] on input "text" at bounding box center [406, 103] width 667 height 24
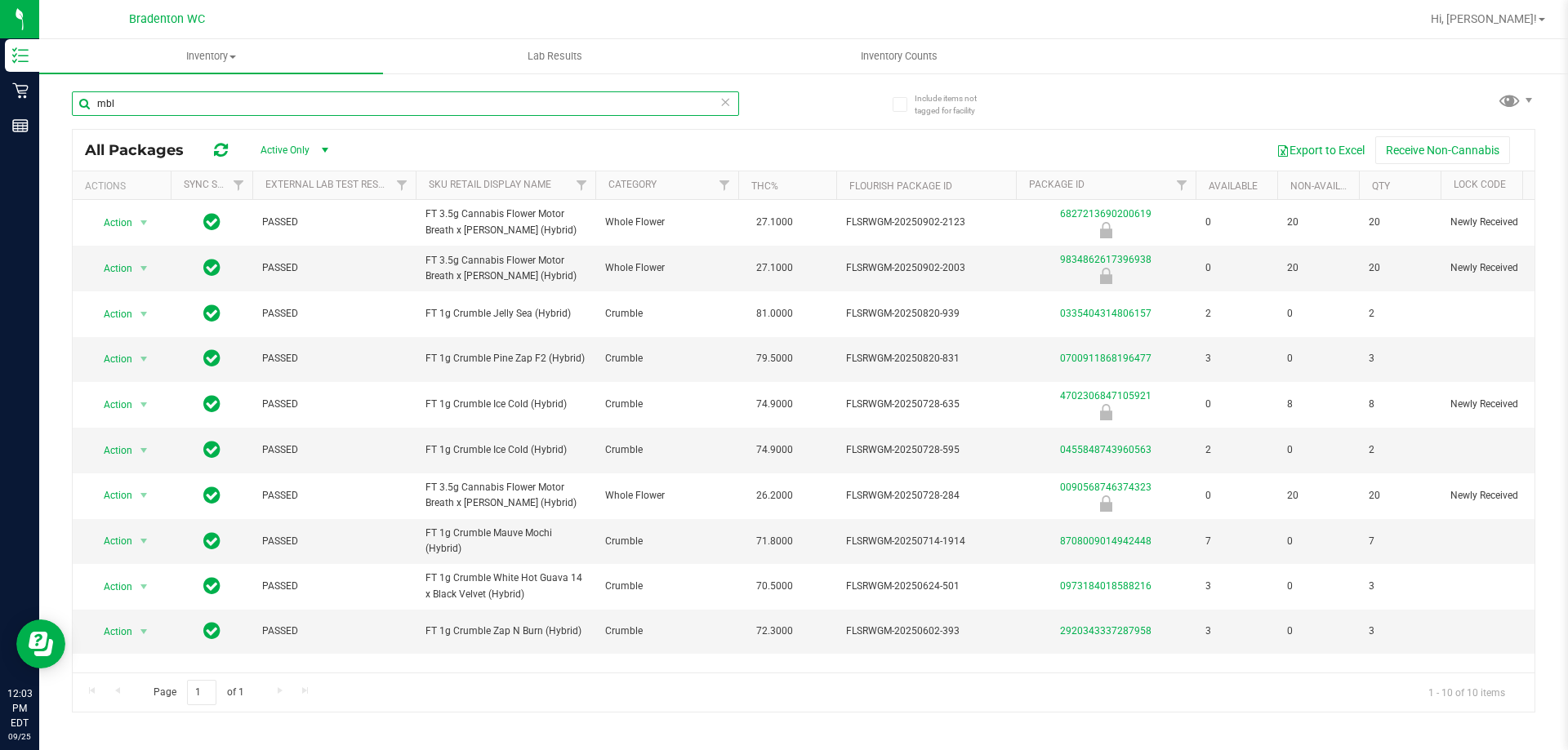
type input "mbl"
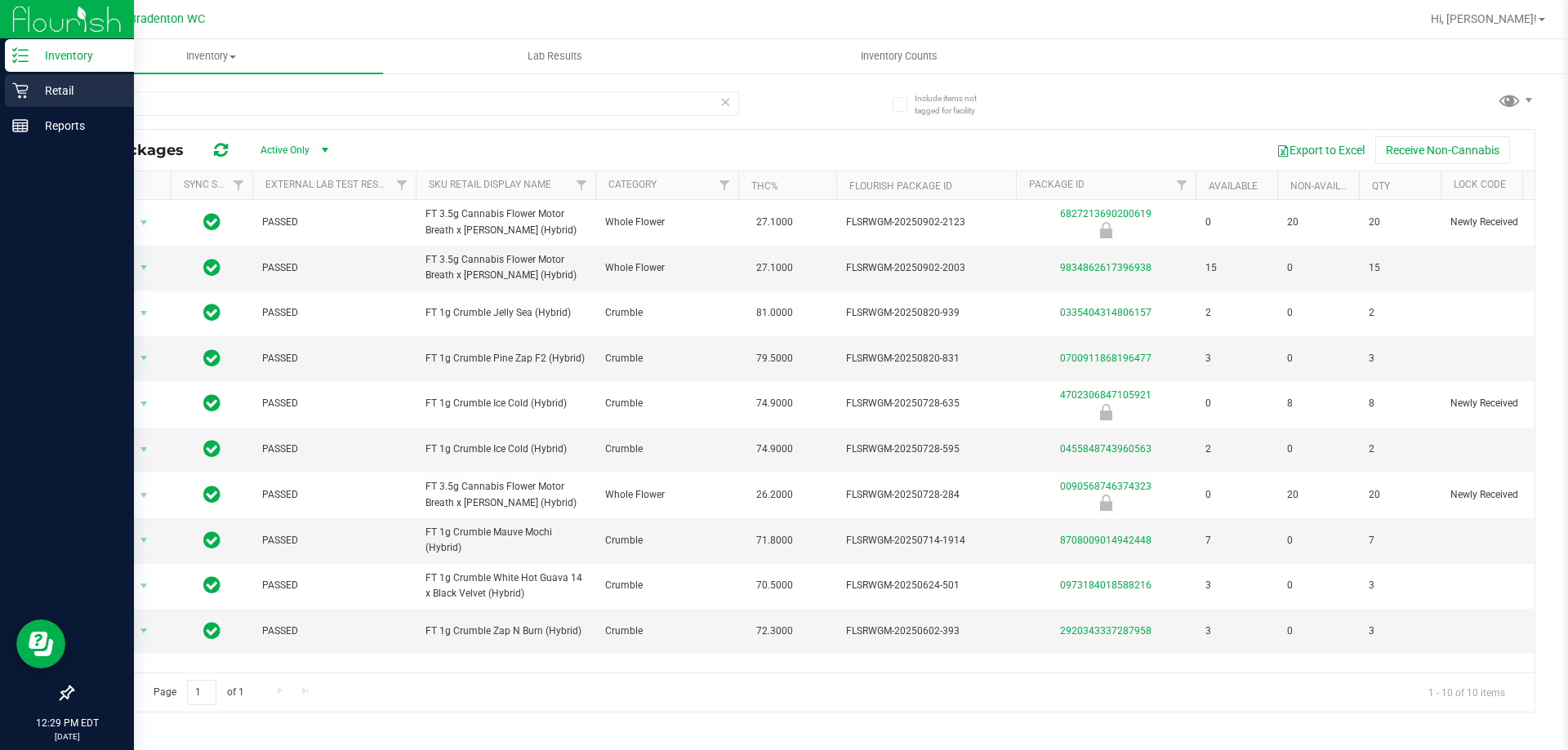
click at [54, 90] on p "Retail" at bounding box center [77, 90] width 98 height 19
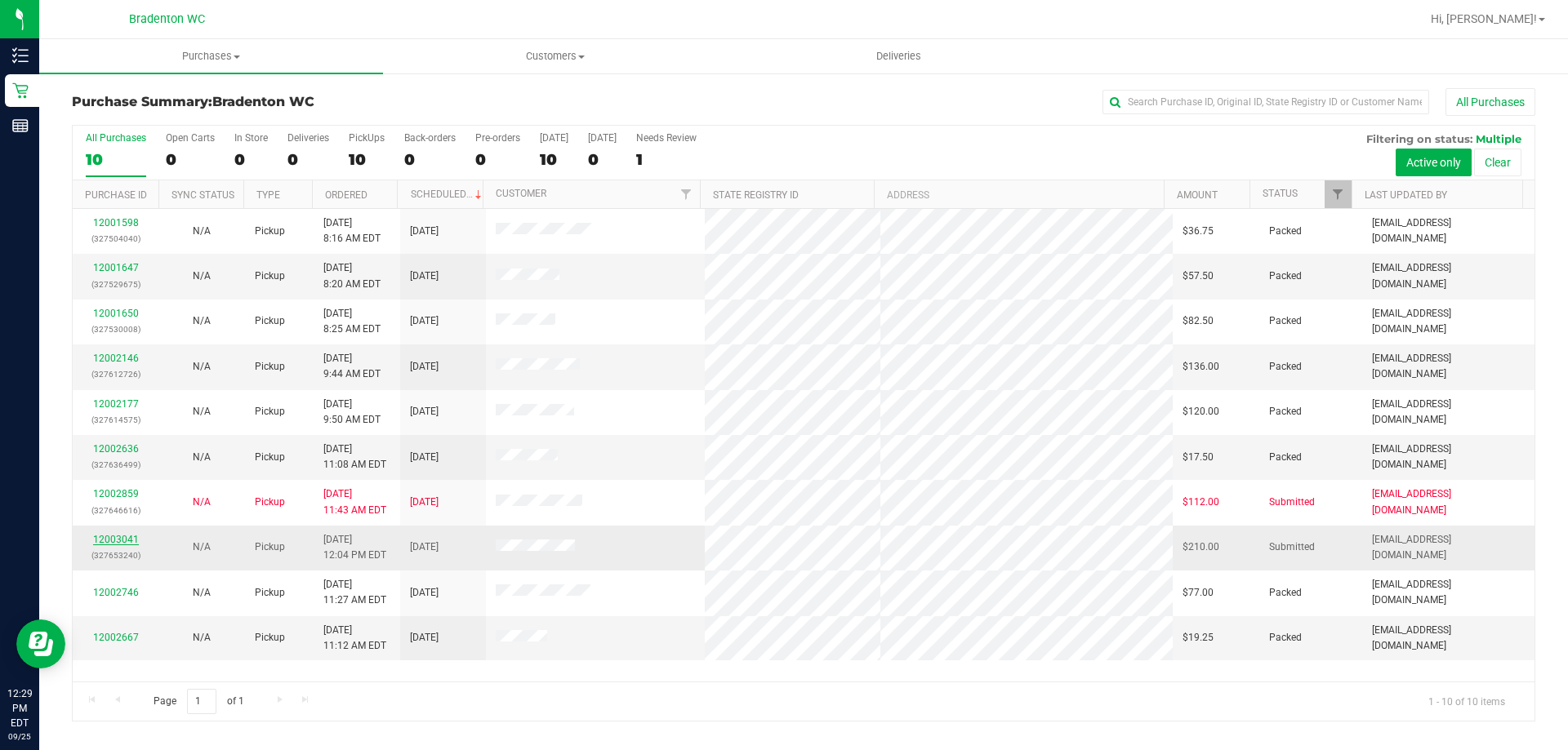
click at [109, 541] on link "12003041" at bounding box center [116, 540] width 45 height 12
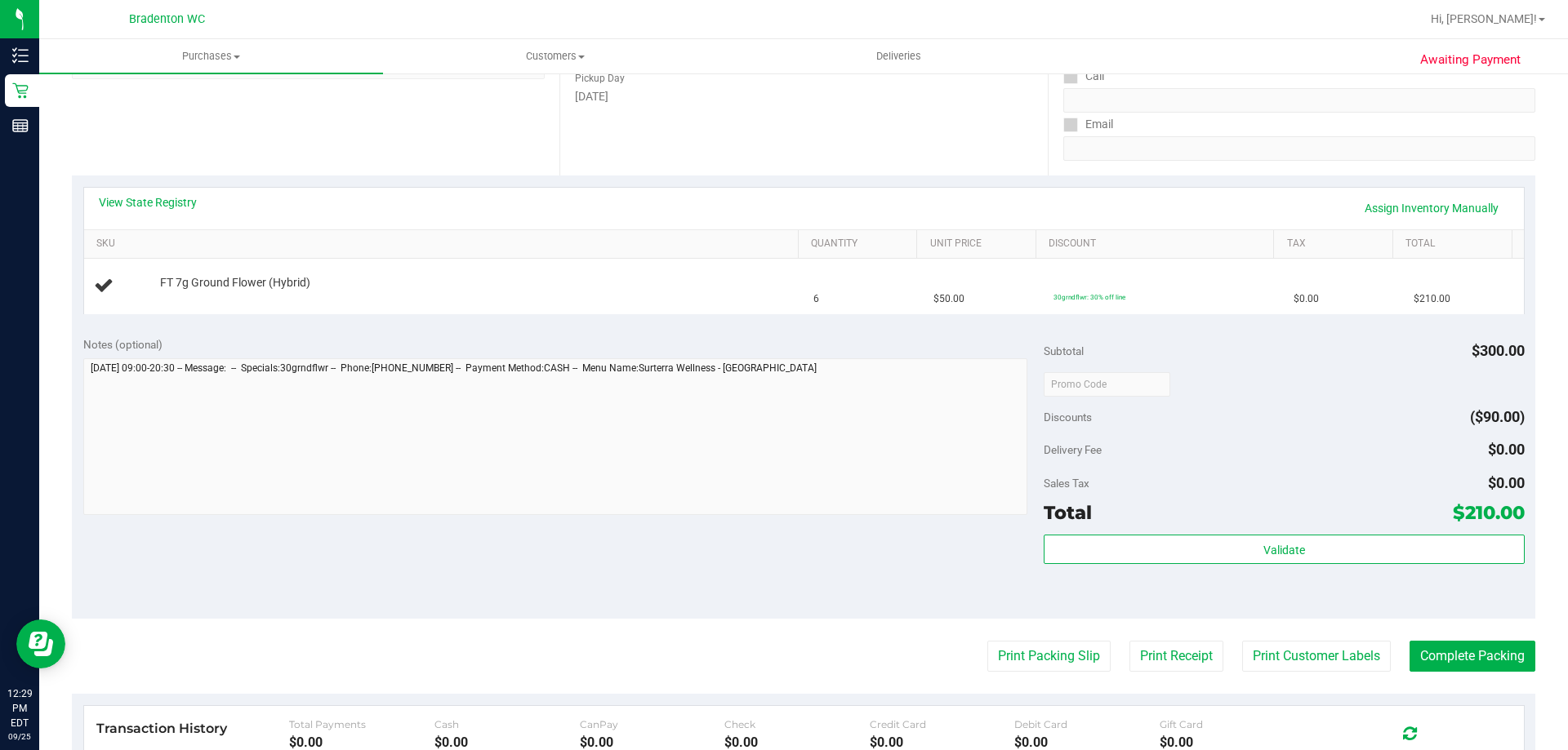
scroll to position [245, 0]
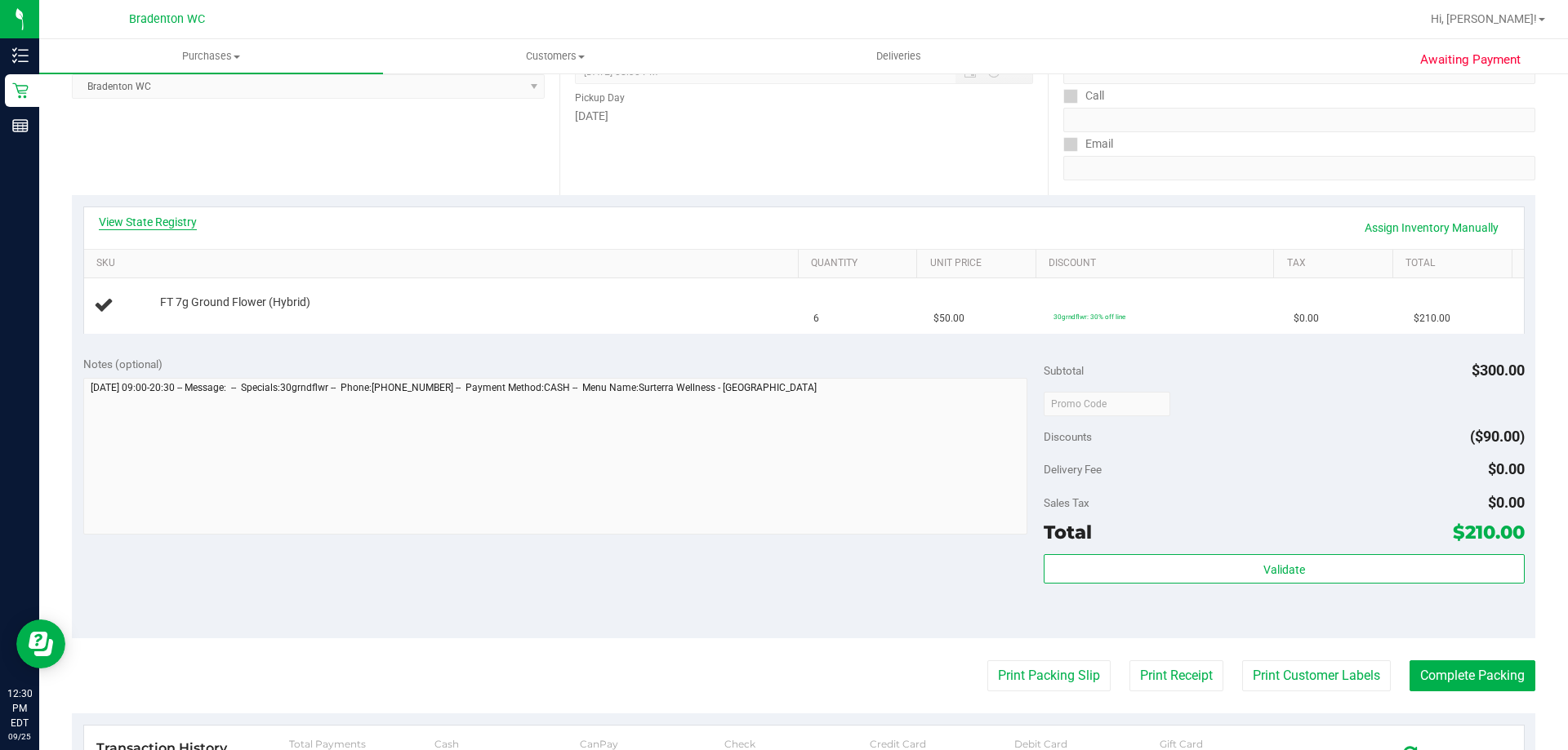
click at [154, 219] on link "View State Registry" at bounding box center [148, 222] width 98 height 16
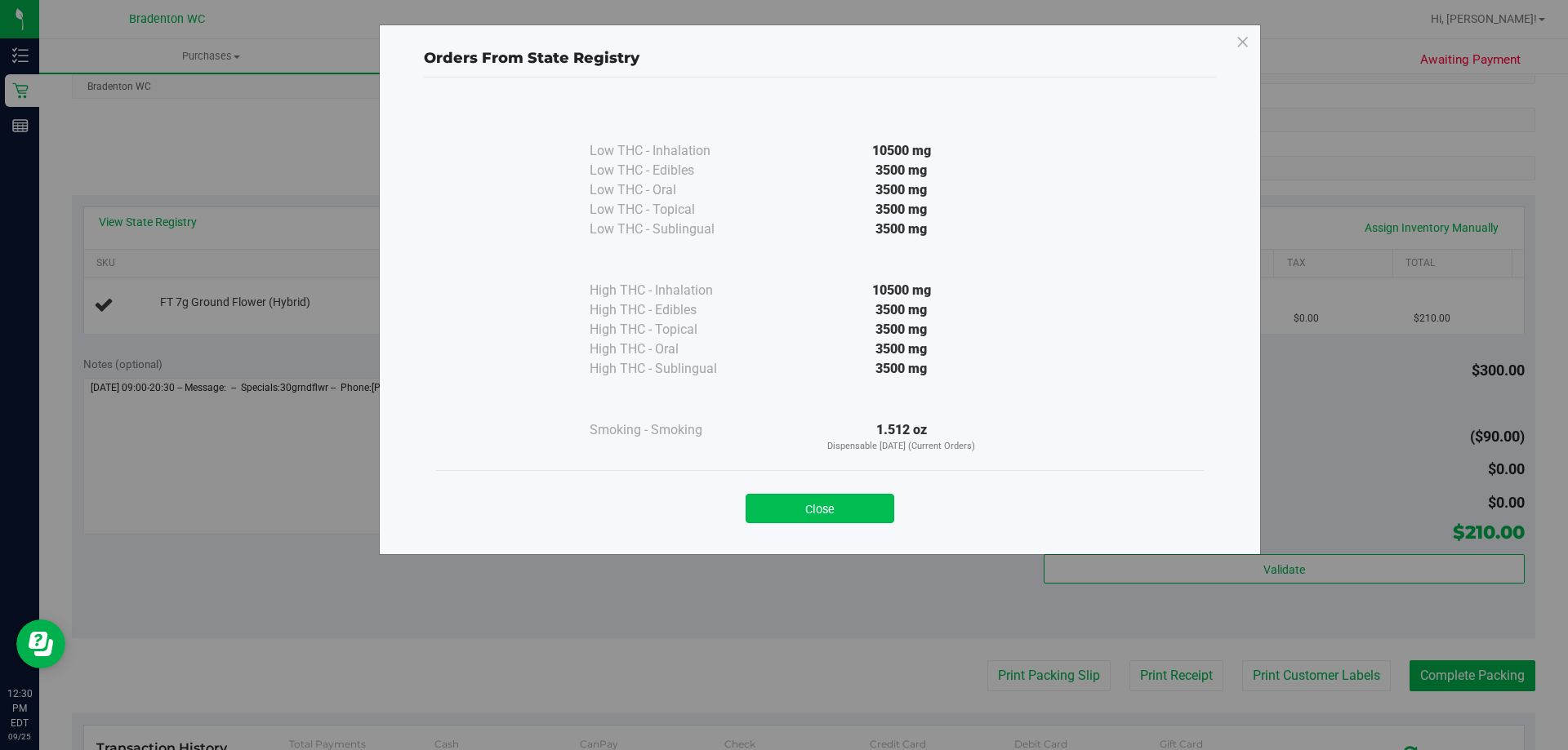
click at [845, 522] on button "Close" at bounding box center [820, 508] width 149 height 29
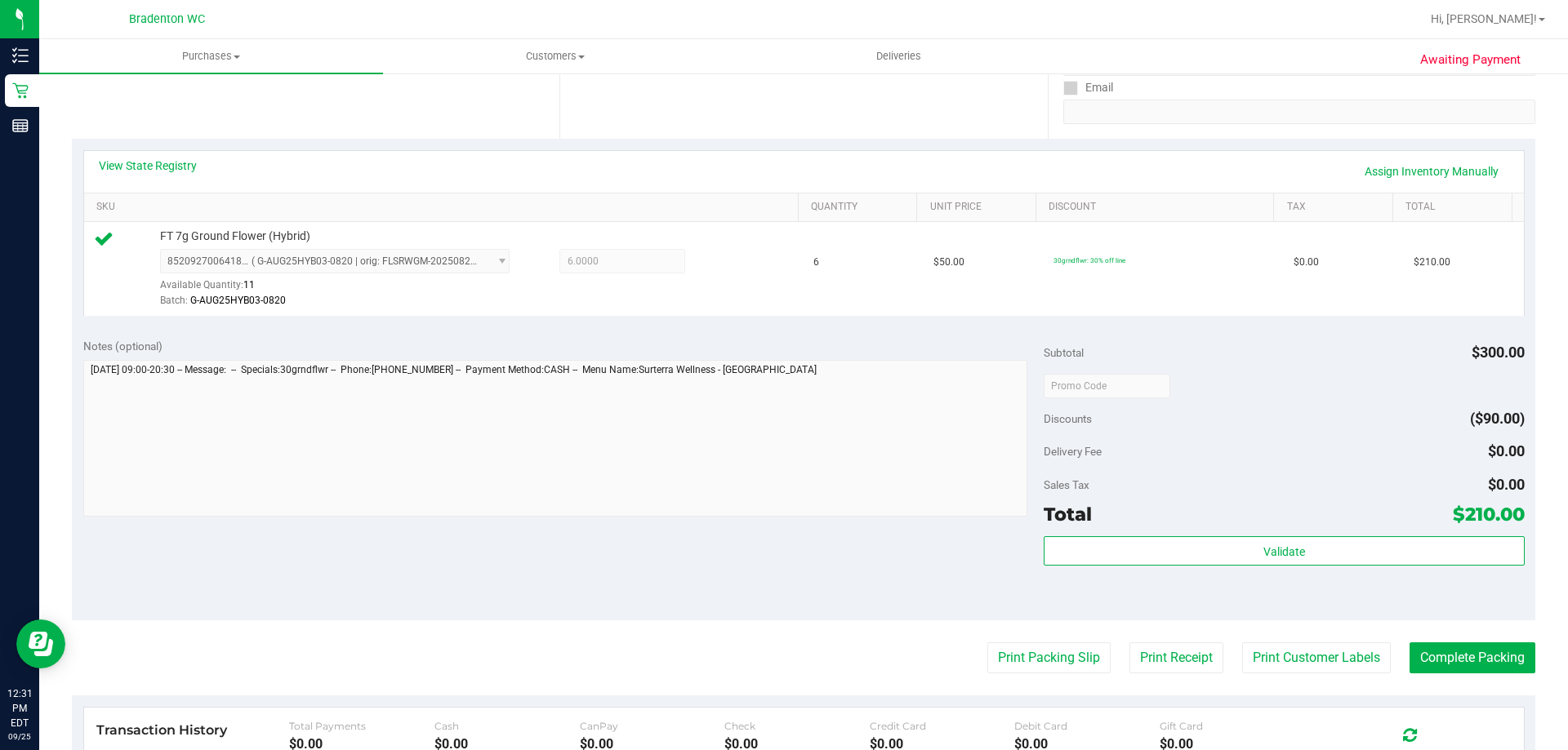
scroll to position [327, 0]
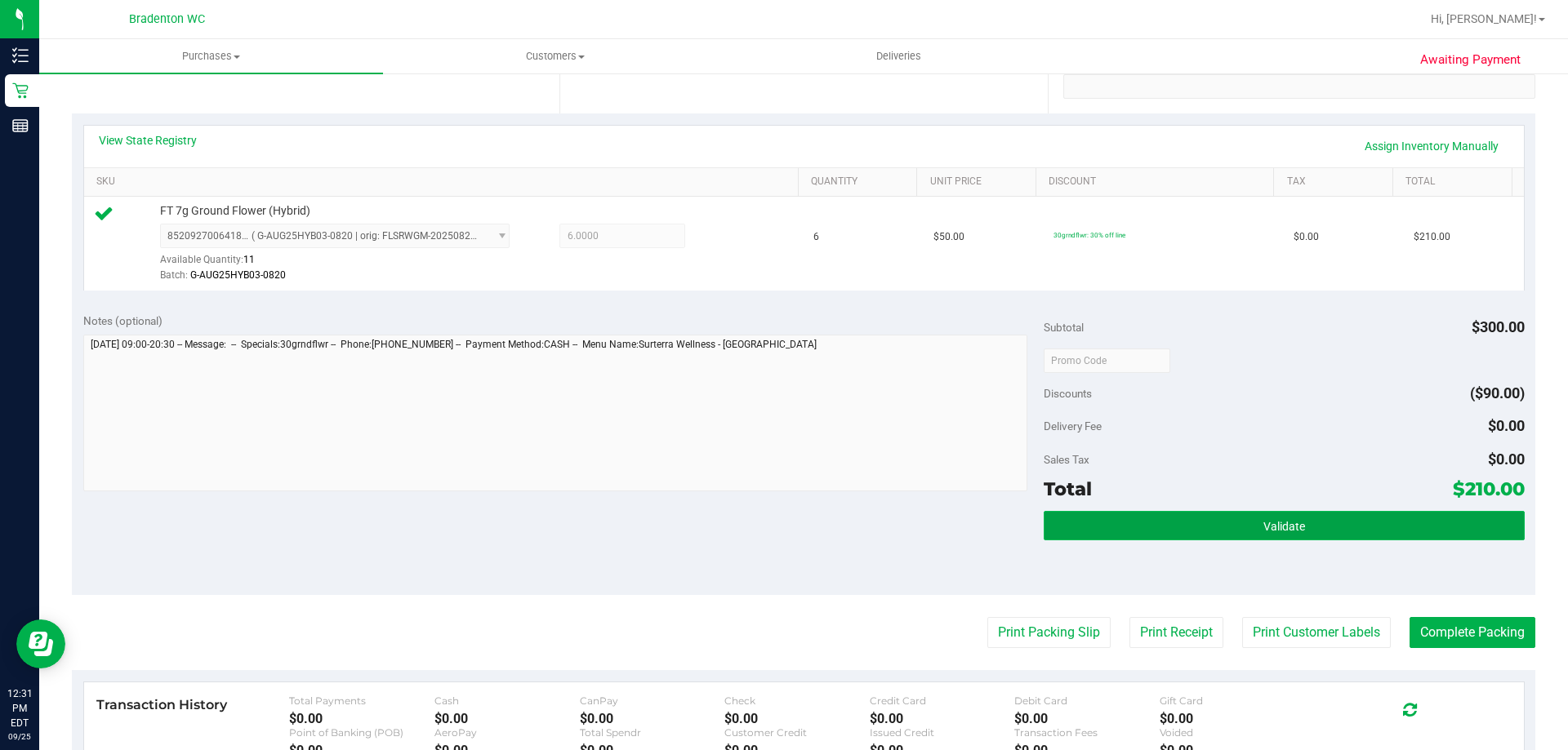
click at [1072, 527] on button "Validate" at bounding box center [1284, 526] width 481 height 29
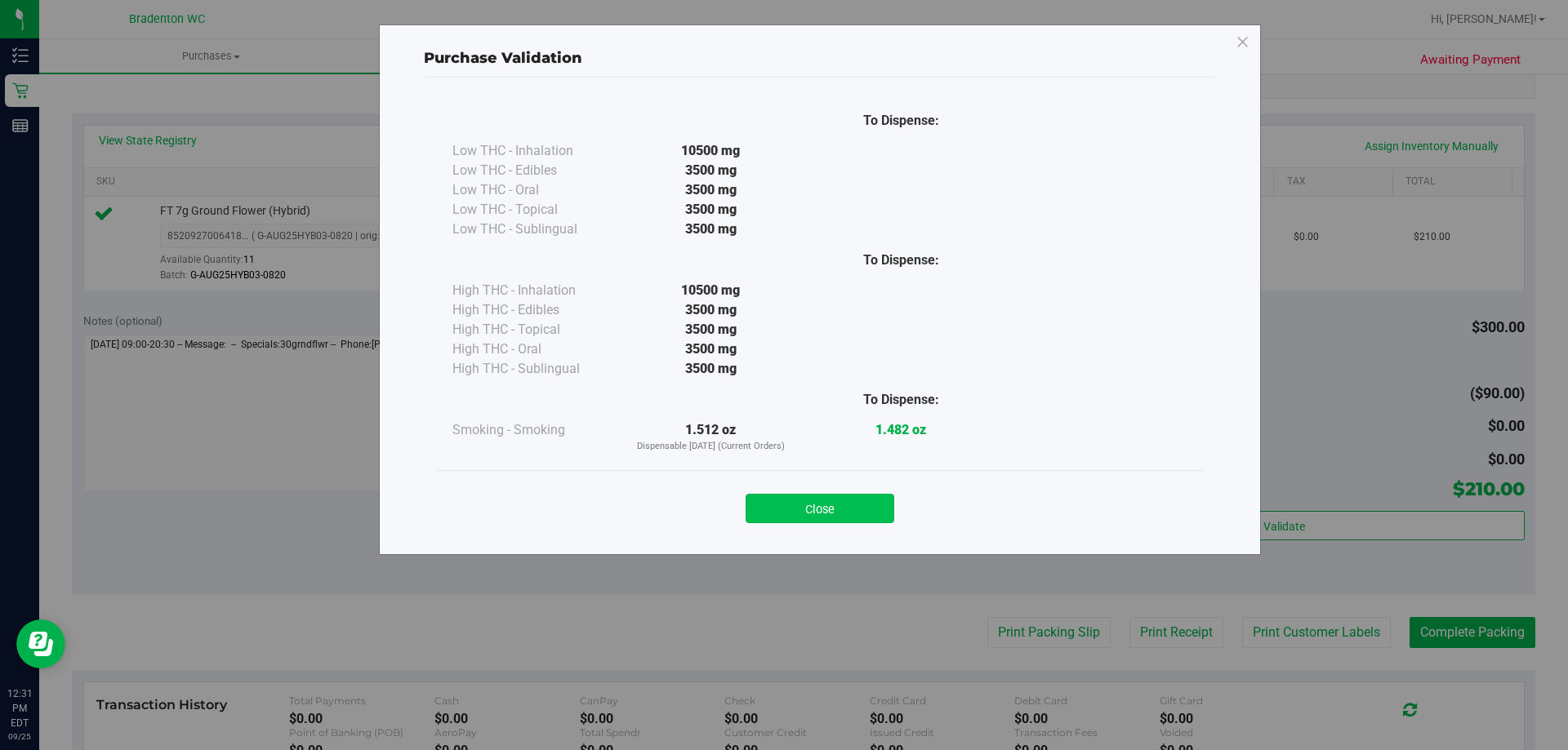
click at [848, 511] on button "Close" at bounding box center [820, 508] width 149 height 29
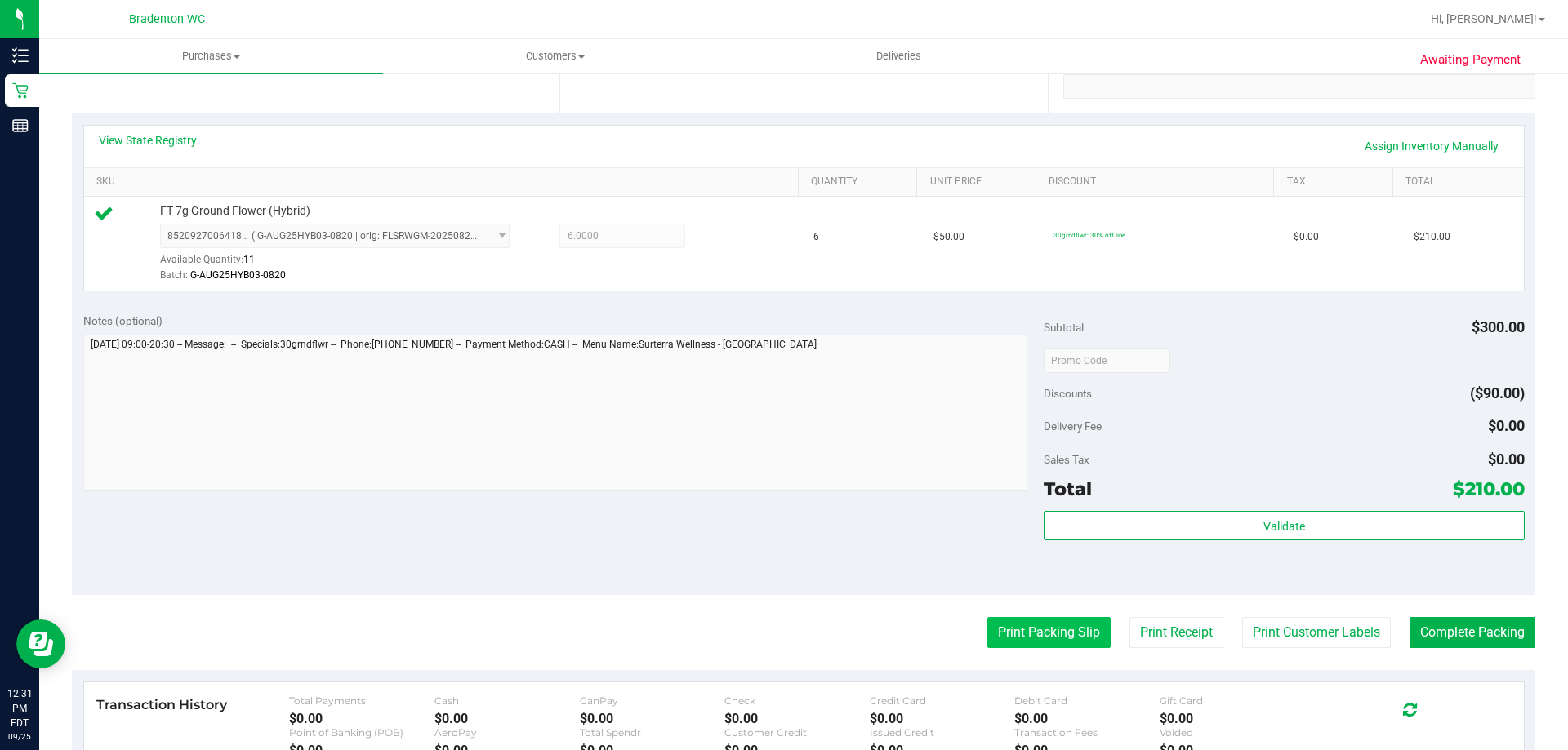
click at [987, 626] on button "Print Packing Slip" at bounding box center [1049, 632] width 124 height 31
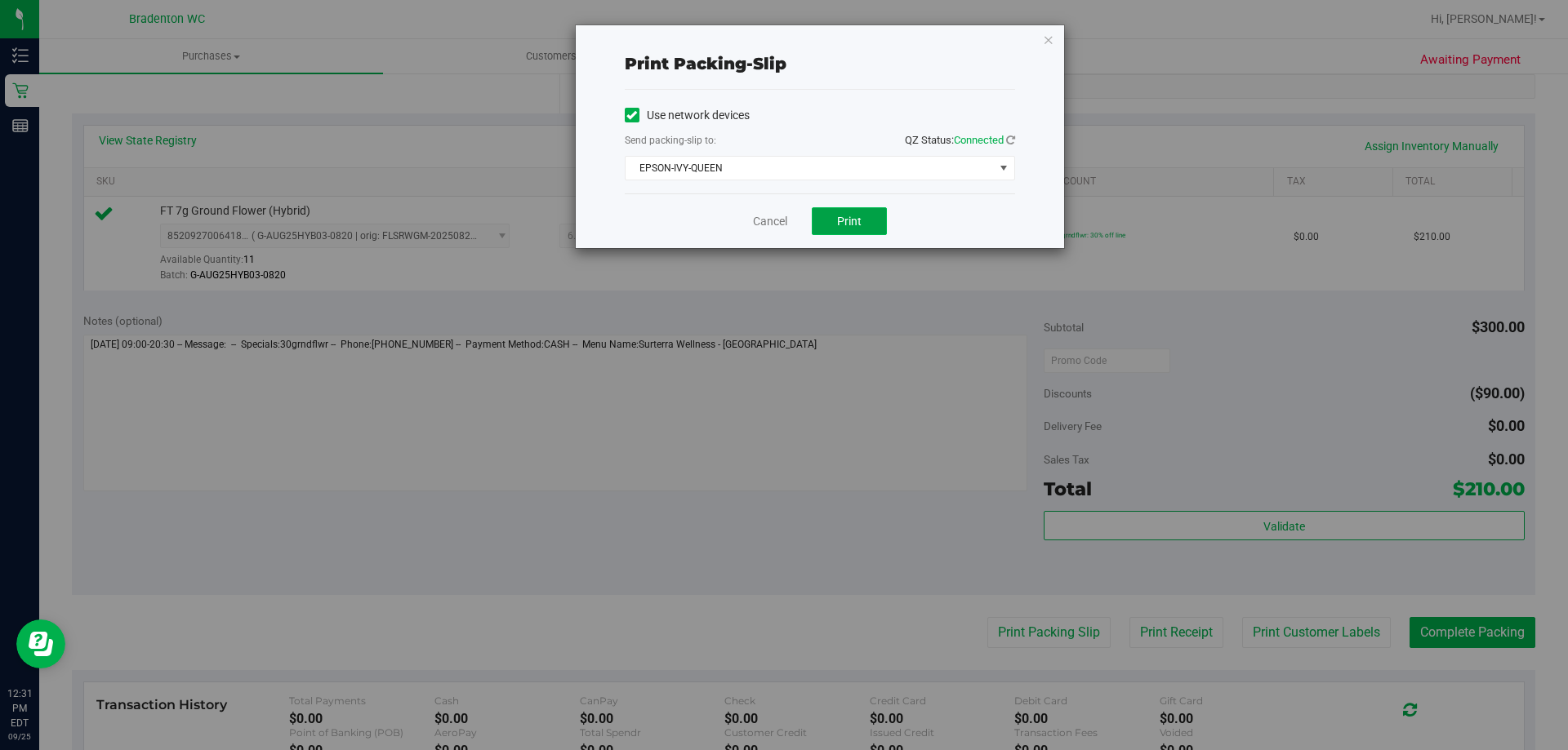
click at [849, 228] on button "Print" at bounding box center [849, 221] width 75 height 28
click at [1050, 41] on icon "button" at bounding box center [1049, 39] width 12 height 19
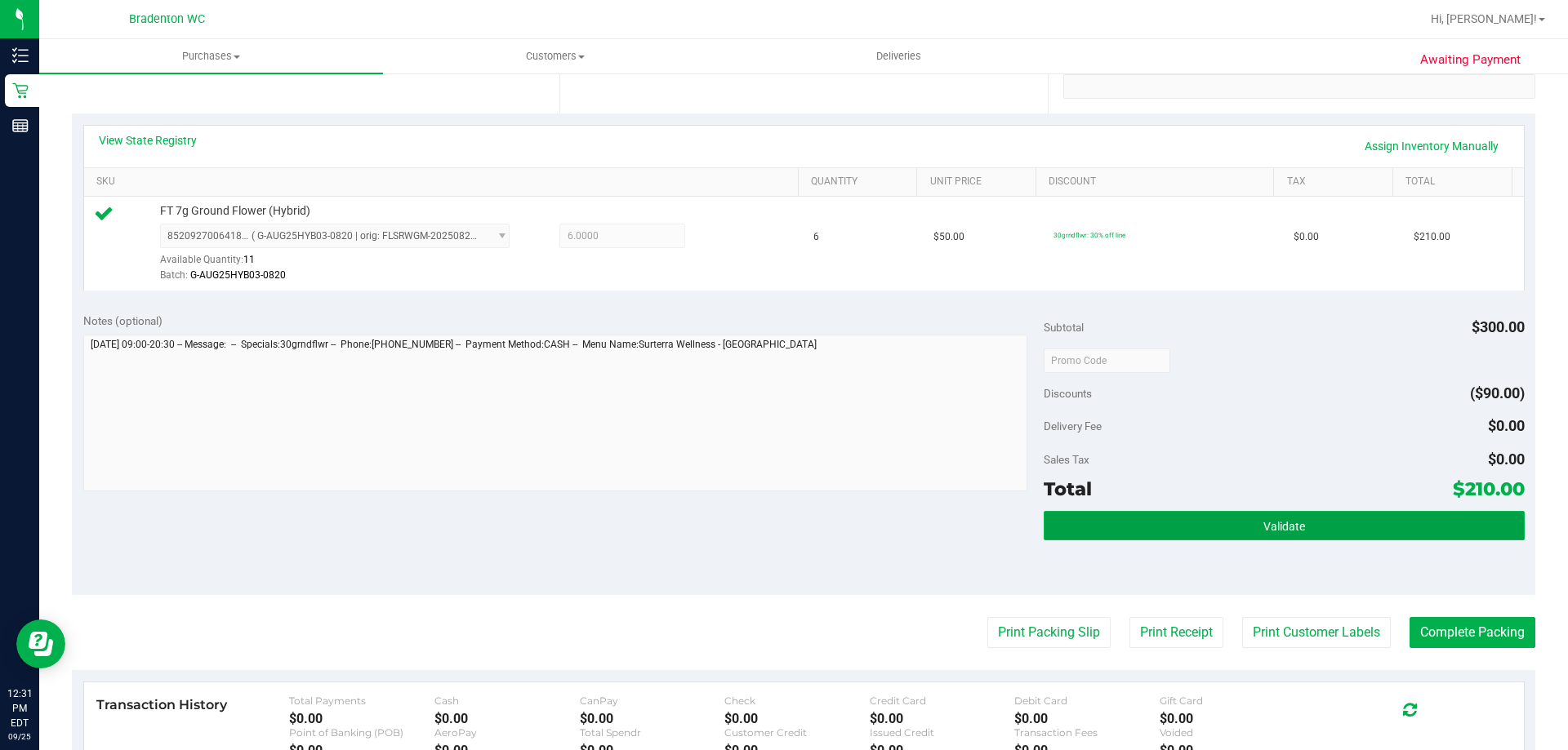
click at [1070, 533] on button "Validate" at bounding box center [1284, 526] width 481 height 29
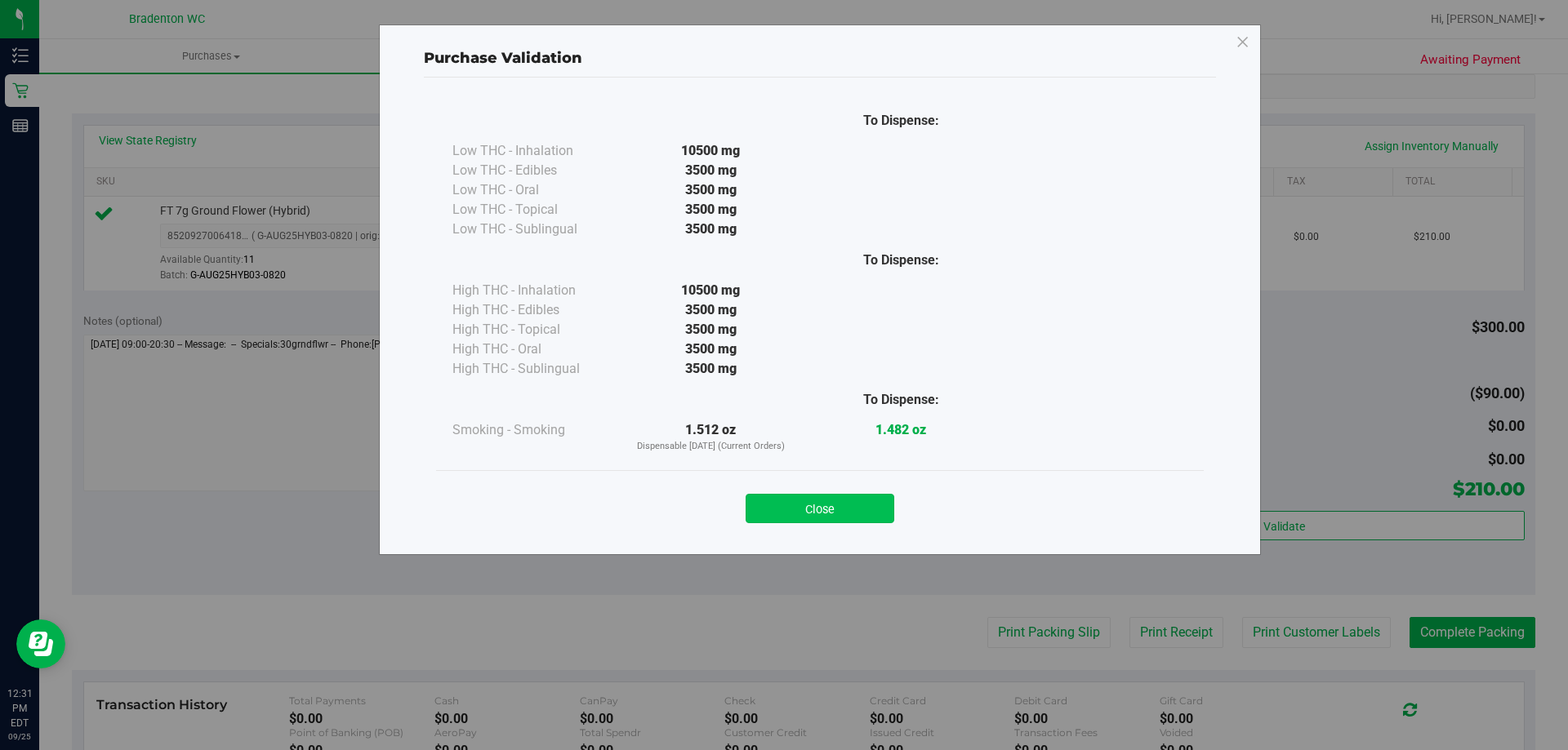
click at [829, 515] on button "Close" at bounding box center [820, 508] width 149 height 29
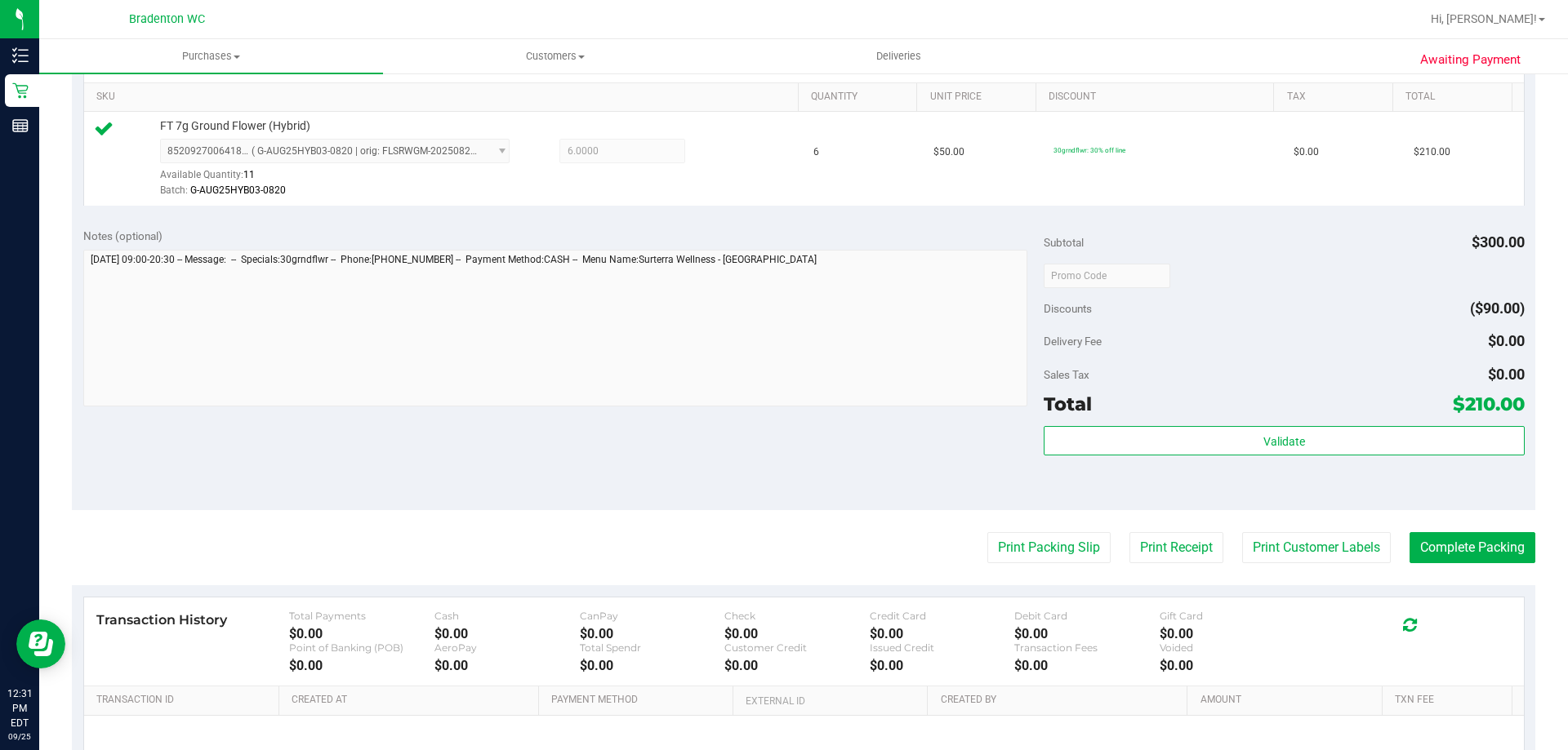
scroll to position [490, 0]
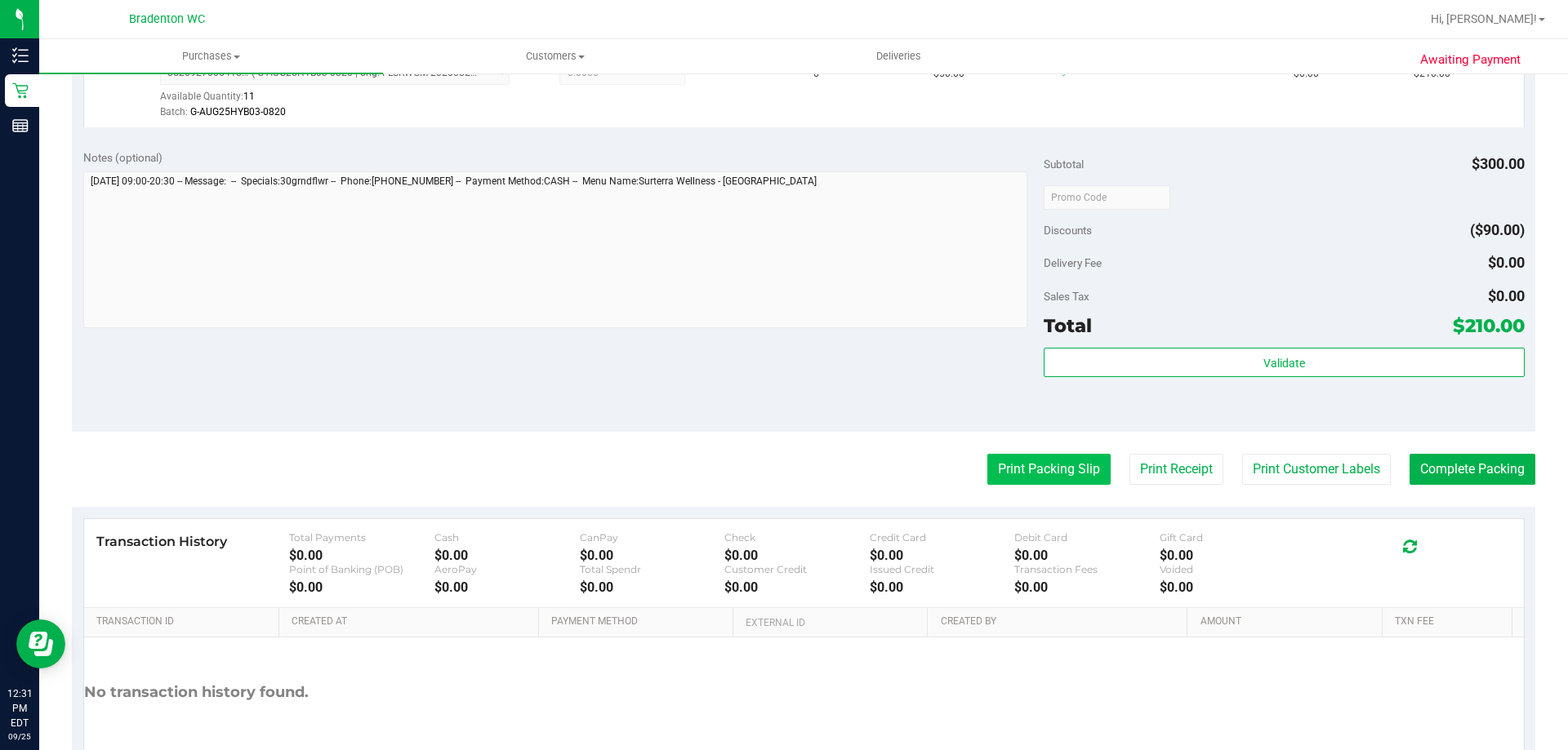
click at [1009, 473] on button "Print Packing Slip" at bounding box center [1049, 469] width 124 height 31
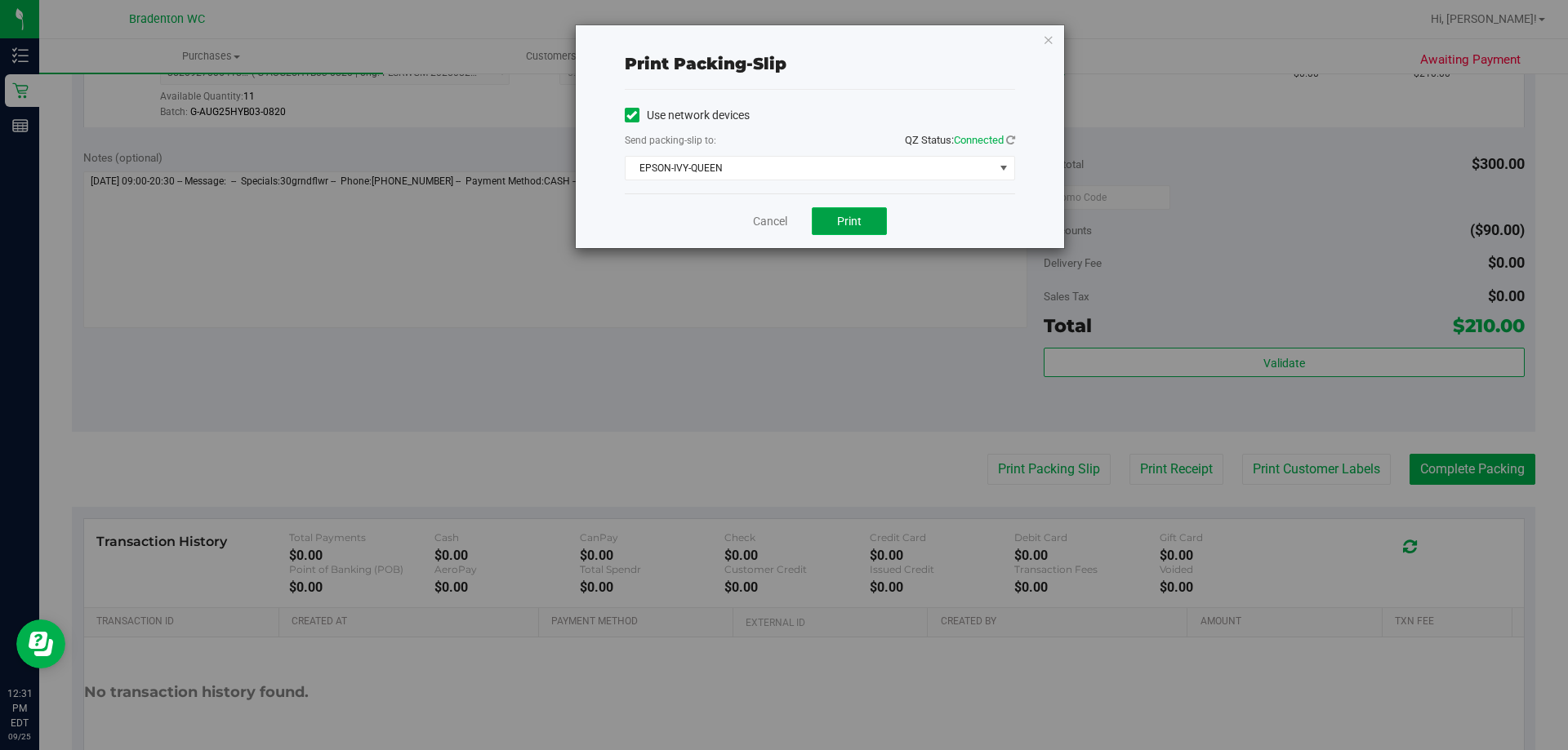
click at [867, 215] on button "Print" at bounding box center [849, 221] width 75 height 28
click at [1049, 39] on icon "button" at bounding box center [1049, 39] width 12 height 19
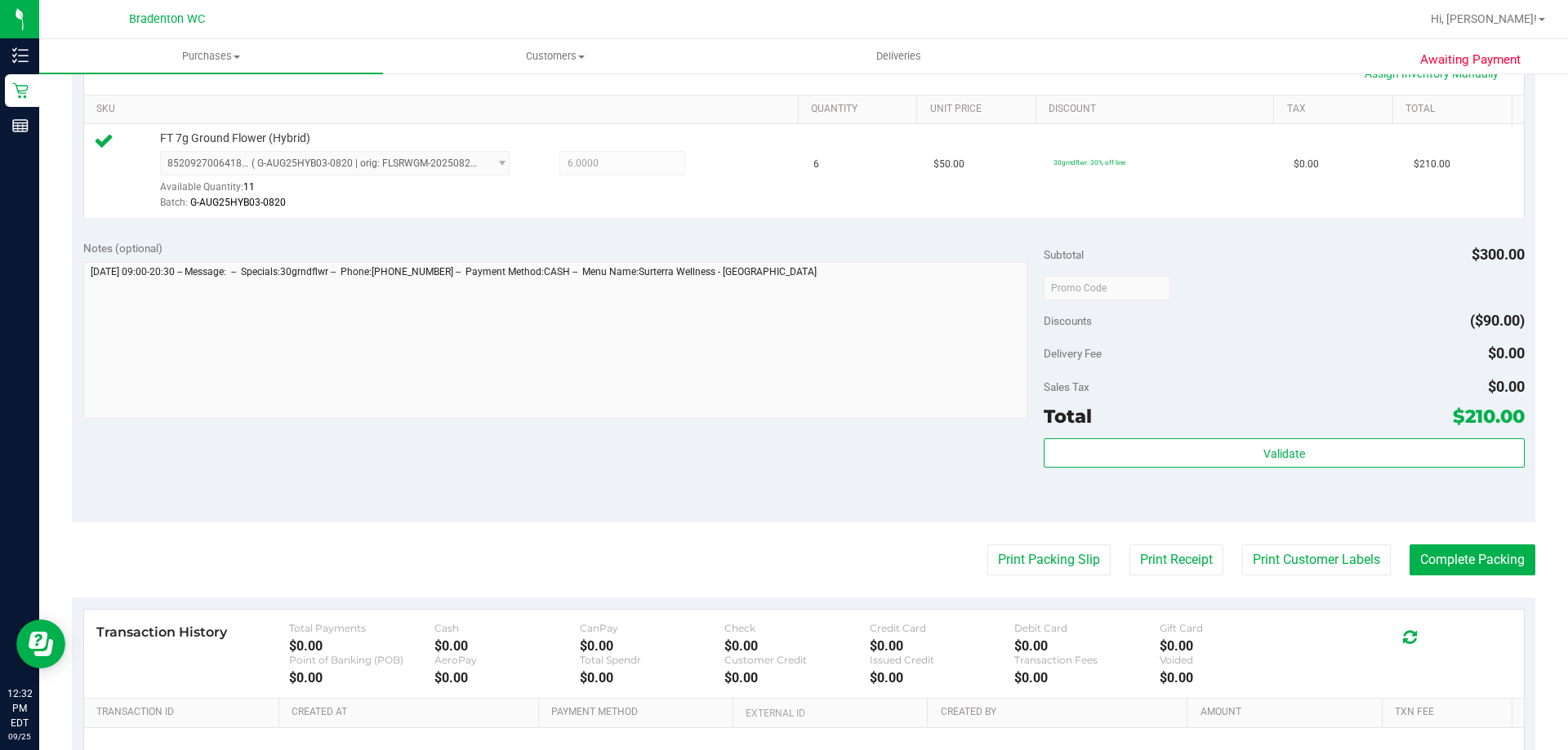
scroll to position [571, 0]
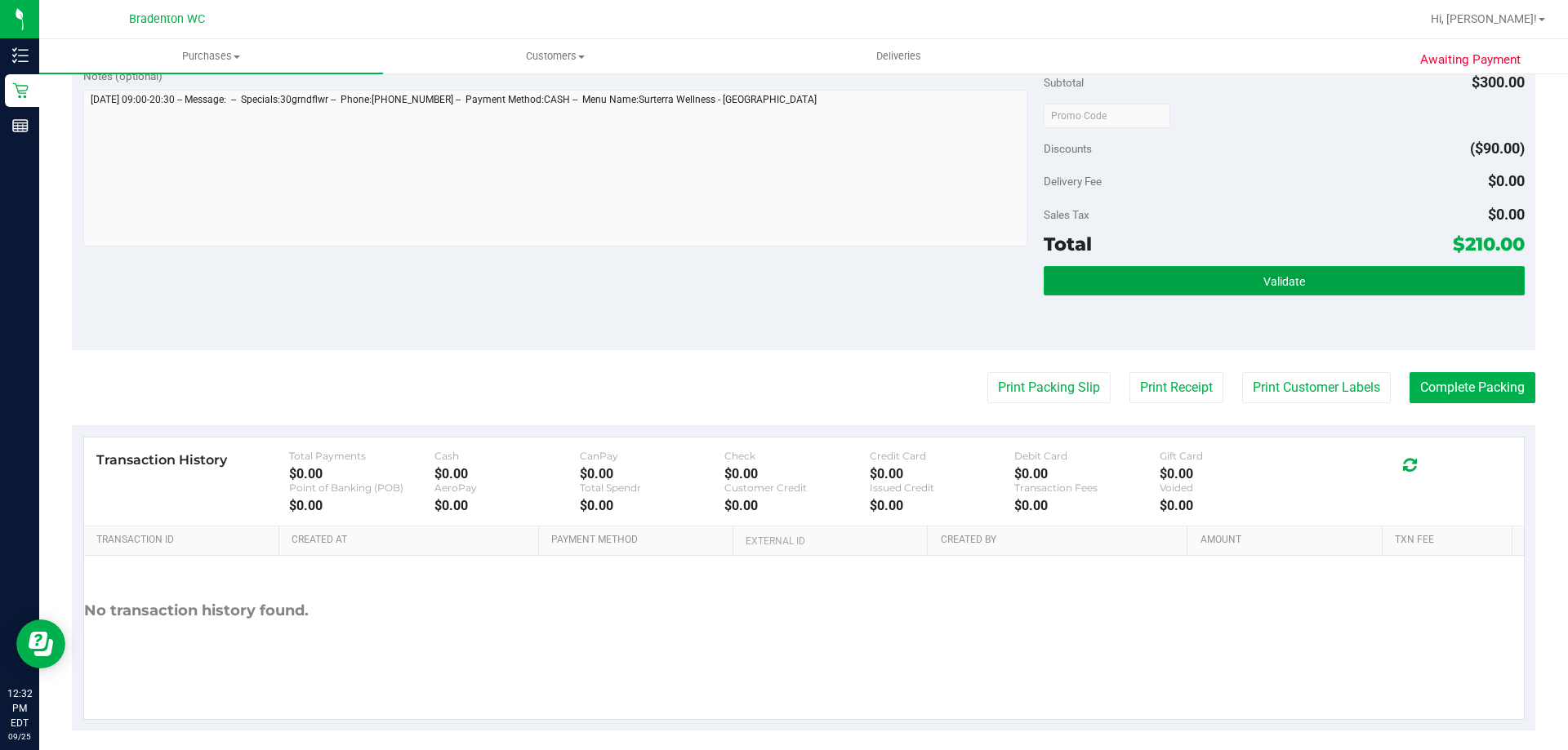
click at [1143, 271] on button "Validate" at bounding box center [1284, 281] width 481 height 29
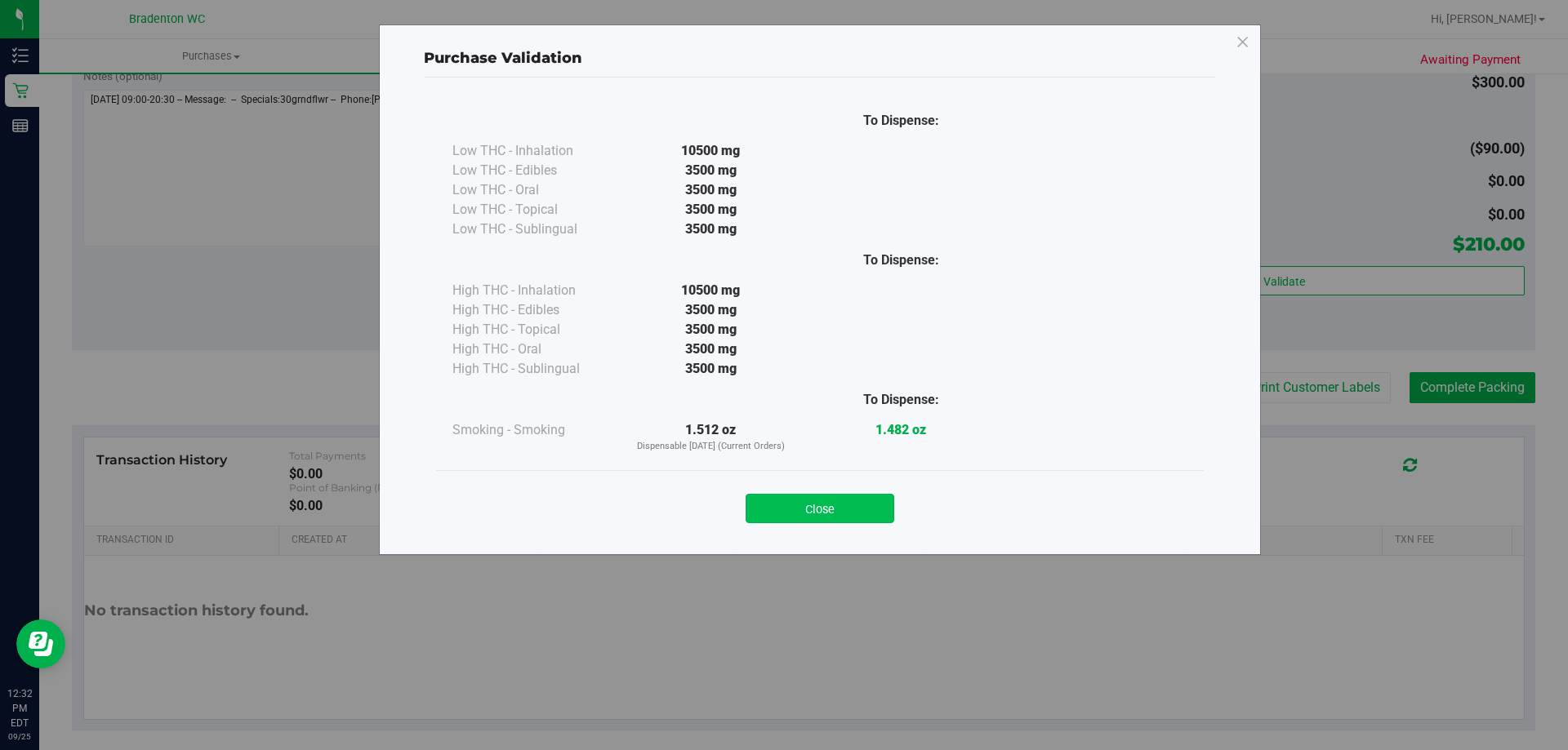
click at [828, 511] on button "Close" at bounding box center [820, 508] width 149 height 29
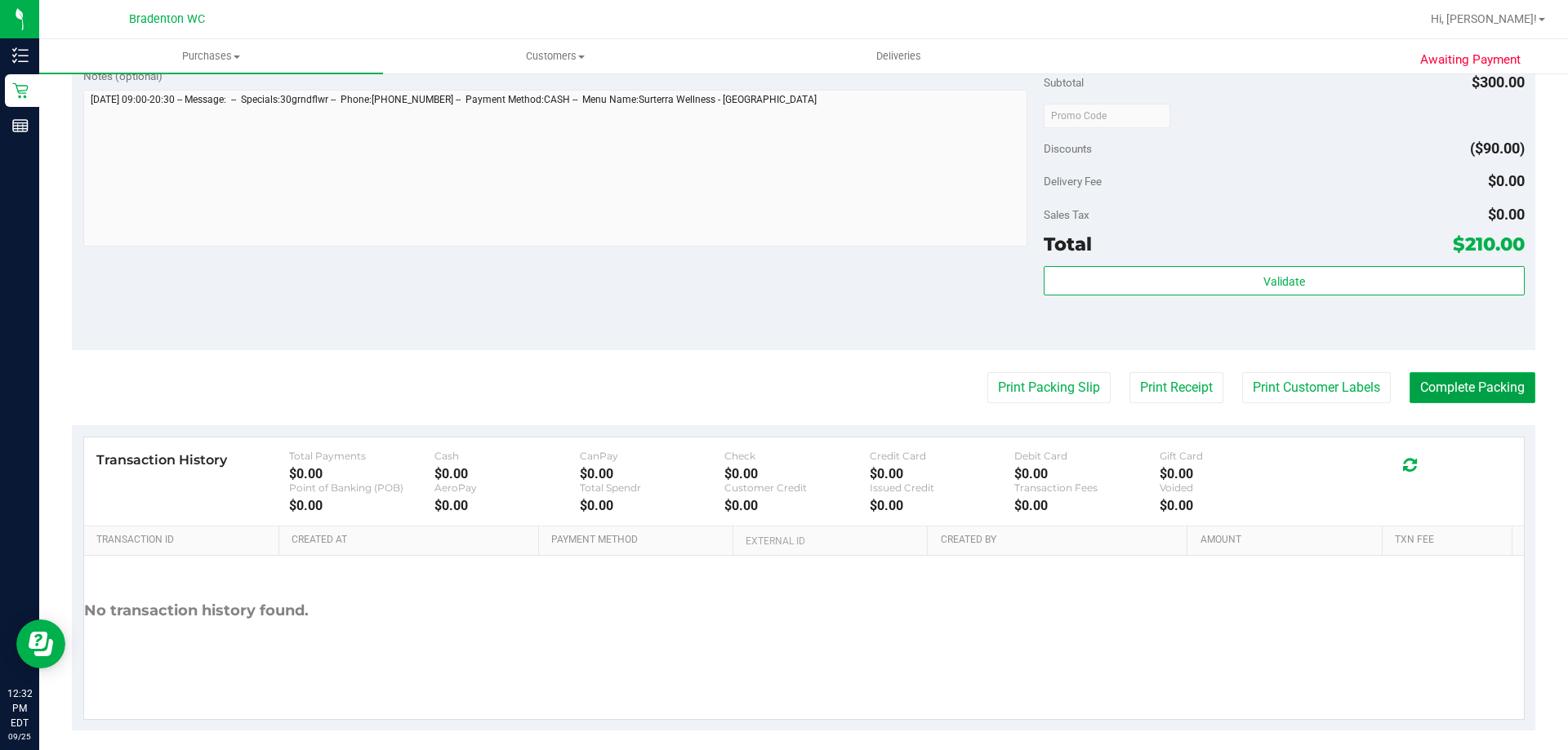
click at [1435, 397] on button "Complete Packing" at bounding box center [1473, 387] width 126 height 31
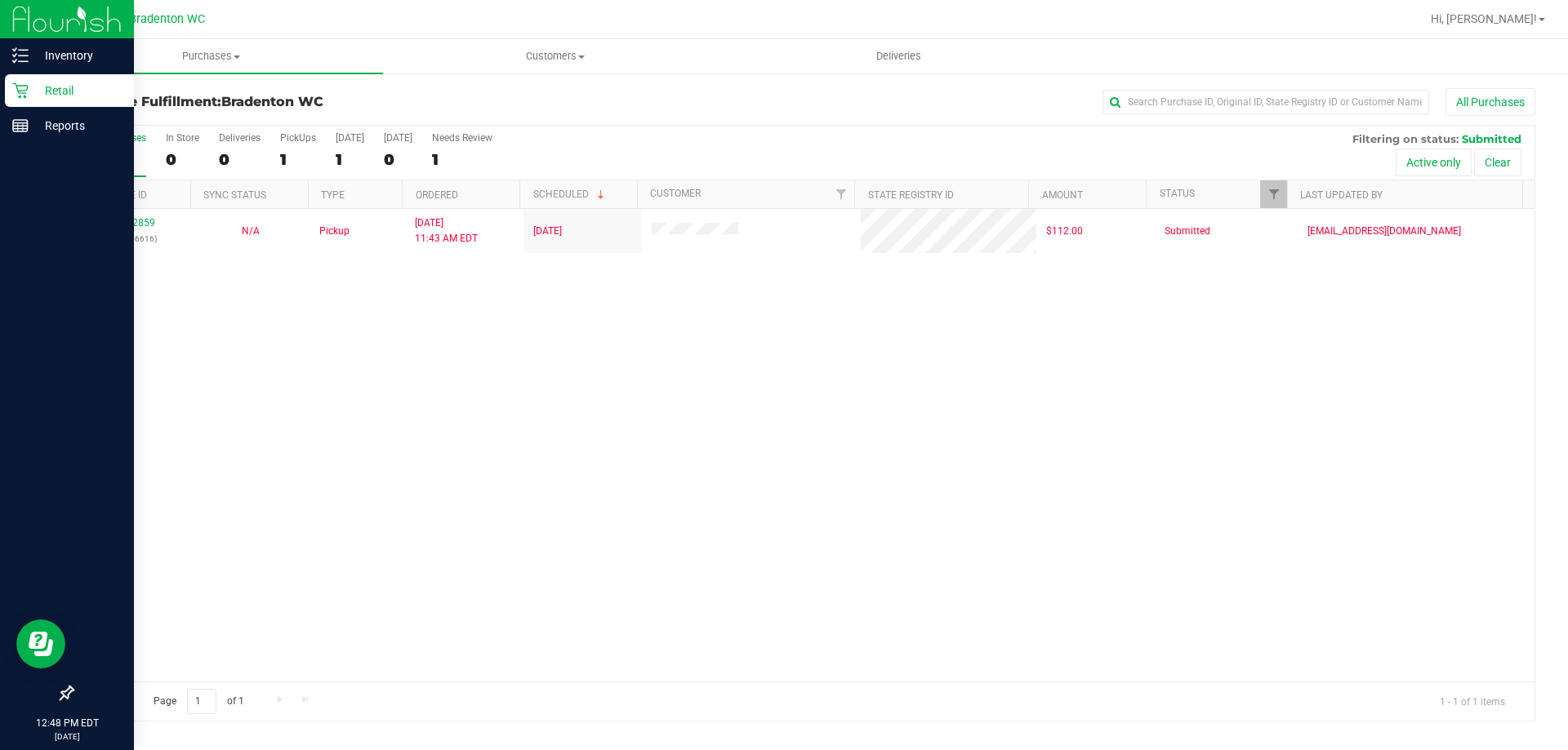
click at [59, 96] on p "Retail" at bounding box center [77, 90] width 98 height 19
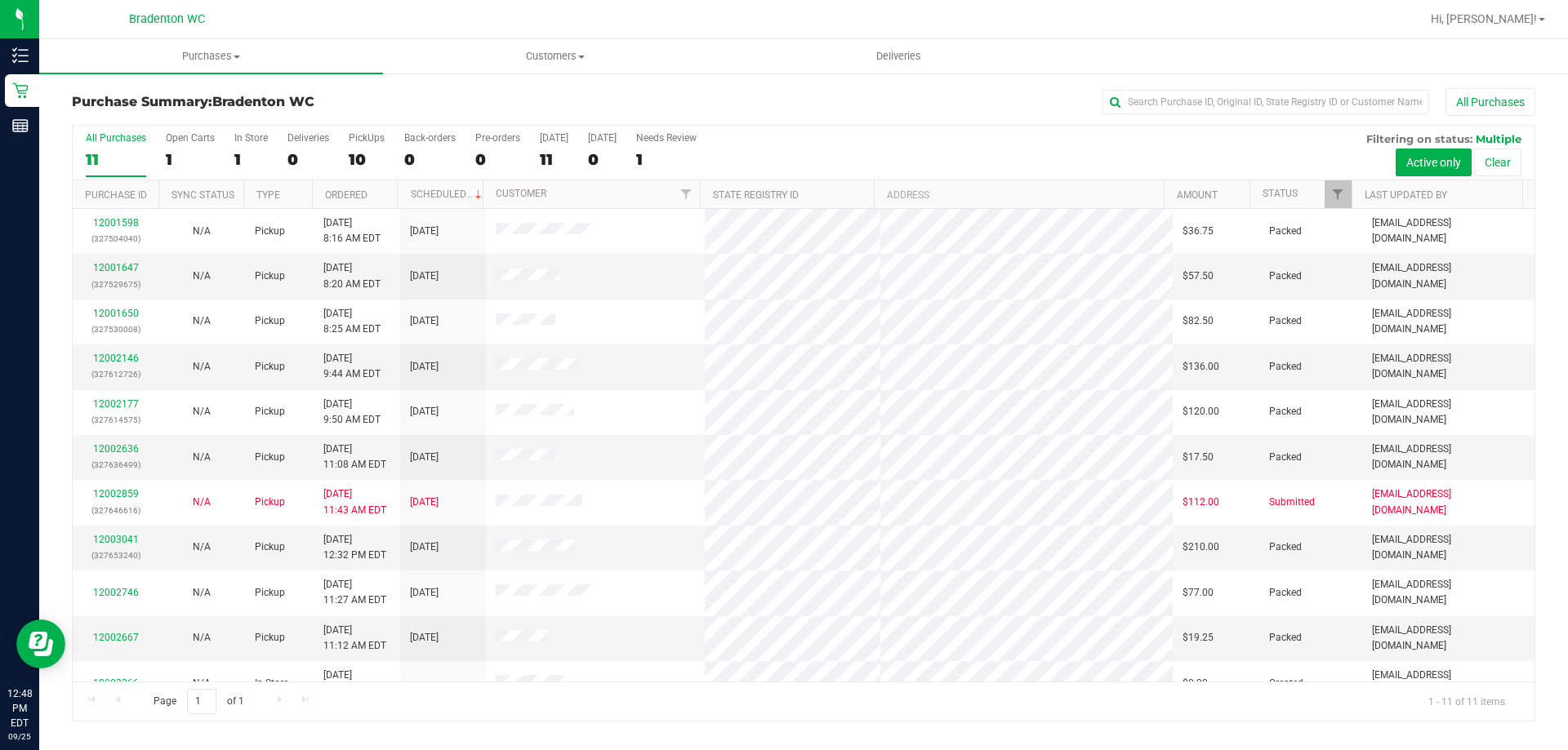
scroll to position [24, 0]
click at [712, 81] on div "Purchase Summary: Bradenton WC All Purchases All Purchases 11 Open Carts 1 In S…" at bounding box center [804, 405] width 1529 height 666
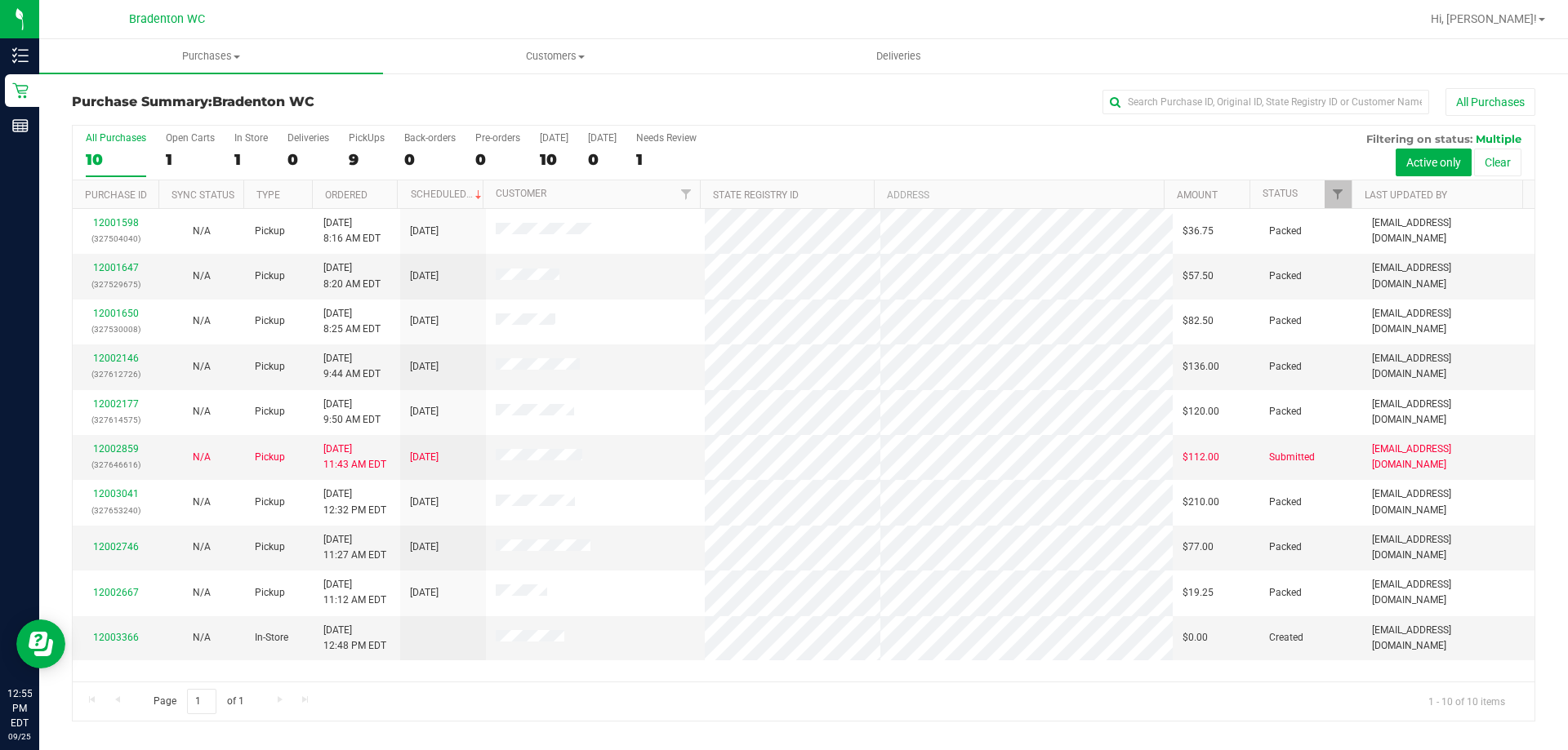
drag, startPoint x: 876, startPoint y: 140, endPoint x: 906, endPoint y: 113, distance: 40.4
click at [881, 134] on div "All Purchases 10 Open Carts 1 In Store 1 Deliveries 0 PickUps 9 Back-orders 0 P…" at bounding box center [804, 153] width 1462 height 55
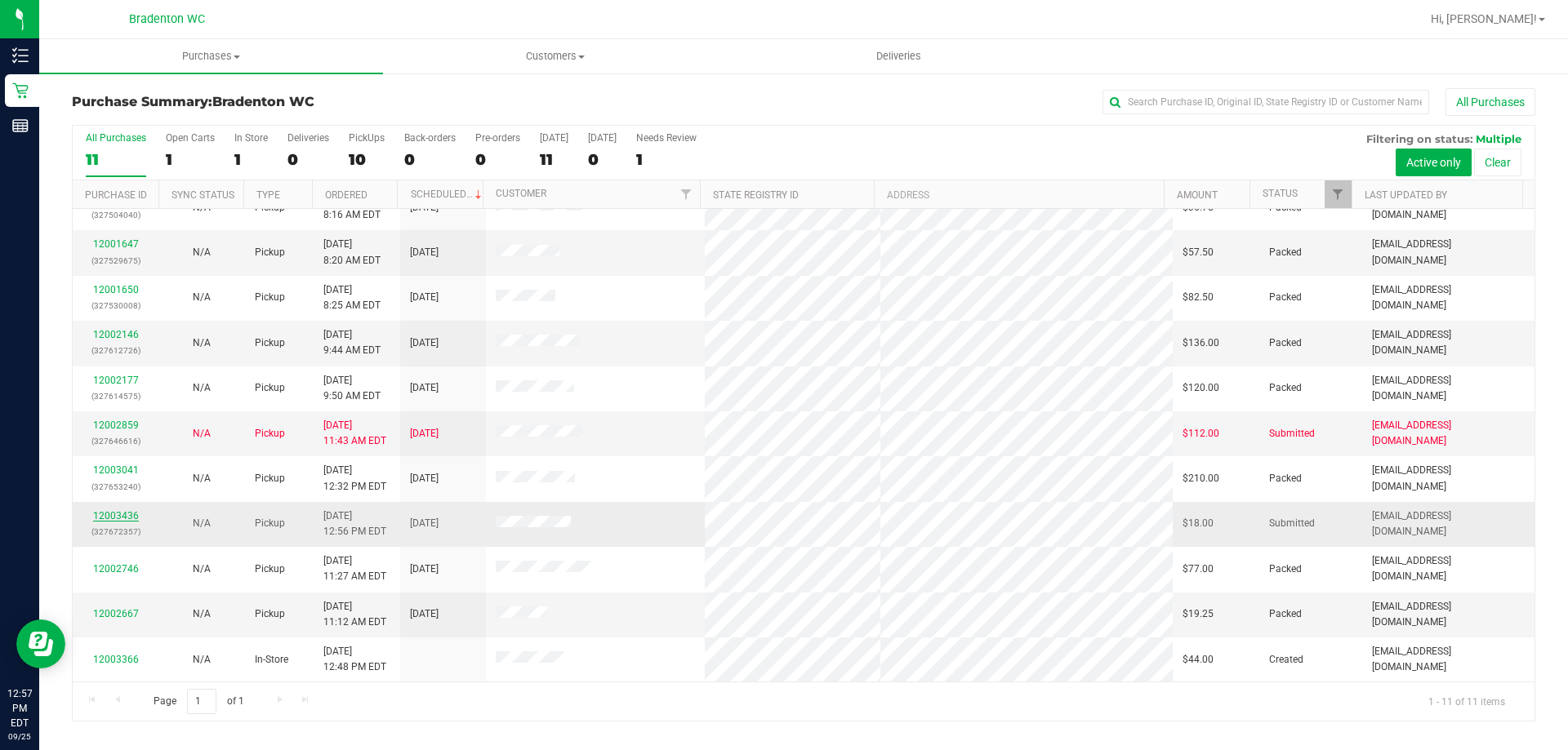
click at [123, 513] on link "12003436" at bounding box center [116, 517] width 45 height 12
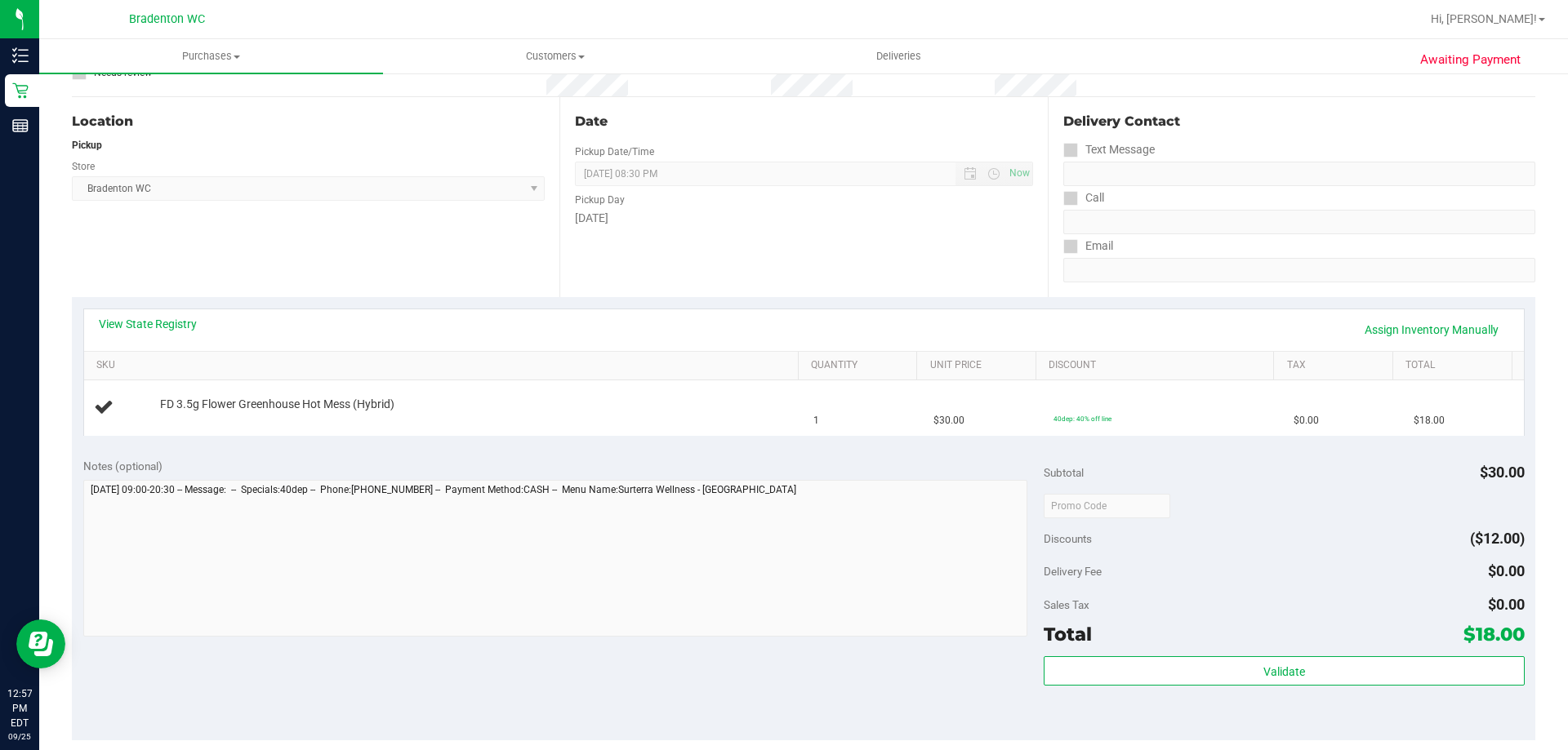
scroll to position [245, 0]
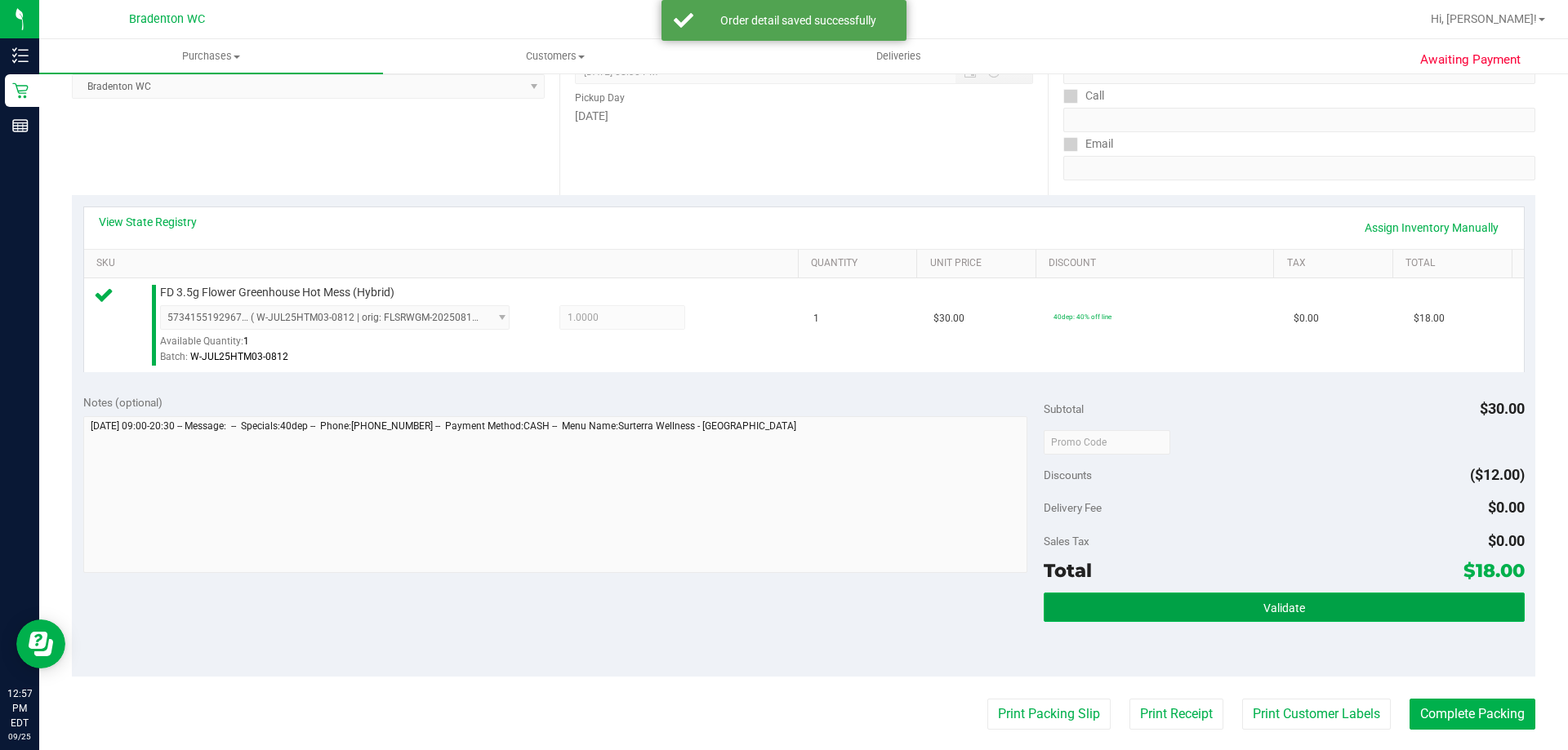
click at [1112, 606] on button "Validate" at bounding box center [1284, 607] width 481 height 29
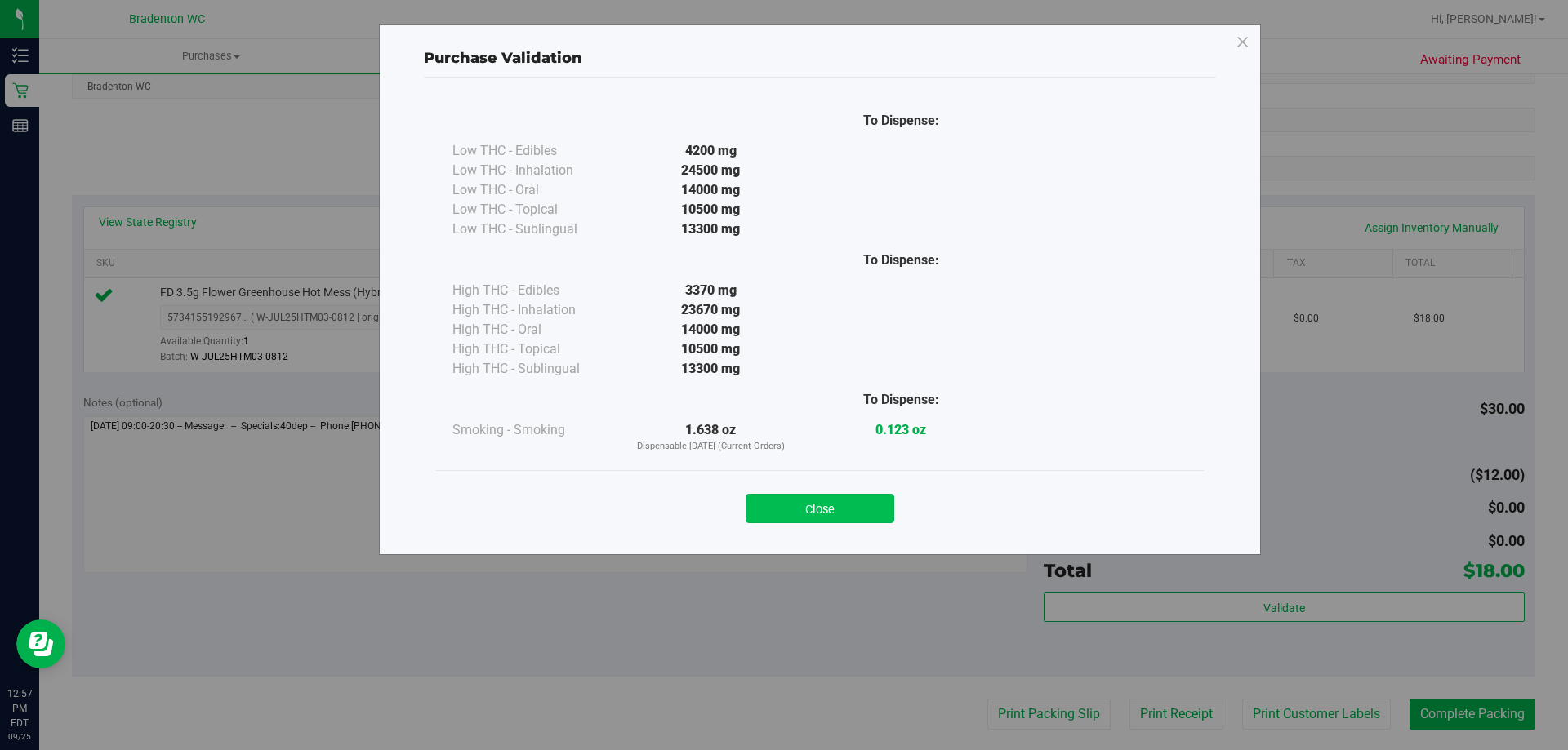
click at [831, 497] on button "Close" at bounding box center [820, 508] width 149 height 29
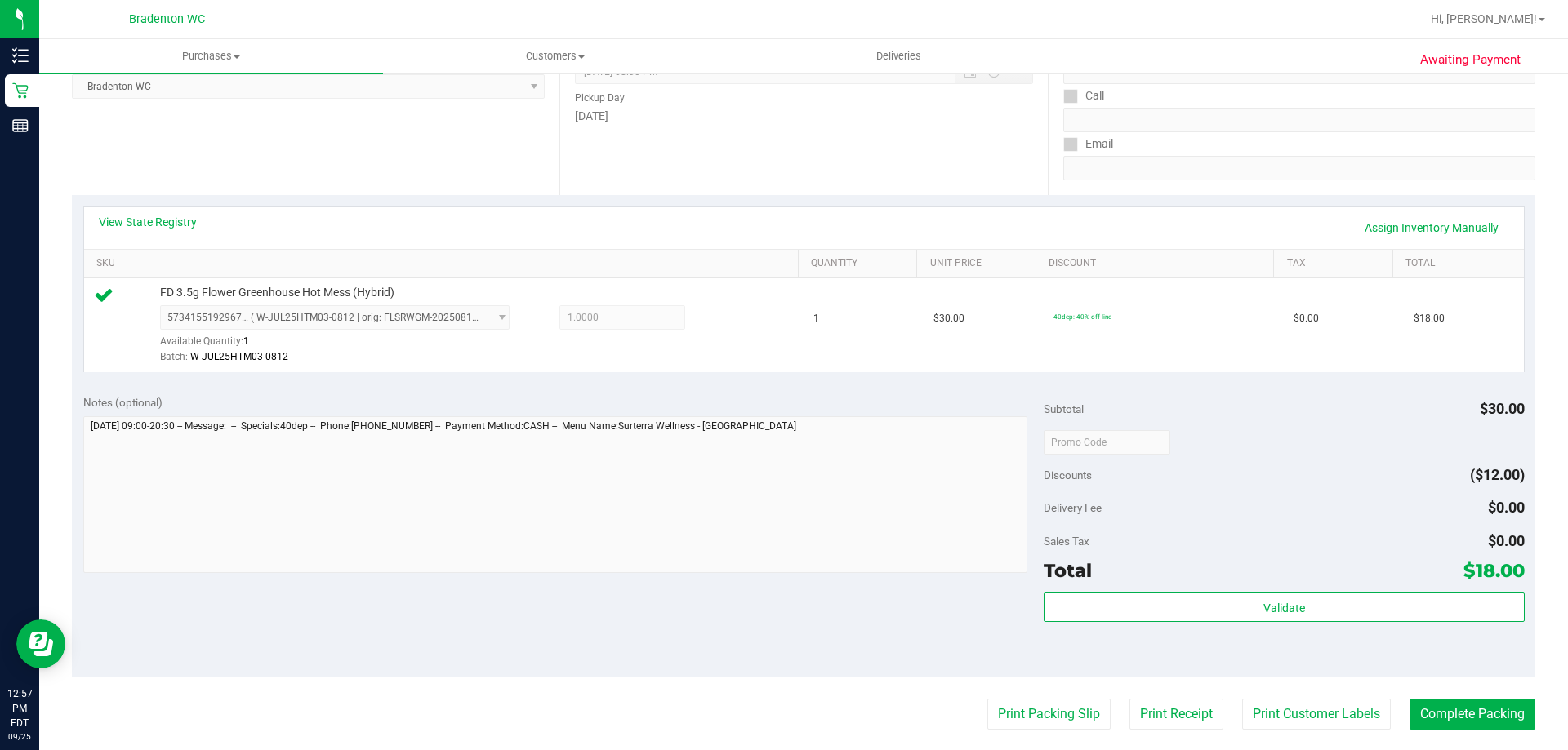
scroll to position [327, 0]
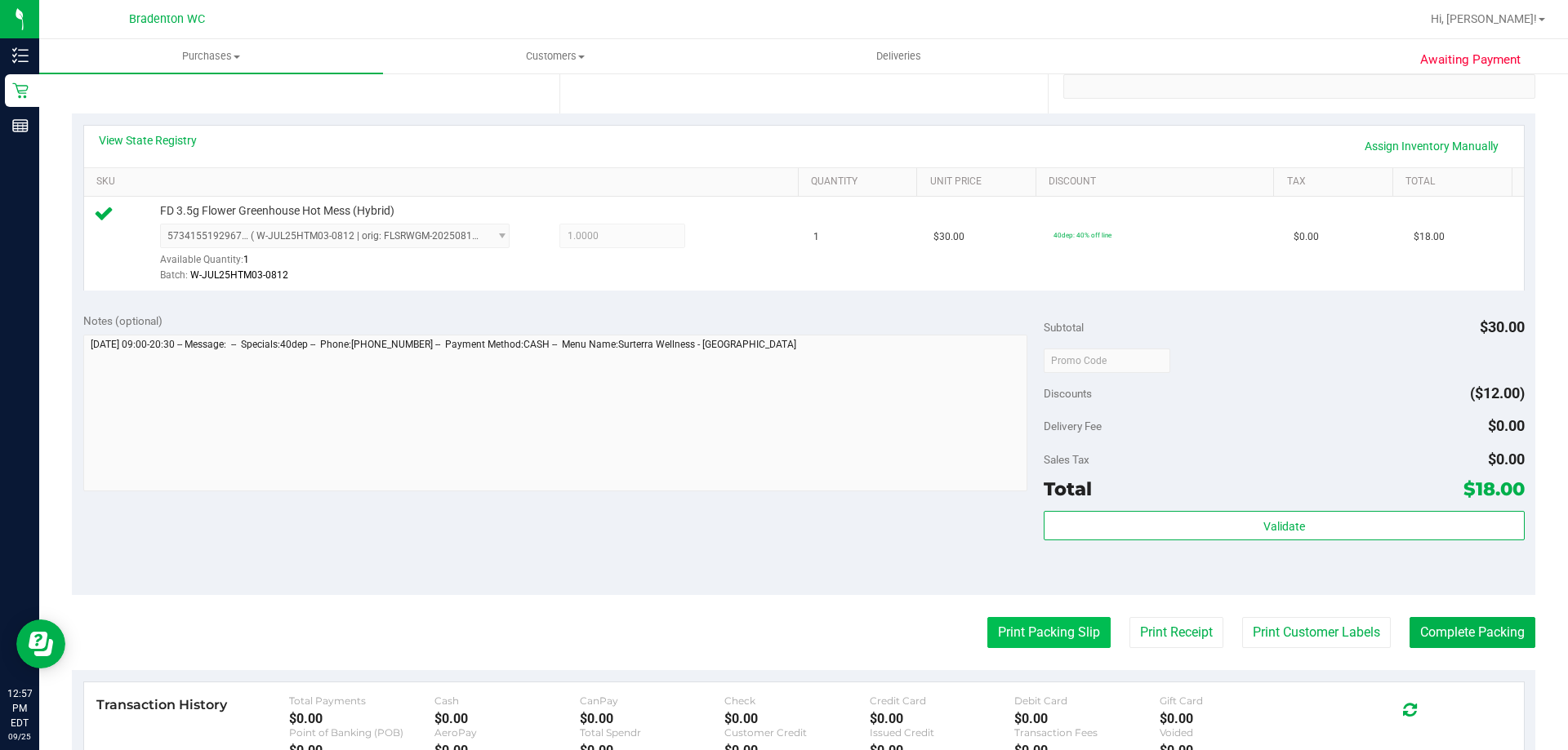
click at [987, 625] on button "Print Packing Slip" at bounding box center [1049, 632] width 124 height 31
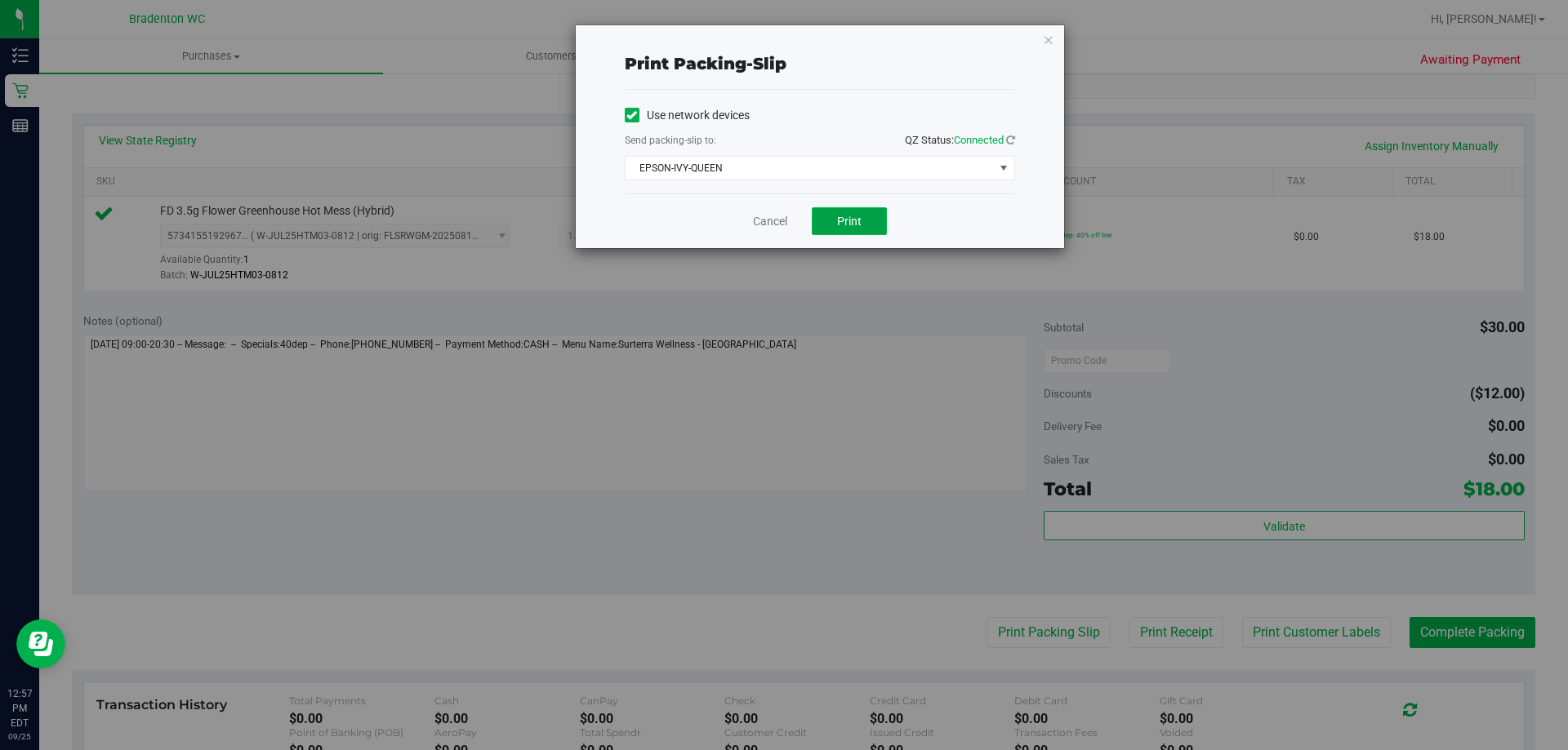
click at [850, 219] on span "Print" at bounding box center [849, 222] width 24 height 13
click at [1049, 37] on icon "button" at bounding box center [1049, 39] width 12 height 19
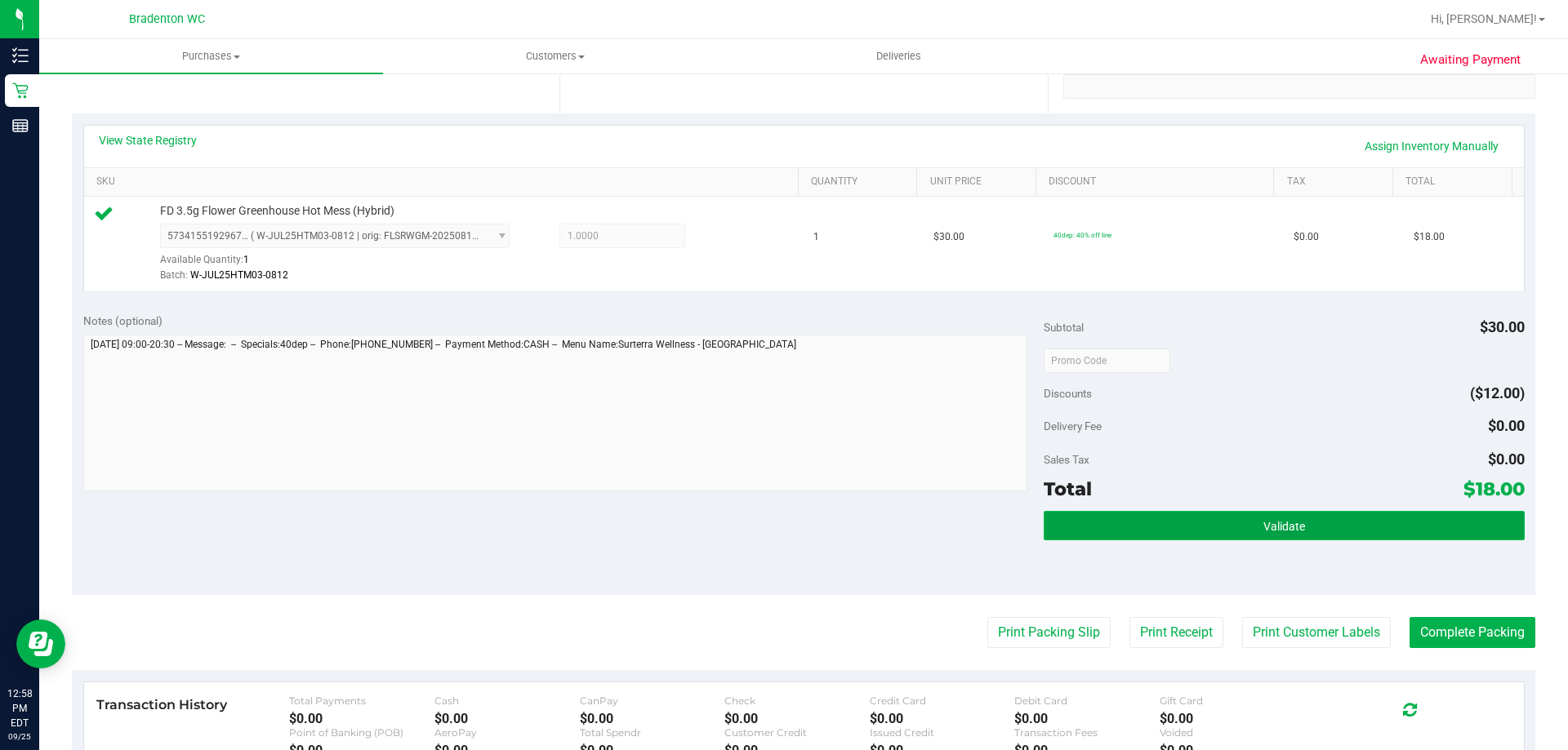
click at [1123, 532] on button "Validate" at bounding box center [1284, 526] width 481 height 29
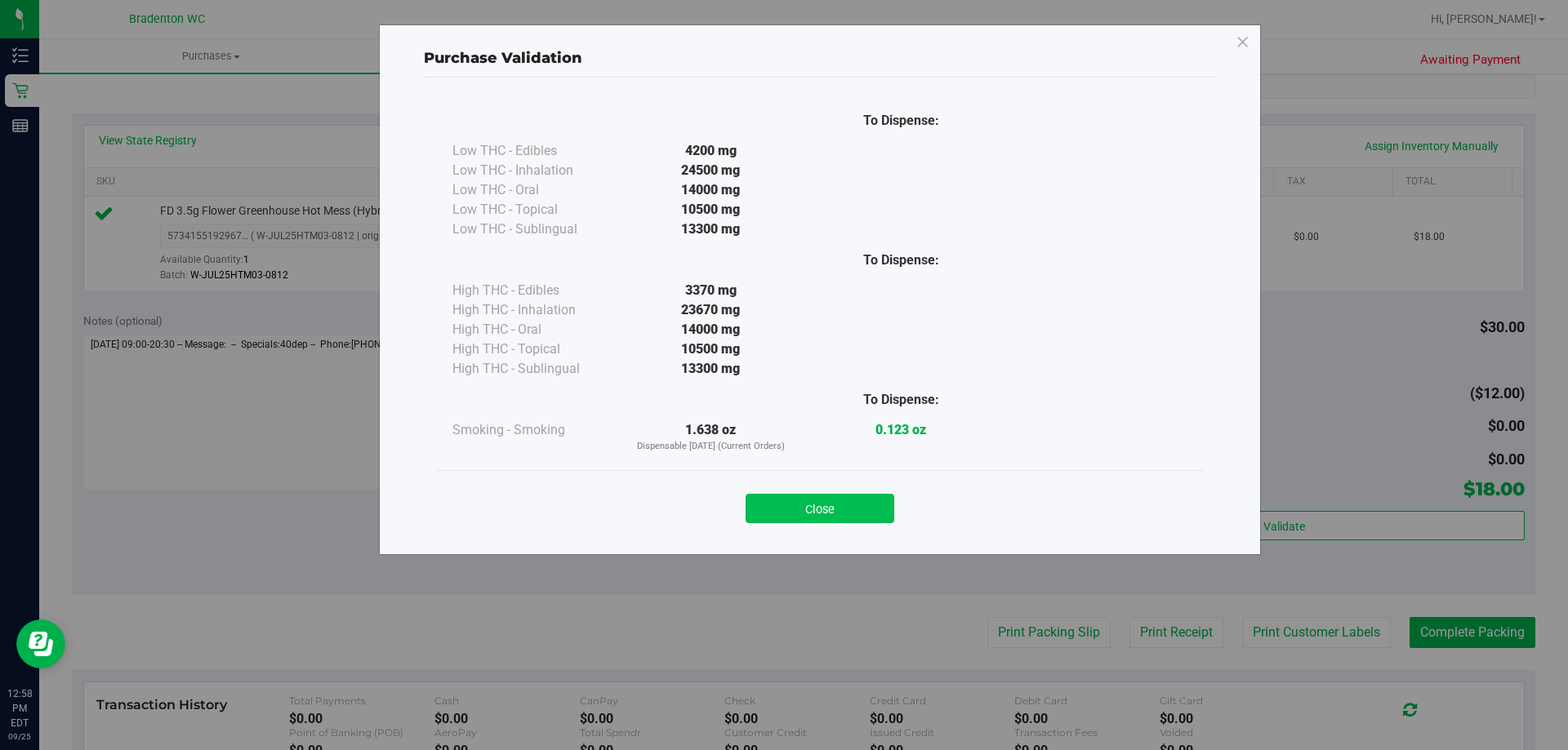
click at [832, 509] on button "Close" at bounding box center [820, 508] width 149 height 29
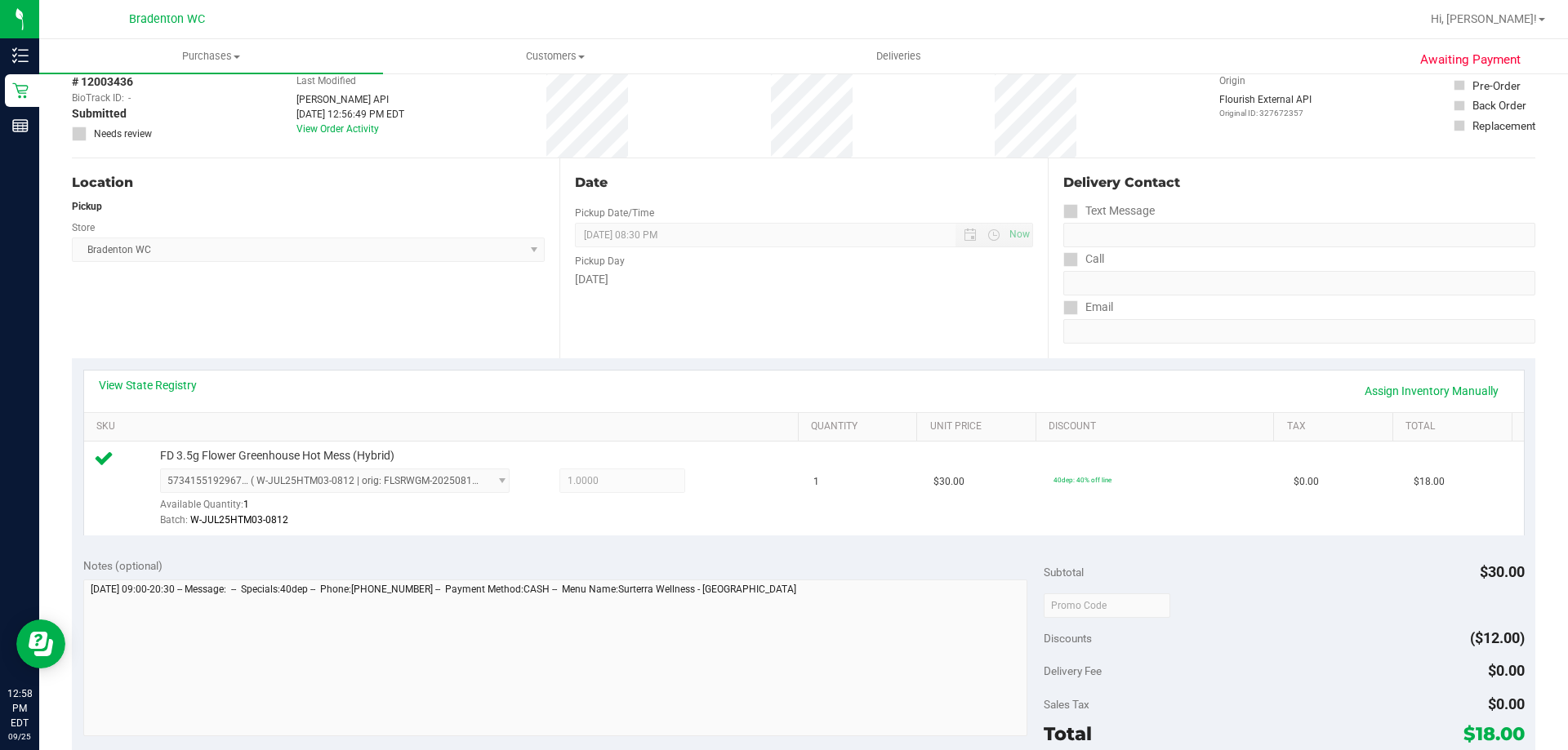
scroll to position [245, 0]
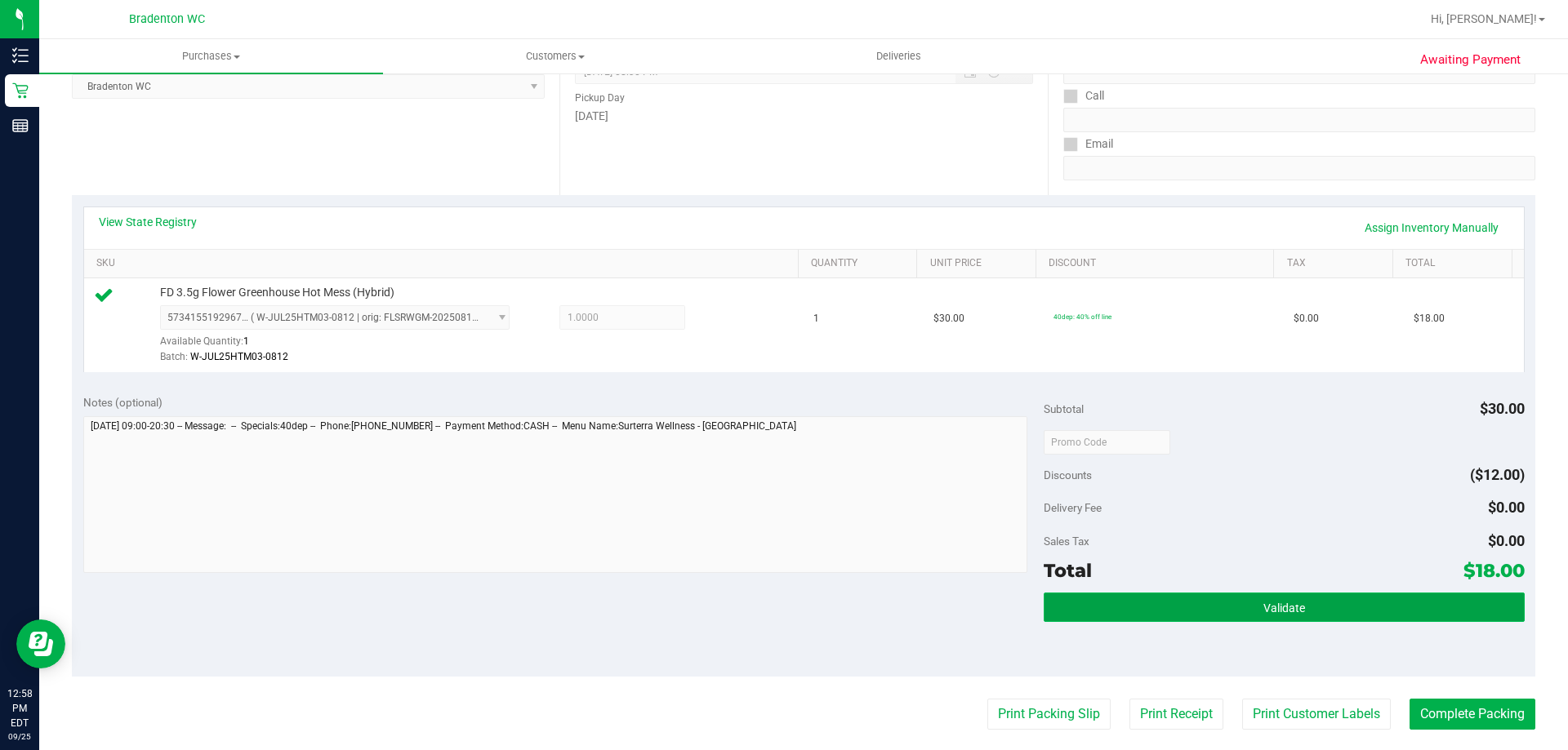
click at [1052, 613] on button "Validate" at bounding box center [1284, 607] width 481 height 29
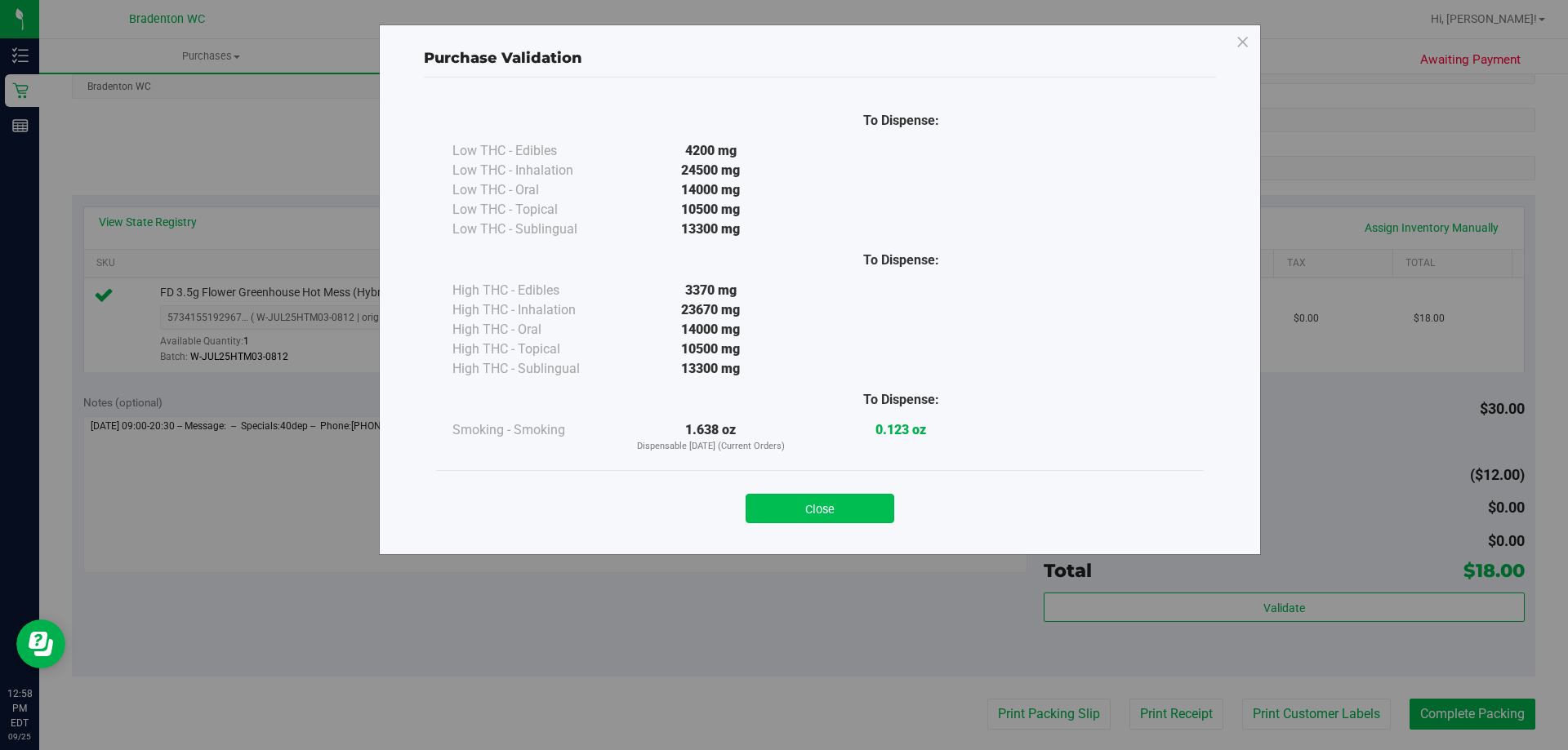
click at [827, 519] on button "Close" at bounding box center [820, 508] width 149 height 29
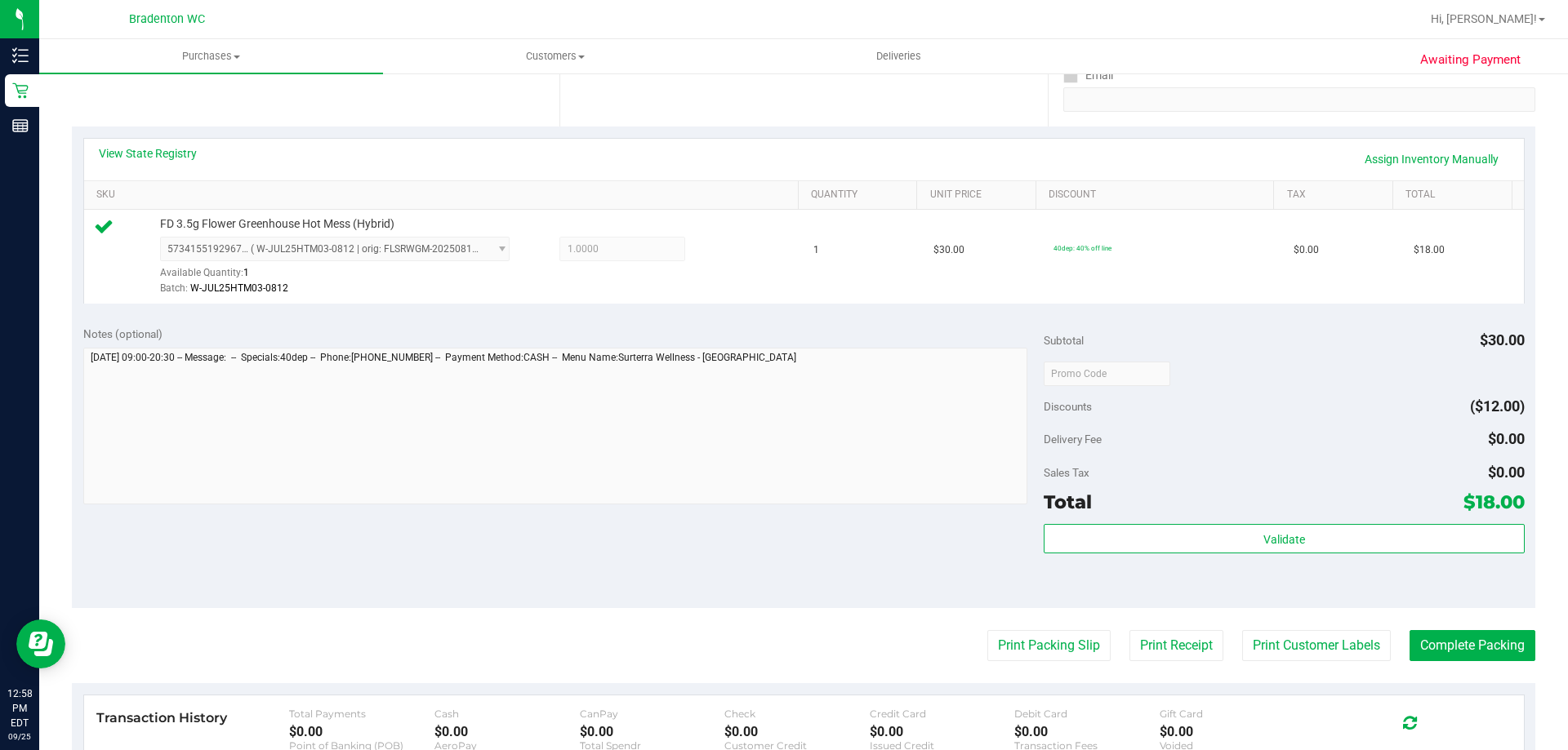
scroll to position [408, 0]
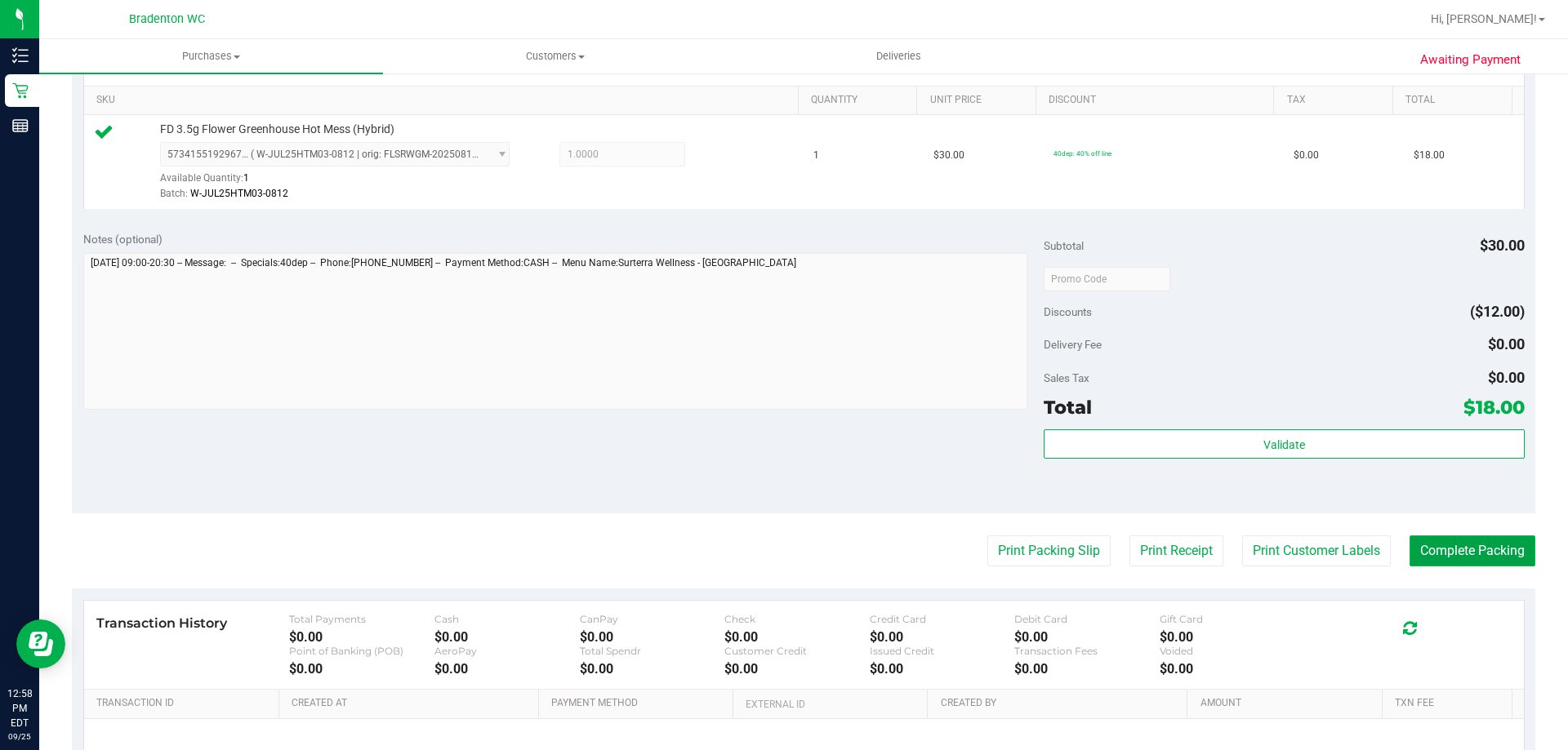
click at [1432, 563] on button "Complete Packing" at bounding box center [1473, 551] width 126 height 31
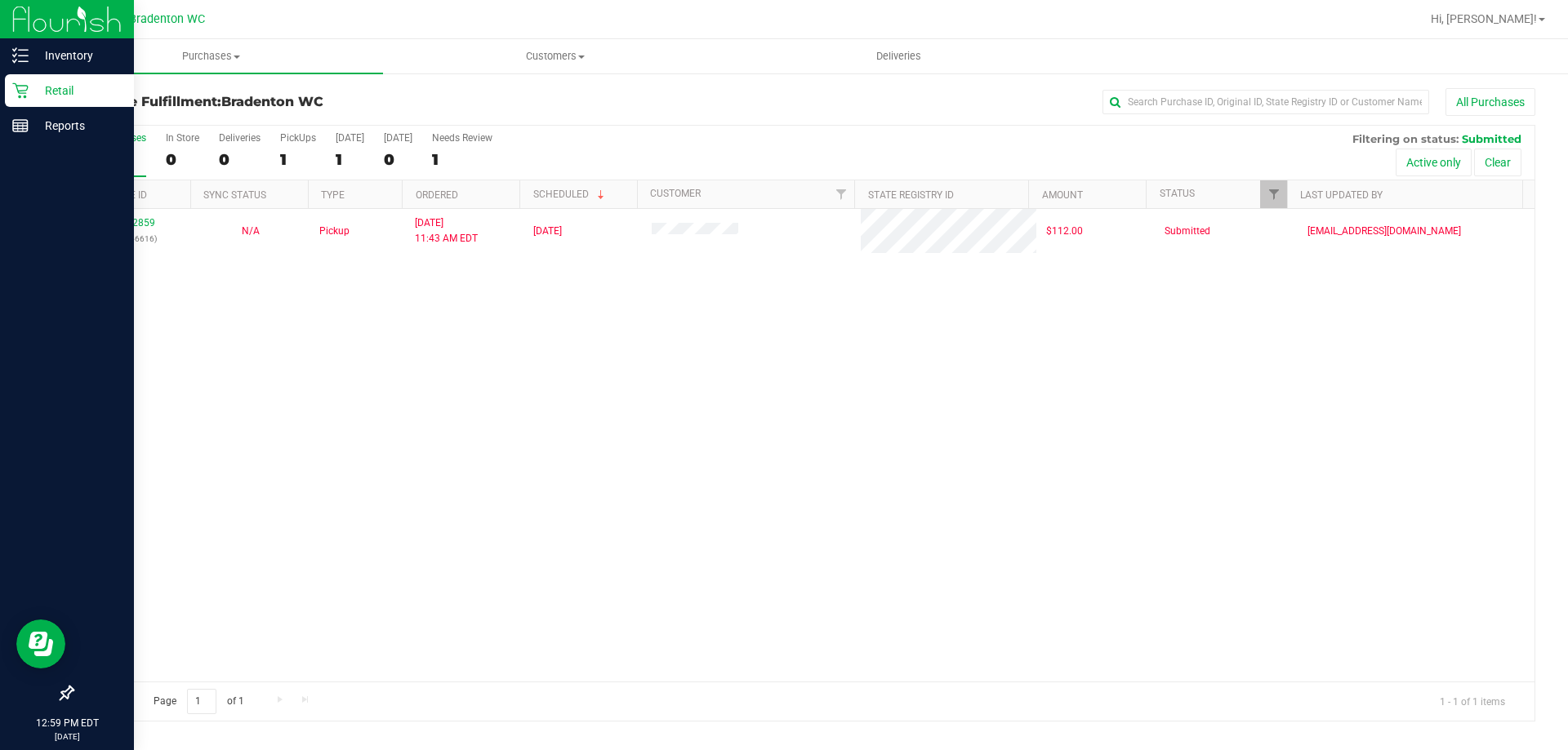
click at [50, 83] on p "Retail" at bounding box center [77, 90] width 98 height 19
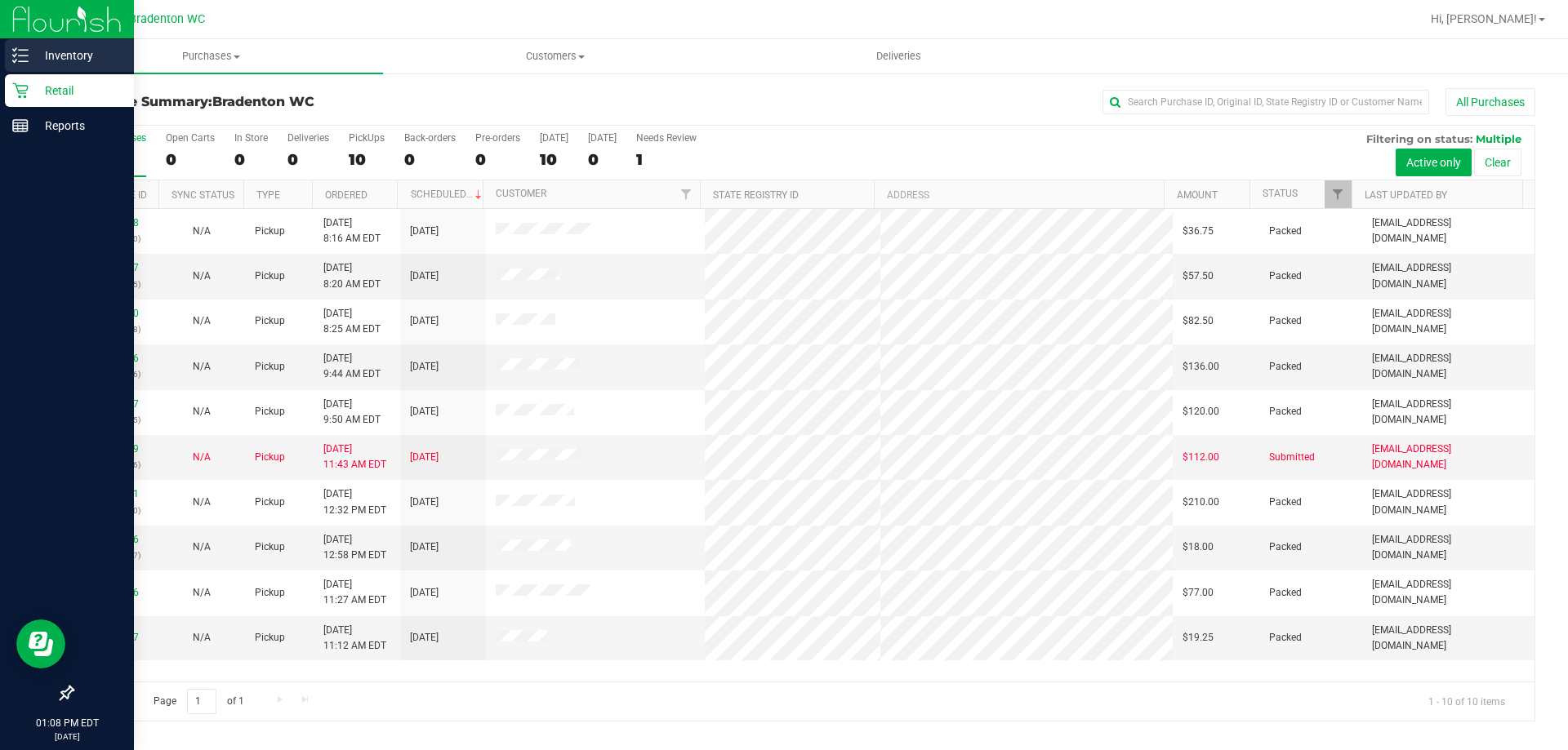
click at [51, 51] on p "Inventory" at bounding box center [77, 55] width 98 height 19
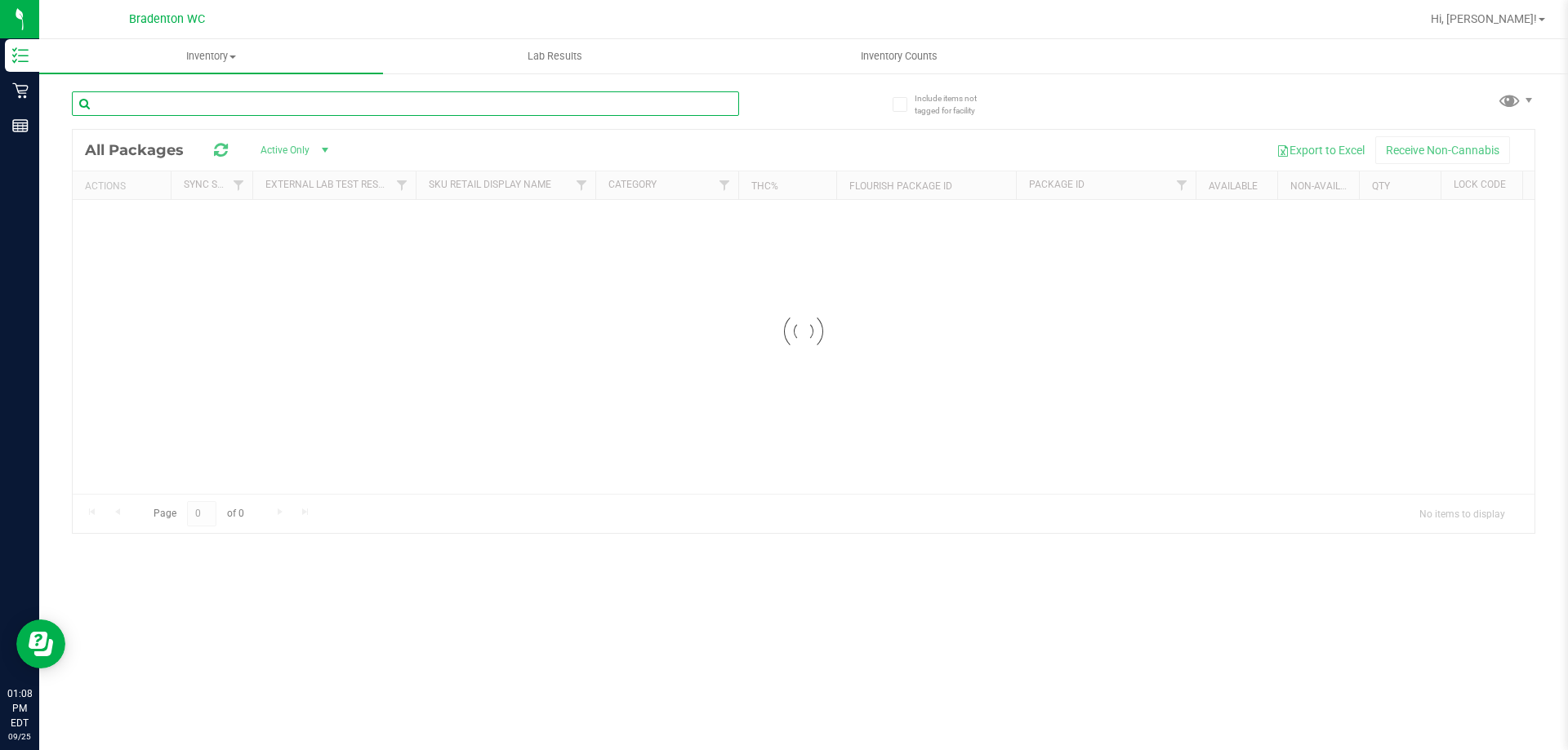
click at [205, 101] on input "text" at bounding box center [406, 103] width 667 height 24
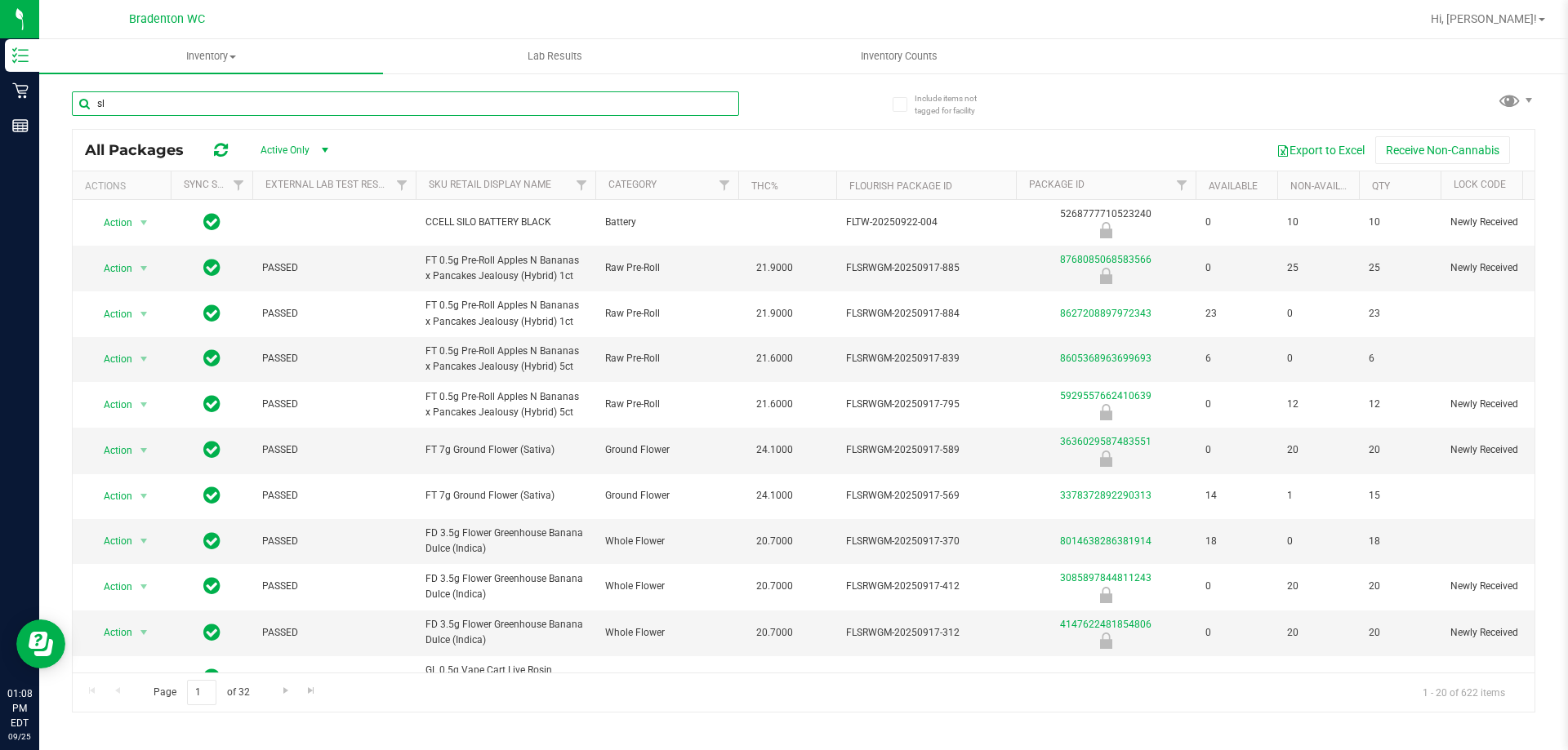
type input "slb"
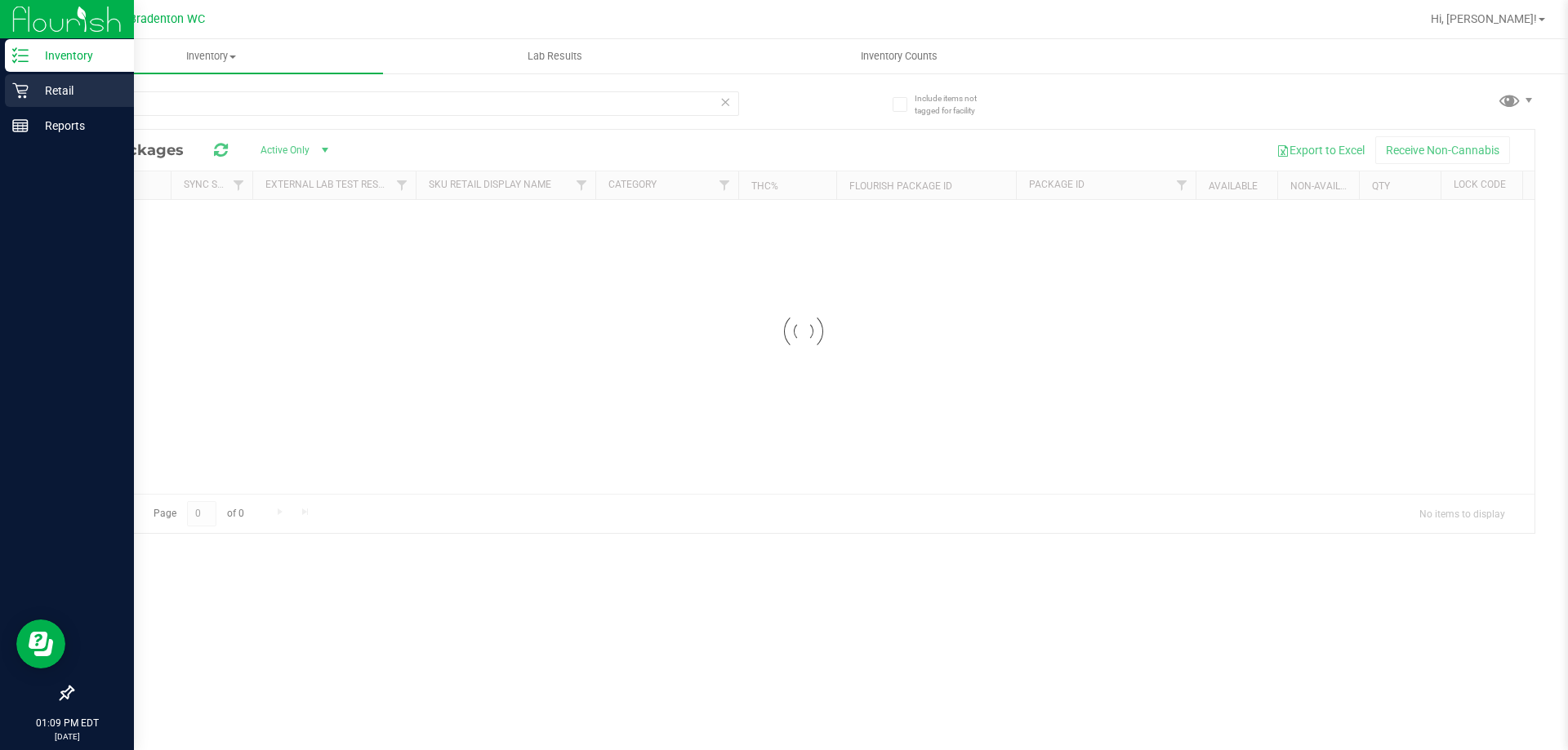
click at [50, 83] on p "Retail" at bounding box center [77, 90] width 98 height 19
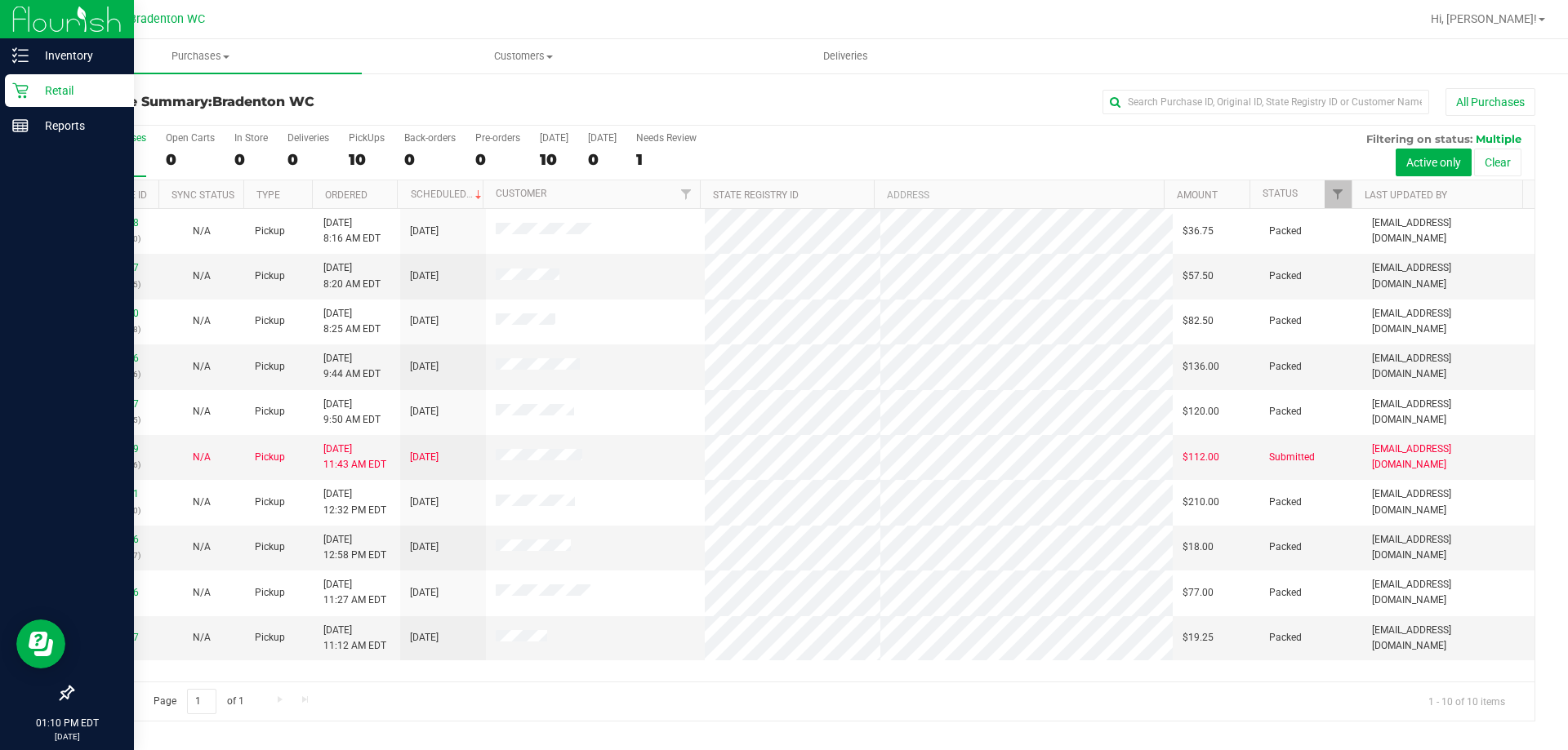
click at [54, 87] on p "Retail" at bounding box center [77, 90] width 98 height 19
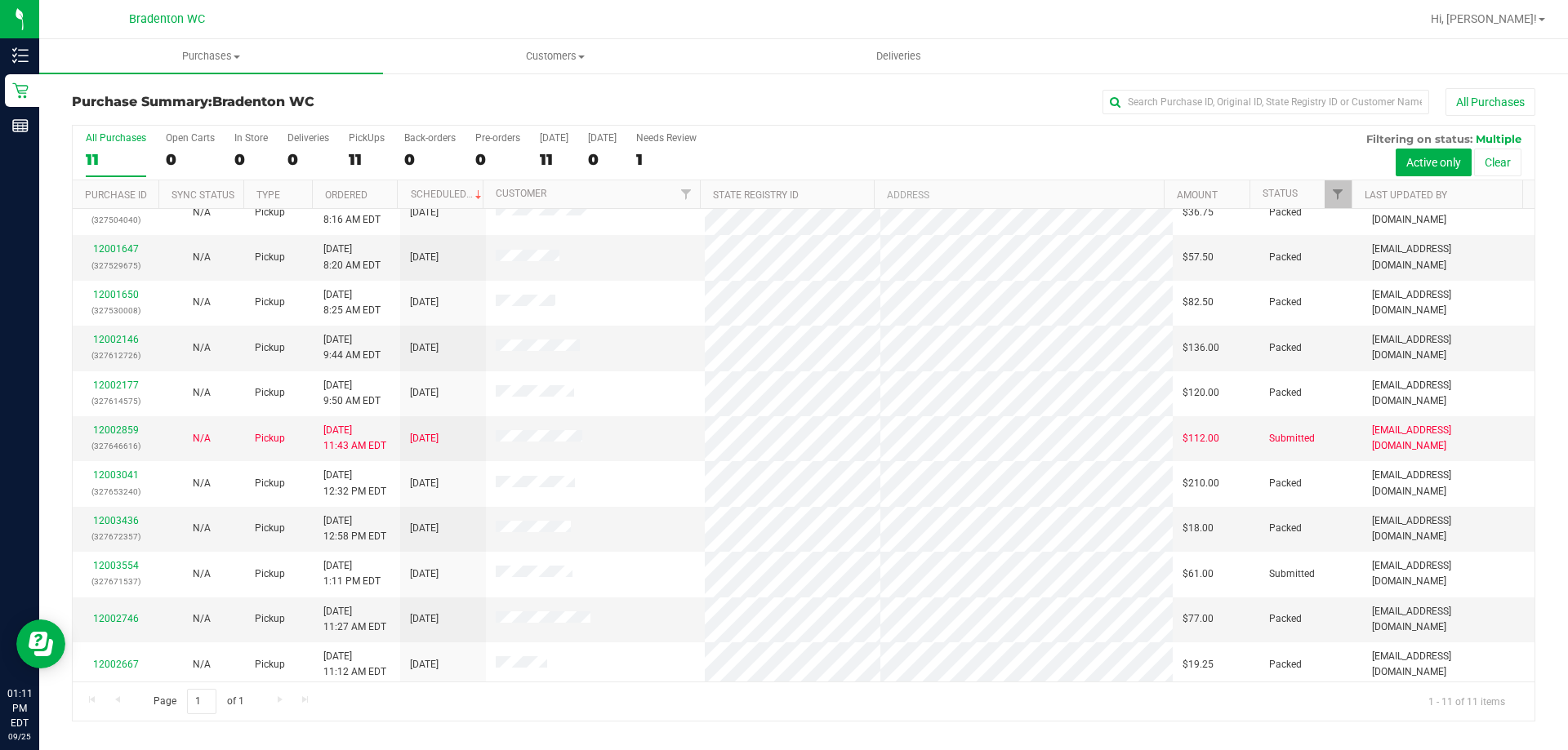
scroll to position [24, 0]
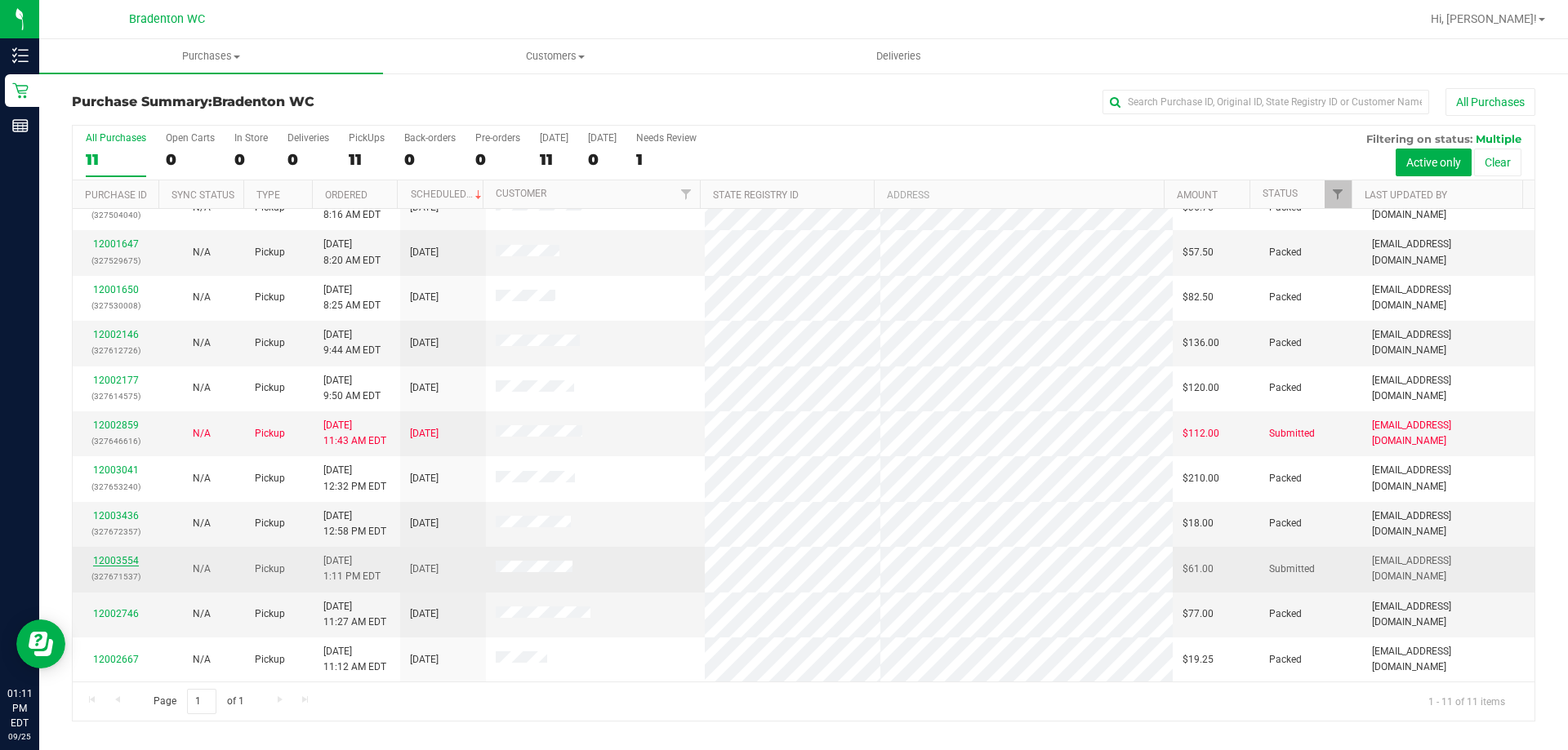
click at [119, 556] on link "12003554" at bounding box center [116, 561] width 45 height 12
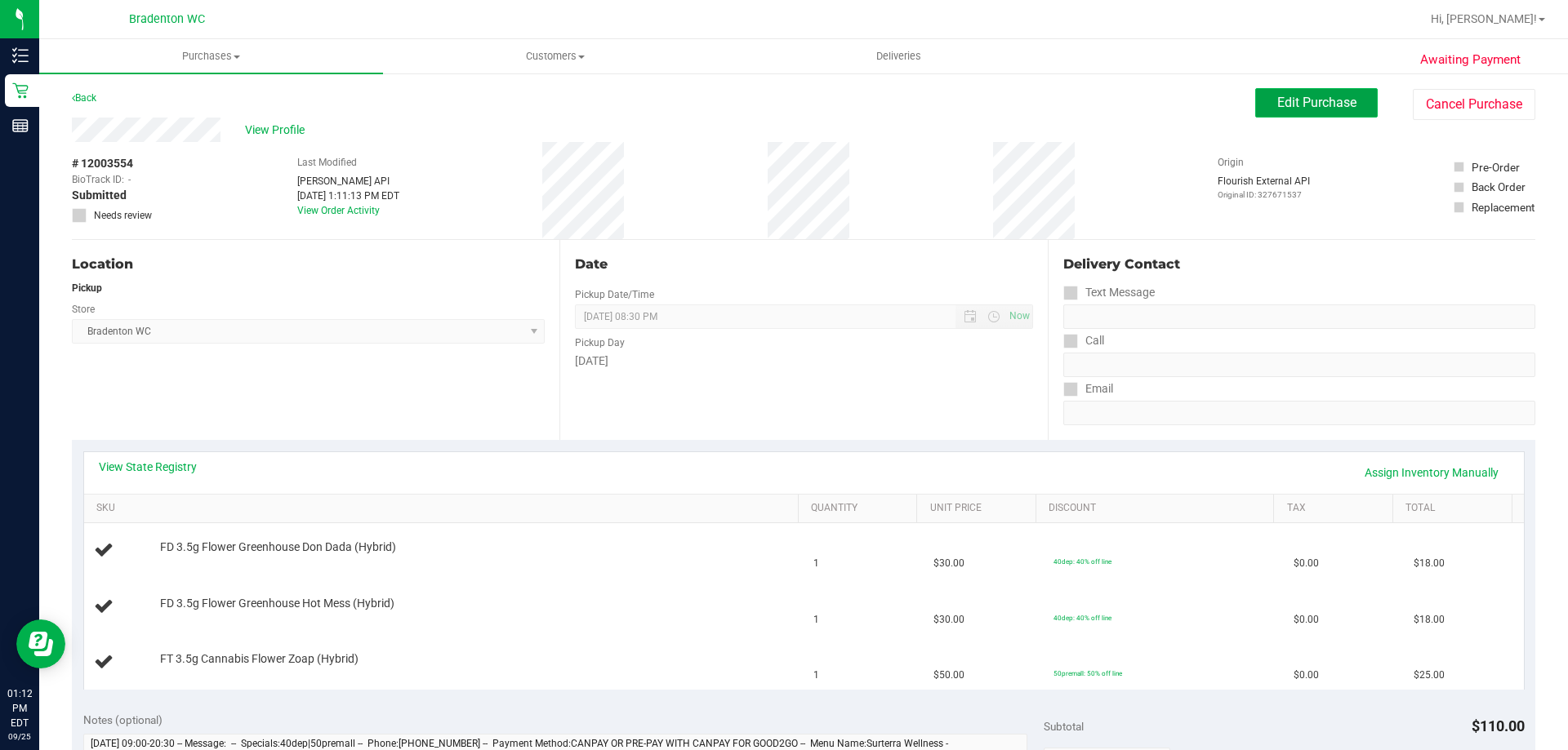
click at [1313, 116] on button "Edit Purchase" at bounding box center [1317, 102] width 123 height 29
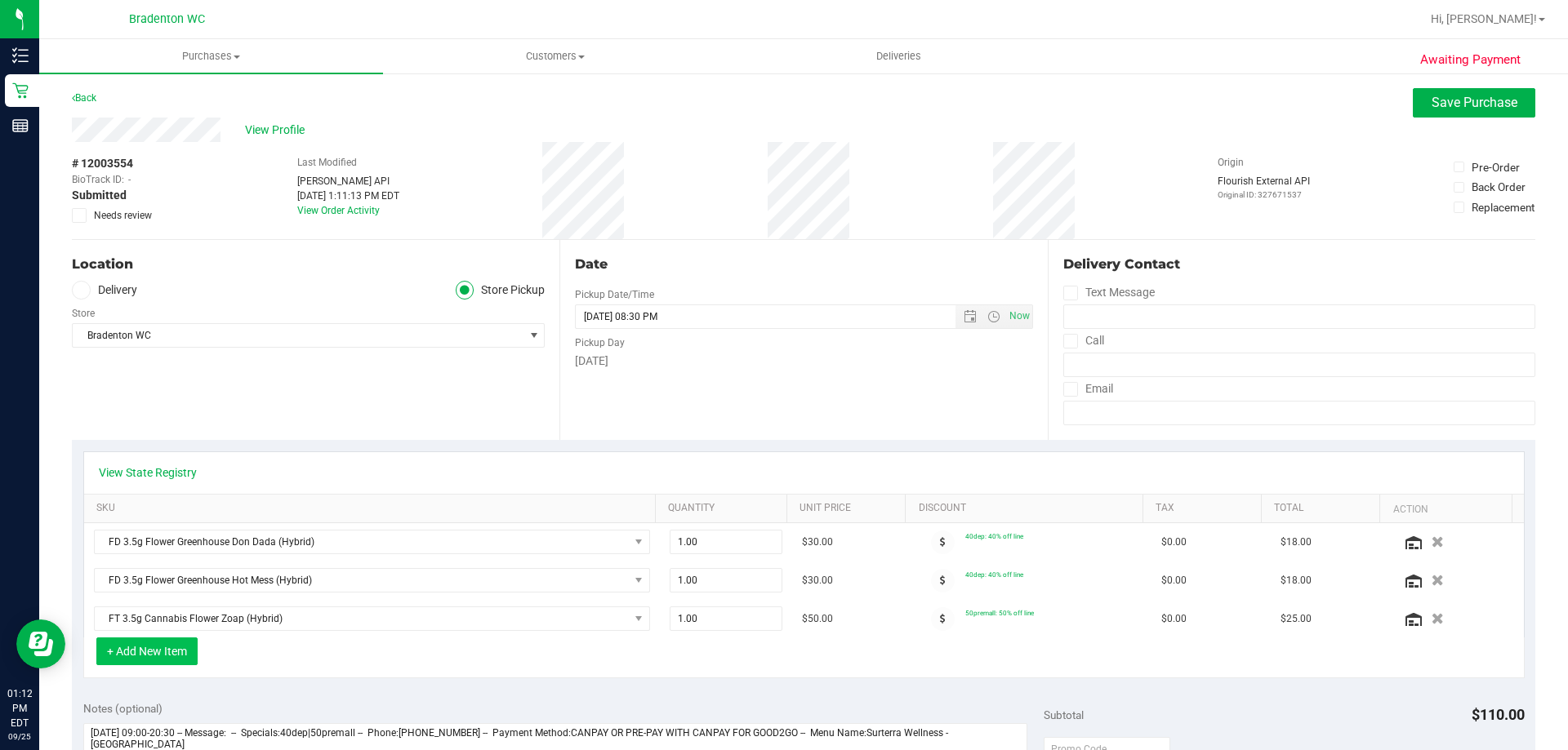
click at [173, 663] on button "+ Add New Item" at bounding box center [147, 651] width 102 height 28
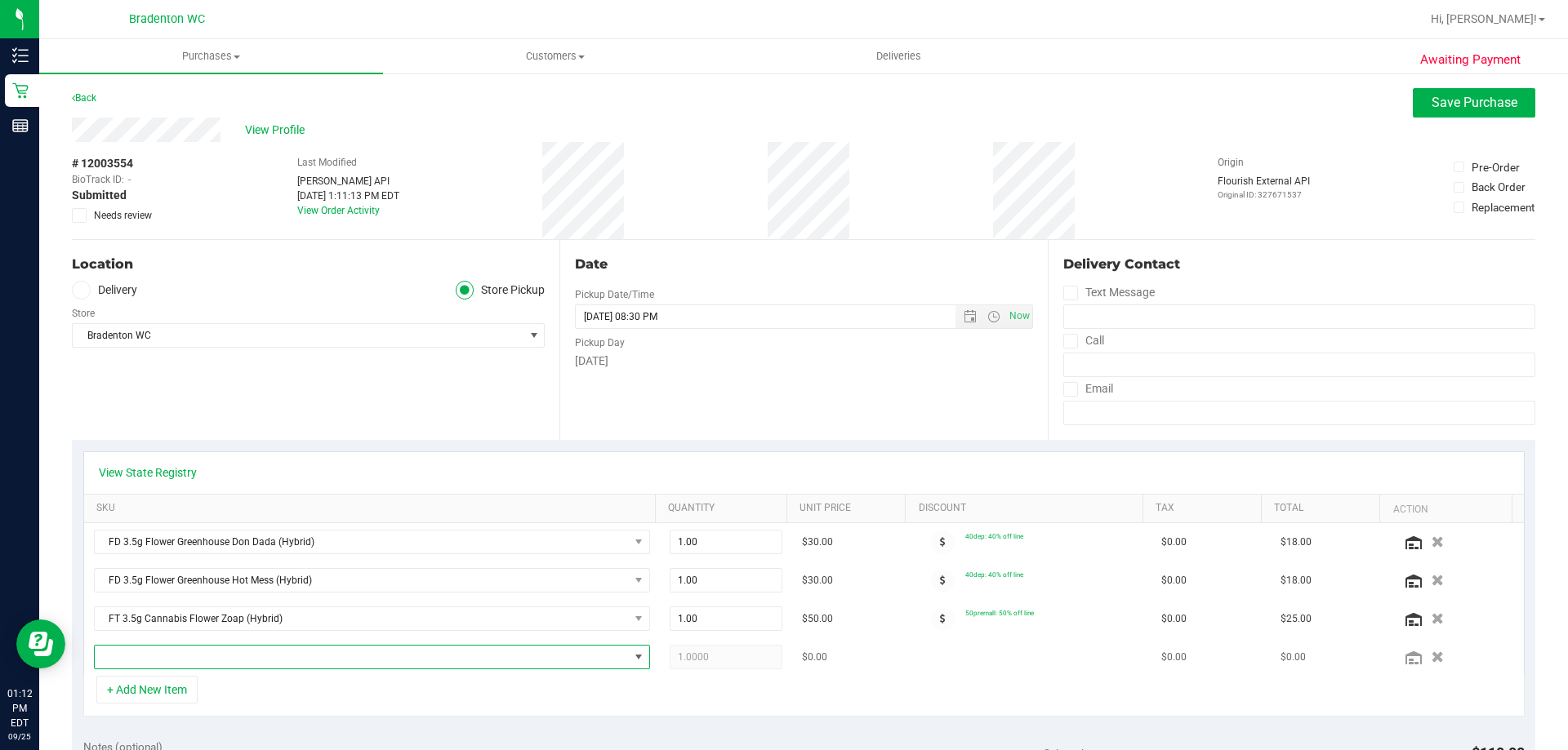
click at [632, 658] on span "NO DATA FOUND" at bounding box center [639, 658] width 13 height 13
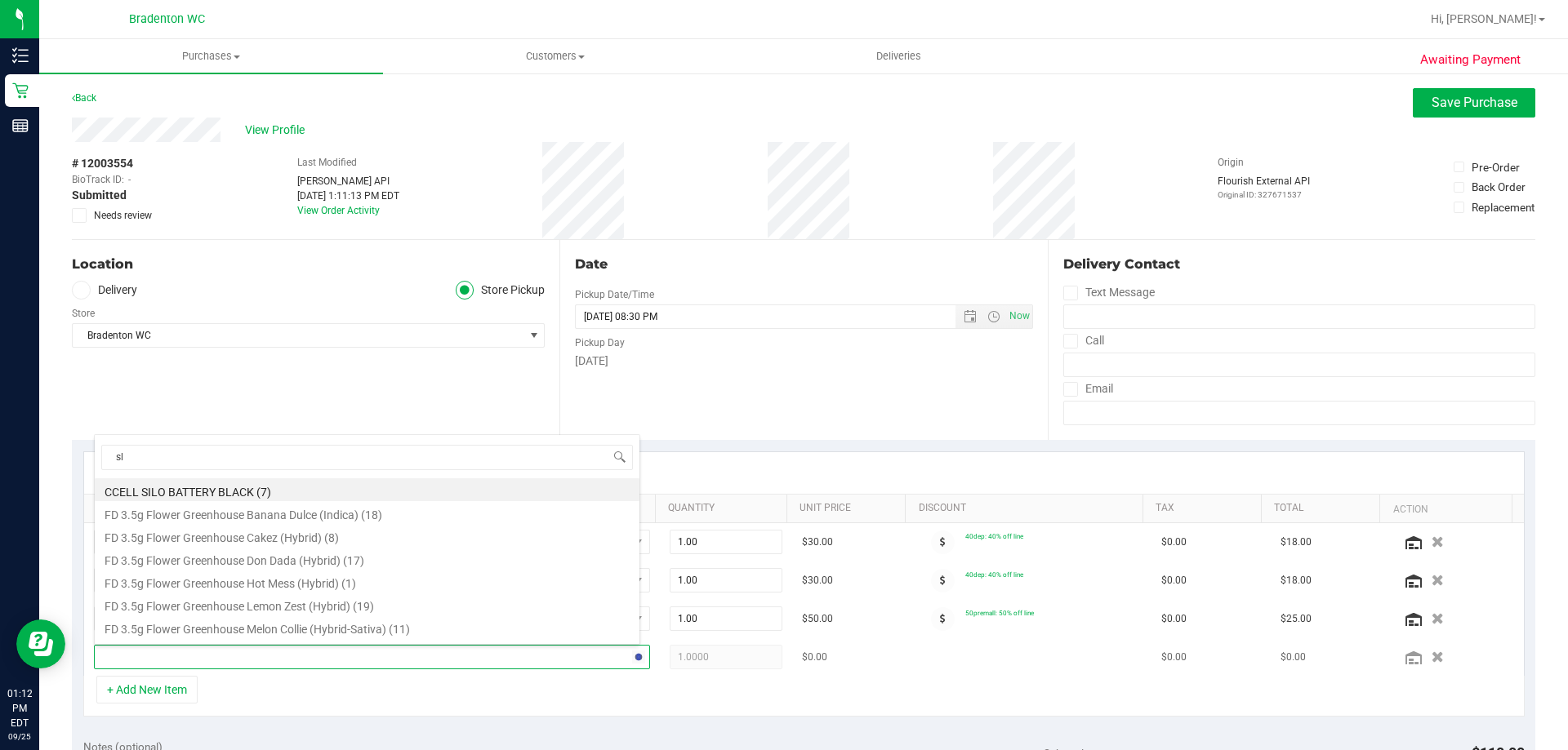
type input "slb"
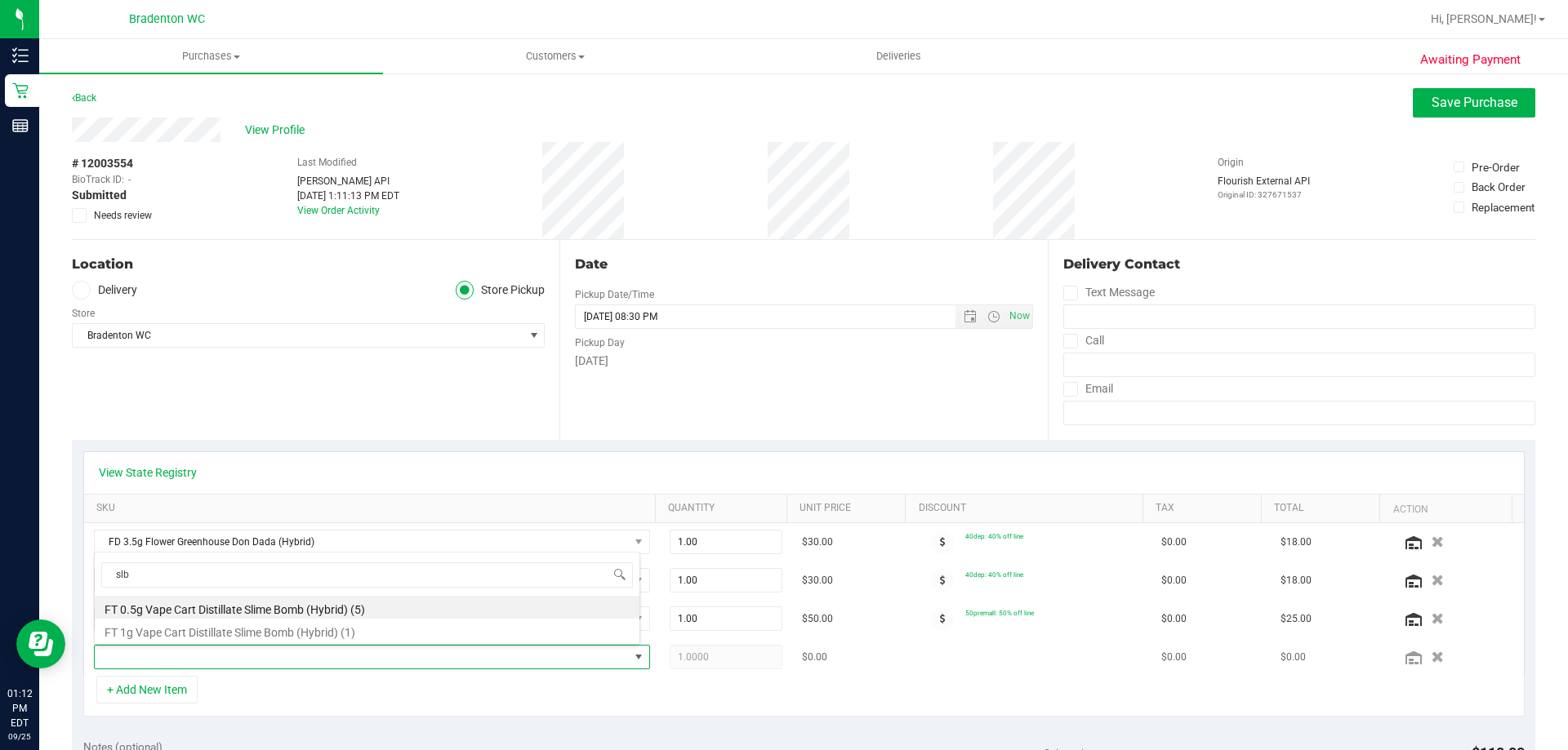
click at [400, 653] on span at bounding box center [362, 657] width 534 height 23
click at [632, 662] on span "NO DATA FOUND" at bounding box center [639, 658] width 13 height 13
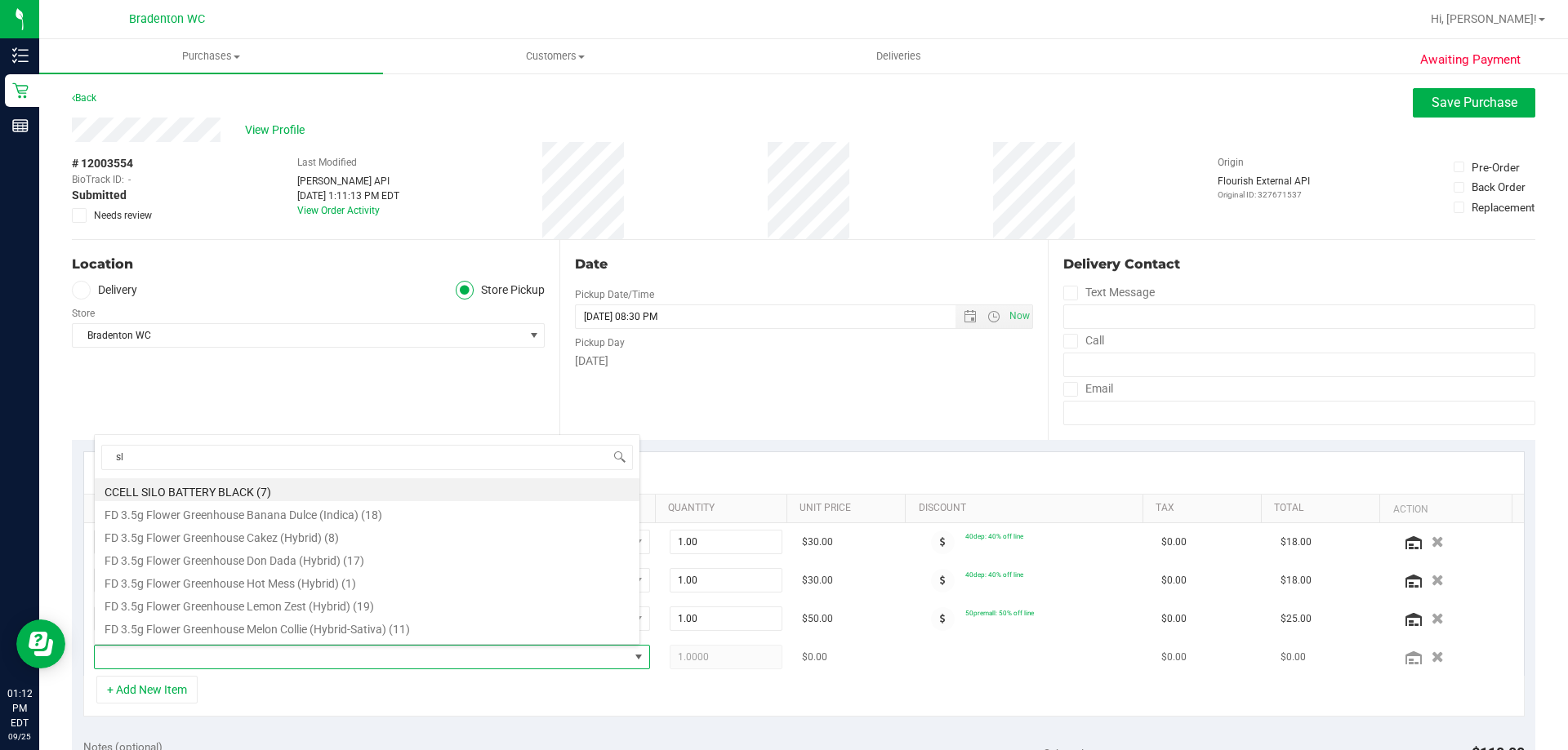
type input "s"
type input "slb"
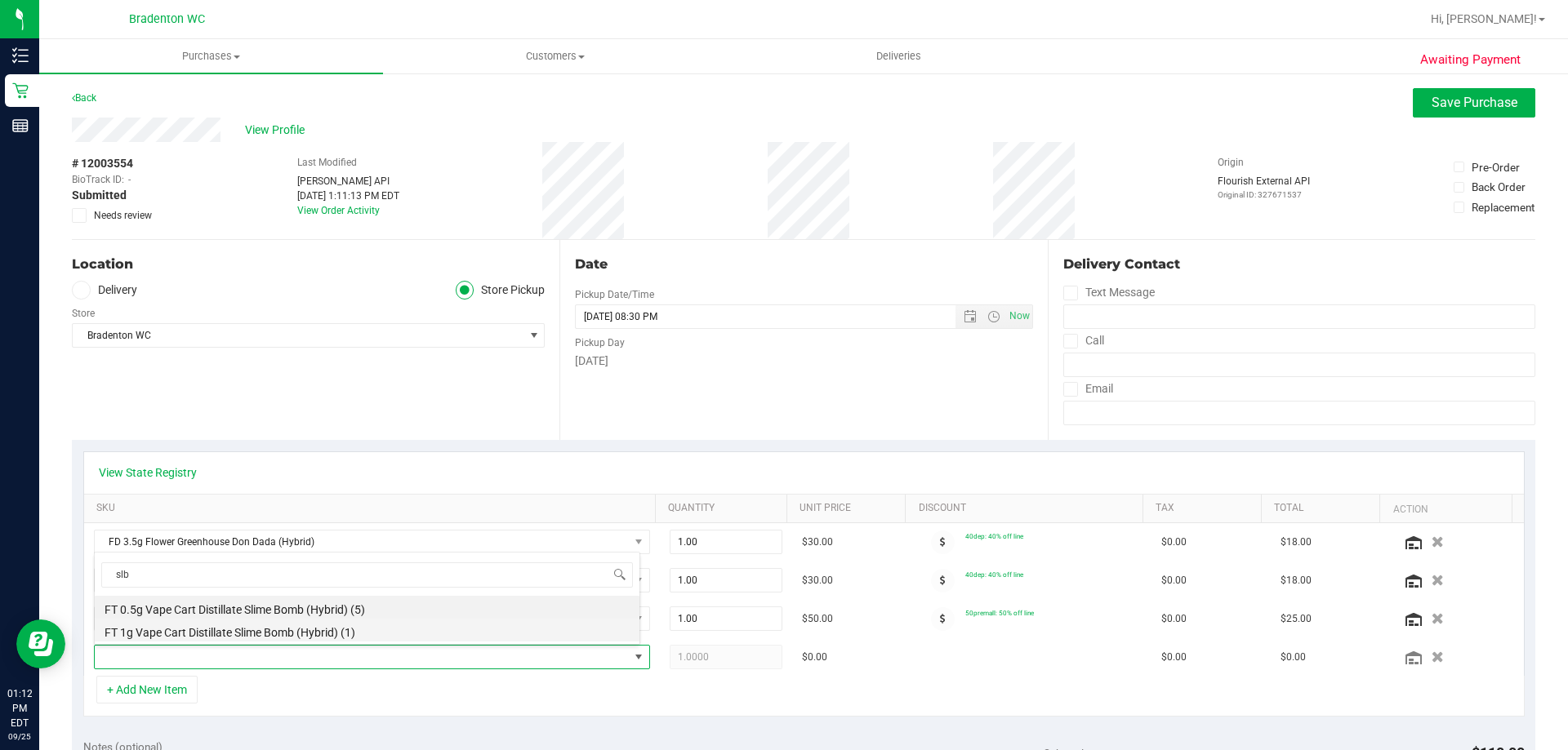
click at [258, 633] on li "FT 1g Vape Cart Distillate Slime Bomb (Hybrid) (1)" at bounding box center [367, 630] width 545 height 23
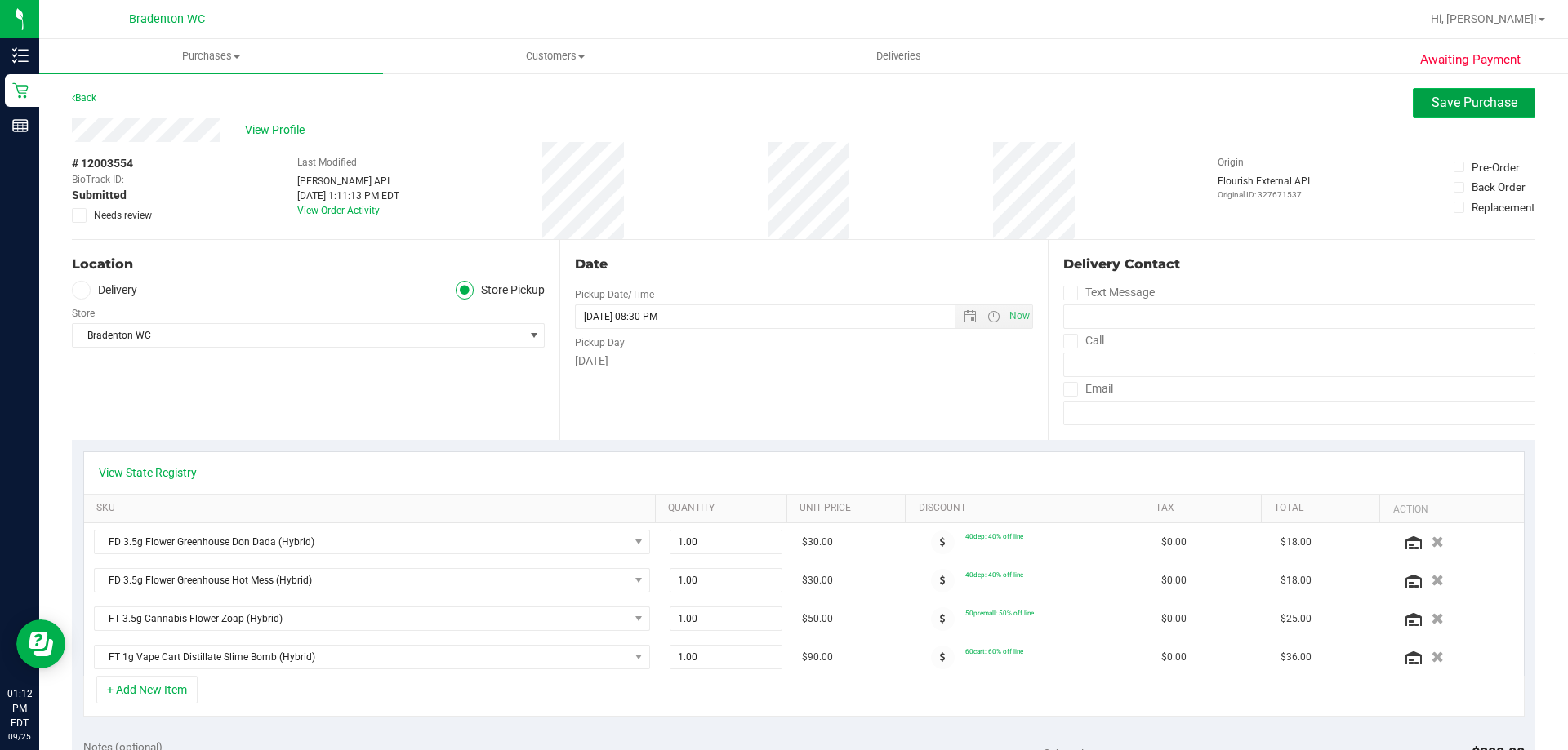
click at [1474, 99] on span "Save Purchase" at bounding box center [1475, 102] width 86 height 15
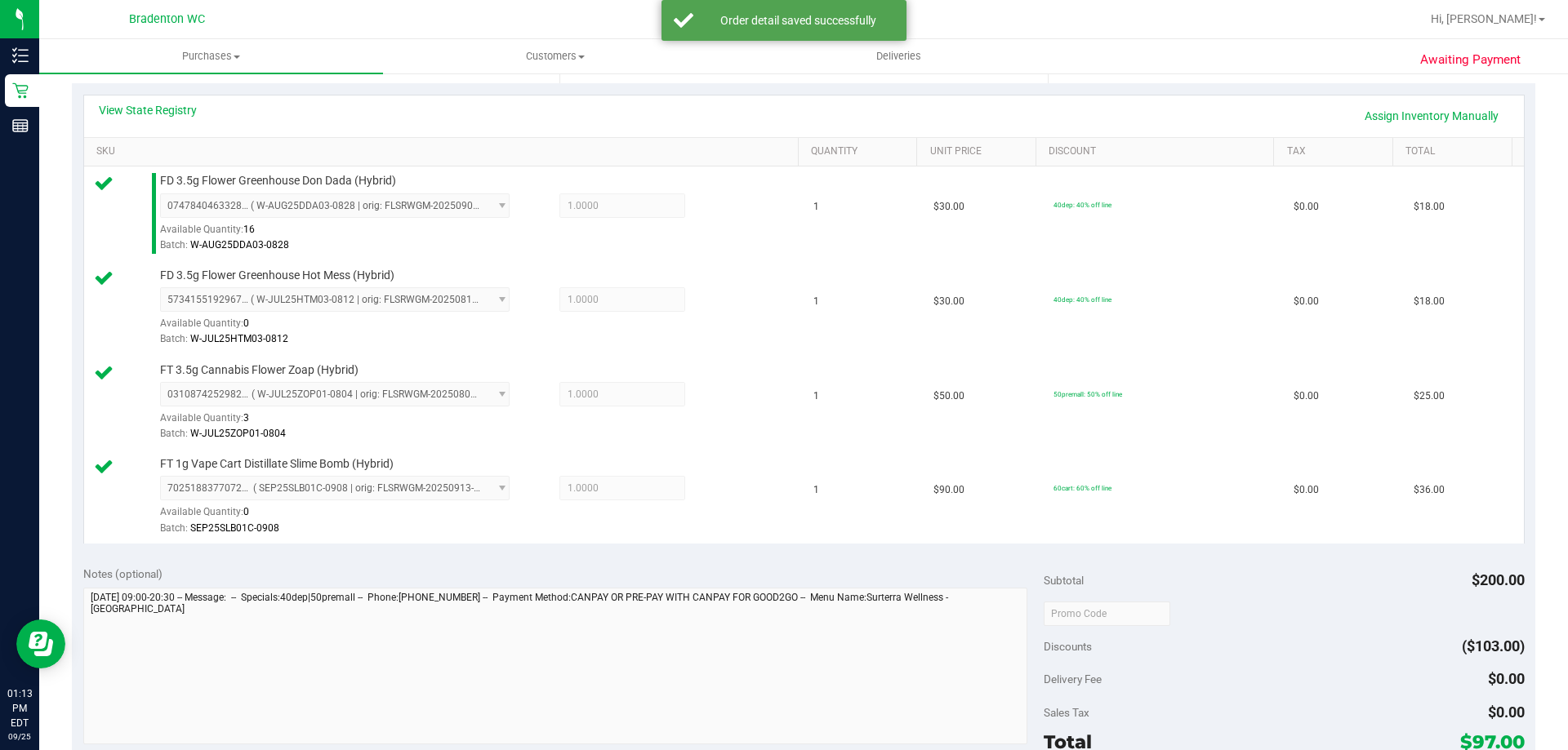
scroll to position [438, 0]
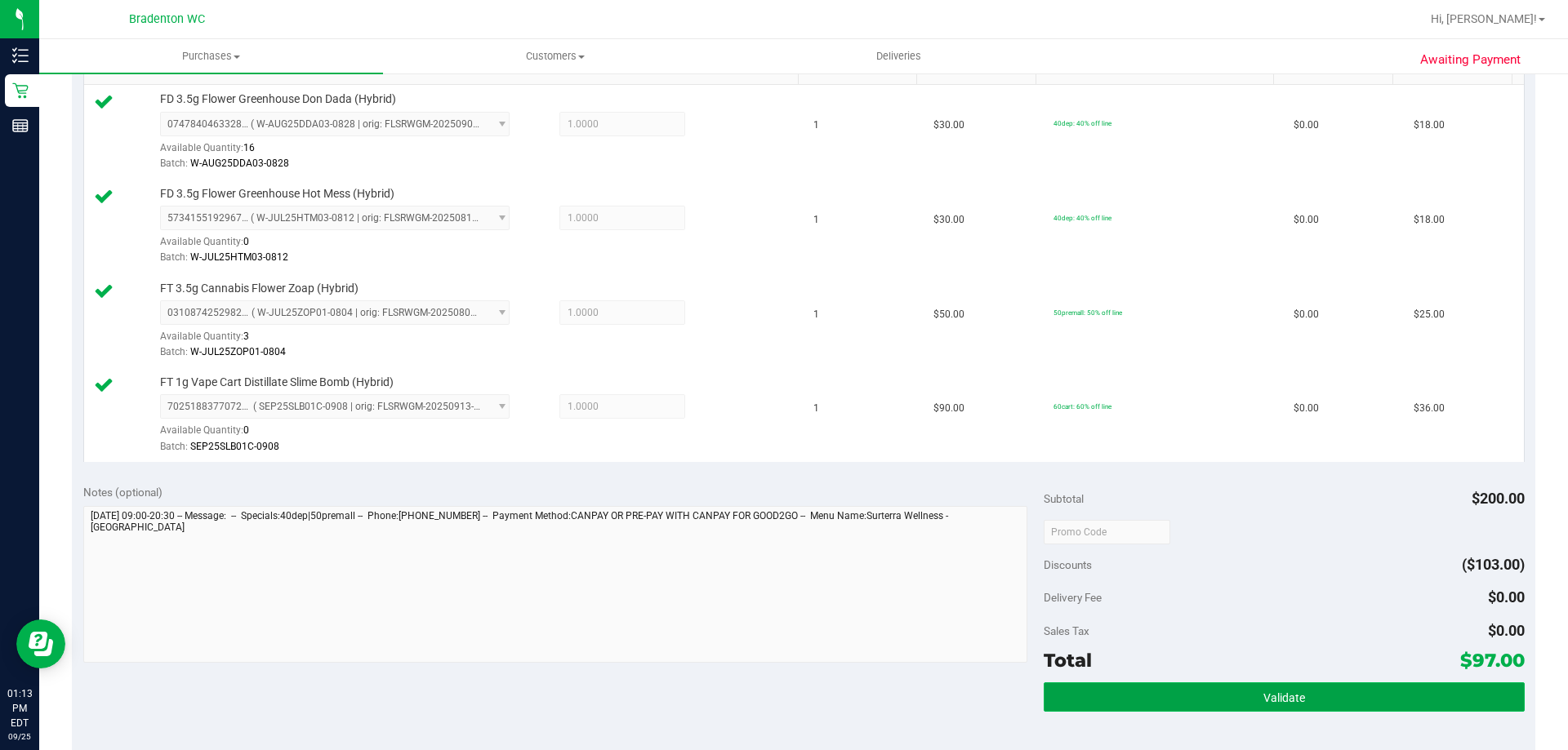
click at [1058, 690] on button "Validate" at bounding box center [1284, 697] width 481 height 29
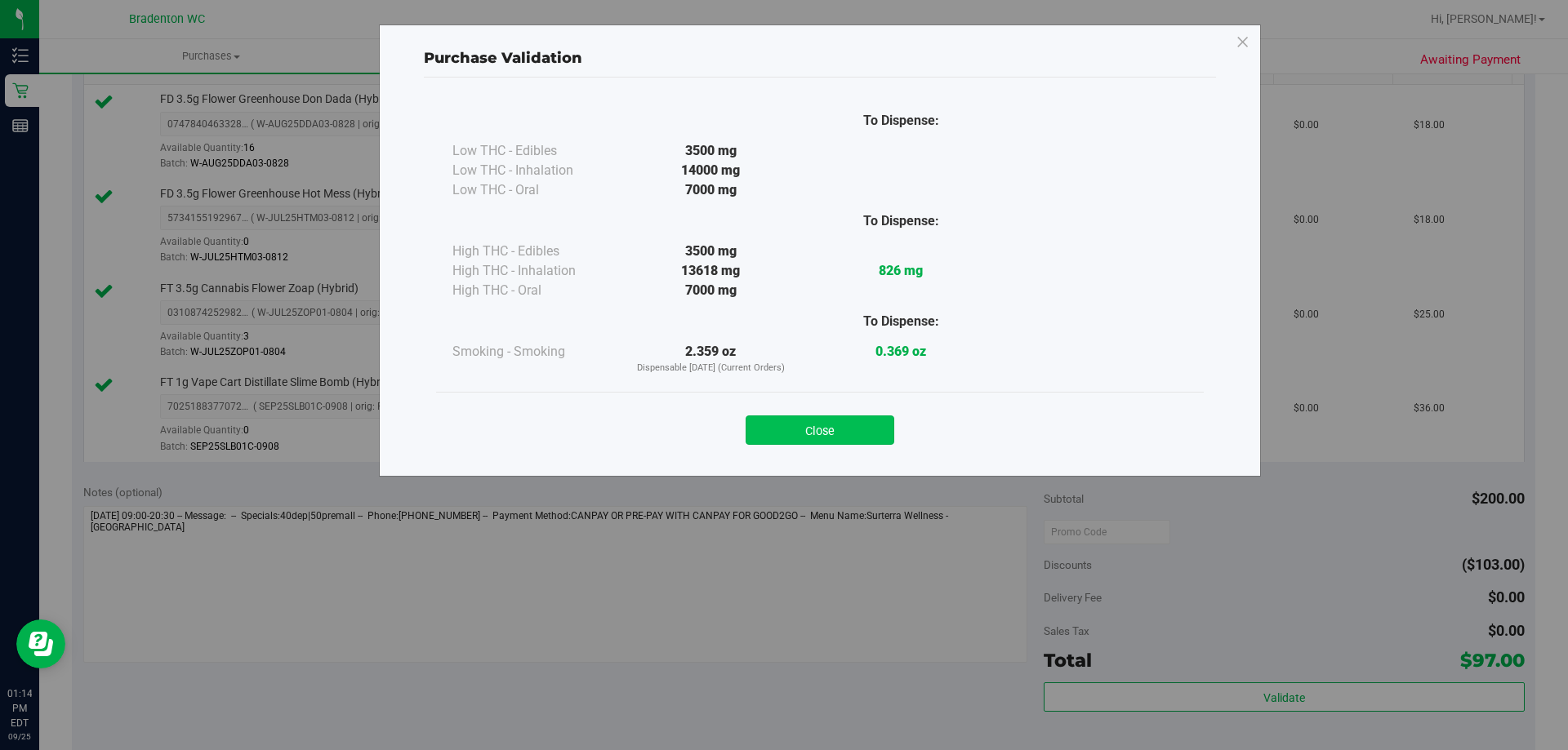
click at [816, 435] on button "Close" at bounding box center [820, 430] width 149 height 29
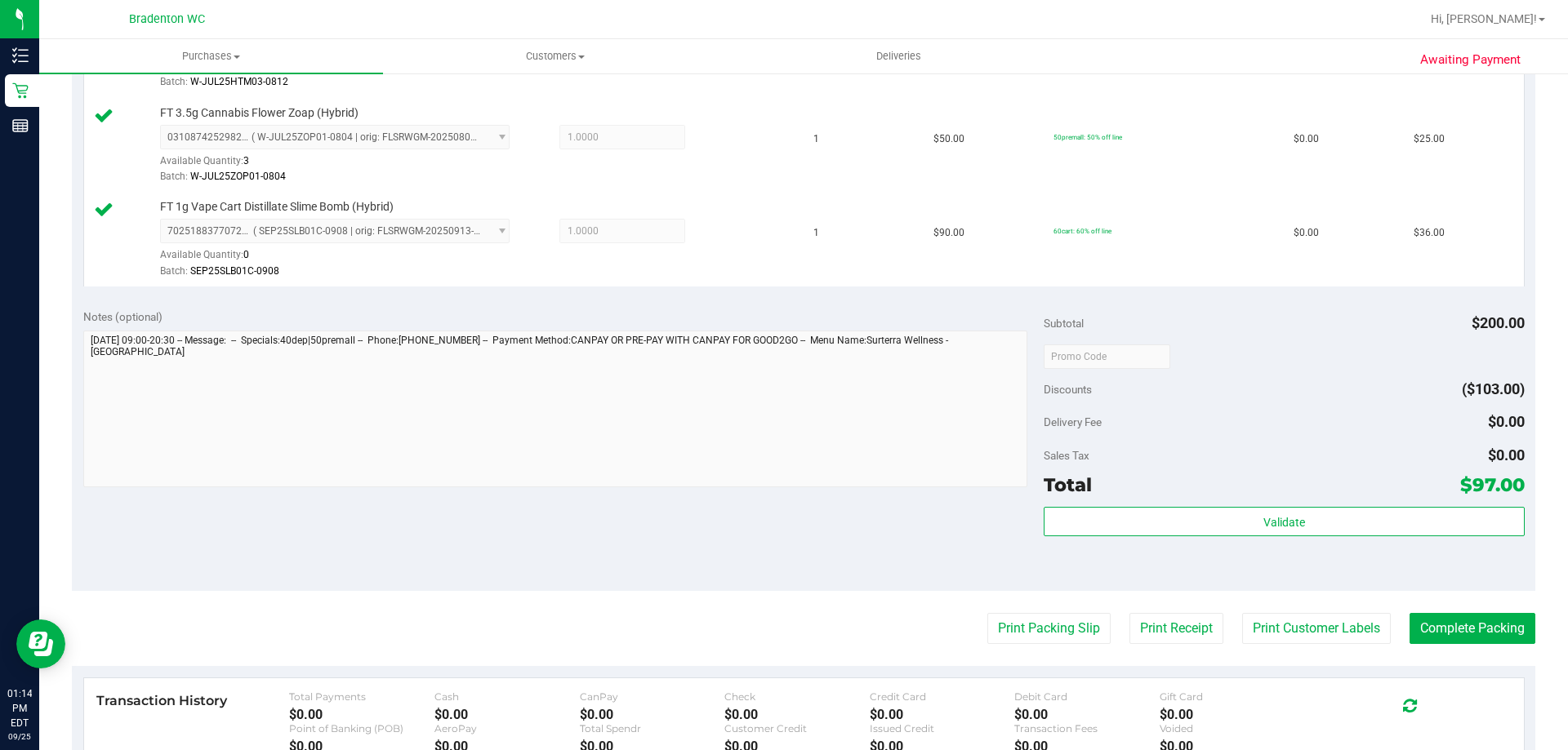
scroll to position [765, 0]
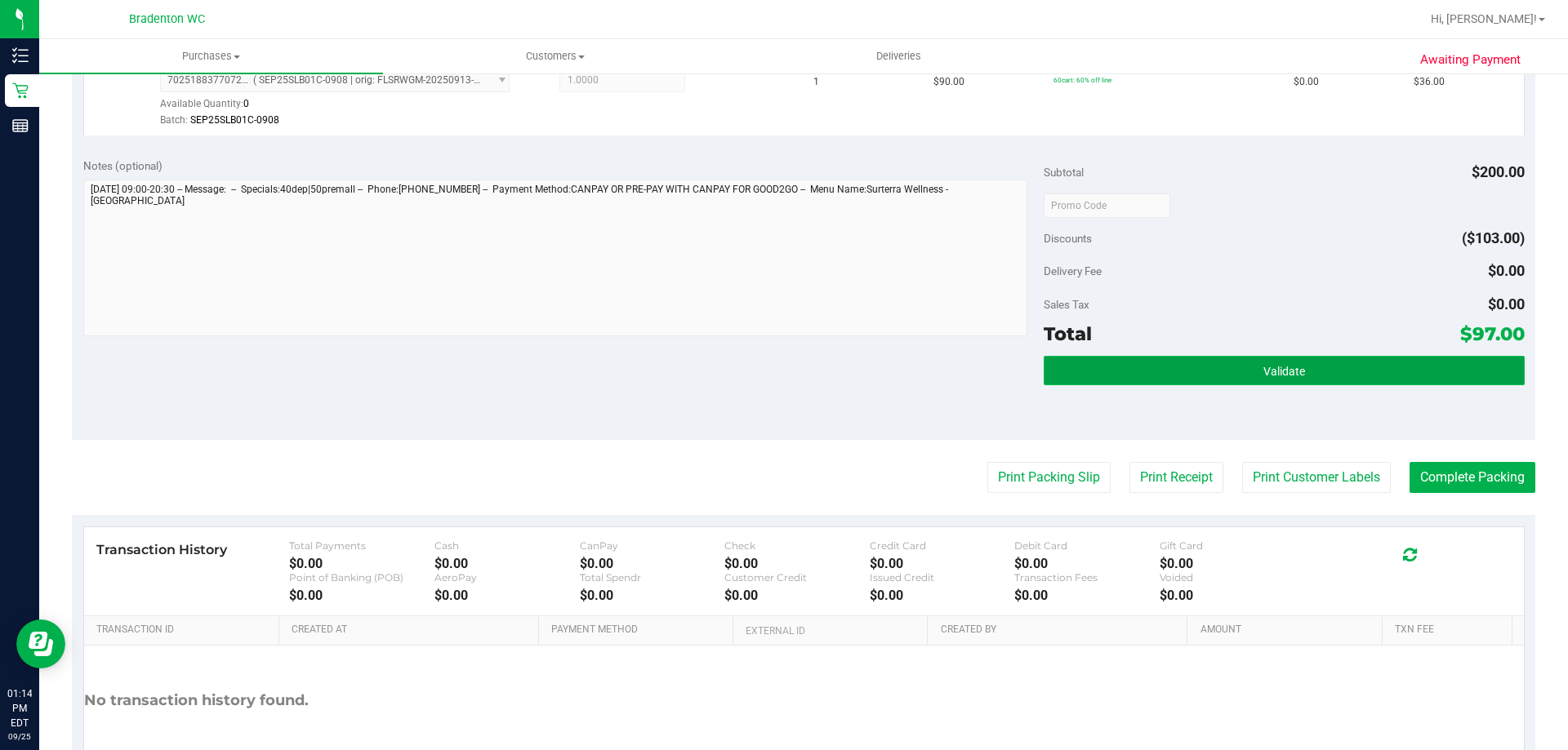
click at [1213, 366] on button "Validate" at bounding box center [1284, 370] width 481 height 29
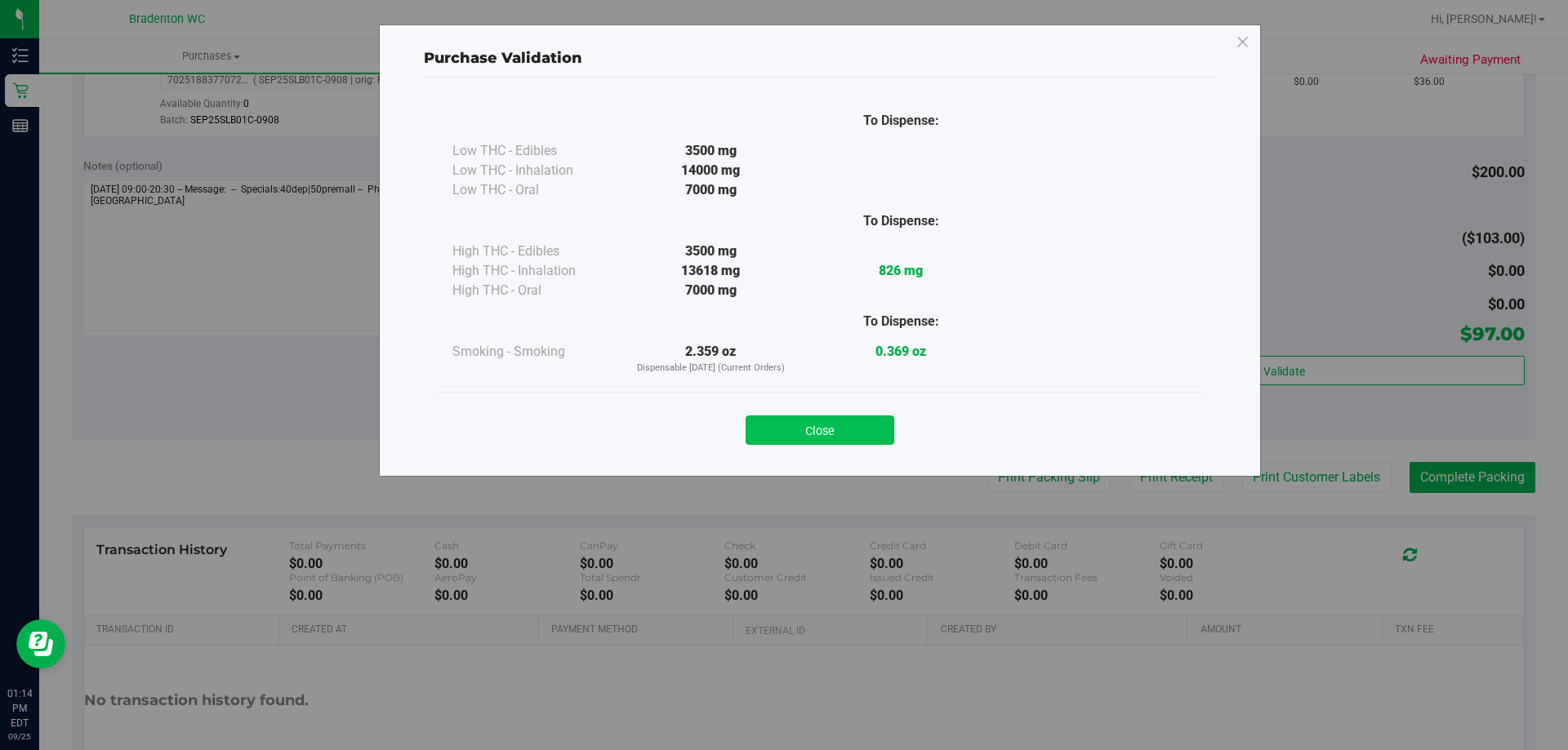
click at [781, 419] on button "Close" at bounding box center [820, 430] width 149 height 29
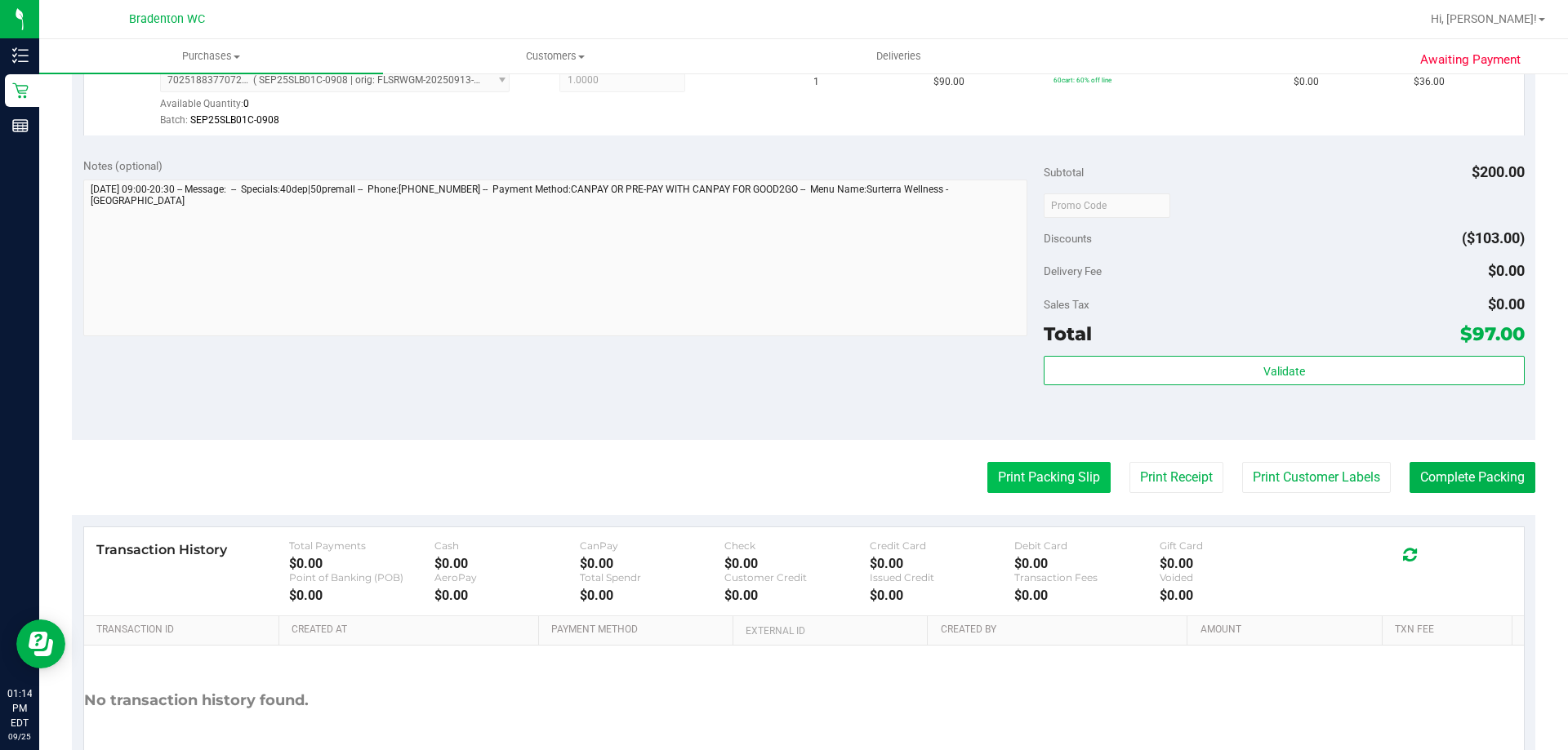
click at [1072, 475] on button "Print Packing Slip" at bounding box center [1049, 477] width 124 height 31
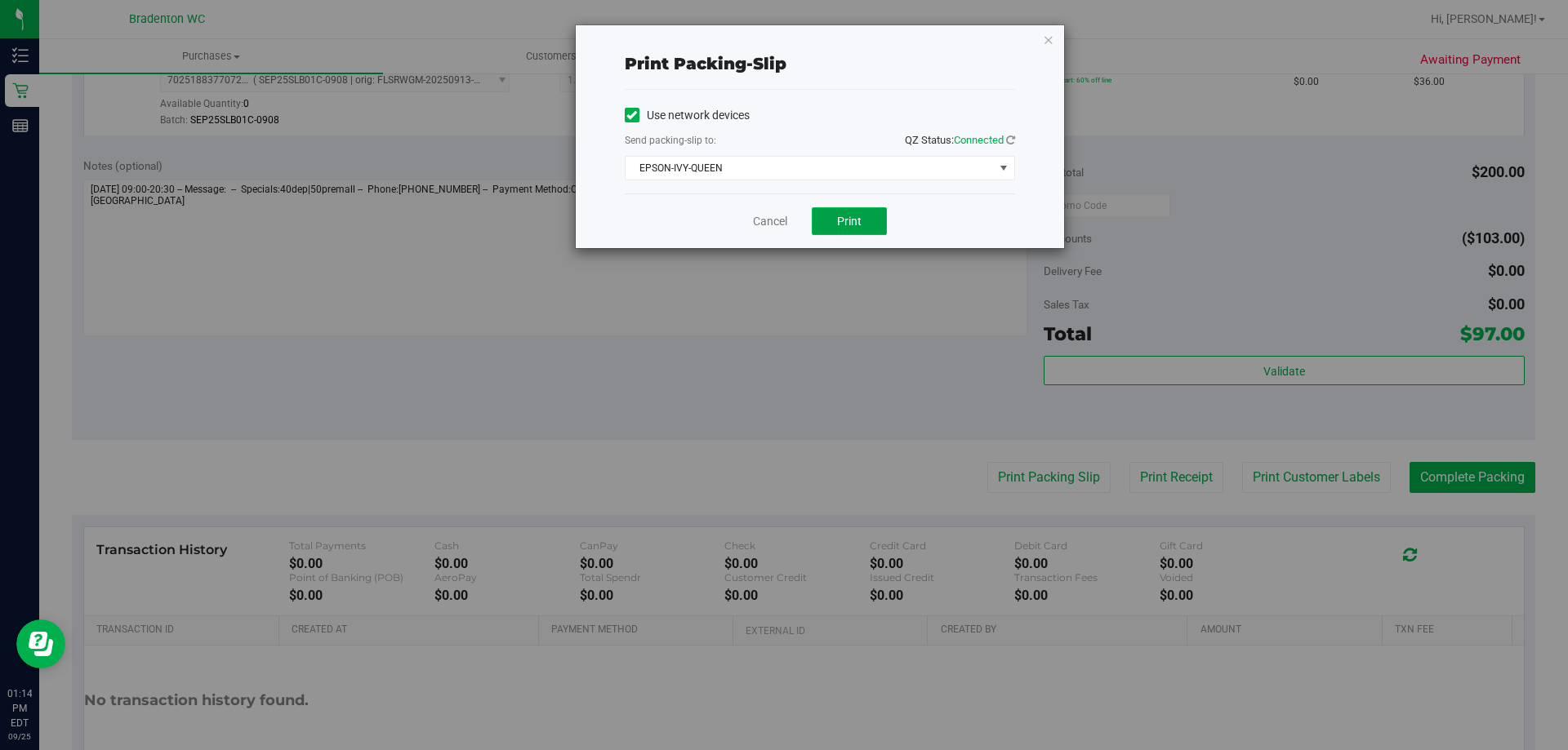
click at [866, 221] on button "Print" at bounding box center [849, 221] width 75 height 28
click at [1048, 44] on icon "button" at bounding box center [1049, 39] width 12 height 19
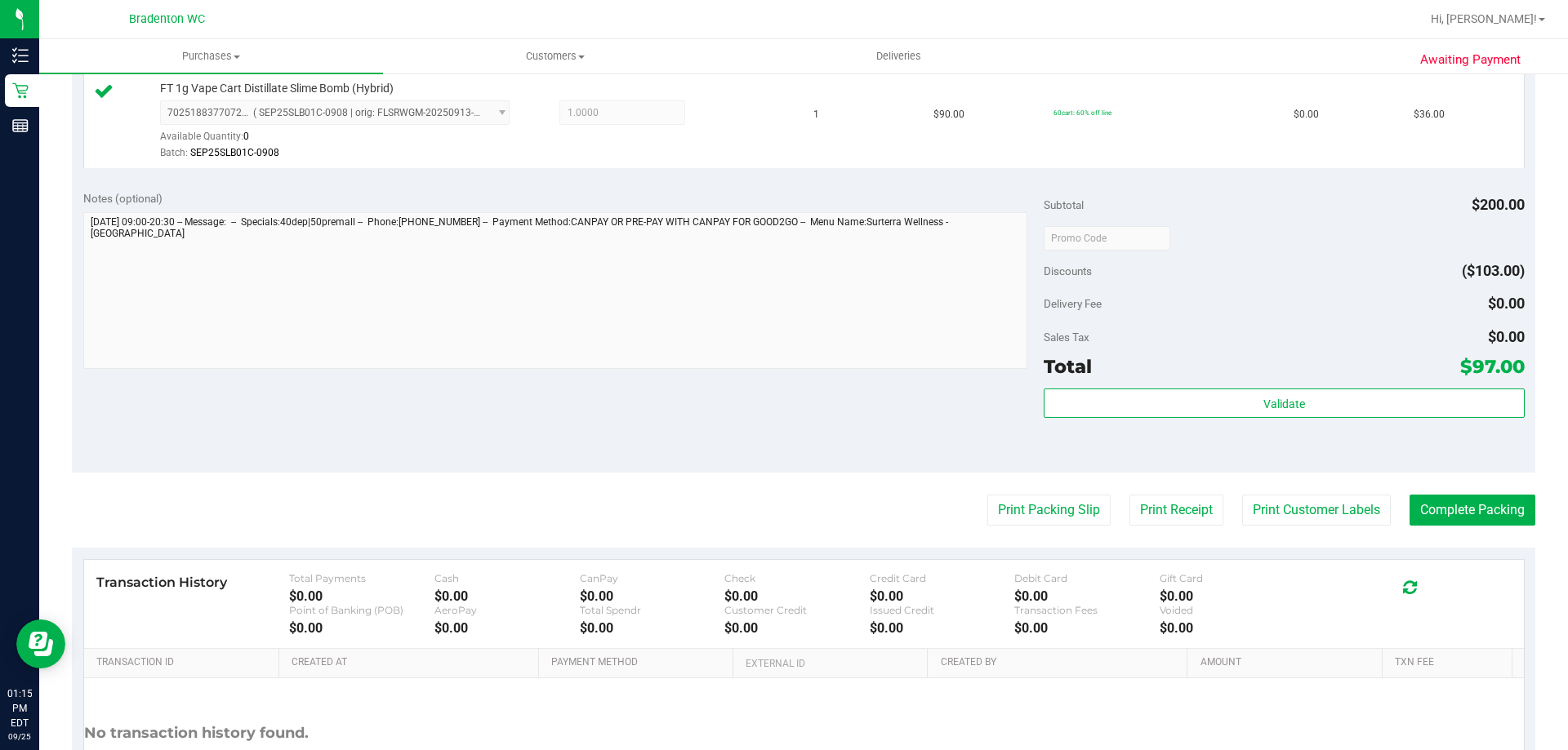
scroll to position [705, 0]
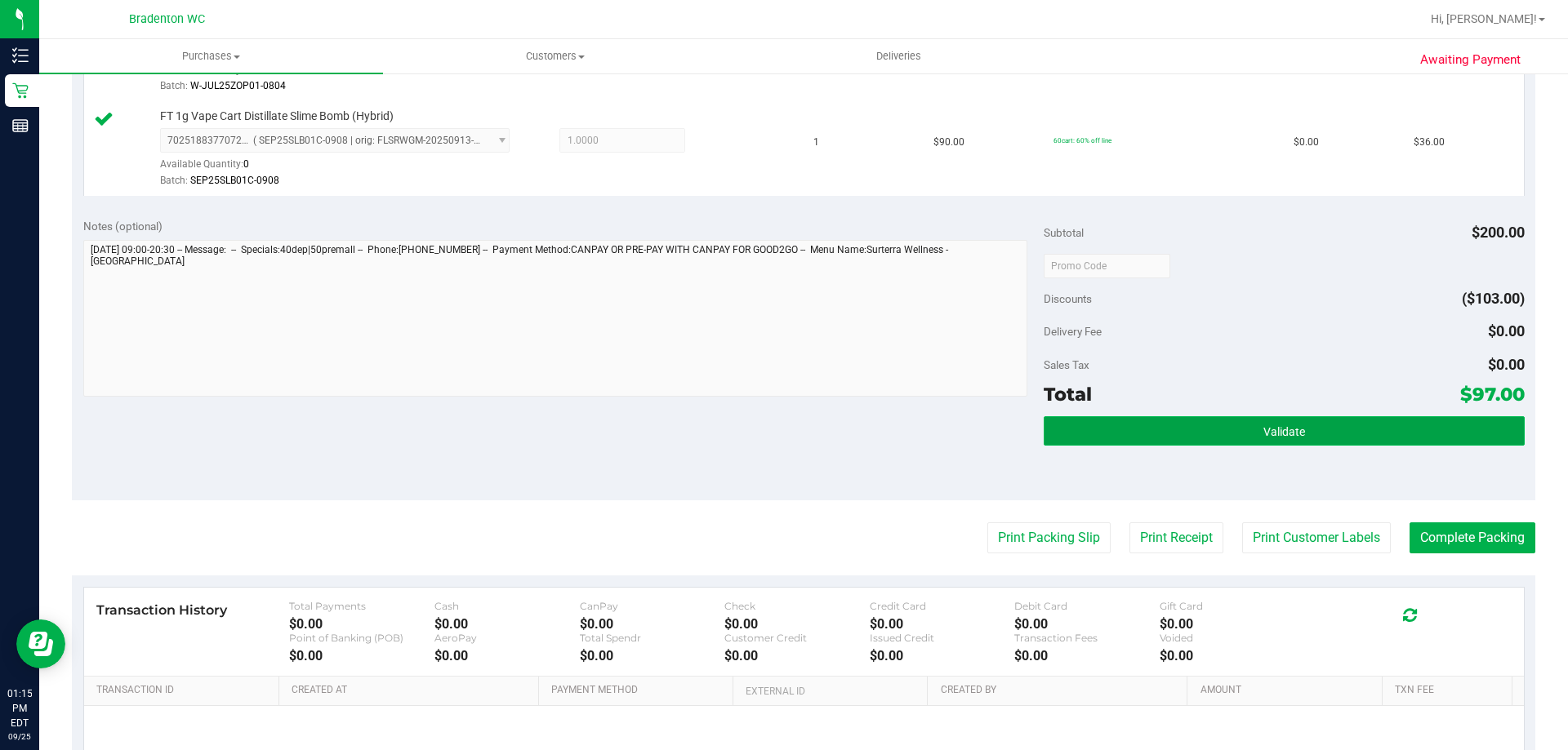
click at [1237, 422] on button "Validate" at bounding box center [1284, 431] width 481 height 29
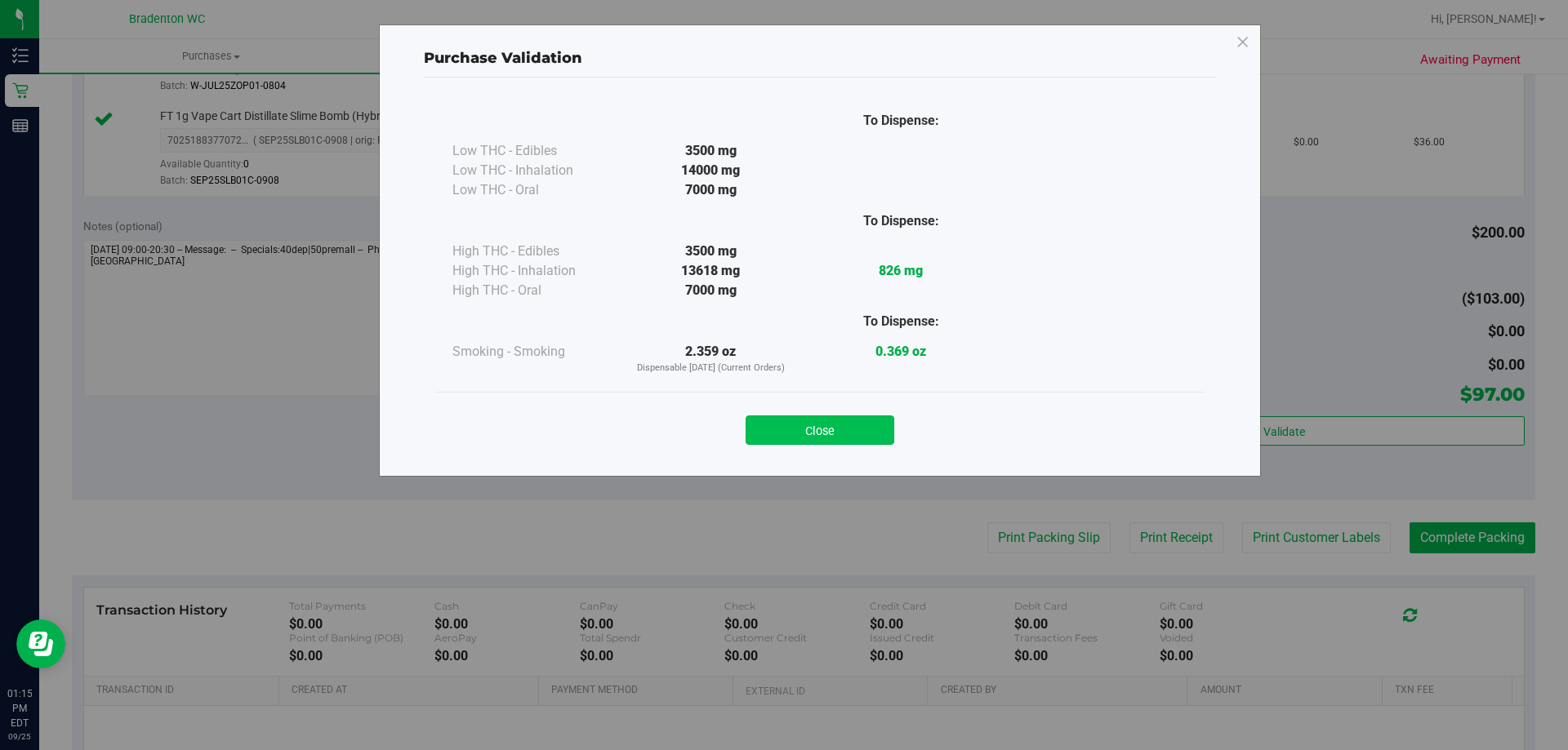
click at [849, 426] on button "Close" at bounding box center [820, 430] width 149 height 29
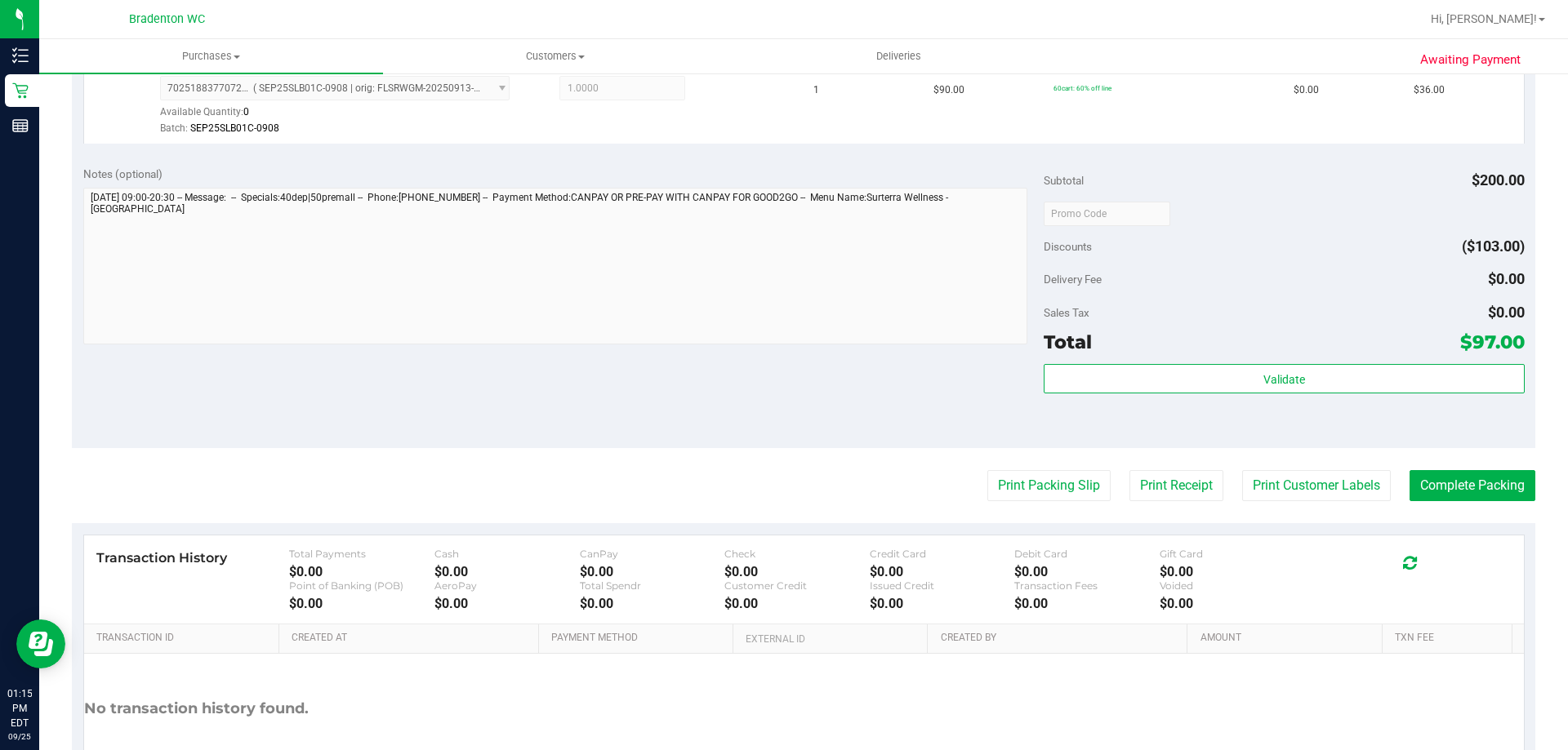
scroll to position [786, 0]
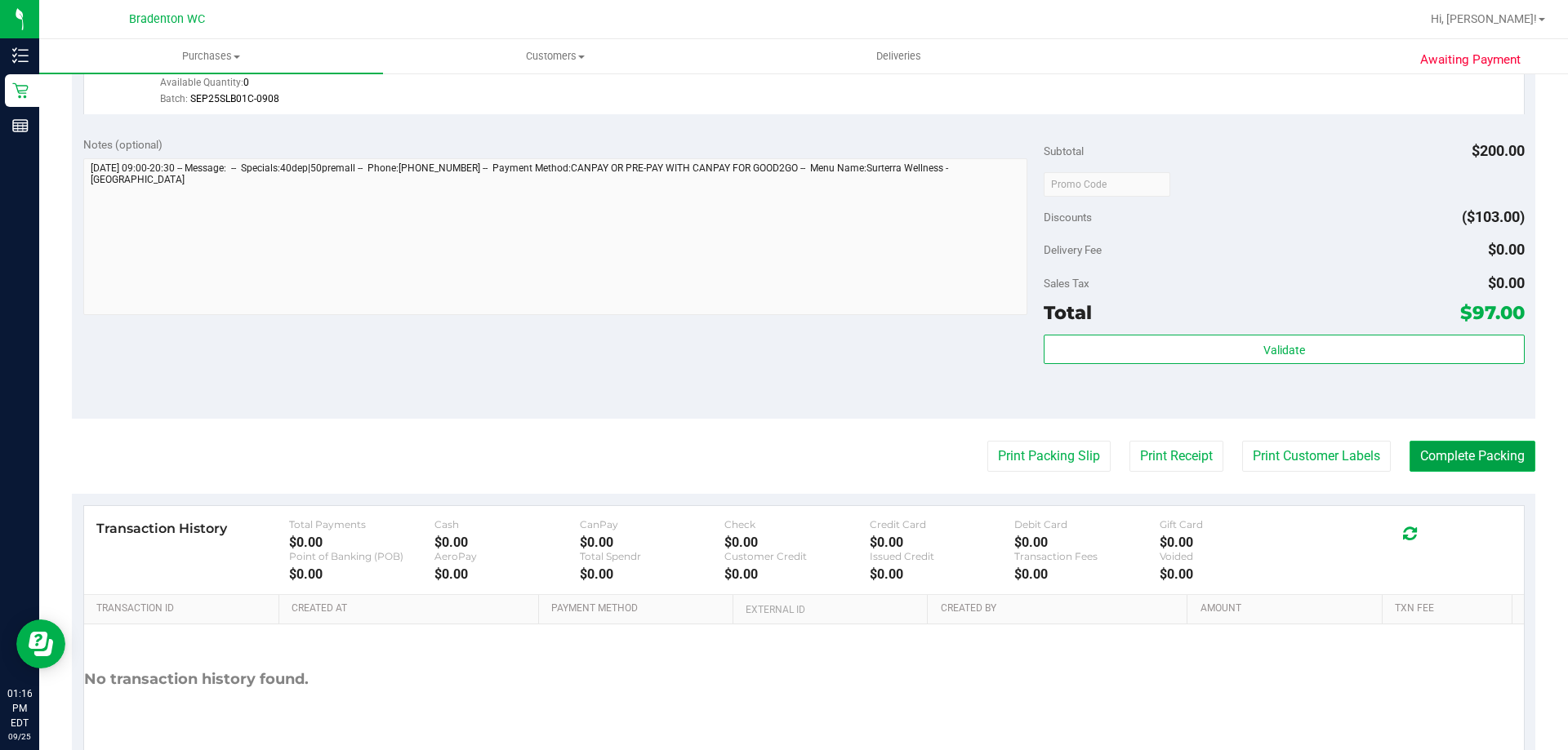
click at [1444, 456] on button "Complete Packing" at bounding box center [1473, 456] width 126 height 31
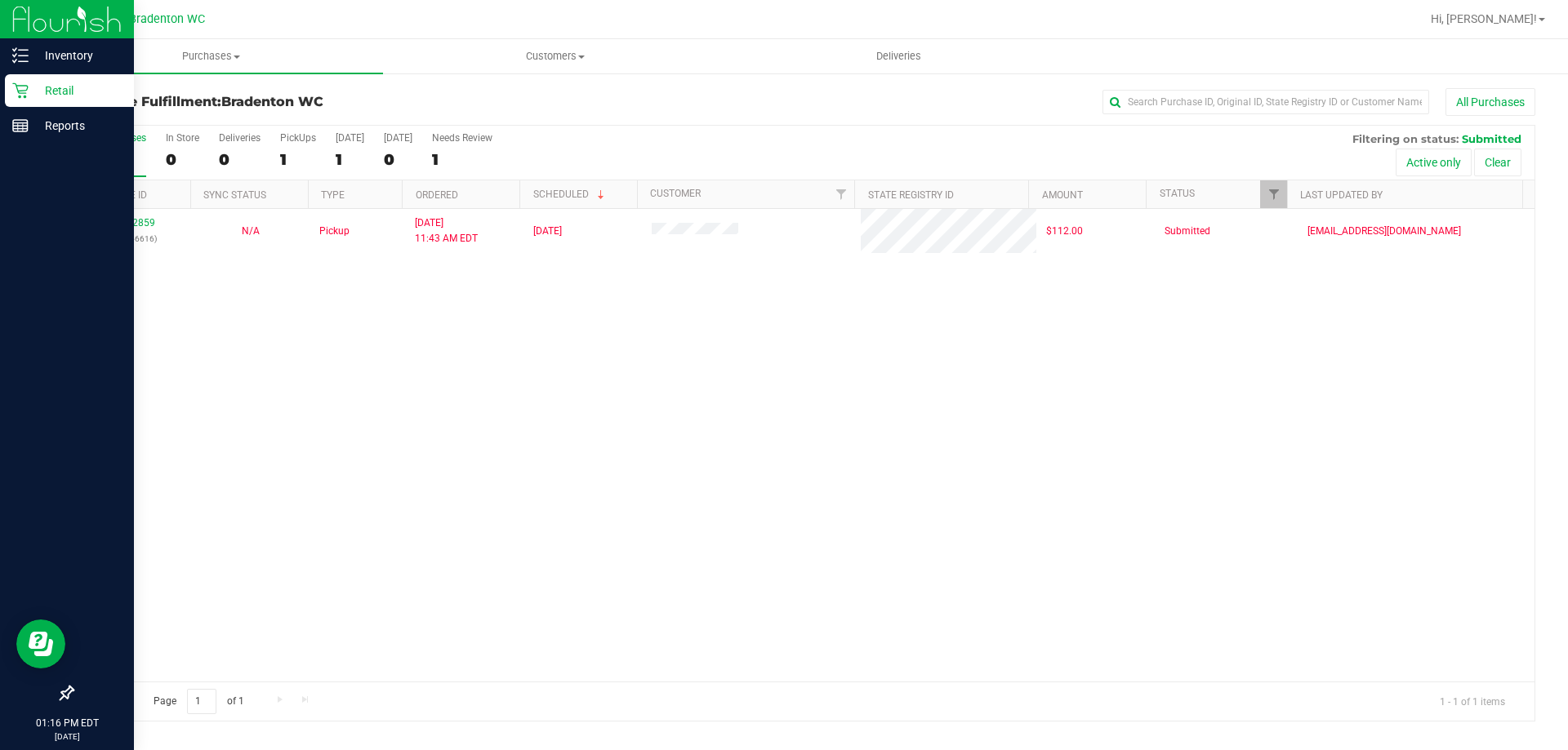
click at [54, 91] on p "Retail" at bounding box center [77, 90] width 98 height 19
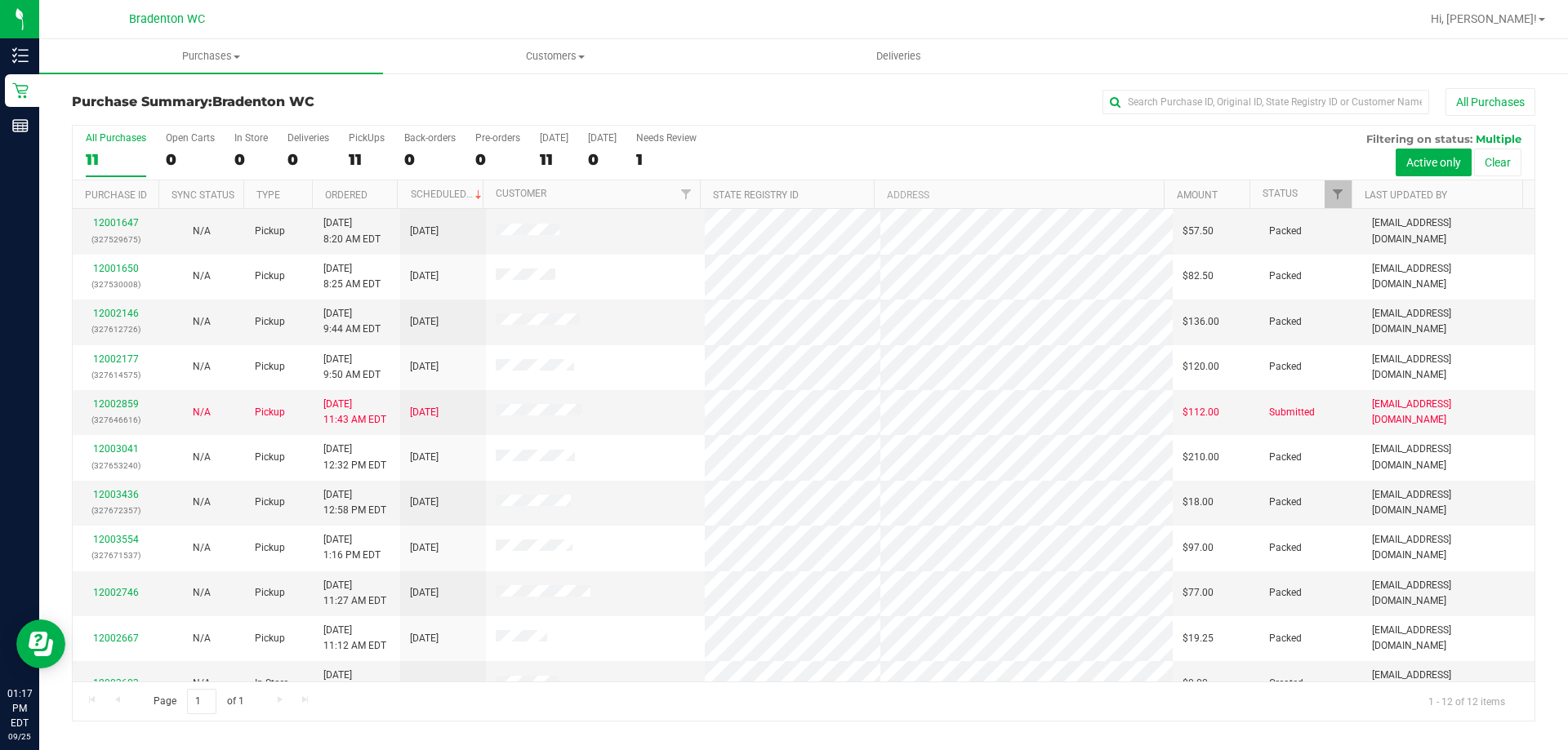
scroll to position [70, 0]
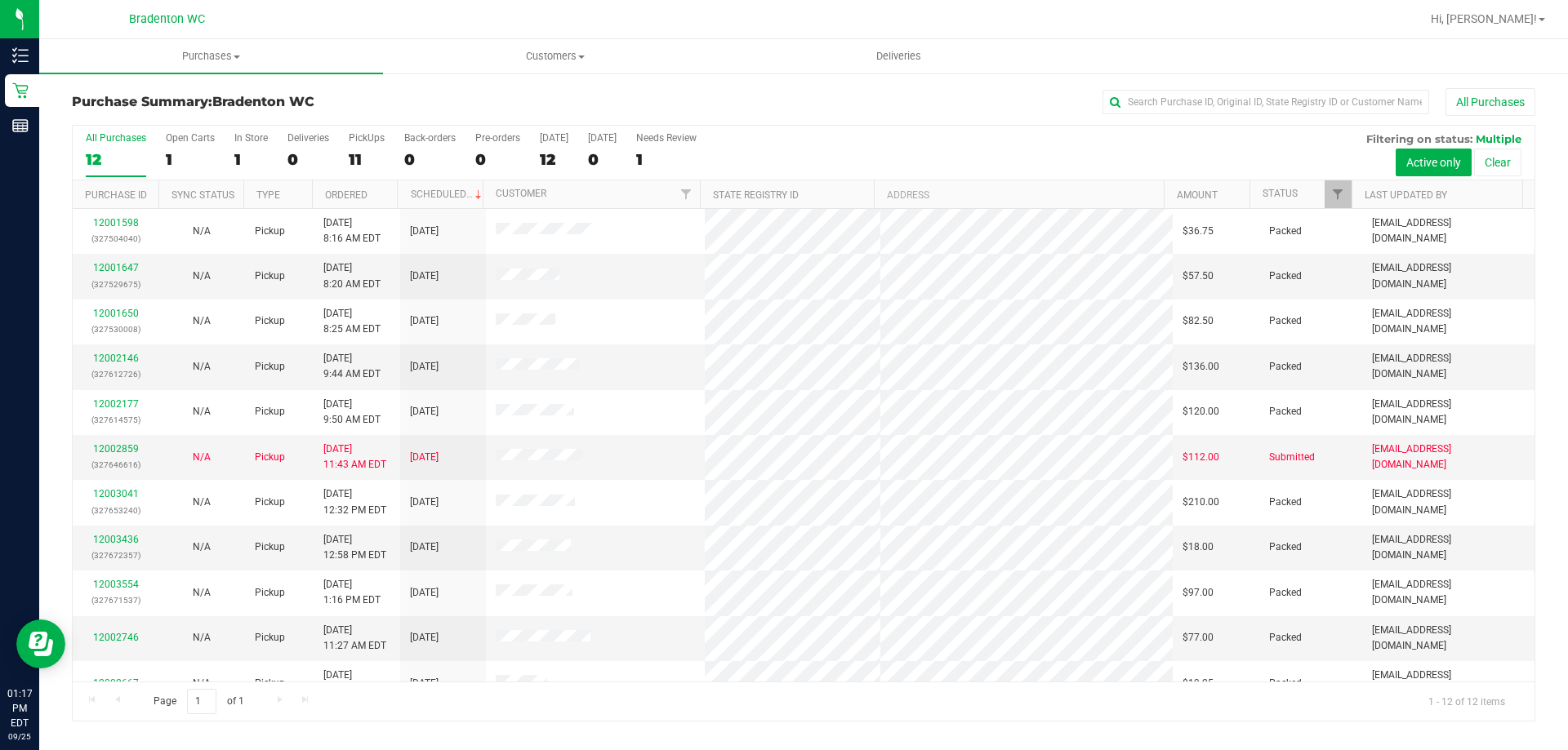
click at [966, 139] on div "All Purchases 12 Open Carts 1 In Store 1 Deliveries 0 PickUps 11 Back-orders 0 …" at bounding box center [804, 153] width 1462 height 55
click at [754, 108] on div "All Purchases" at bounding box center [1048, 102] width 976 height 28
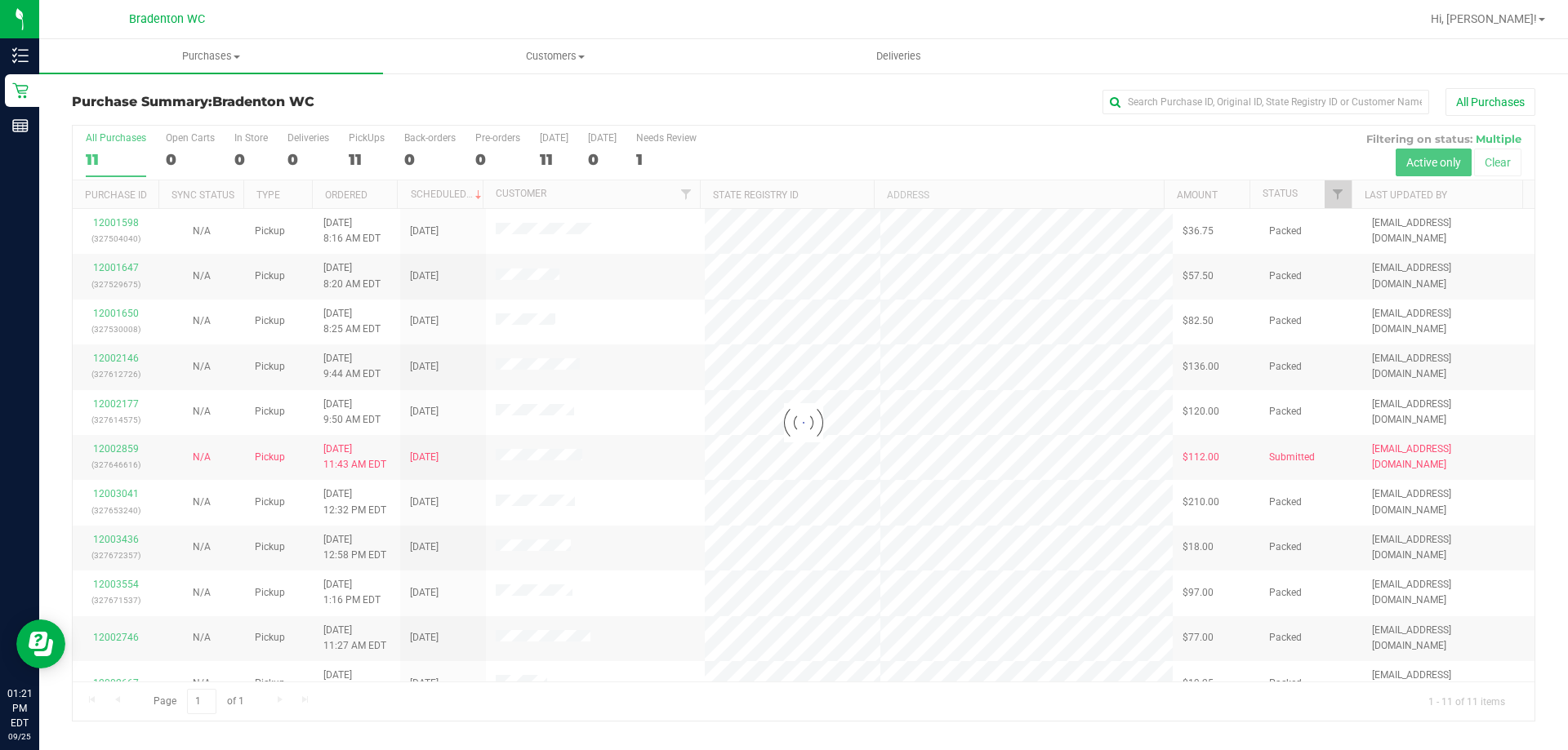
click at [1043, 146] on div at bounding box center [804, 423] width 1462 height 595
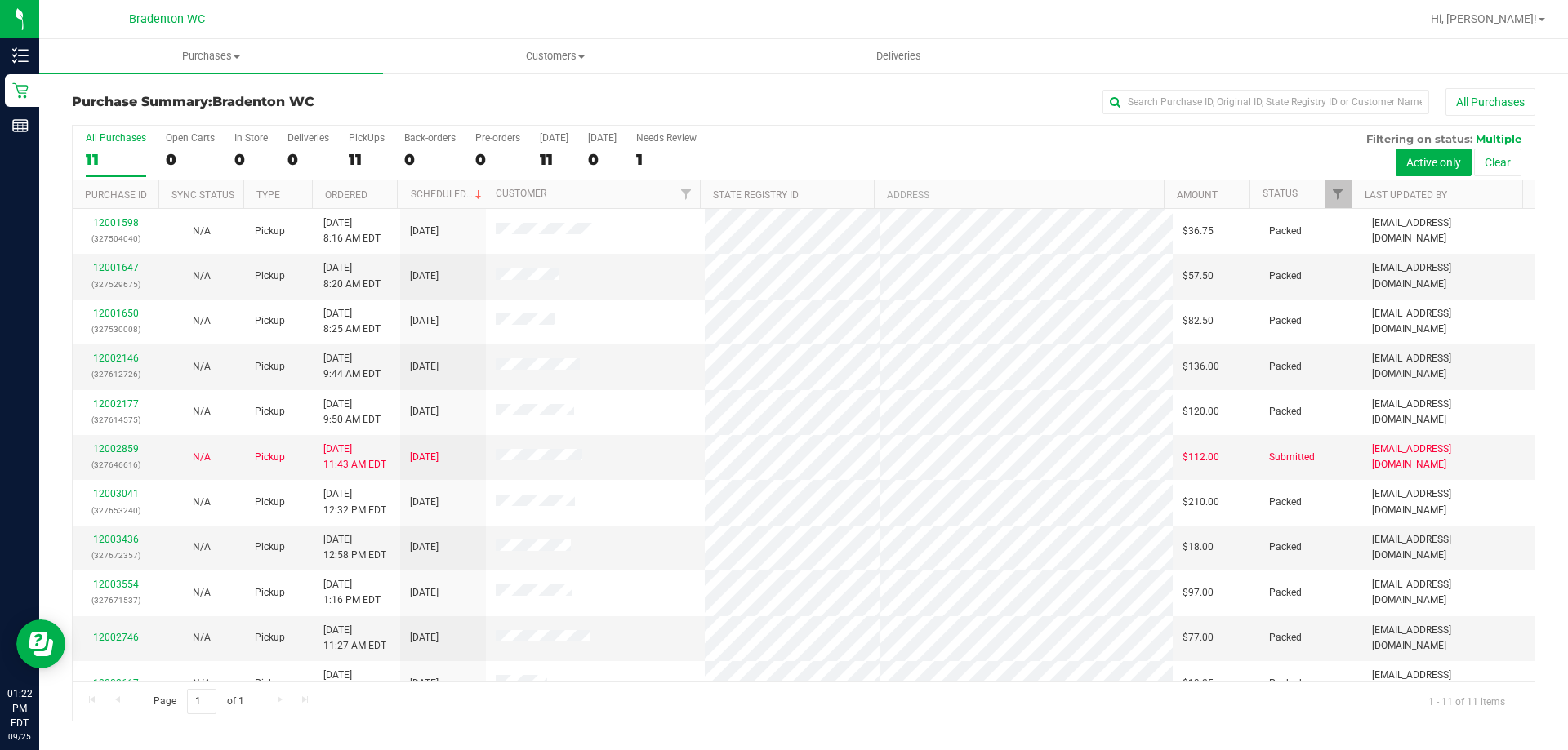
click at [1059, 145] on div "All Purchases 11 Open Carts 0 In Store 0 Deliveries 0 PickUps 11 Back-orders 0 …" at bounding box center [804, 153] width 1462 height 55
click at [1025, 135] on div "All Purchases 11 Open Carts 0 In Store 0 Deliveries 0 PickUps 11 Back-orders 0 …" at bounding box center [804, 133] width 1462 height 13
click at [1013, 148] on div "All Purchases 11 Open Carts 0 In Store 0 Deliveries 0 PickUps 11 Back-orders 0 …" at bounding box center [804, 153] width 1462 height 55
click at [1039, 144] on div "All Purchases 11 Open Carts 0 In Store 0 Deliveries 0 PickUps 11 Back-orders 0 …" at bounding box center [804, 153] width 1462 height 55
click at [950, 106] on div "All Purchases" at bounding box center [1048, 102] width 976 height 28
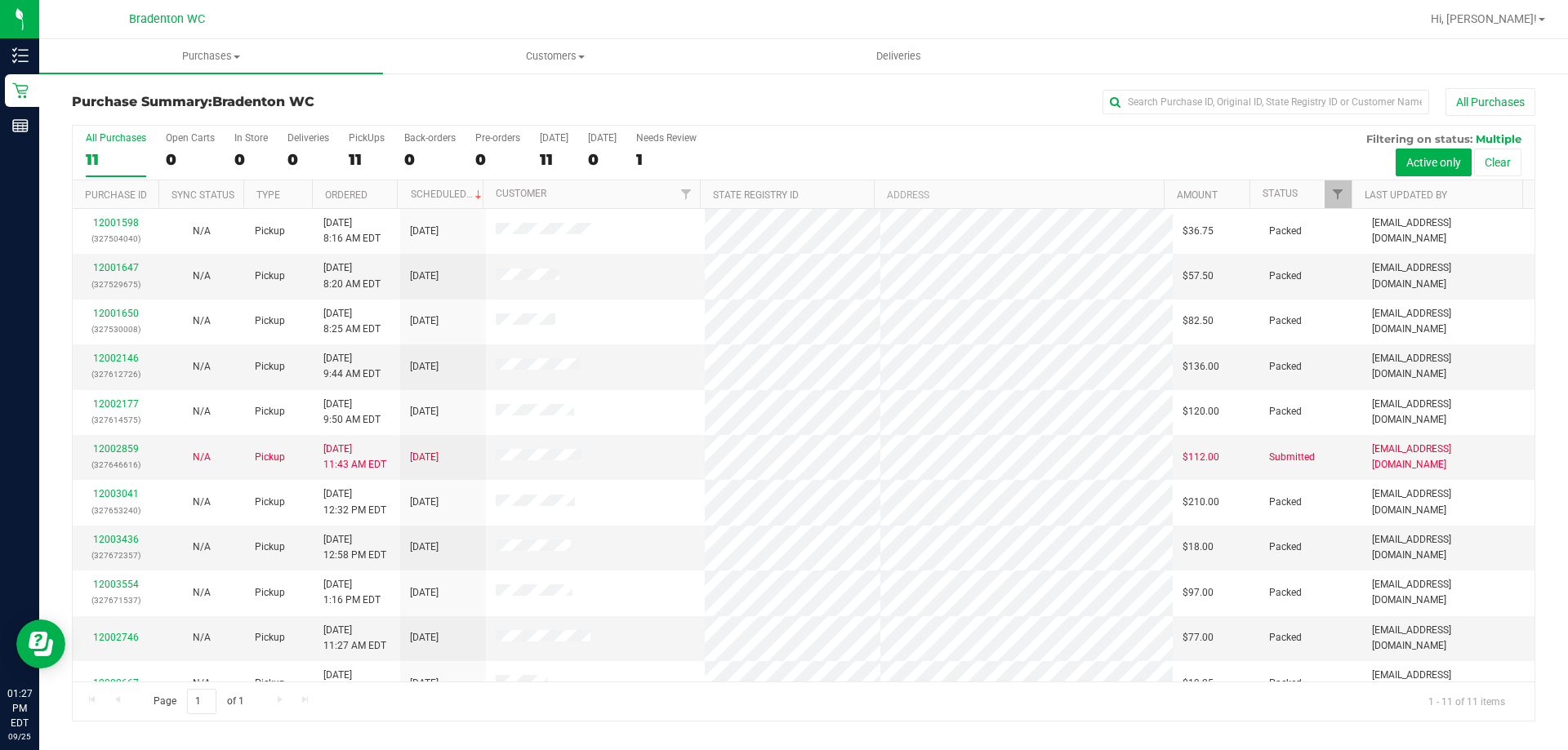
click at [982, 141] on div "All Purchases 11 Open Carts 0 In Store 0 Deliveries 0 PickUps 11 Back-orders 0 …" at bounding box center [804, 153] width 1462 height 55
click at [902, 134] on div "All Purchases 11 Open Carts 0 In Store 0 Deliveries 0 PickUps 11 Back-orders 0 …" at bounding box center [804, 133] width 1462 height 13
click at [776, 89] on div "All Purchases" at bounding box center [1048, 102] width 976 height 28
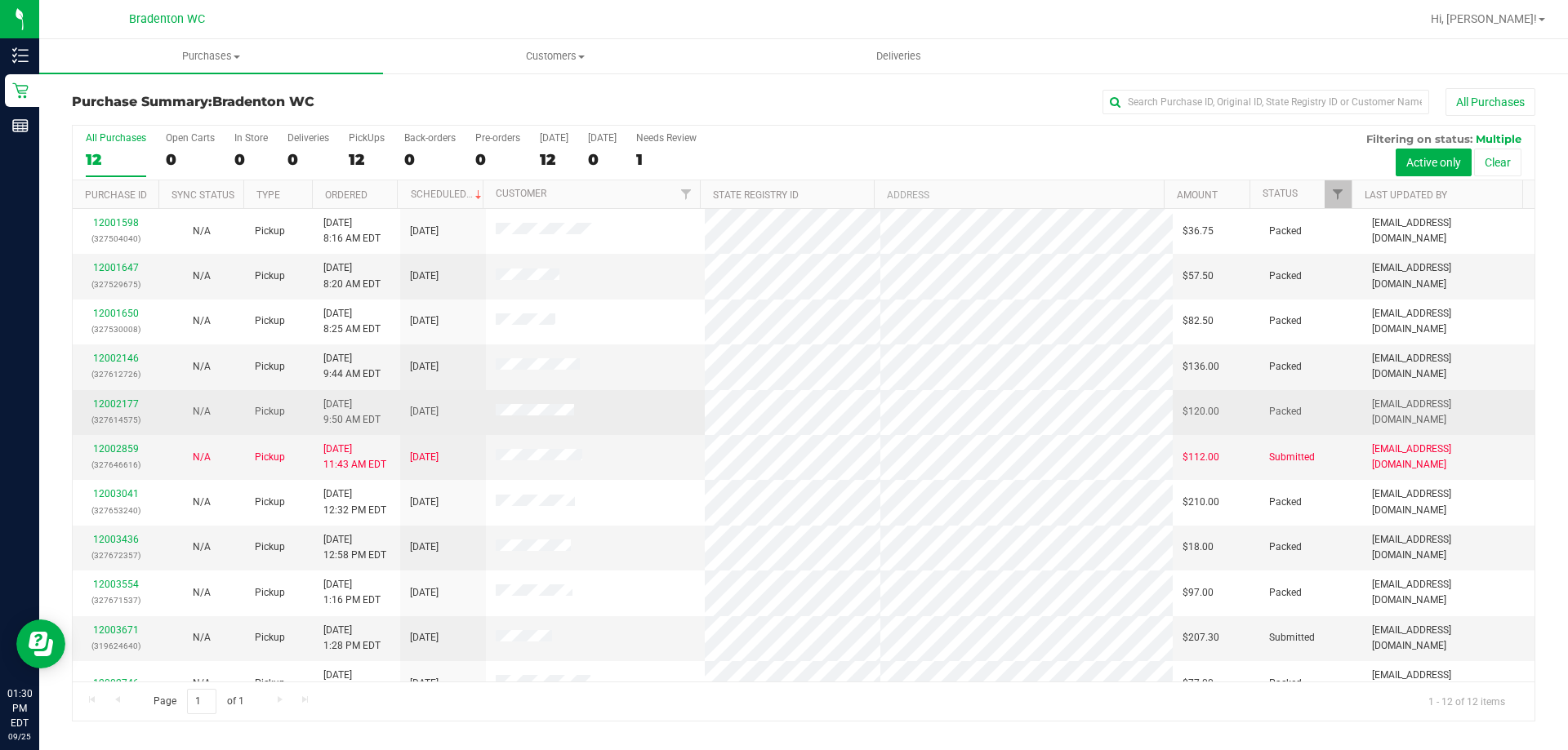
scroll to position [70, 0]
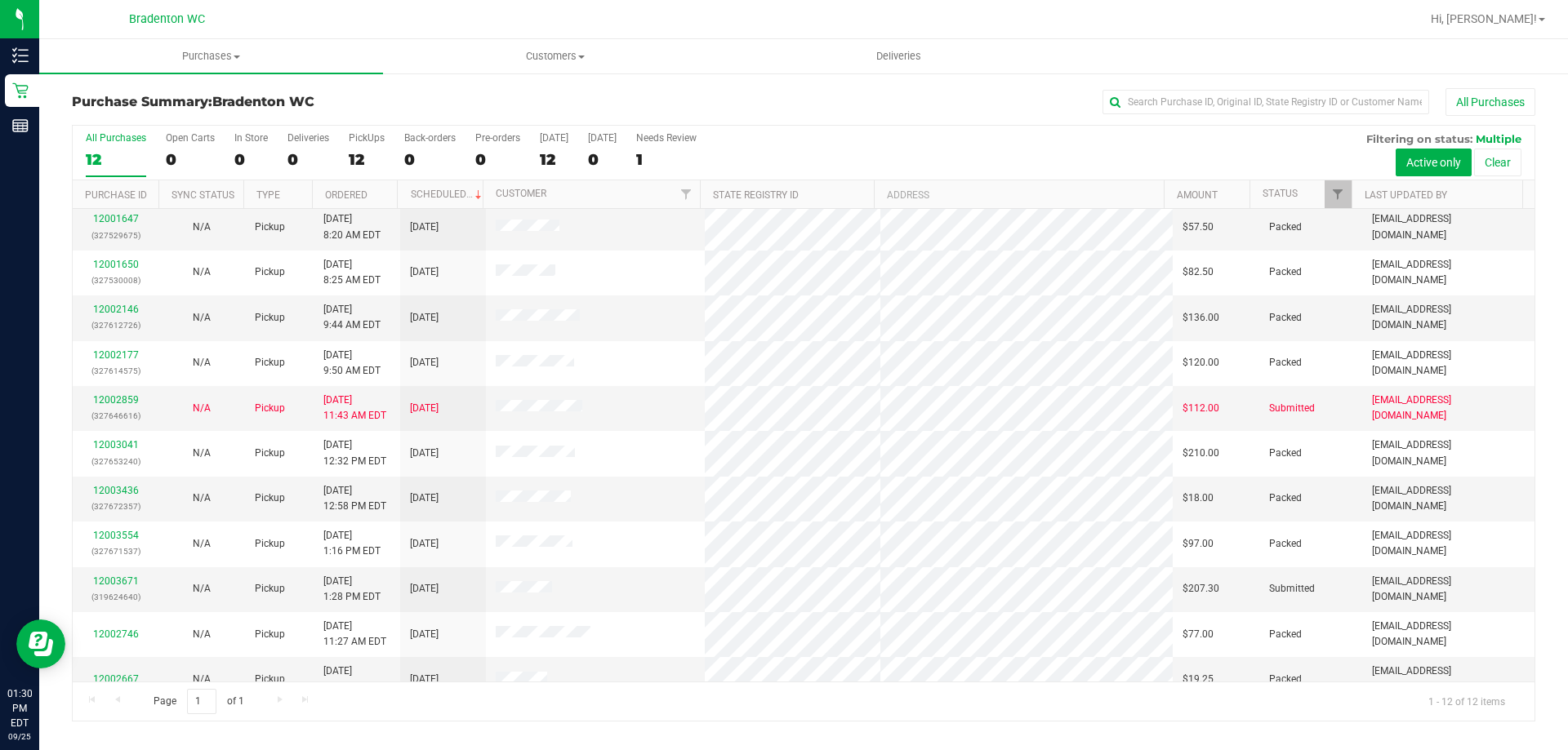
scroll to position [70, 0]
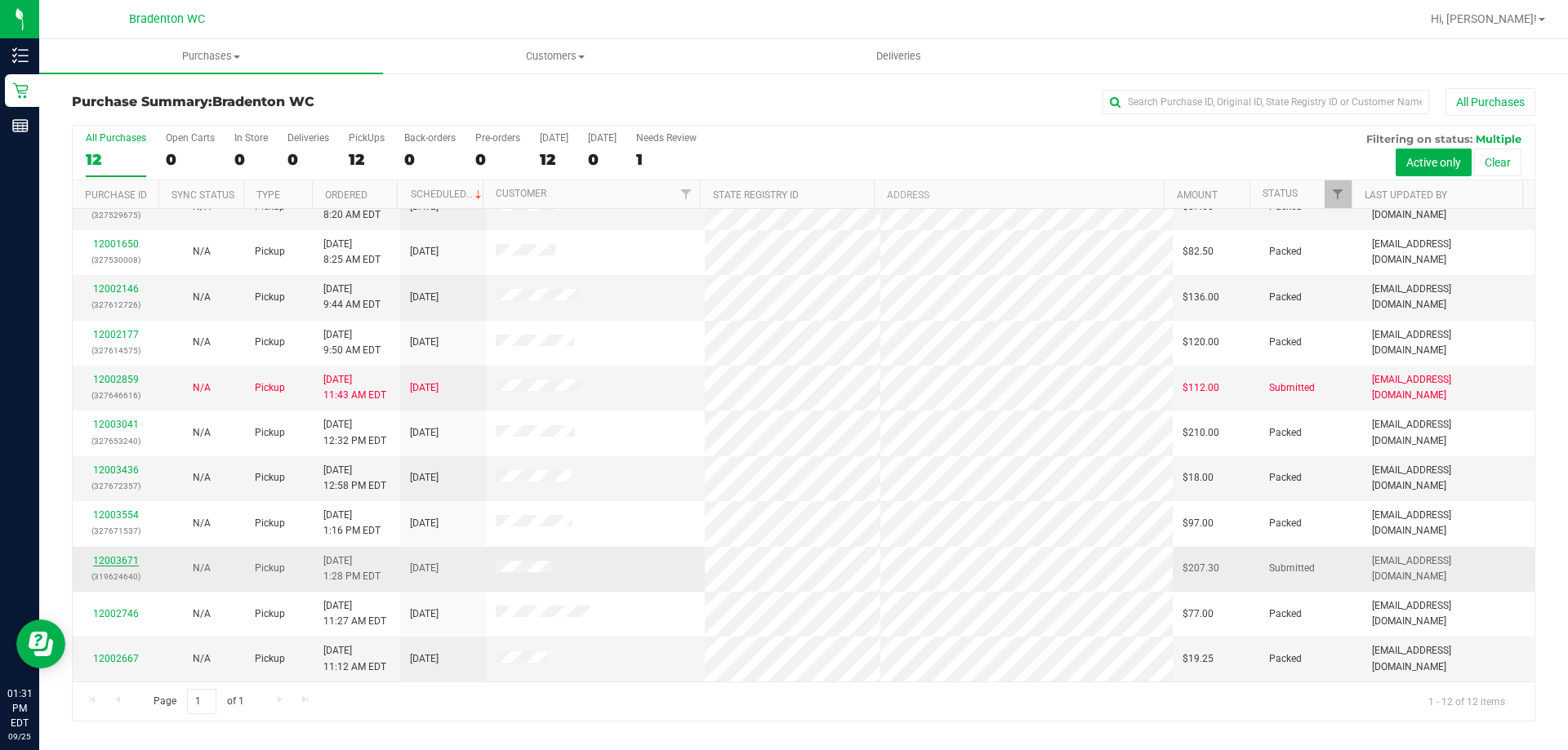
click at [96, 566] on link "12003671" at bounding box center [116, 561] width 45 height 12
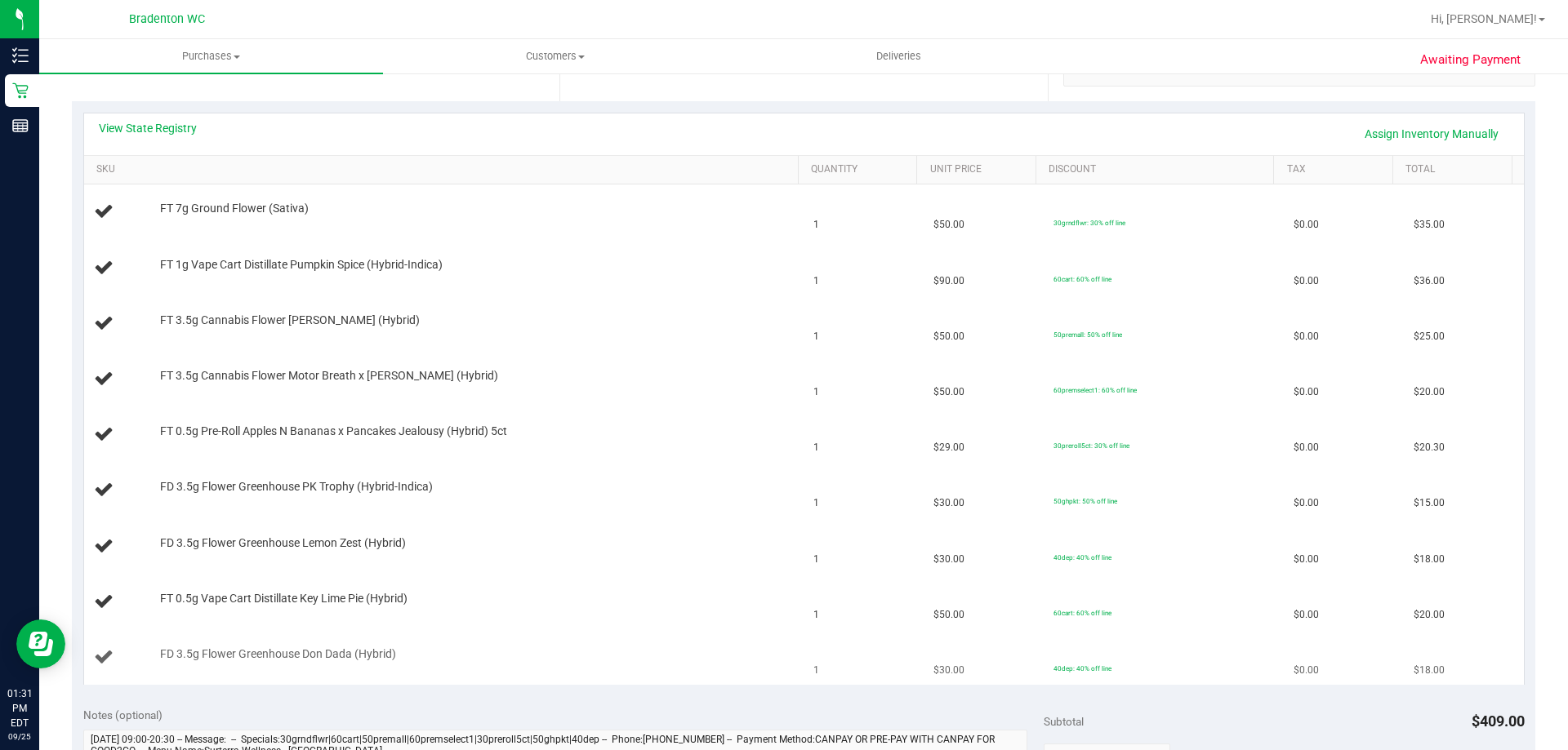
scroll to position [245, 0]
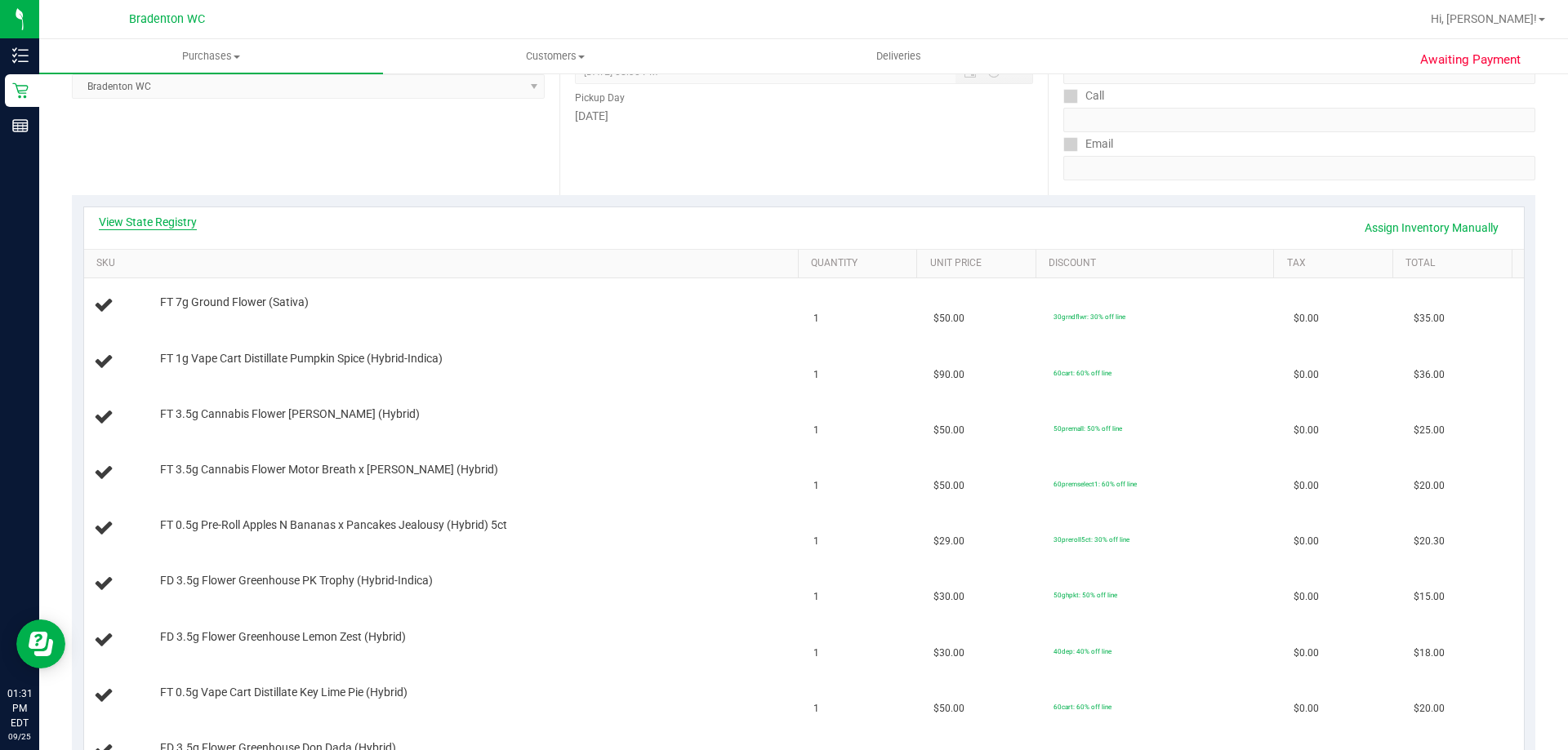
click at [150, 215] on link "View State Registry" at bounding box center [148, 222] width 98 height 16
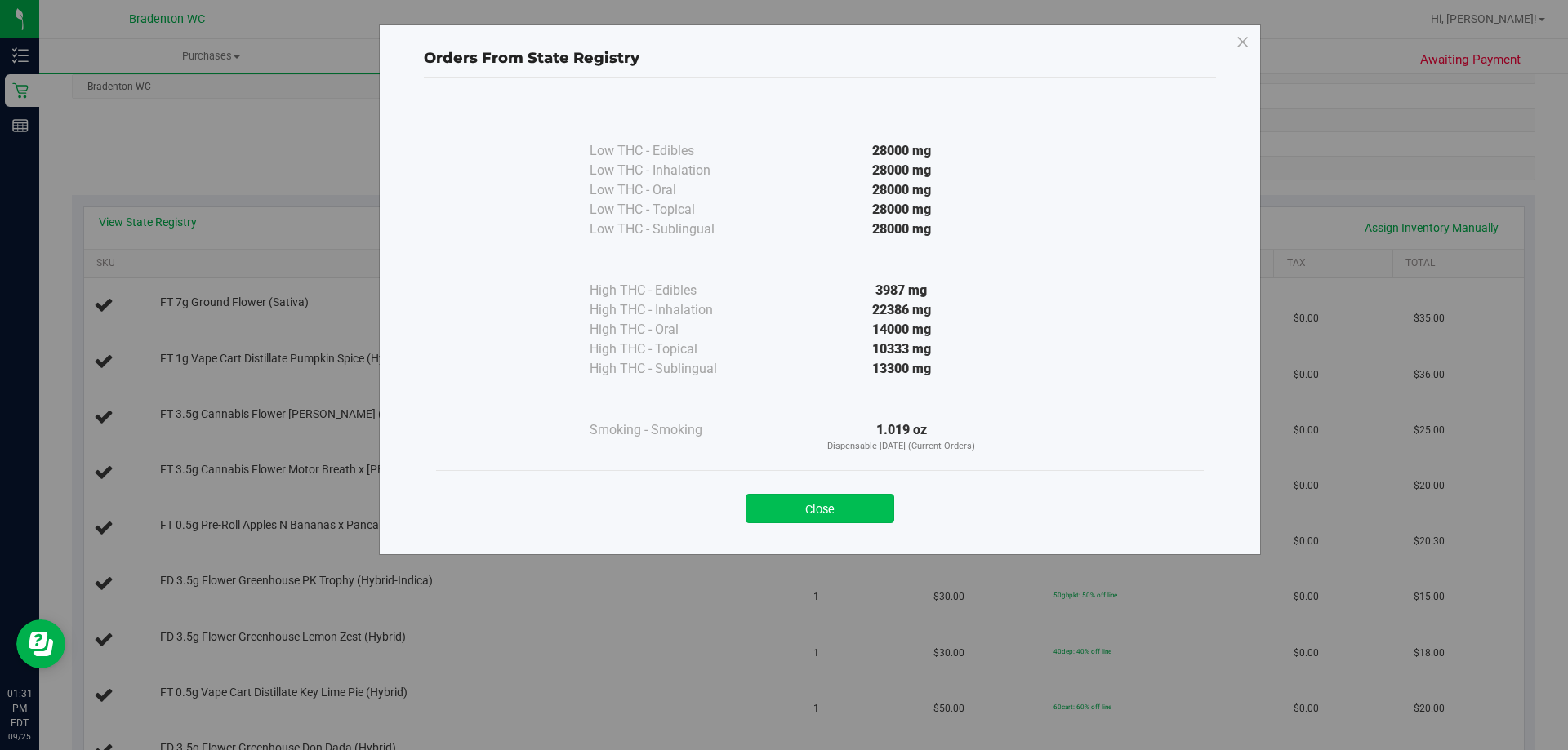
click at [823, 510] on button "Close" at bounding box center [820, 508] width 149 height 29
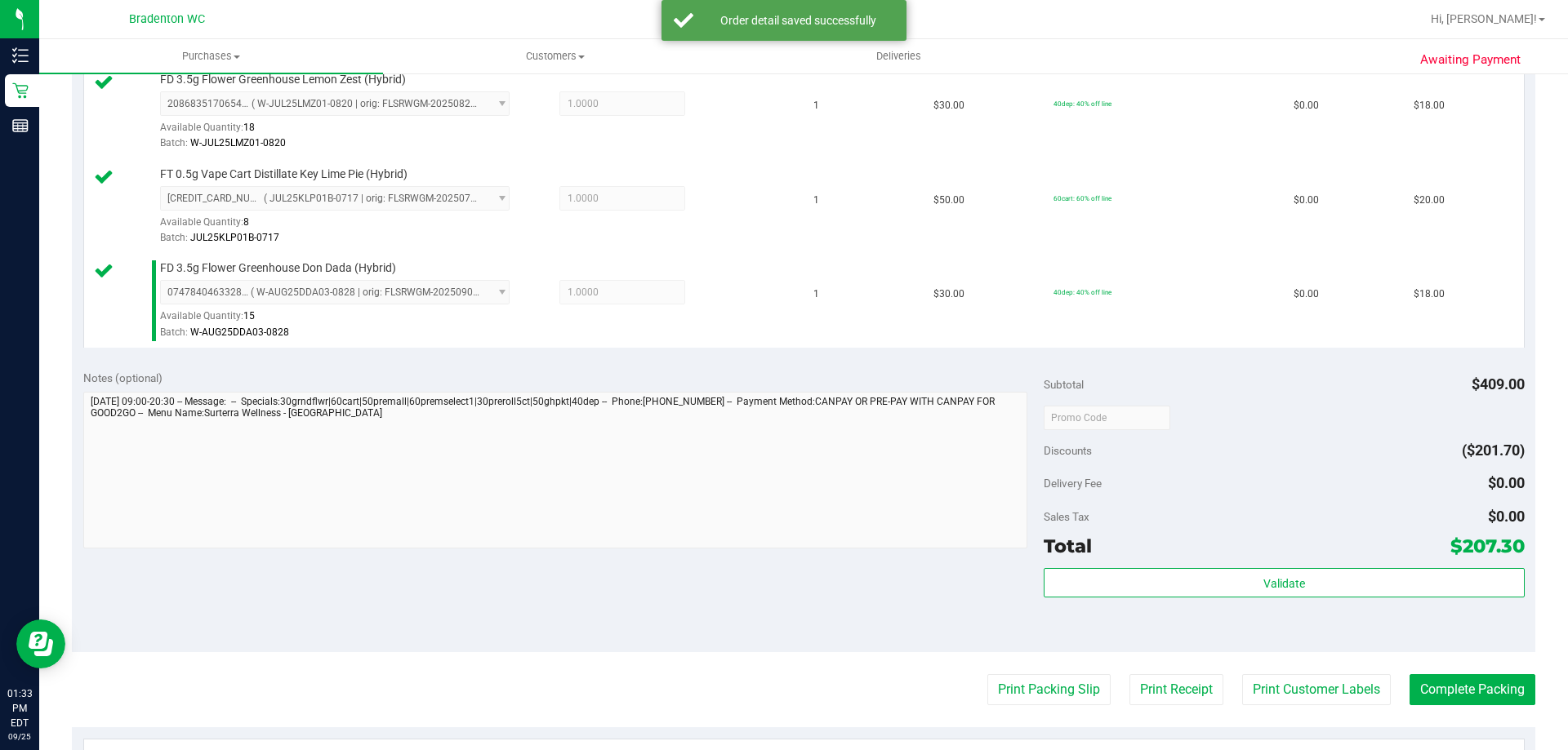
scroll to position [1143, 0]
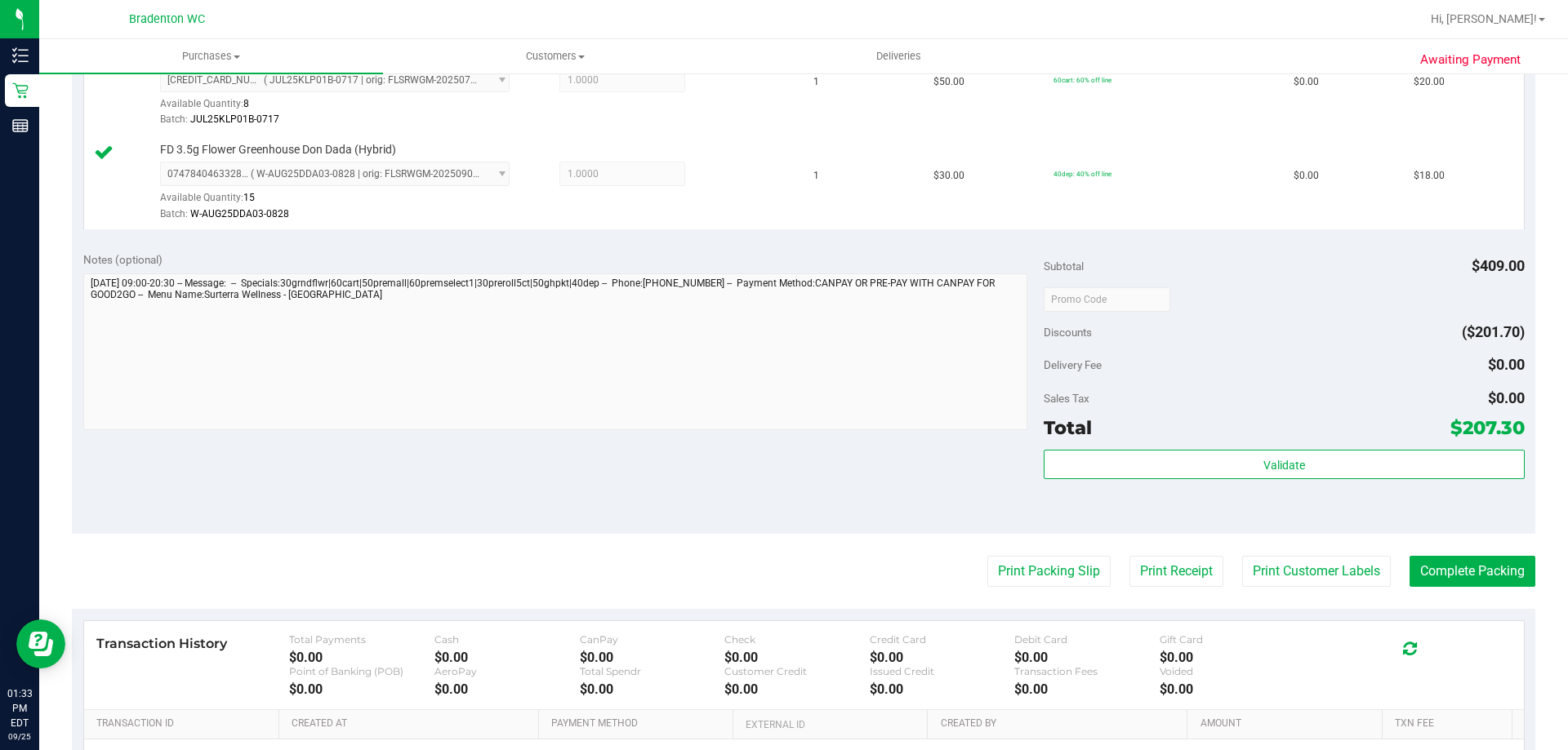
click at [1092, 480] on div "Validate" at bounding box center [1284, 486] width 481 height 73
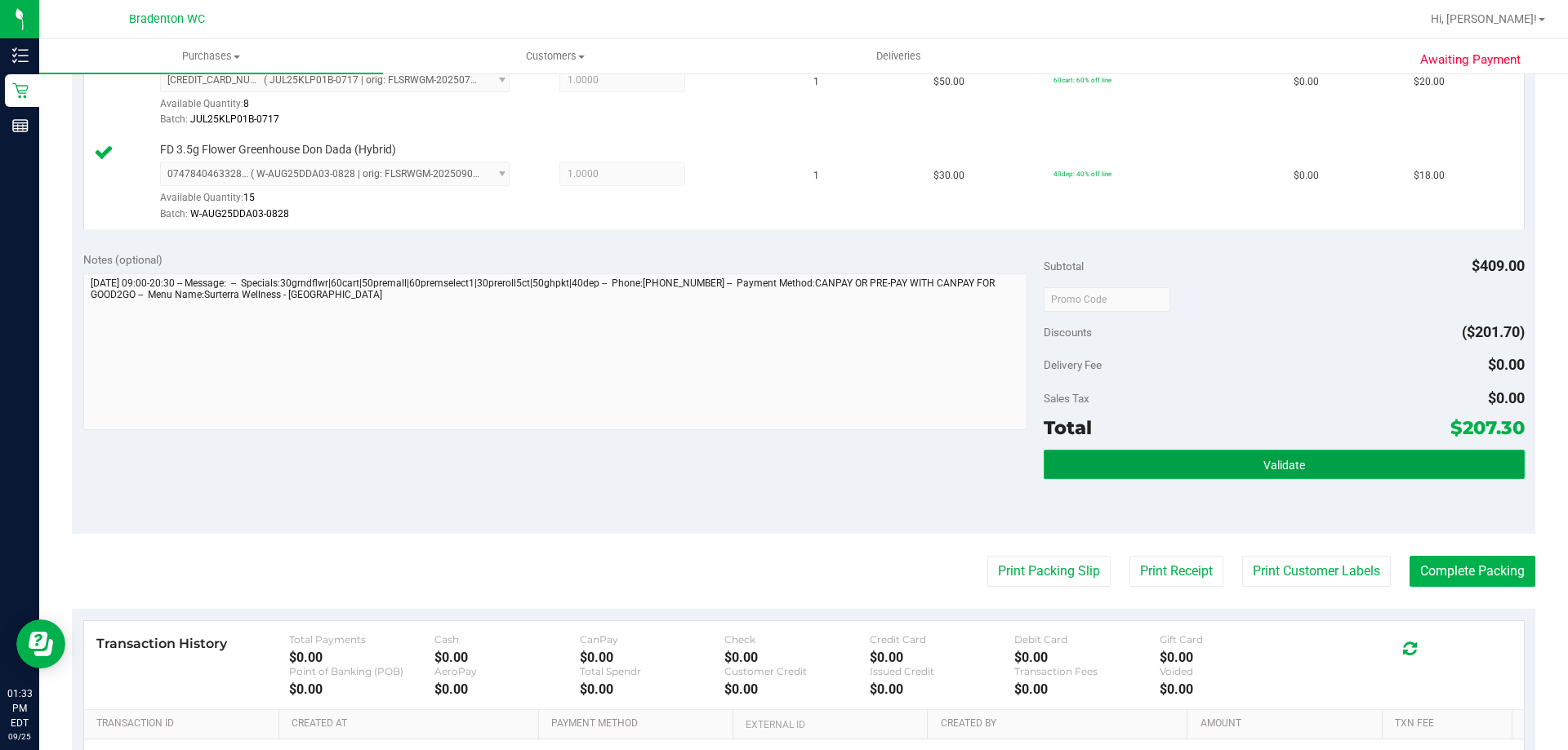
click at [1082, 466] on button "Validate" at bounding box center [1284, 464] width 481 height 29
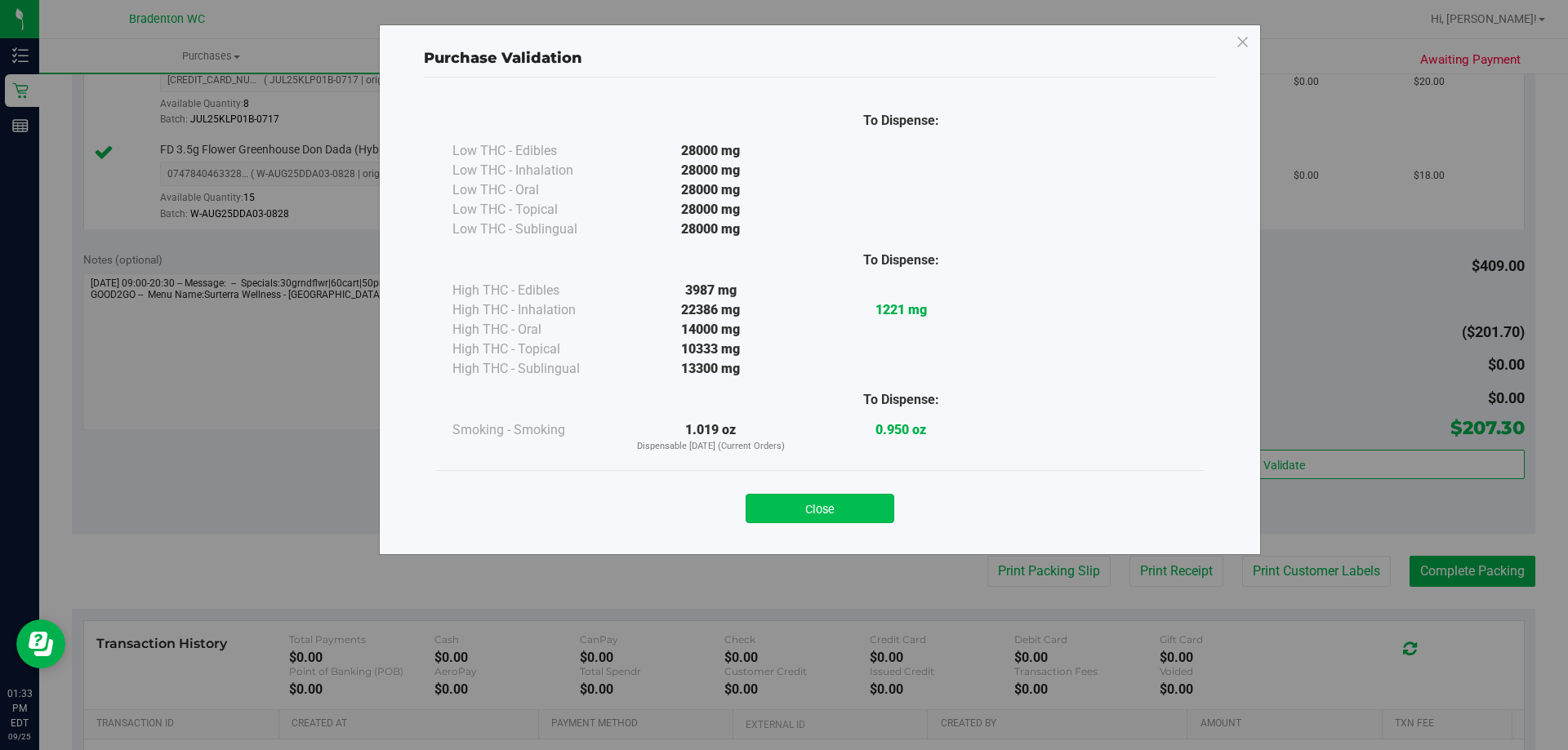
click at [794, 505] on button "Close" at bounding box center [820, 508] width 149 height 29
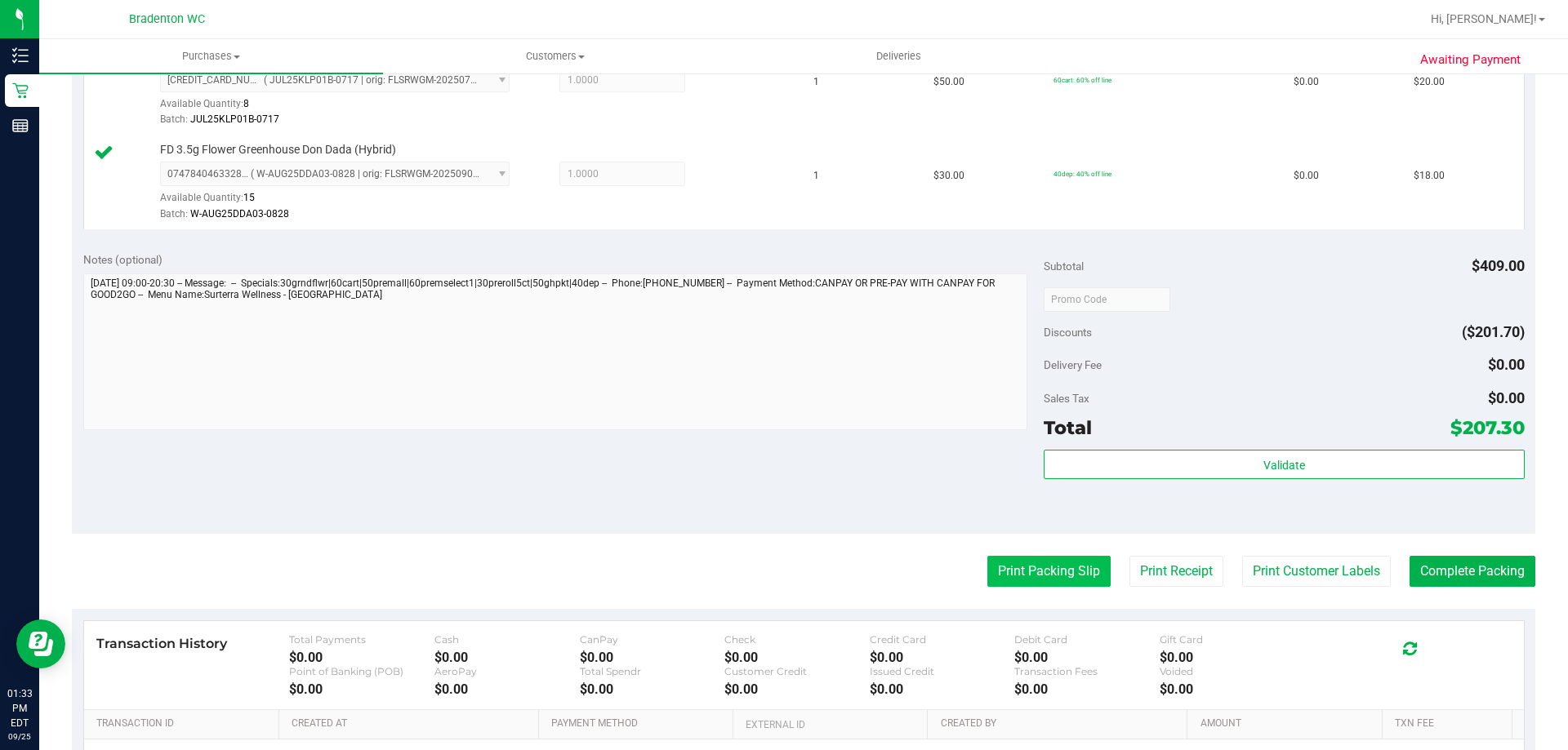
click at [1009, 575] on button "Print Packing Slip" at bounding box center [1049, 571] width 124 height 31
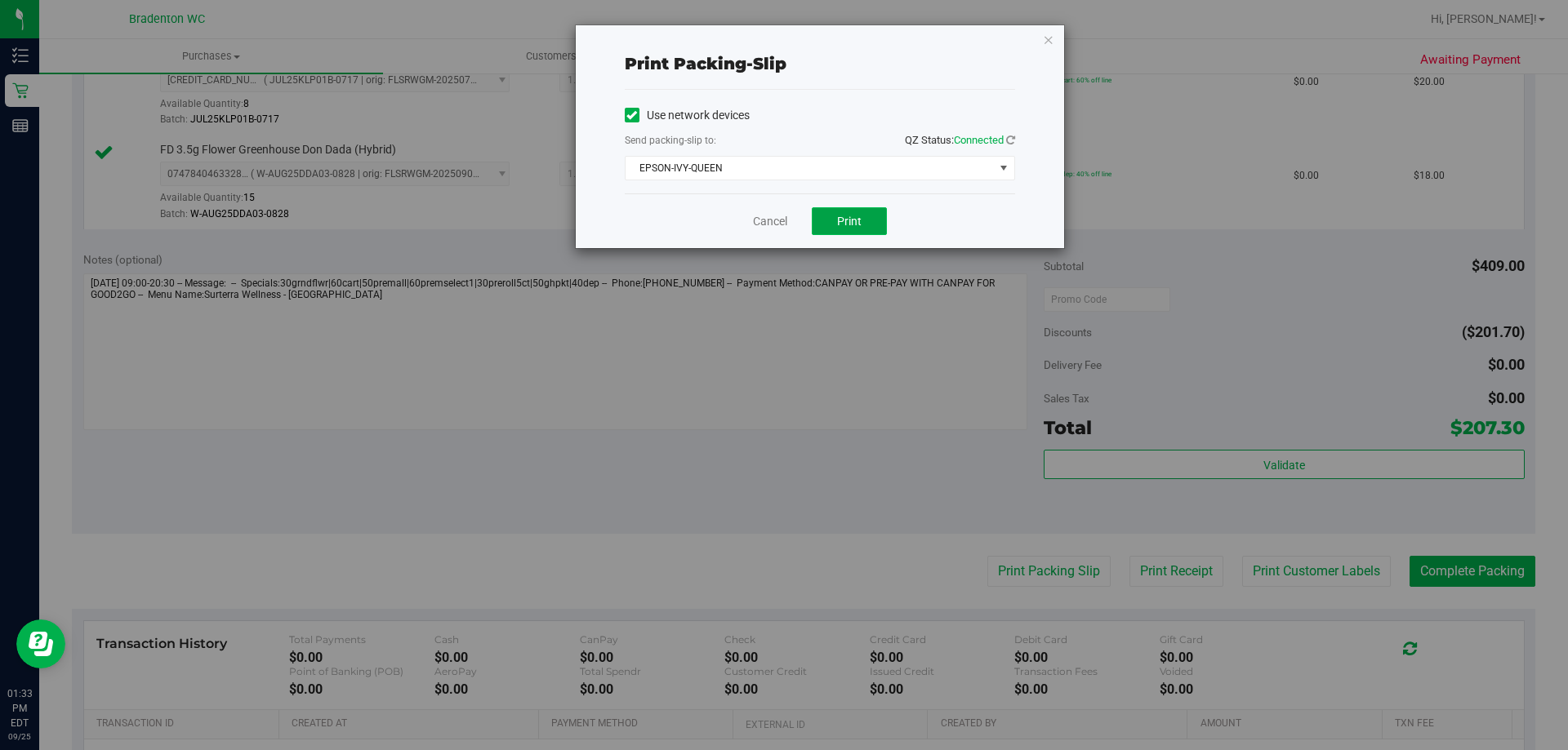
click at [864, 224] on button "Print" at bounding box center [849, 221] width 75 height 28
click at [1048, 34] on icon "button" at bounding box center [1049, 39] width 12 height 19
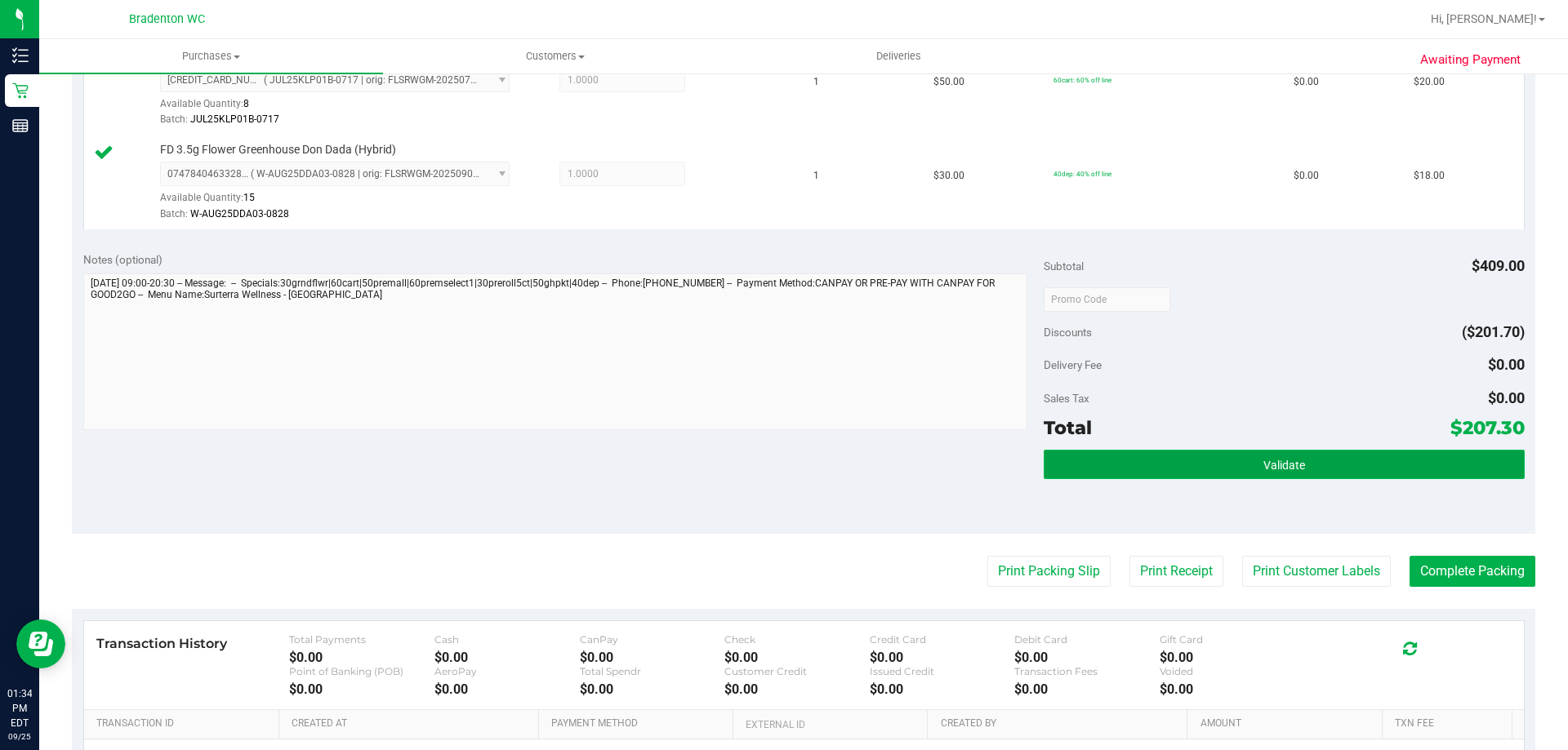
click at [1098, 464] on button "Validate" at bounding box center [1284, 464] width 481 height 29
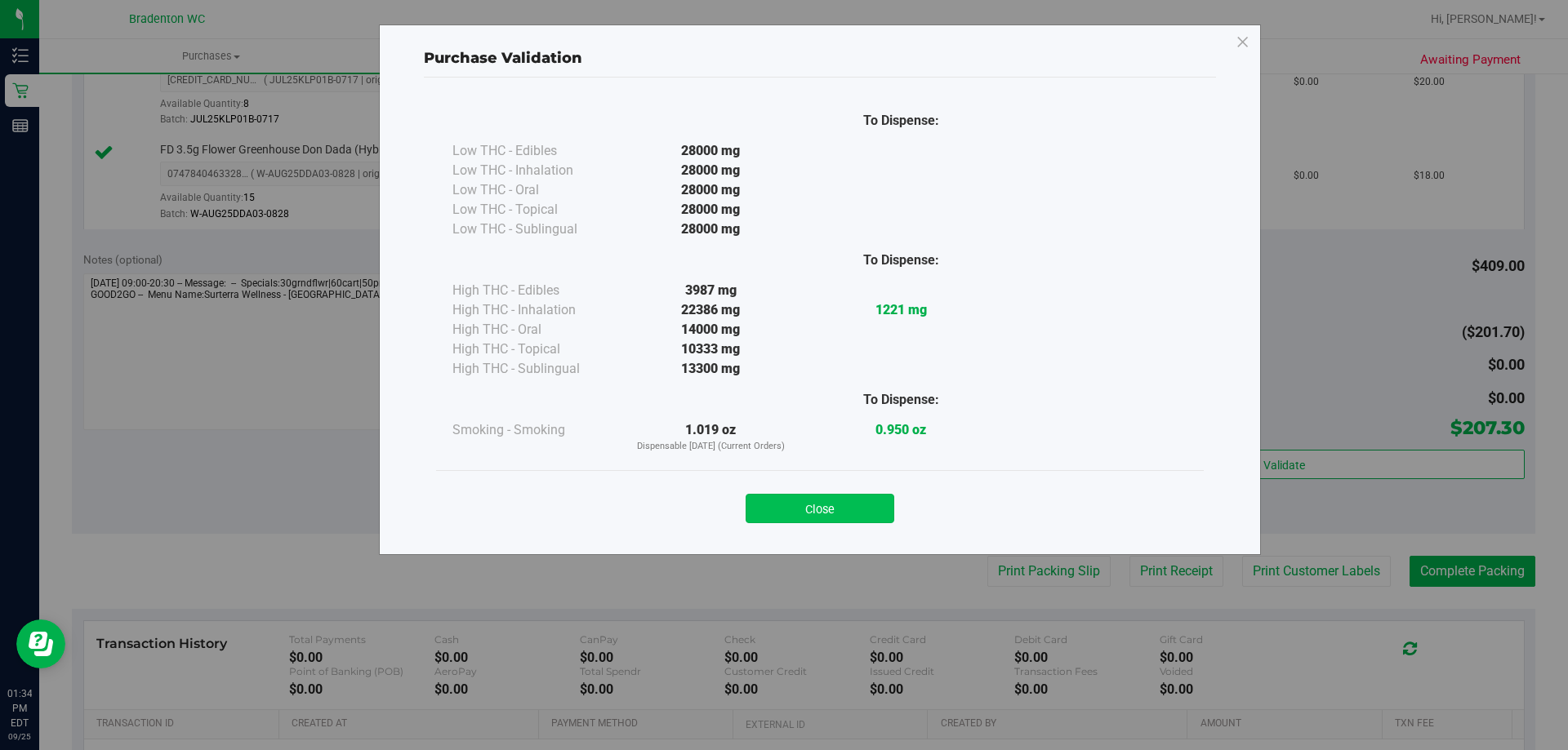
click at [850, 507] on button "Close" at bounding box center [820, 508] width 149 height 29
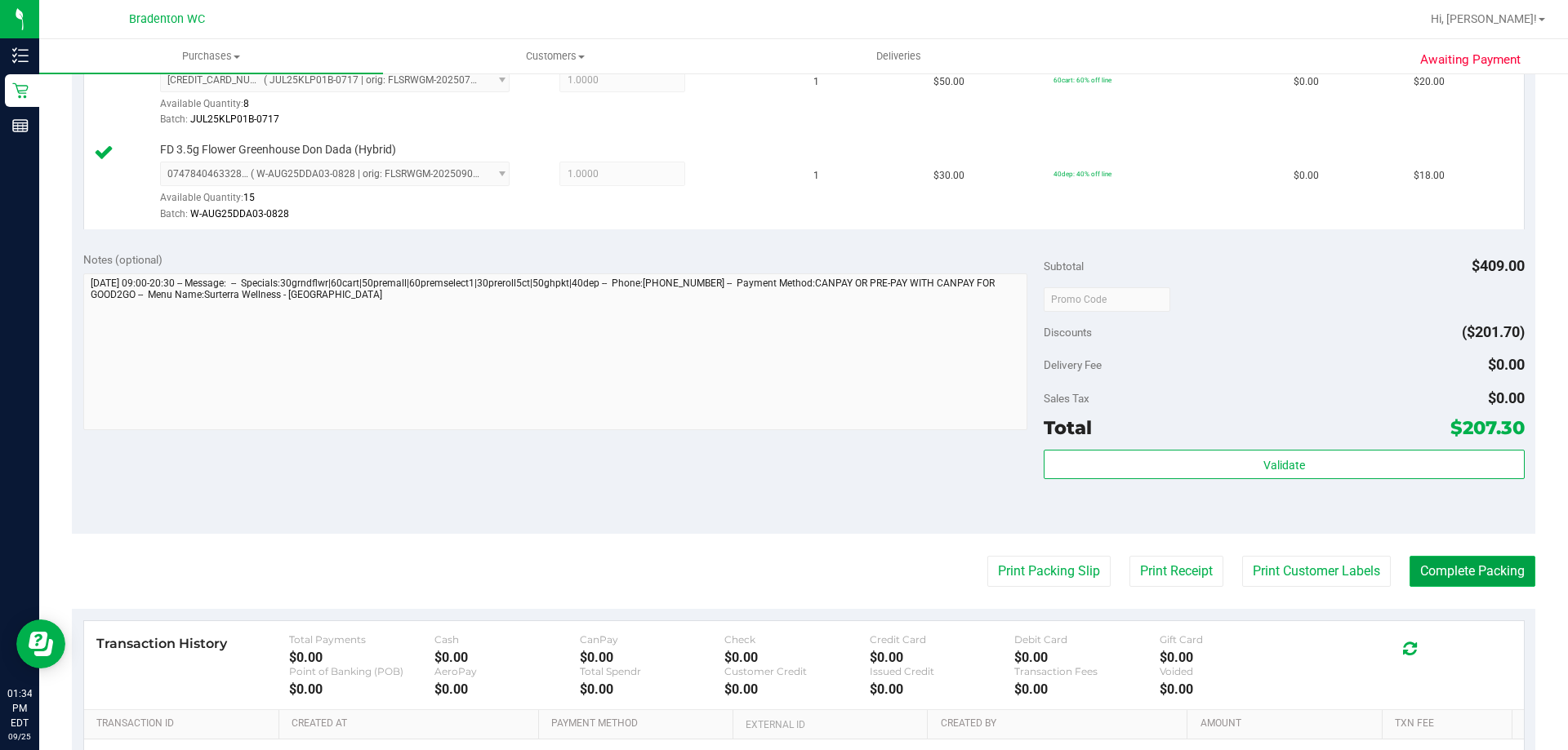
click at [1471, 577] on button "Complete Packing" at bounding box center [1473, 571] width 126 height 31
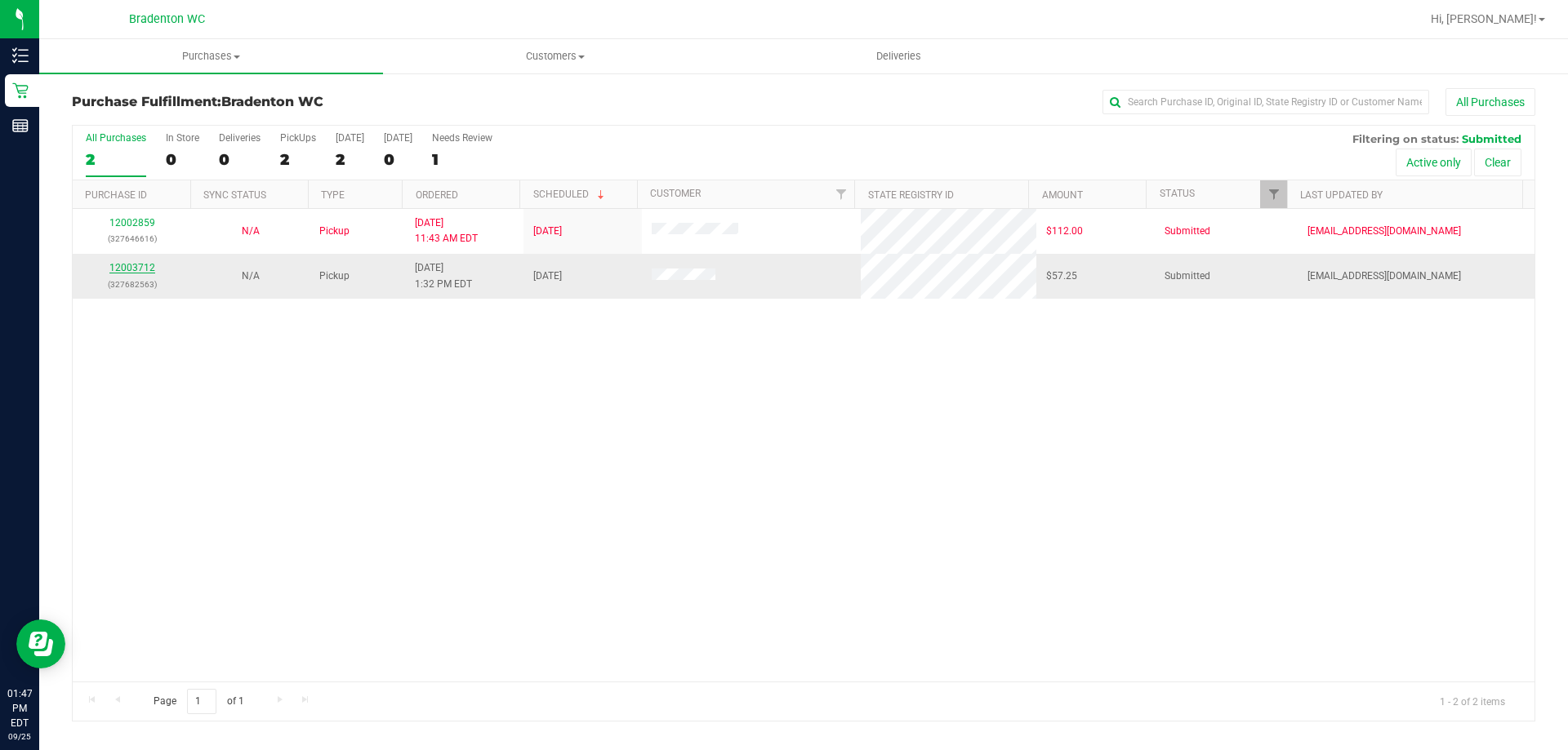
click at [143, 269] on link "12003712" at bounding box center [132, 268] width 45 height 12
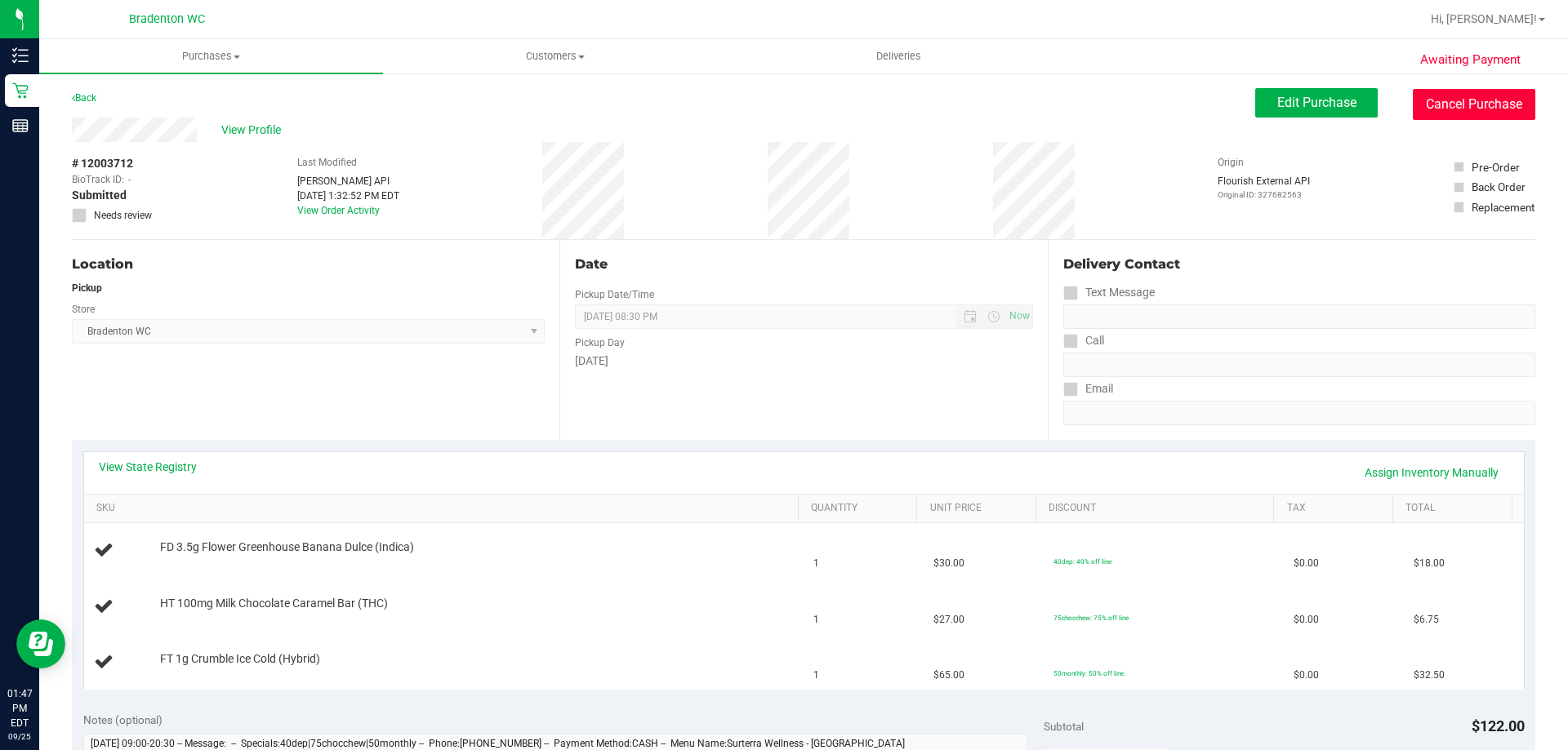
click at [1464, 108] on button "Cancel Purchase" at bounding box center [1475, 104] width 123 height 31
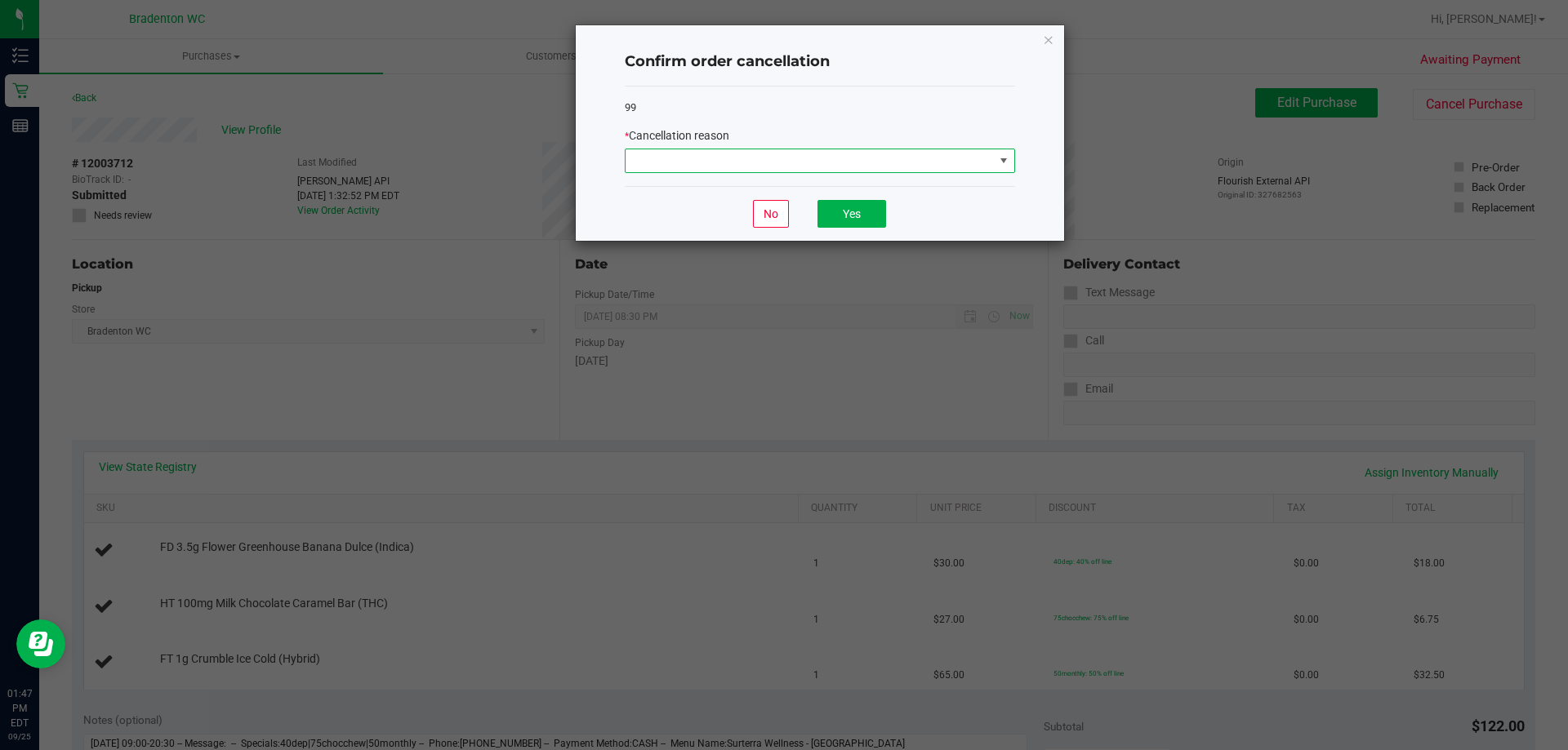
click at [1003, 164] on span at bounding box center [1004, 161] width 13 height 13
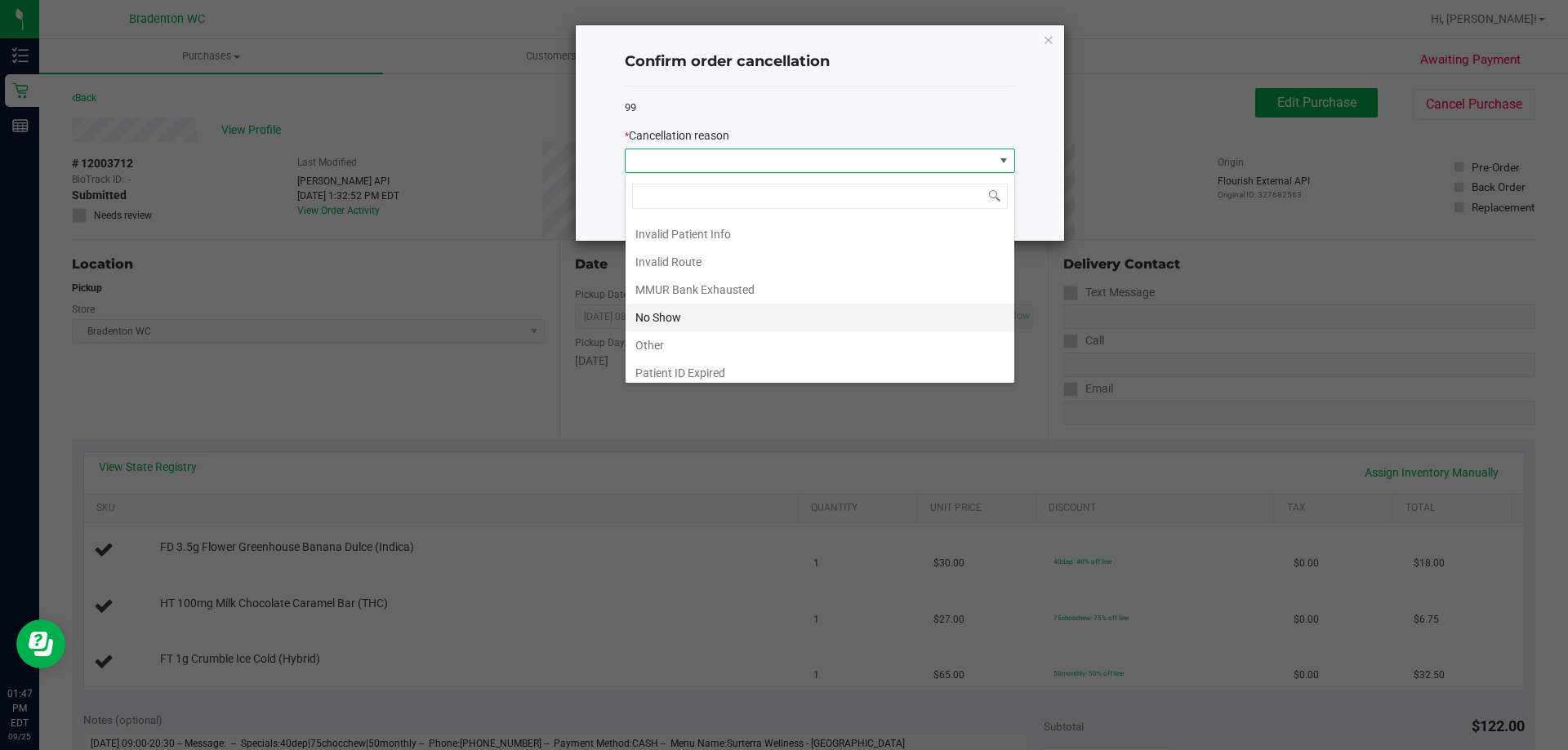
scroll to position [81, 0]
click at [681, 313] on li "Other" at bounding box center [820, 316] width 389 height 28
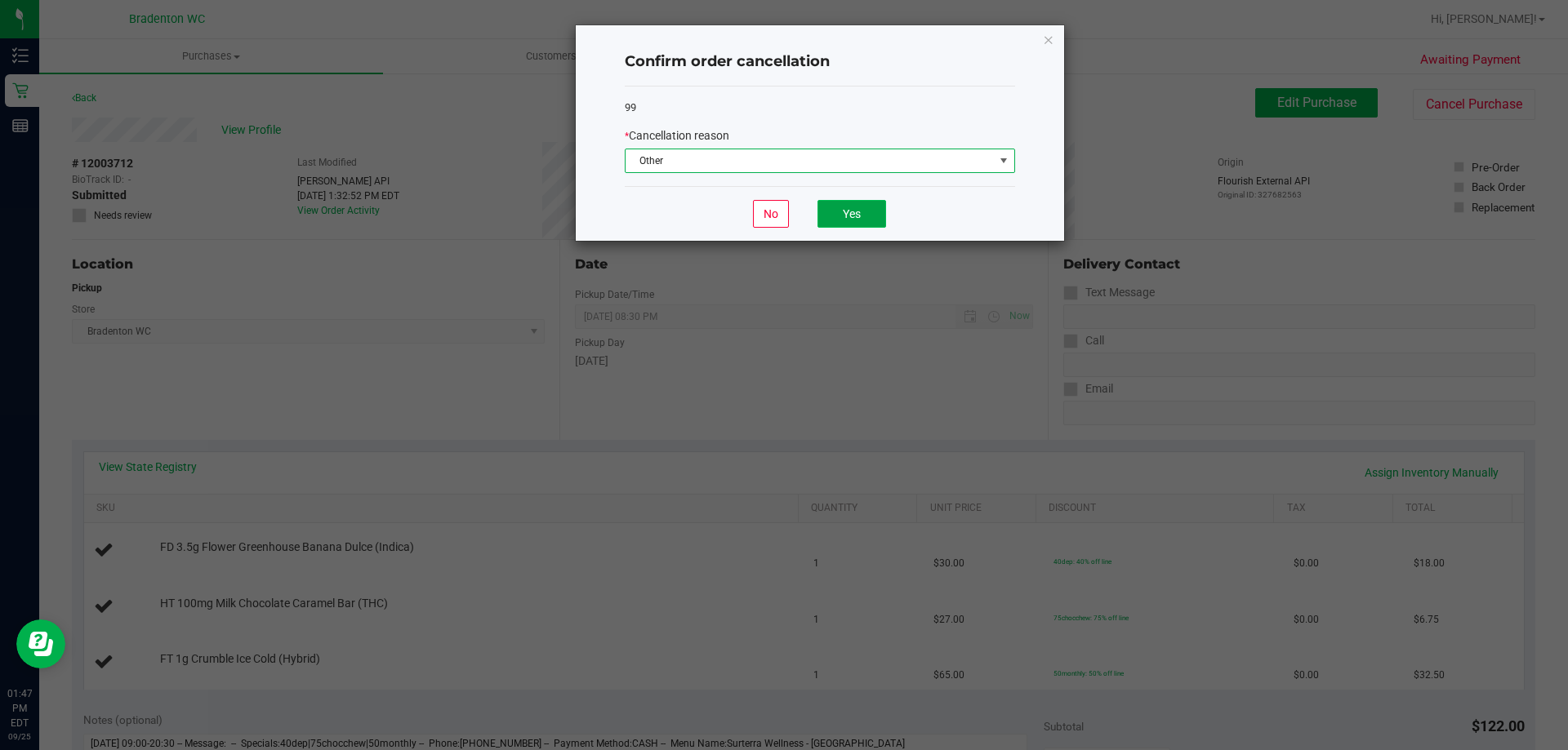
click at [850, 214] on button "Yes" at bounding box center [852, 213] width 69 height 28
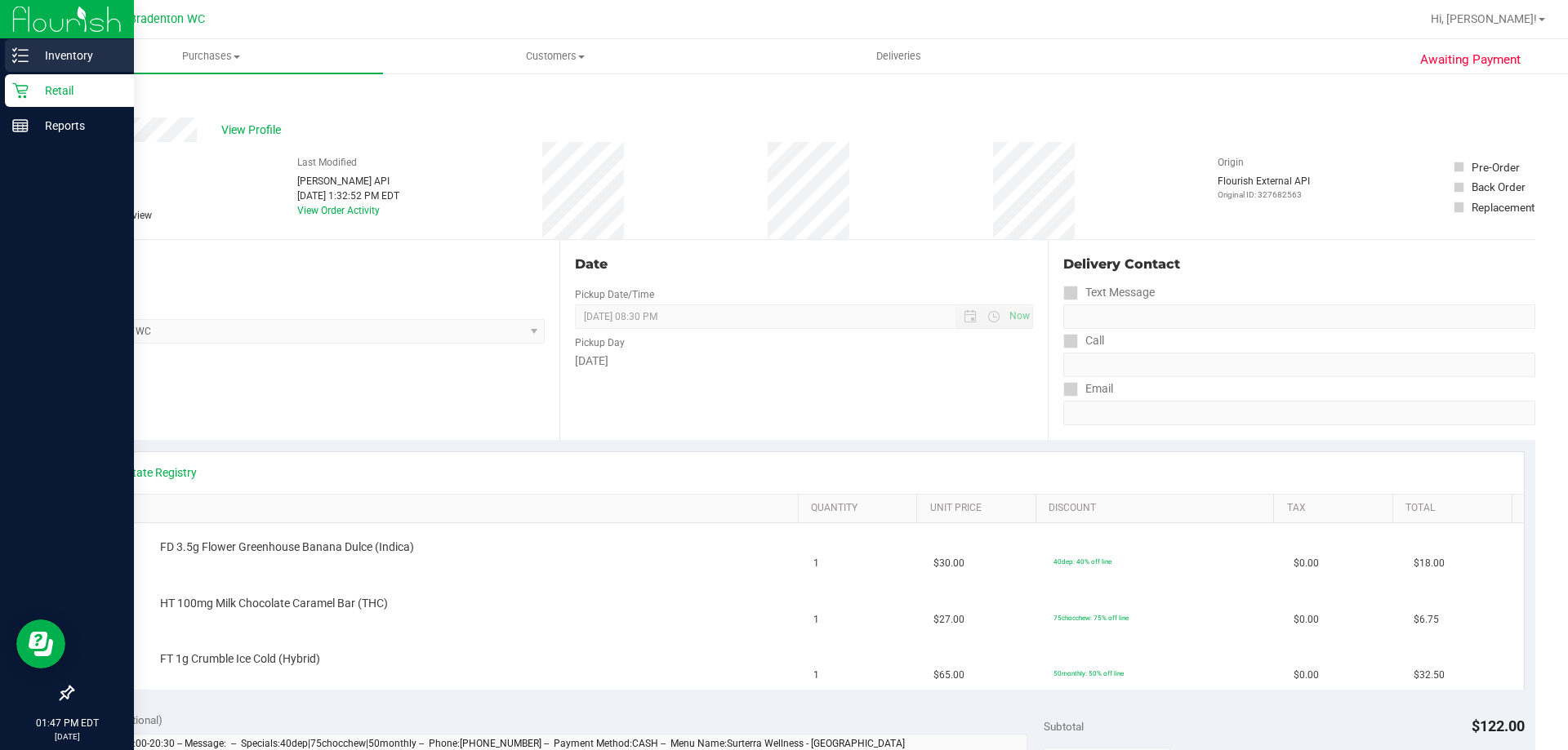
click at [56, 53] on p "Inventory" at bounding box center [77, 55] width 98 height 19
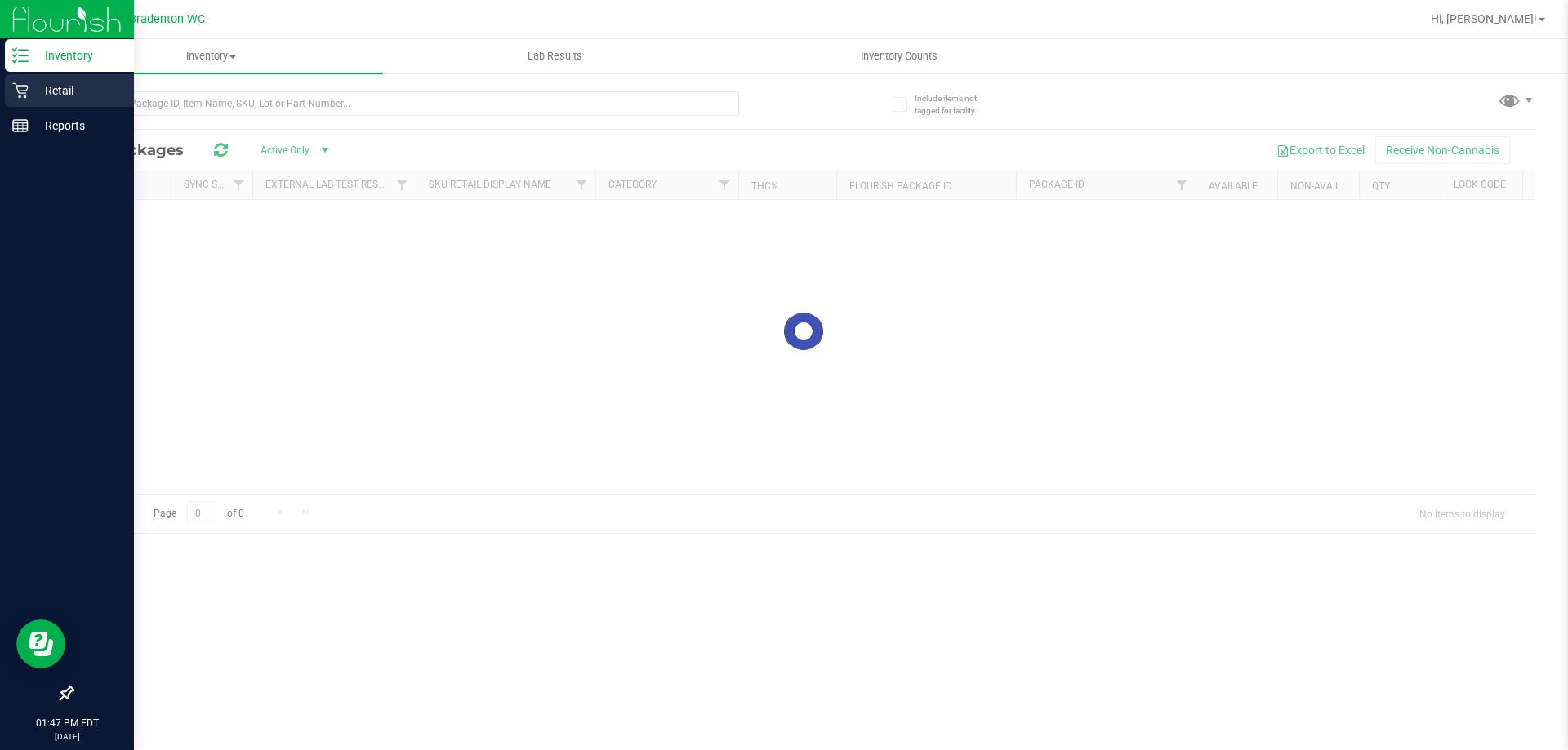
click at [45, 87] on p "Retail" at bounding box center [77, 90] width 98 height 19
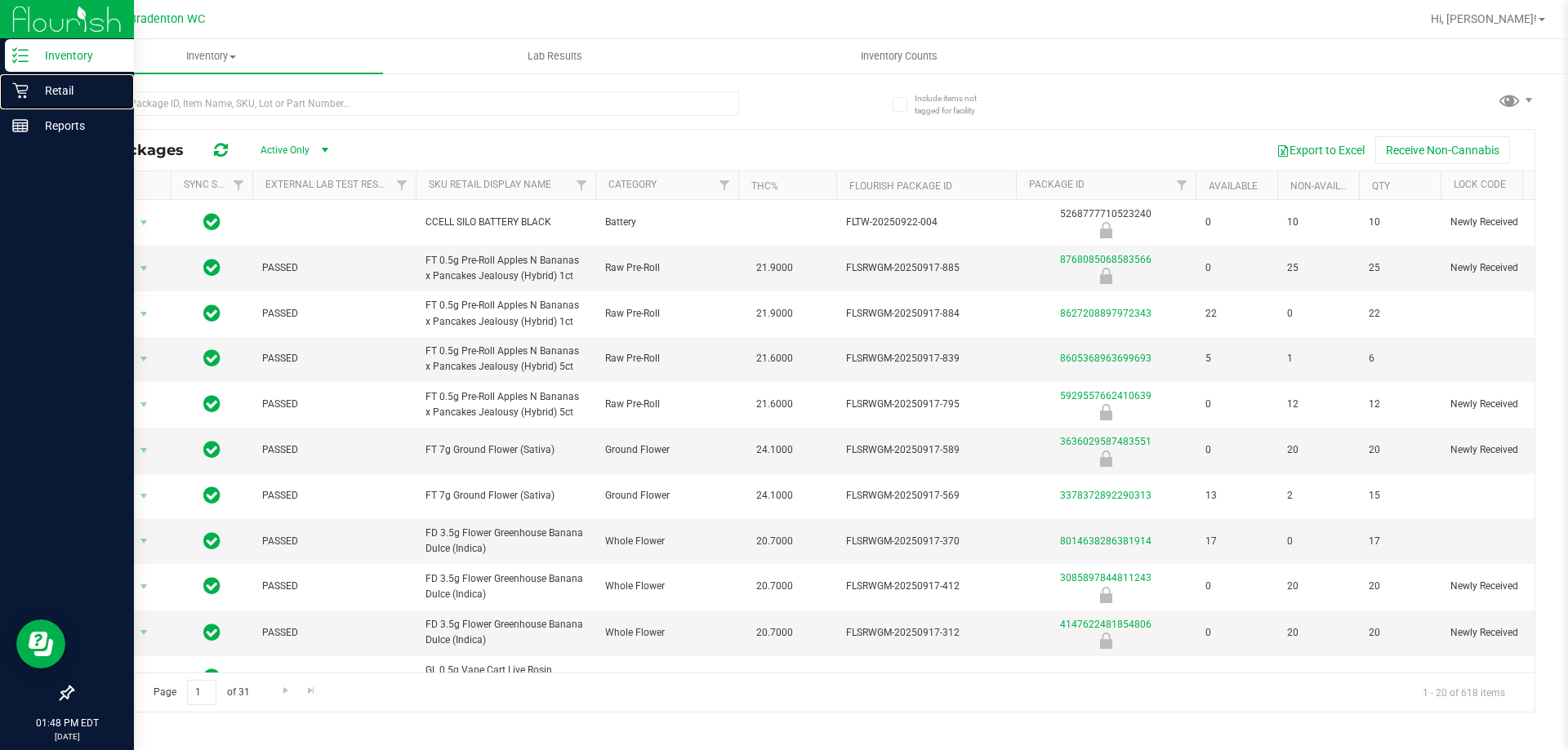
drag, startPoint x: 48, startPoint y: 87, endPoint x: 56, endPoint y: 46, distance: 41.8
click at [50, 87] on p "Retail" at bounding box center [77, 90] width 98 height 19
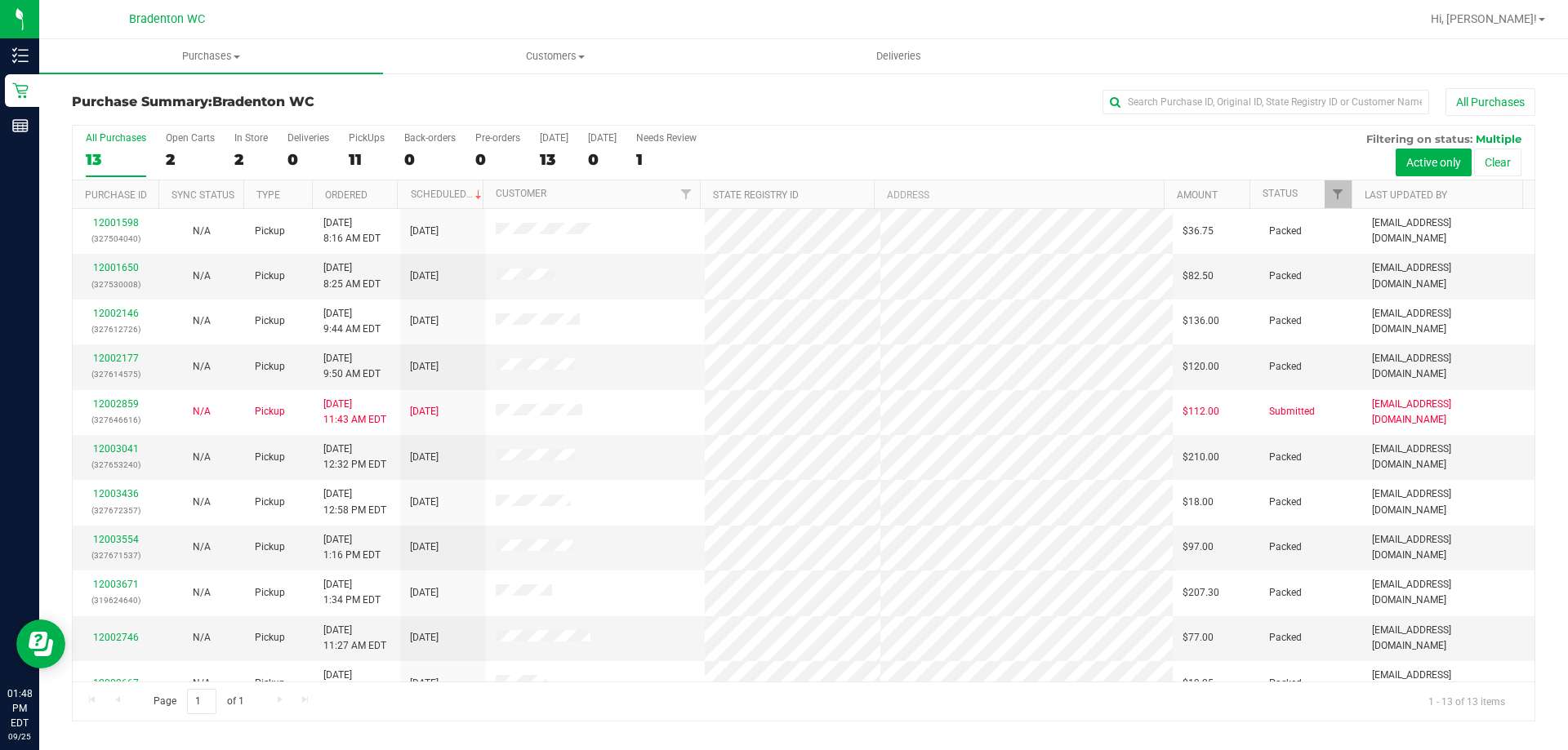
click at [846, 97] on div "All Purchases" at bounding box center [1048, 102] width 976 height 28
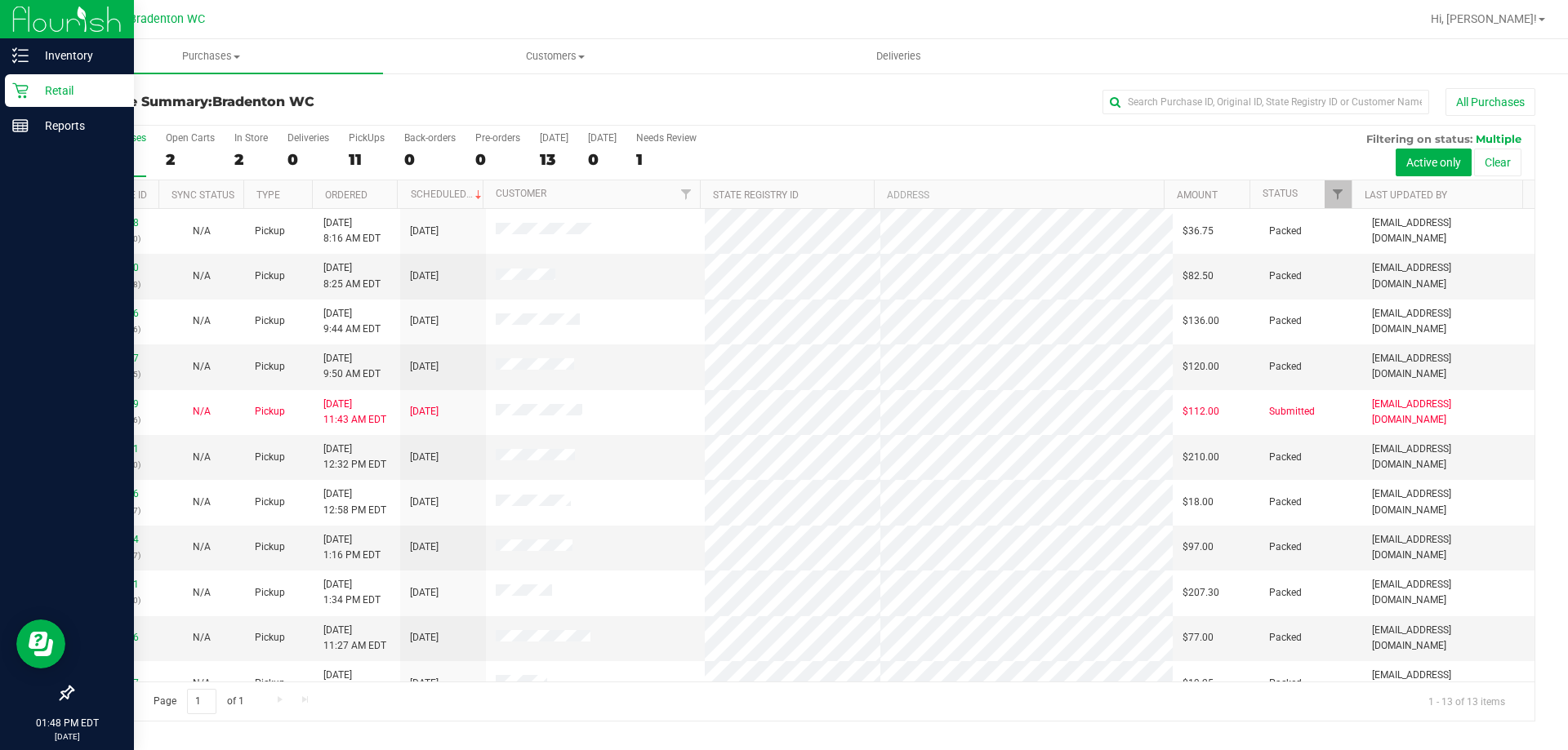
click at [70, 82] on p "Retail" at bounding box center [77, 90] width 98 height 19
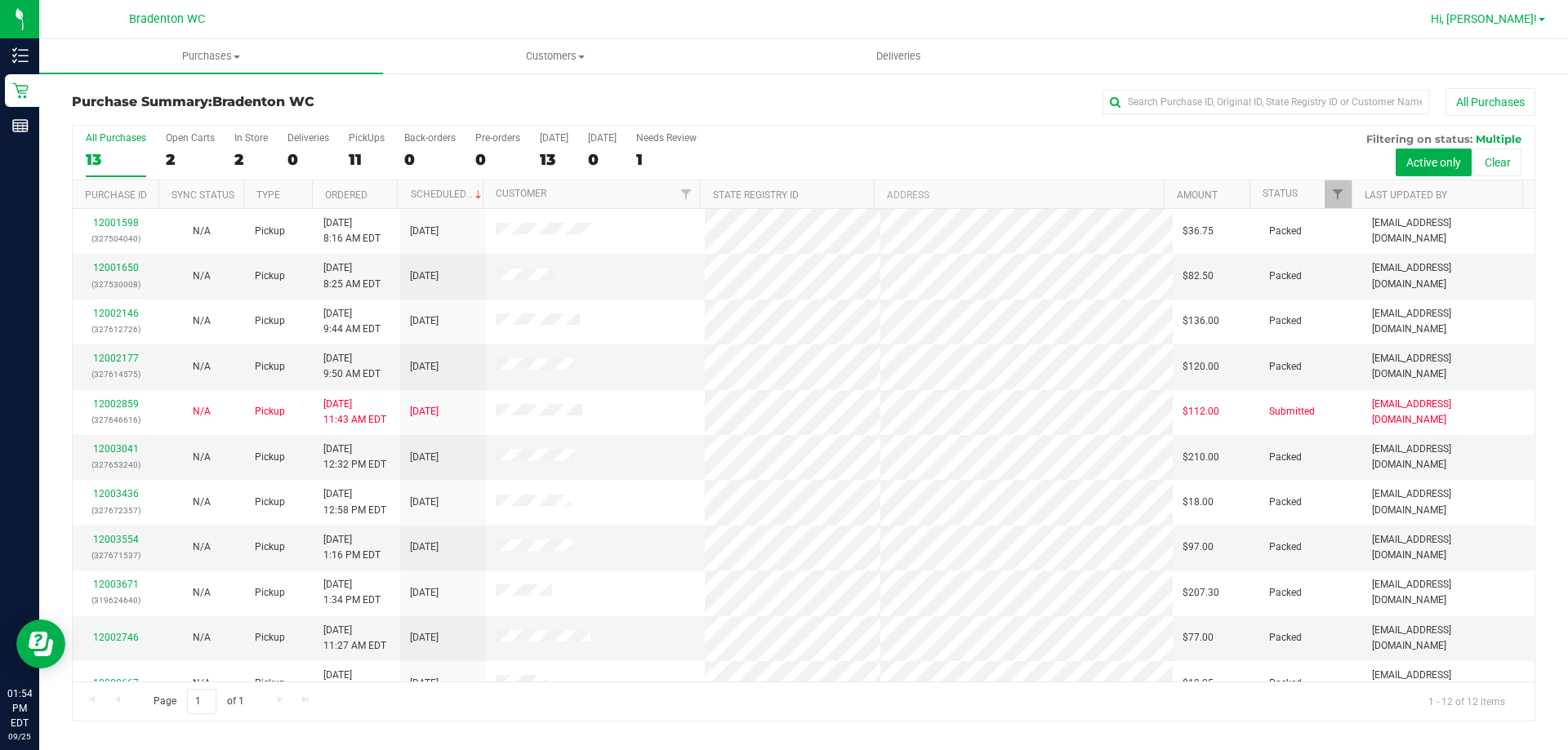
click at [1539, 20] on span at bounding box center [1542, 19] width 7 height 3
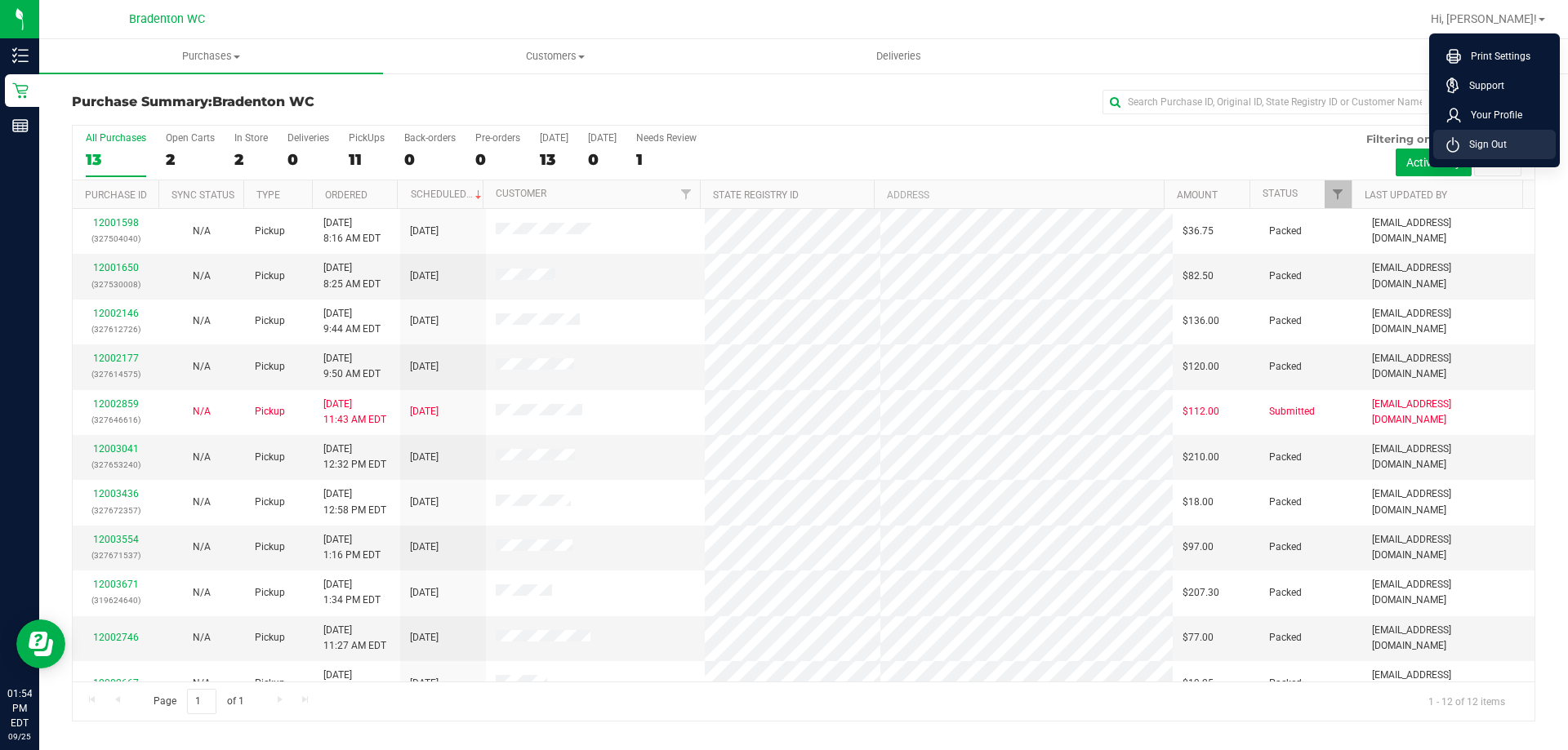
click at [1477, 137] on span "Sign Out" at bounding box center [1483, 144] width 47 height 16
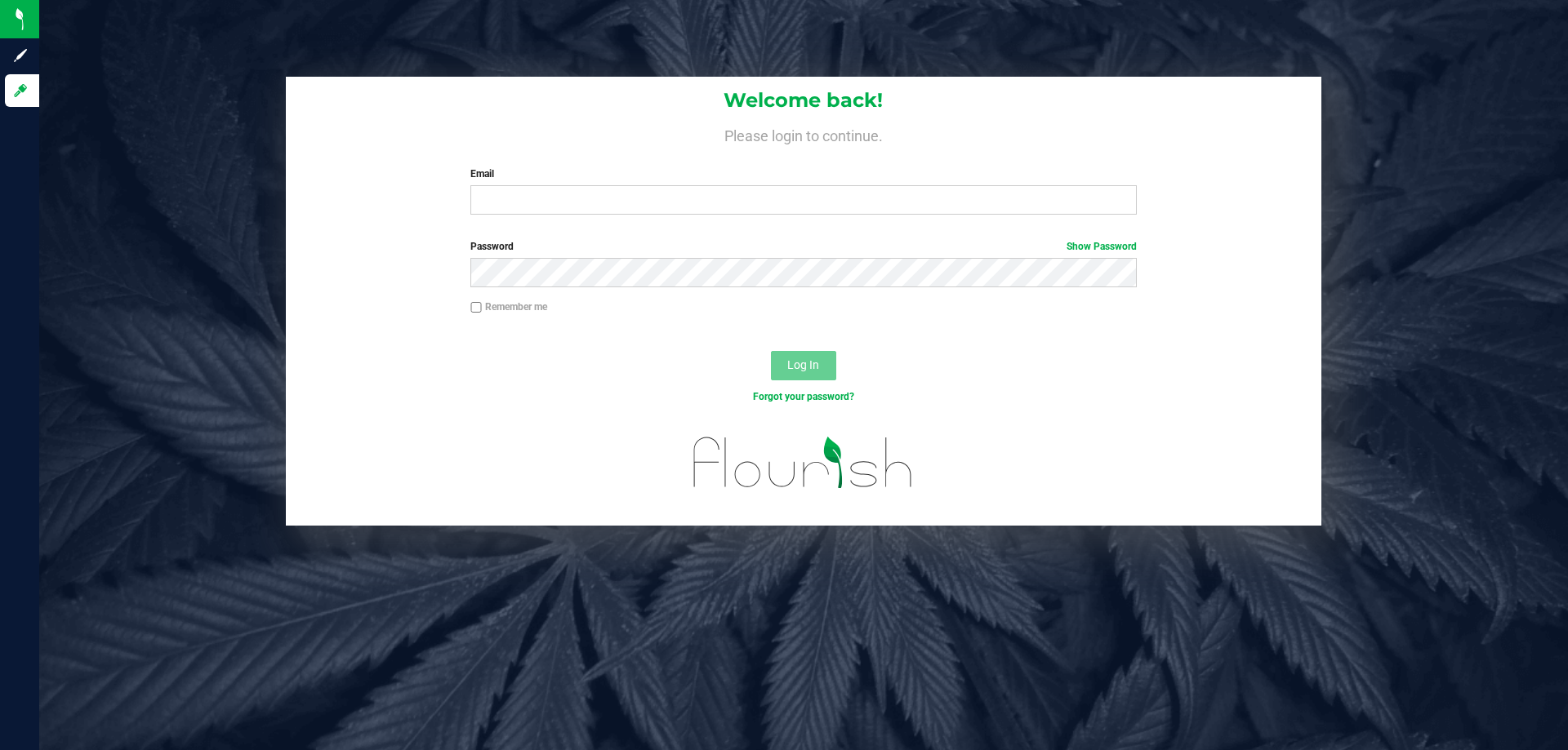
click at [167, 170] on div "Welcome back! Please login to continue. Email Required Please format your email…" at bounding box center [803, 301] width 1554 height 449
click at [681, 199] on input "Email" at bounding box center [803, 200] width 666 height 29
type input "[EMAIL_ADDRESS][DOMAIN_NAME]"
click at [771, 351] on button "Log In" at bounding box center [804, 365] width 66 height 29
